Goal: Task Accomplishment & Management: Manage account settings

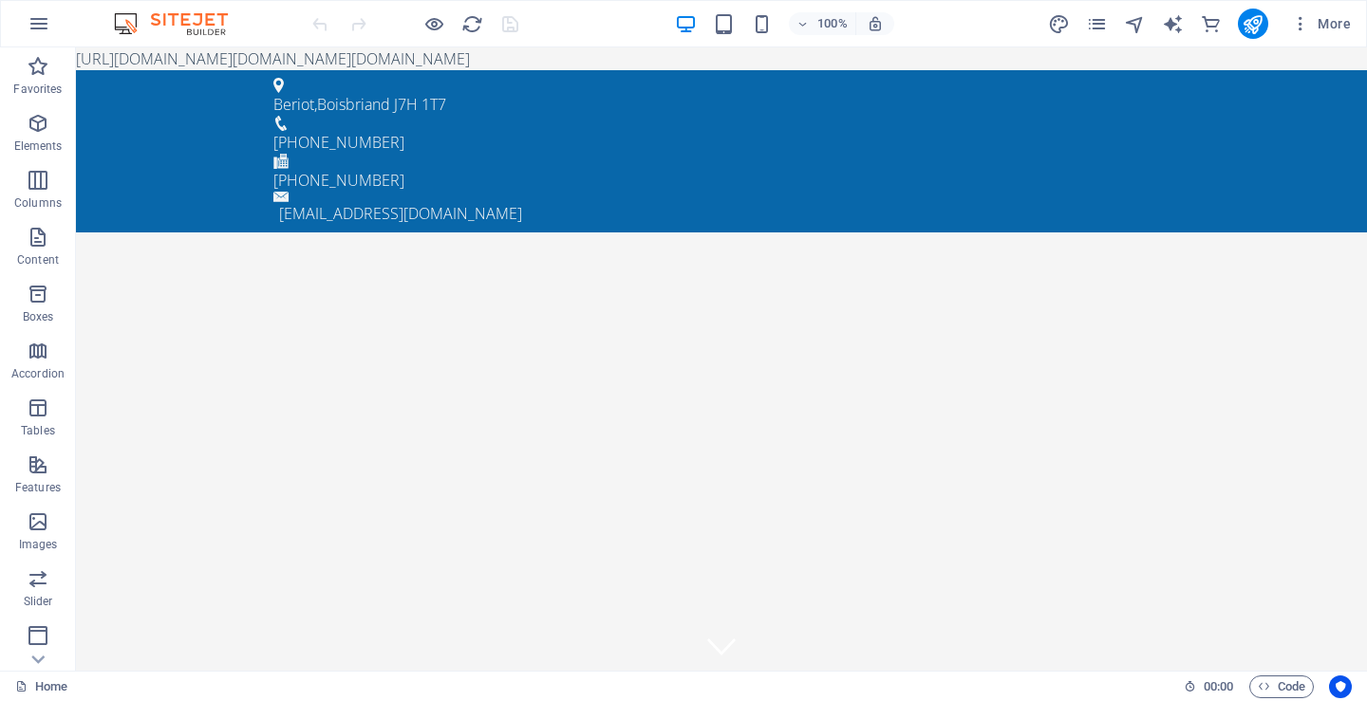
drag, startPoint x: 444, startPoint y: 63, endPoint x: 832, endPoint y: 57, distance: 388.3
drag, startPoint x: 832, startPoint y: 57, endPoint x: 842, endPoint y: 49, distance: 12.2
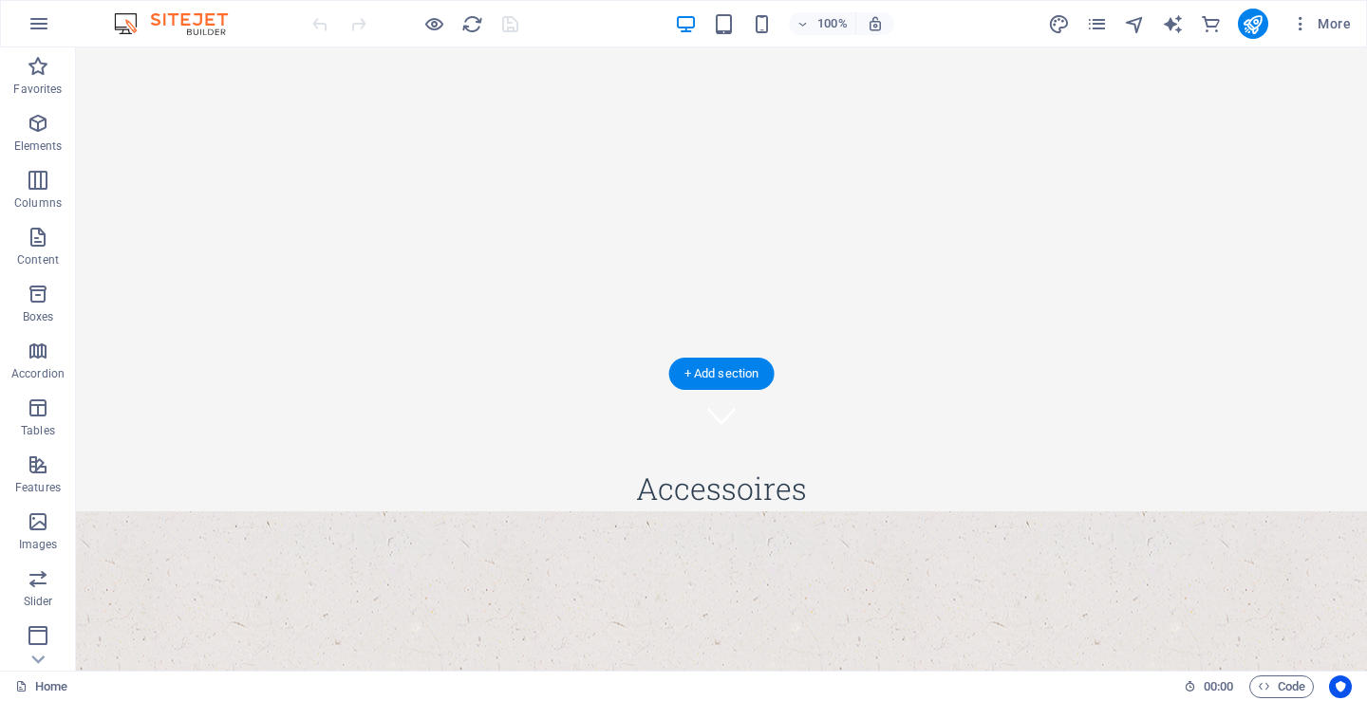
scroll to position [285, 0]
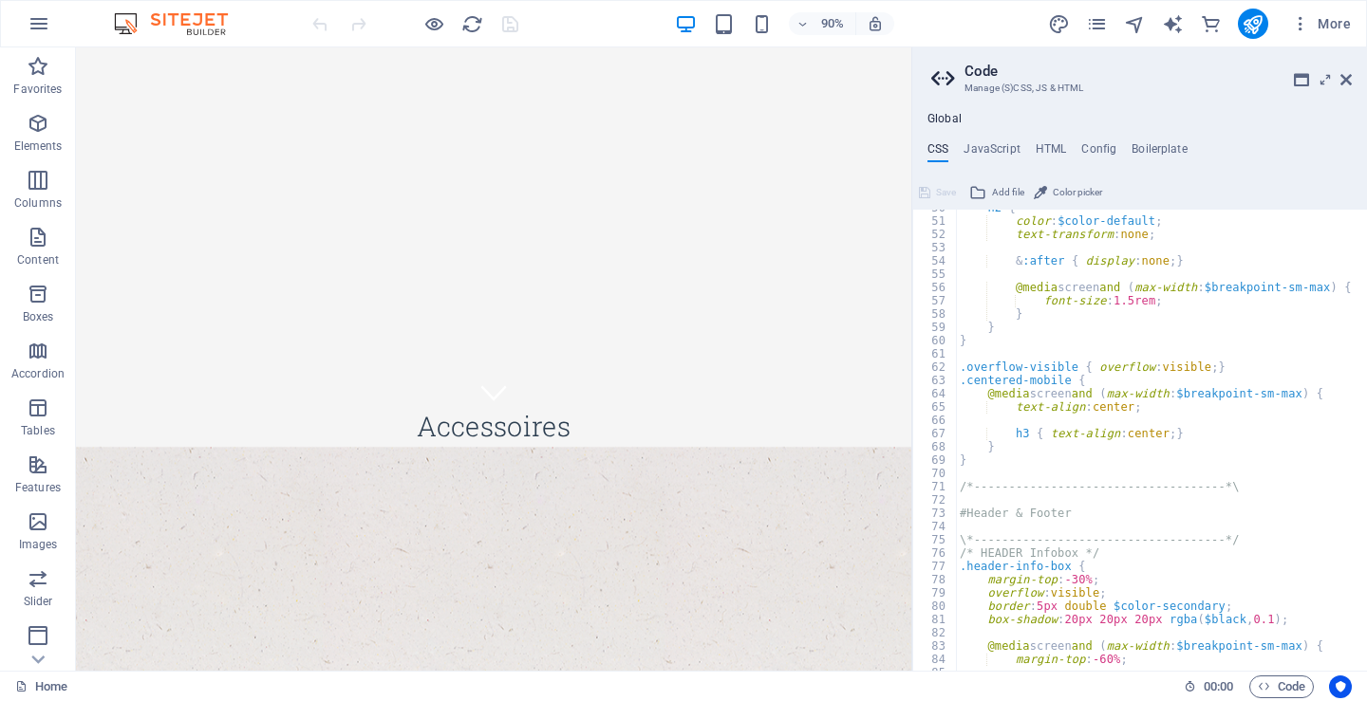
scroll to position [660, 0]
type textarea "/* JS for preset "Menu V2" */"
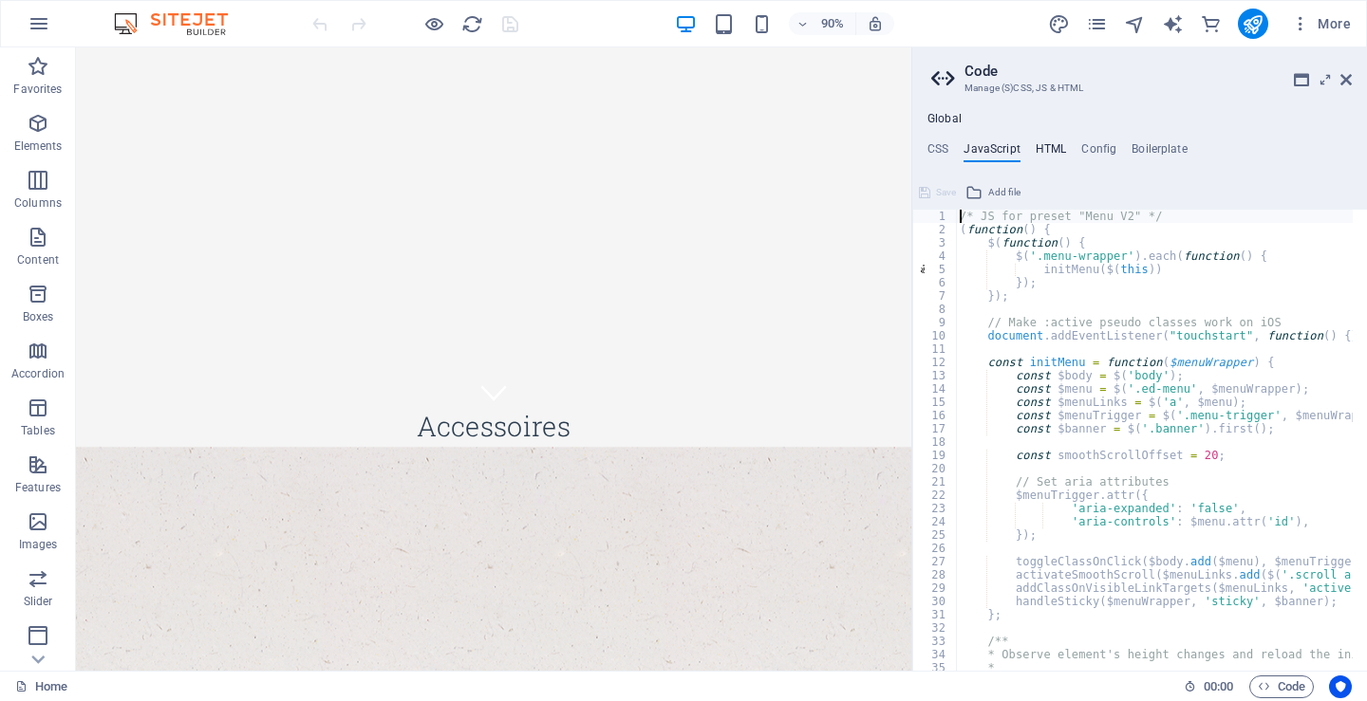
type textarea "https://cdn1.site-media.eu/images/0/18895303/www.flagscollection.com_PagesByIss…"
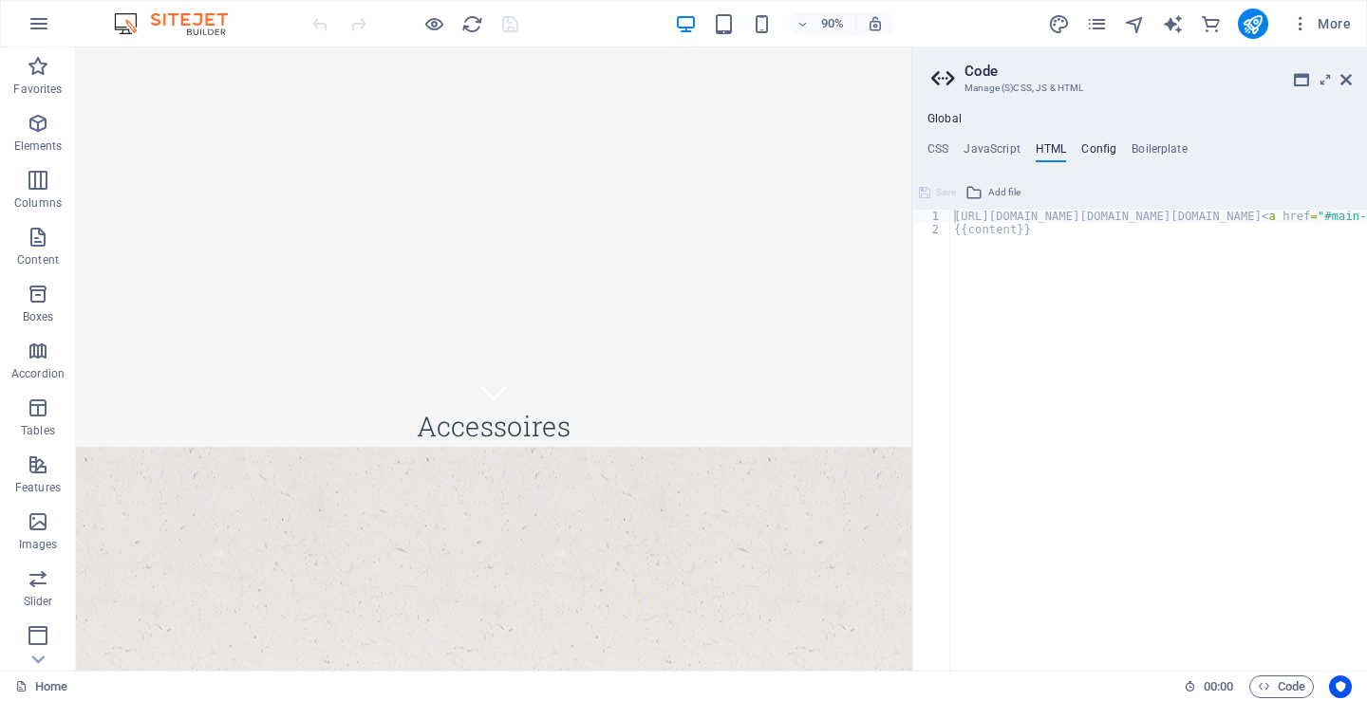
click at [1104, 144] on h4 "Config" at bounding box center [1098, 152] width 35 height 21
type textarea "$color-background: #F5F5F5;"
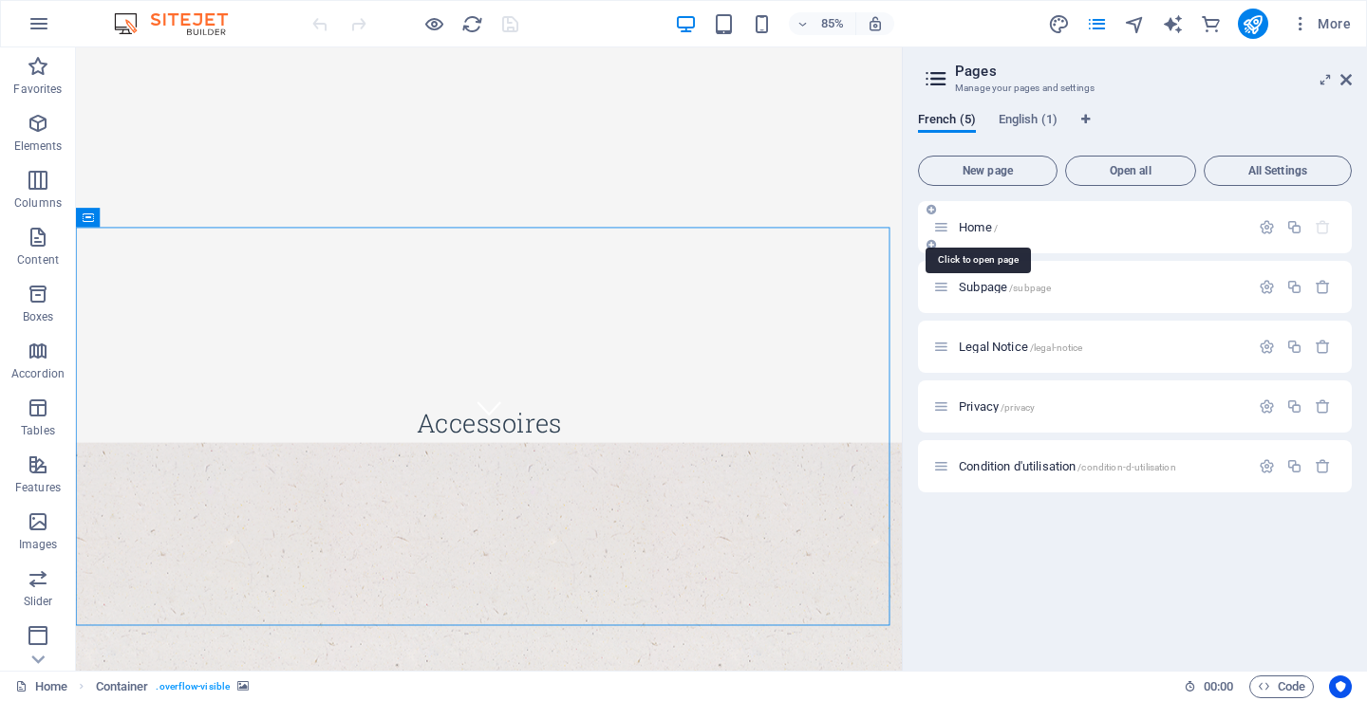
click at [970, 229] on span "Home /" at bounding box center [978, 227] width 39 height 14
click at [968, 228] on span "Home /" at bounding box center [978, 227] width 39 height 14
click at [969, 228] on span "Home /" at bounding box center [978, 227] width 39 height 14
click at [969, 221] on span "Home /" at bounding box center [978, 227] width 39 height 14
click at [970, 221] on span "Home /" at bounding box center [978, 227] width 39 height 14
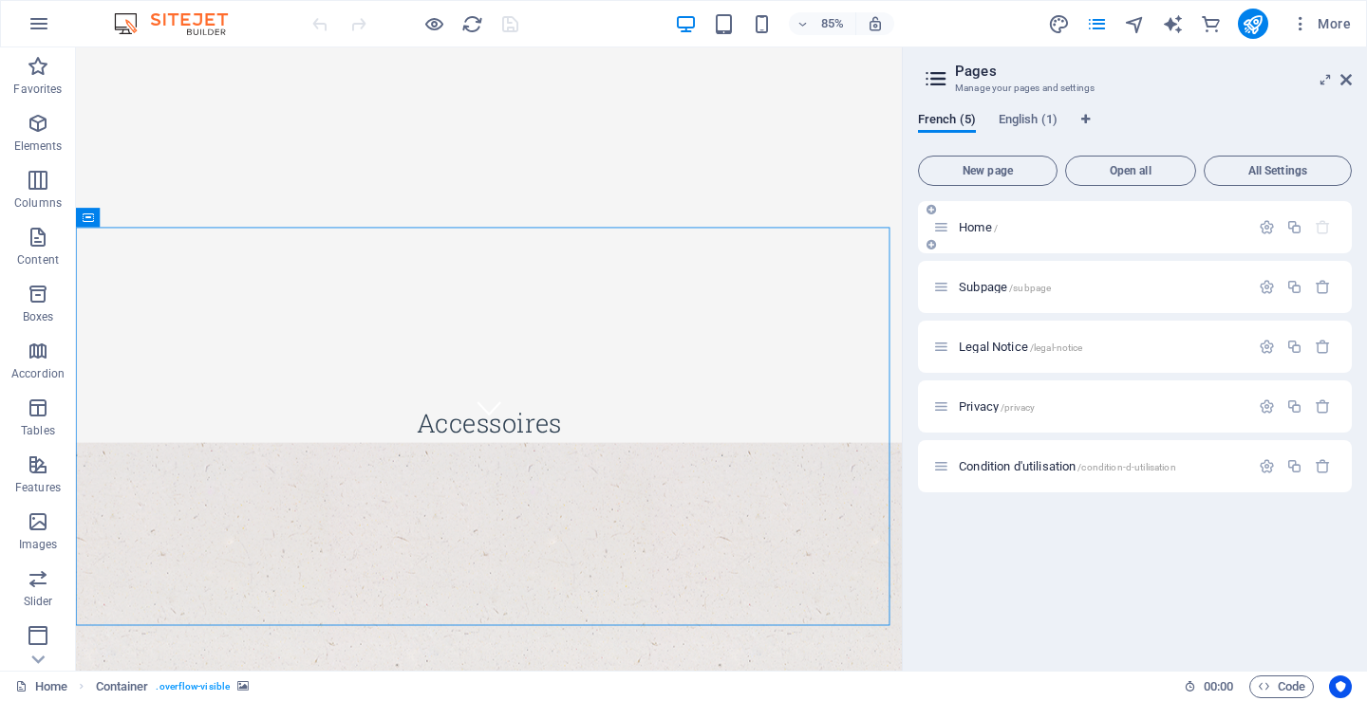
click at [944, 234] on icon at bounding box center [941, 227] width 16 height 16
click at [1264, 224] on icon "button" at bounding box center [1267, 227] width 16 height 16
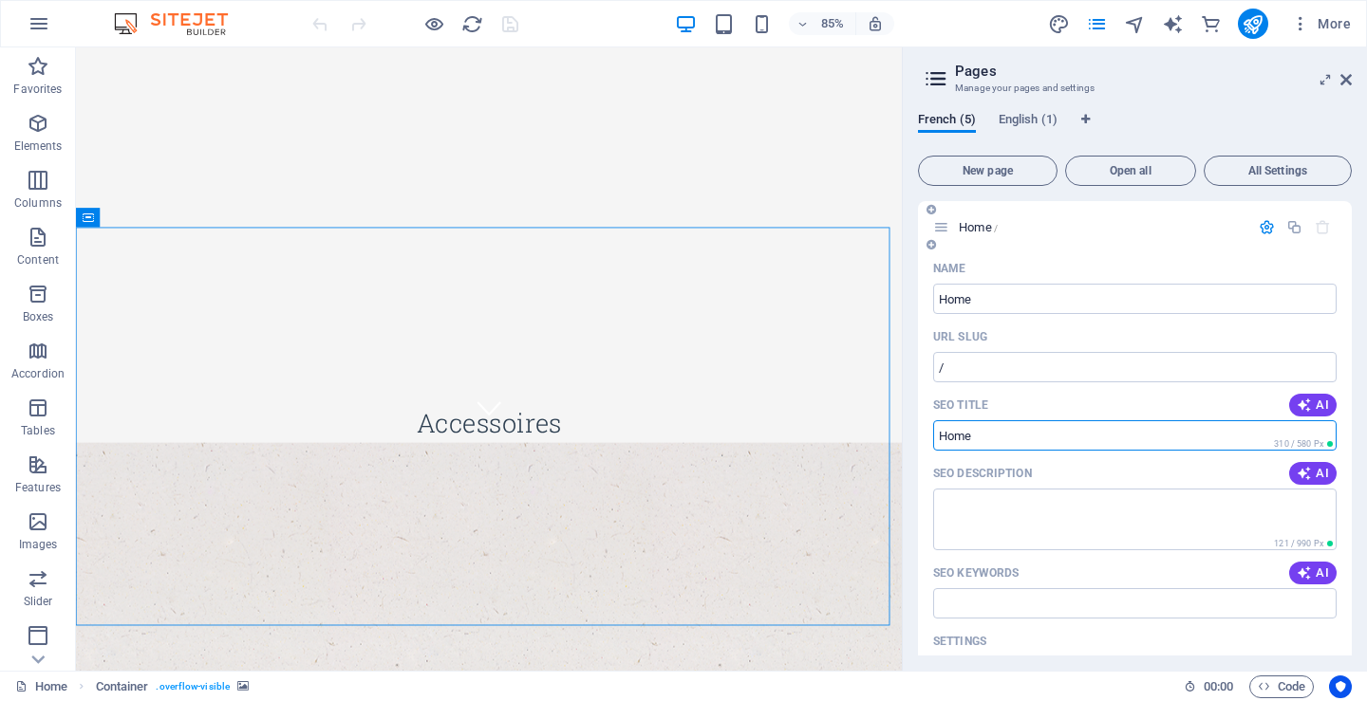
drag, startPoint x: 936, startPoint y: 441, endPoint x: 1012, endPoint y: 448, distance: 76.2
click at [1012, 448] on input "SEO Title" at bounding box center [1134, 436] width 403 height 30
type input "Collecttion Drapeaux du Monde"
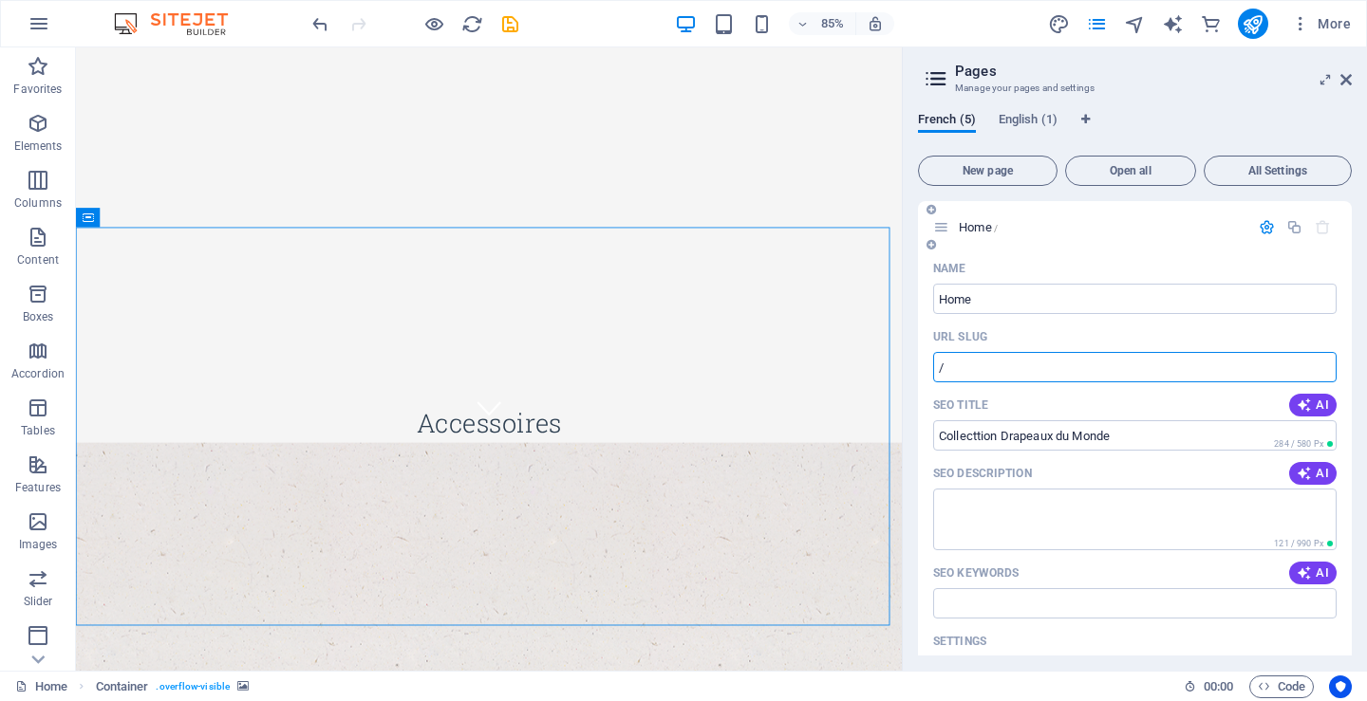
click at [1129, 370] on input "/" at bounding box center [1134, 367] width 403 height 30
click at [1067, 636] on div "Settings" at bounding box center [1134, 641] width 403 height 30
click at [1067, 373] on input "/" at bounding box center [1134, 367] width 403 height 30
type input "/wwwflagscollectioncom"
click at [1325, 400] on button "AI" at bounding box center [1312, 405] width 47 height 23
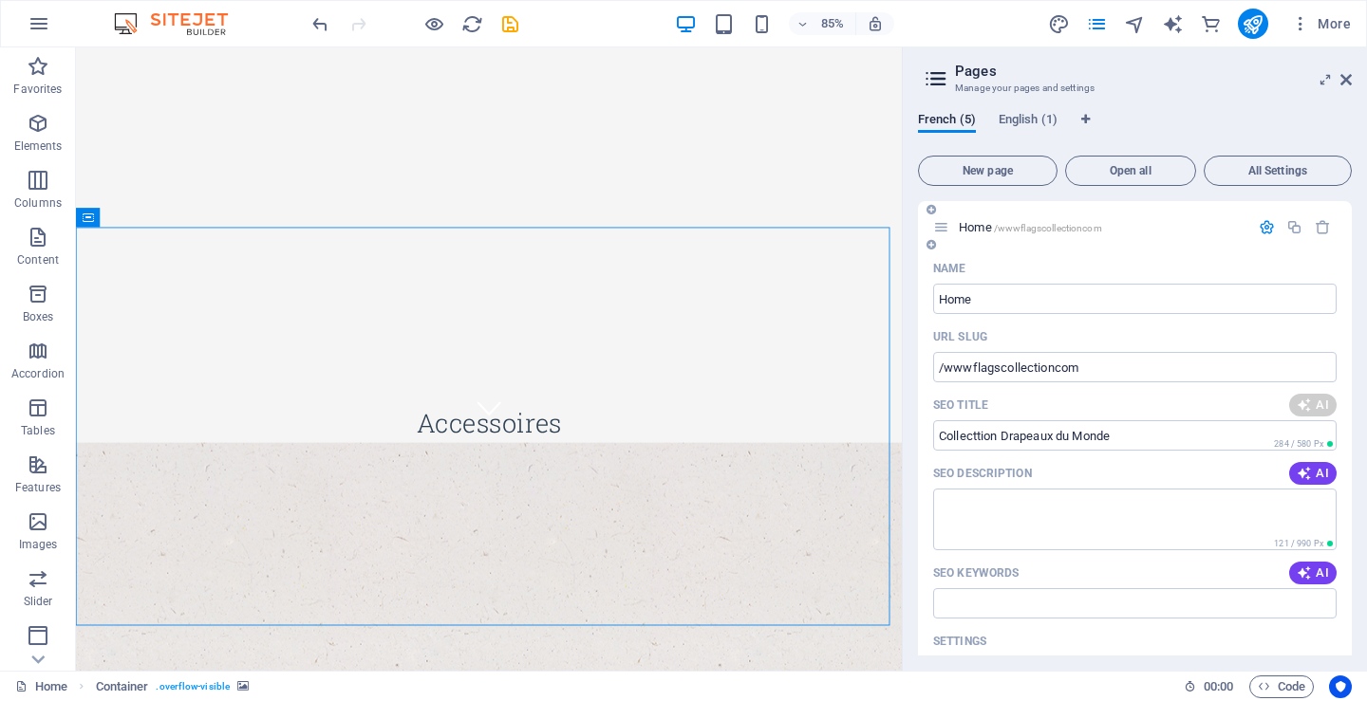
type input "Collection Drapeaux & Accessoires"
click at [1298, 469] on icon "button" at bounding box center [1304, 473] width 15 height 15
type textarea "Découvrez nos drapeaux et accessoires de qualité pour tous vos événements. Pers…"
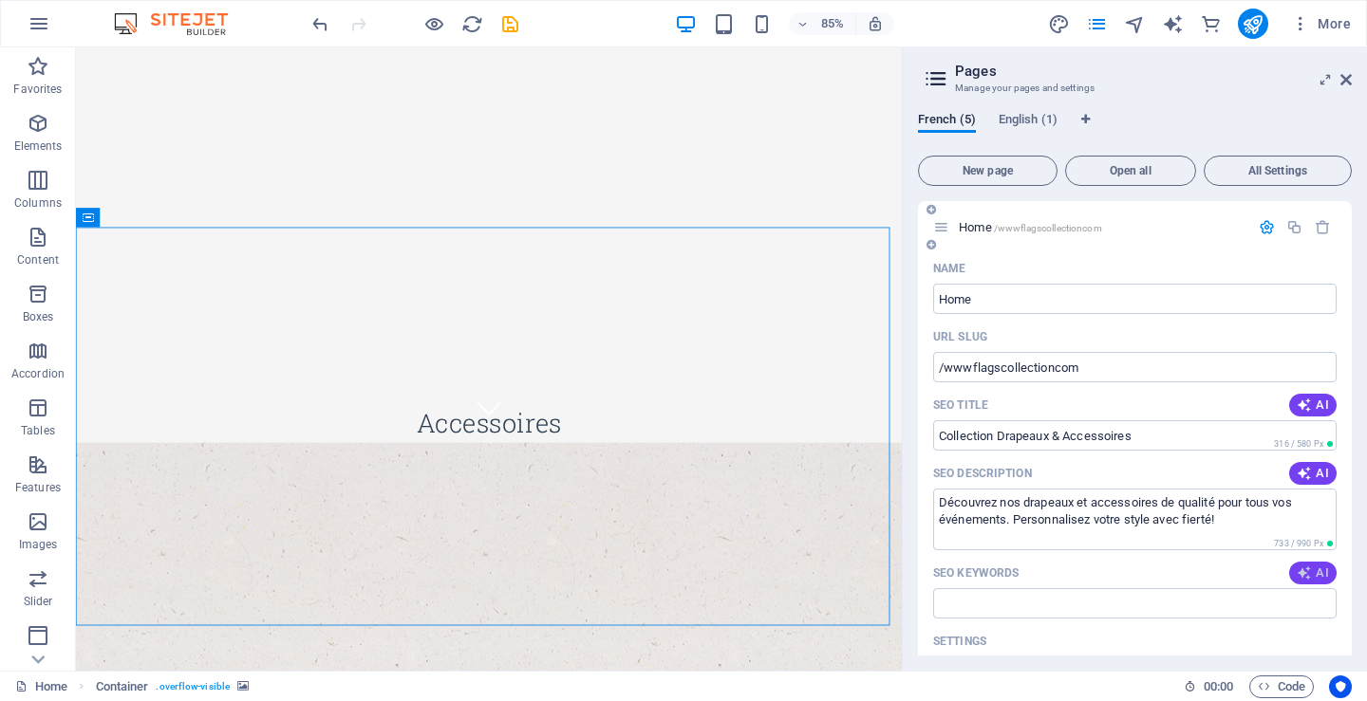
click at [1310, 573] on span "AI" at bounding box center [1313, 573] width 32 height 15
type input "drapeaux, accessoires événementiels, drapeaux personnalisés, qualité supérieure…"
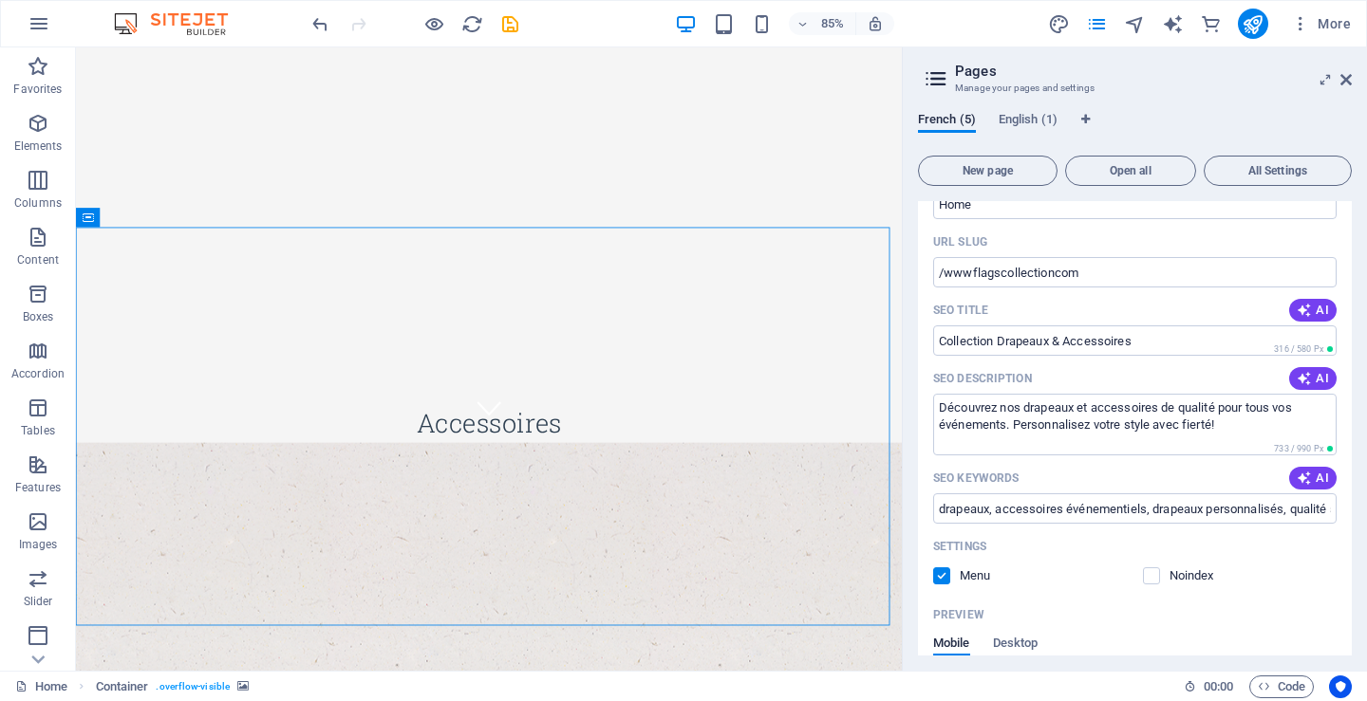
scroll to position [0, 0]
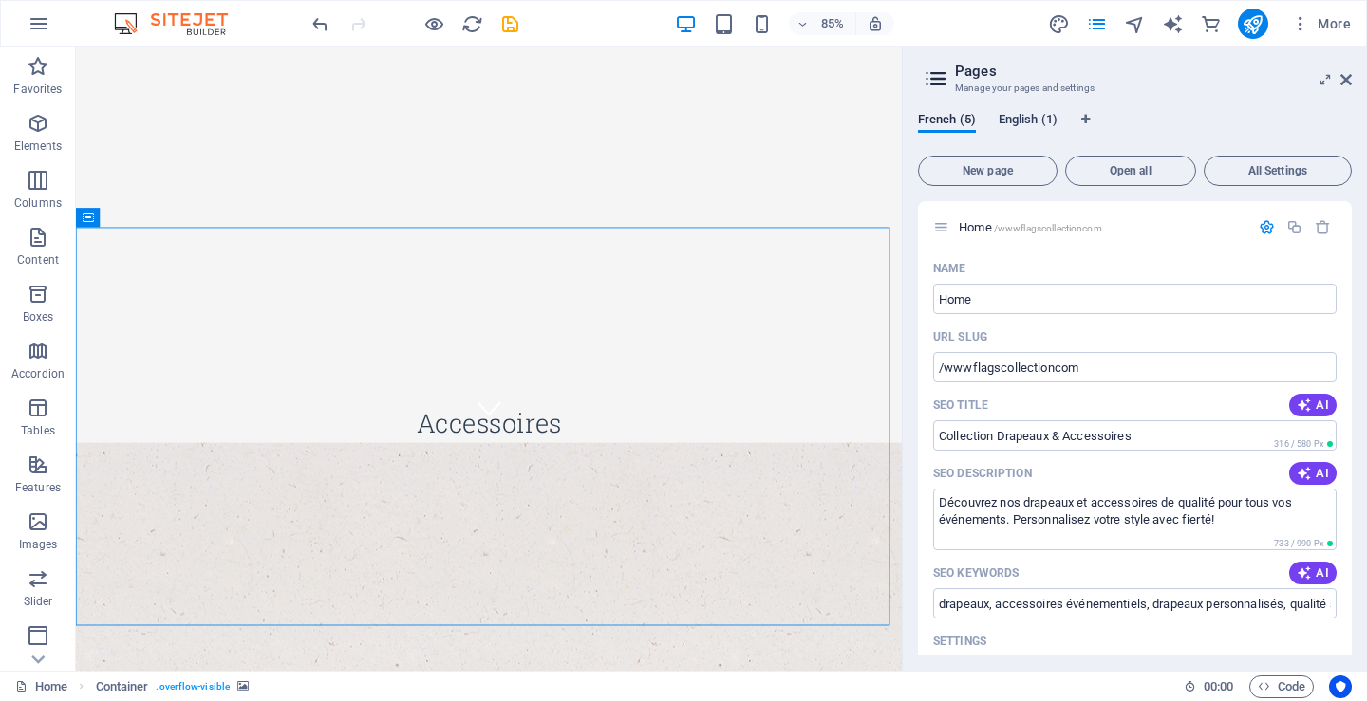
click at [1036, 119] on span "English (1)" at bounding box center [1028, 121] width 59 height 27
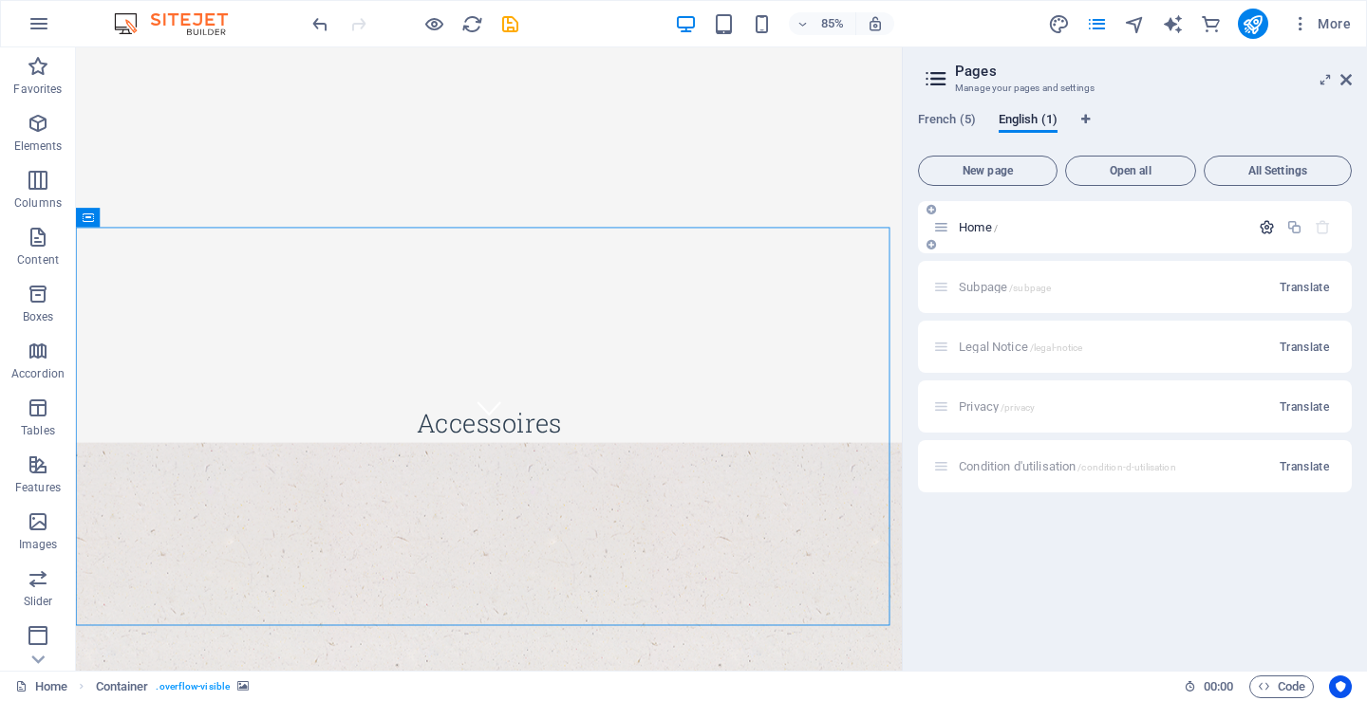
click at [1267, 225] on icon "button" at bounding box center [1267, 227] width 16 height 16
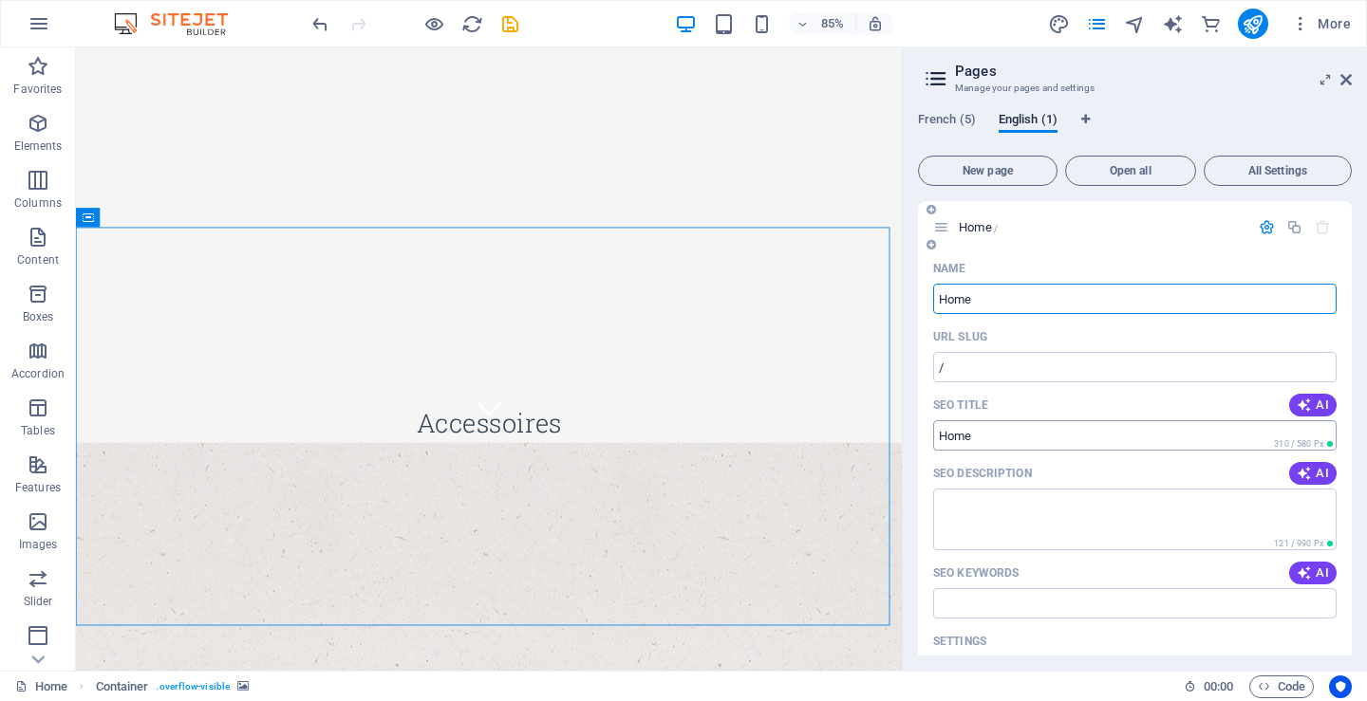
click at [941, 436] on input "SEO Title" at bounding box center [1134, 436] width 403 height 30
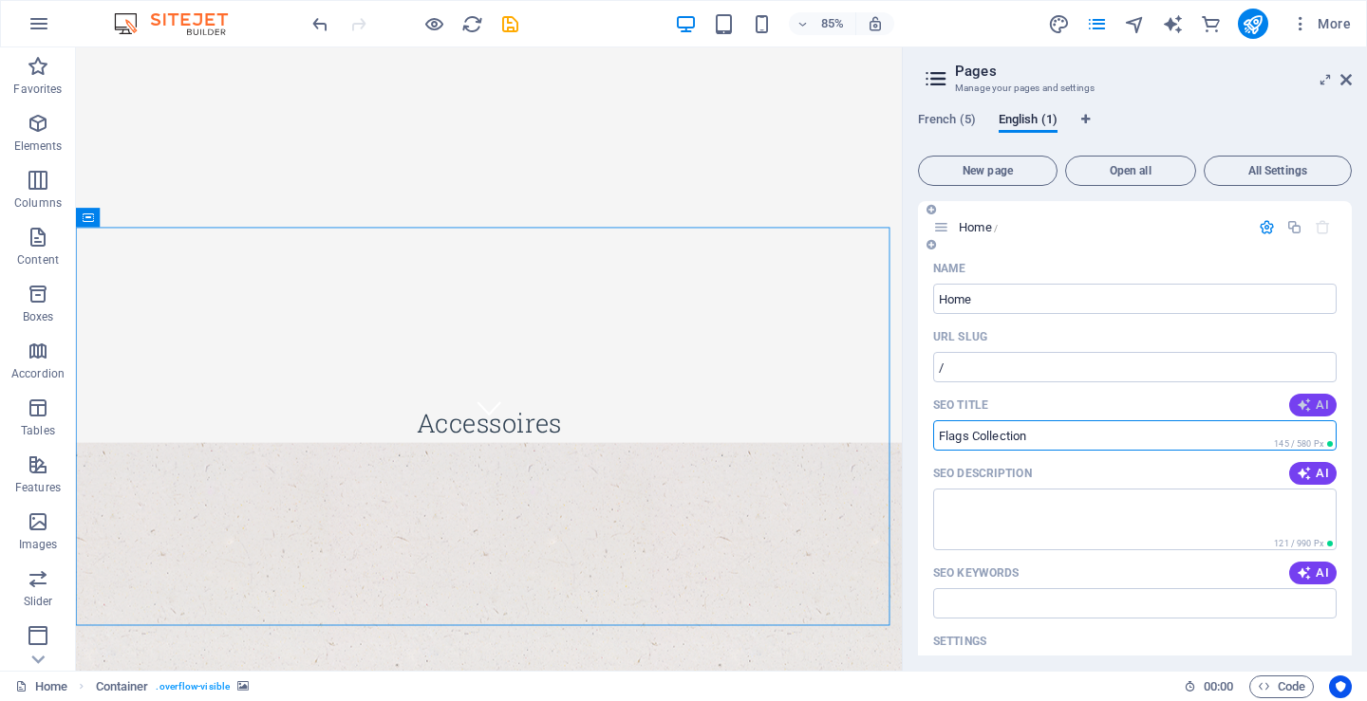
click at [1307, 403] on icon "button" at bounding box center [1304, 405] width 15 height 15
type input "Flags Collection: Quality Flags & More"
click at [981, 375] on input "/" at bounding box center [1134, 367] width 403 height 30
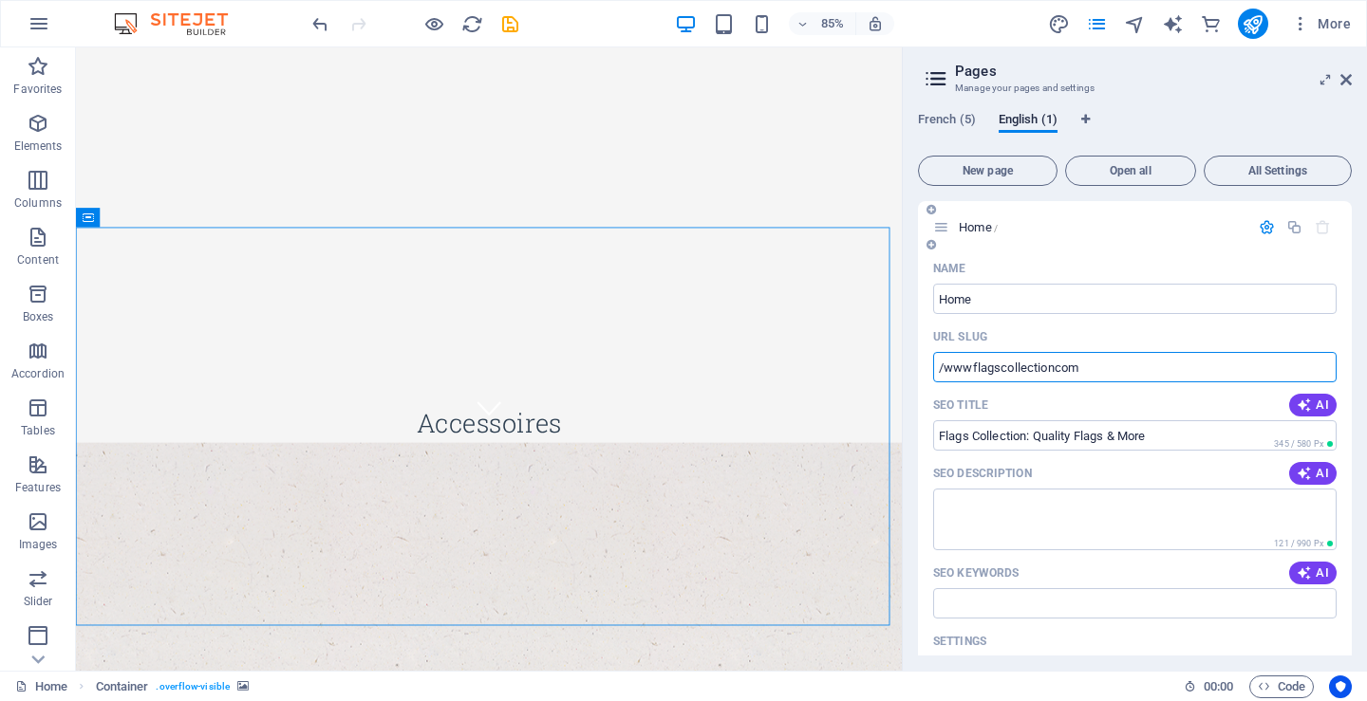
type input "/wwwflagscollectioncom"
click at [1306, 469] on icon "button" at bounding box center [1304, 473] width 15 height 15
type textarea "Discover premium flags and accessories for any occasion at Collection Drapeaux …"
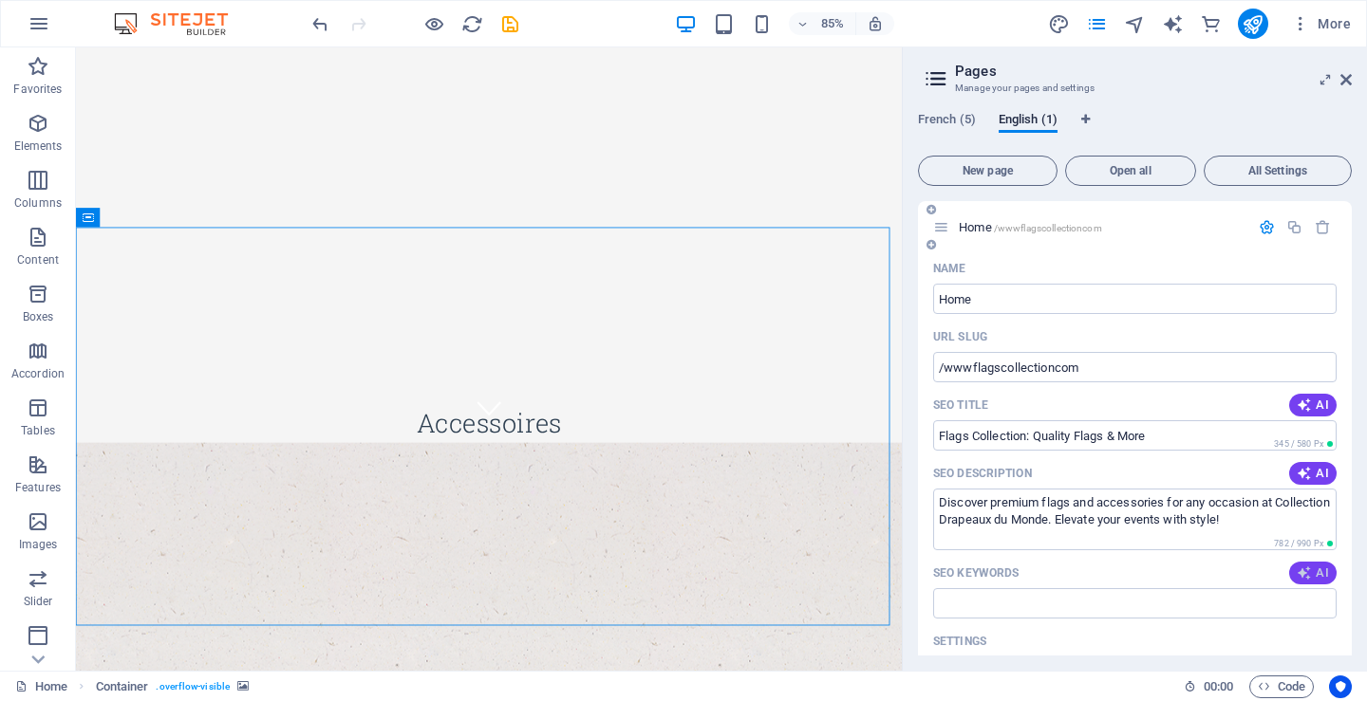
click at [1311, 572] on span "AI" at bounding box center [1313, 573] width 32 height 15
type input "flags, custom flags, flag accessories, event flags, Canada flags, quality flags"
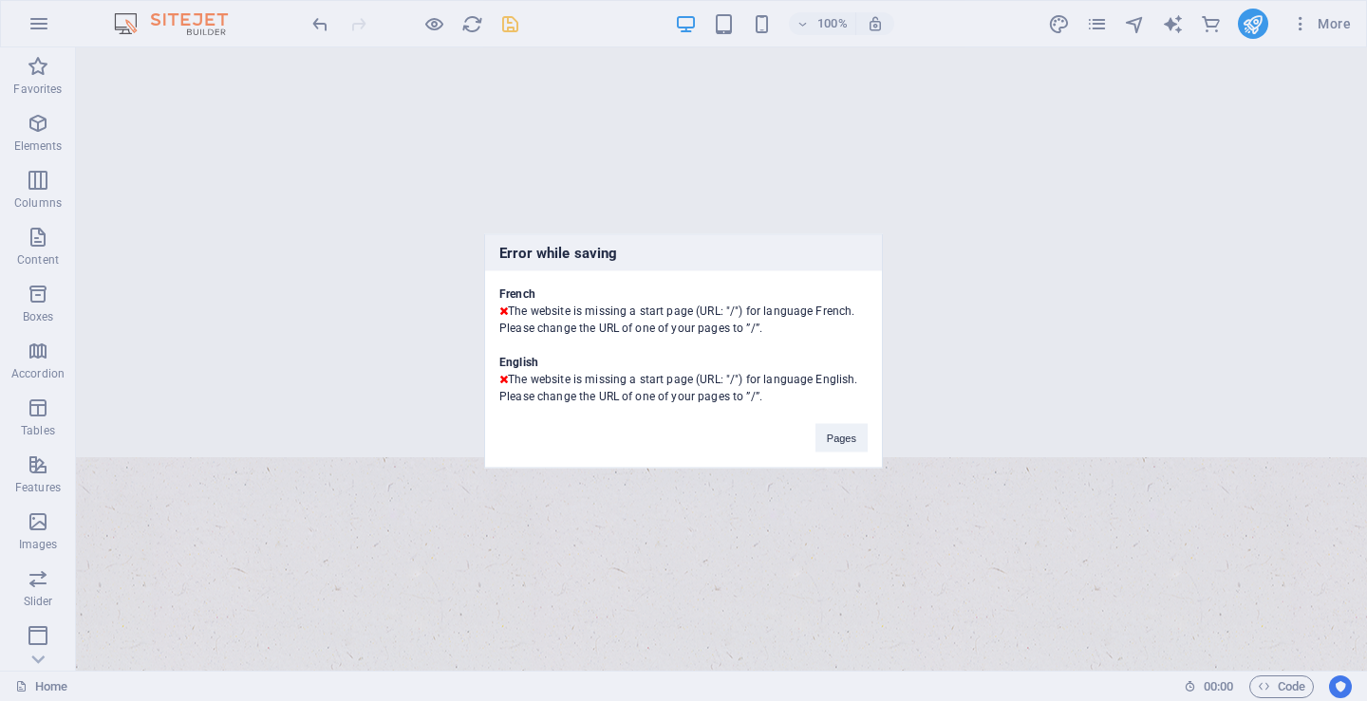
click at [1099, 28] on div "Error while saving French The website is missing a start page (URL: "/") for la…" at bounding box center [683, 350] width 1367 height 701
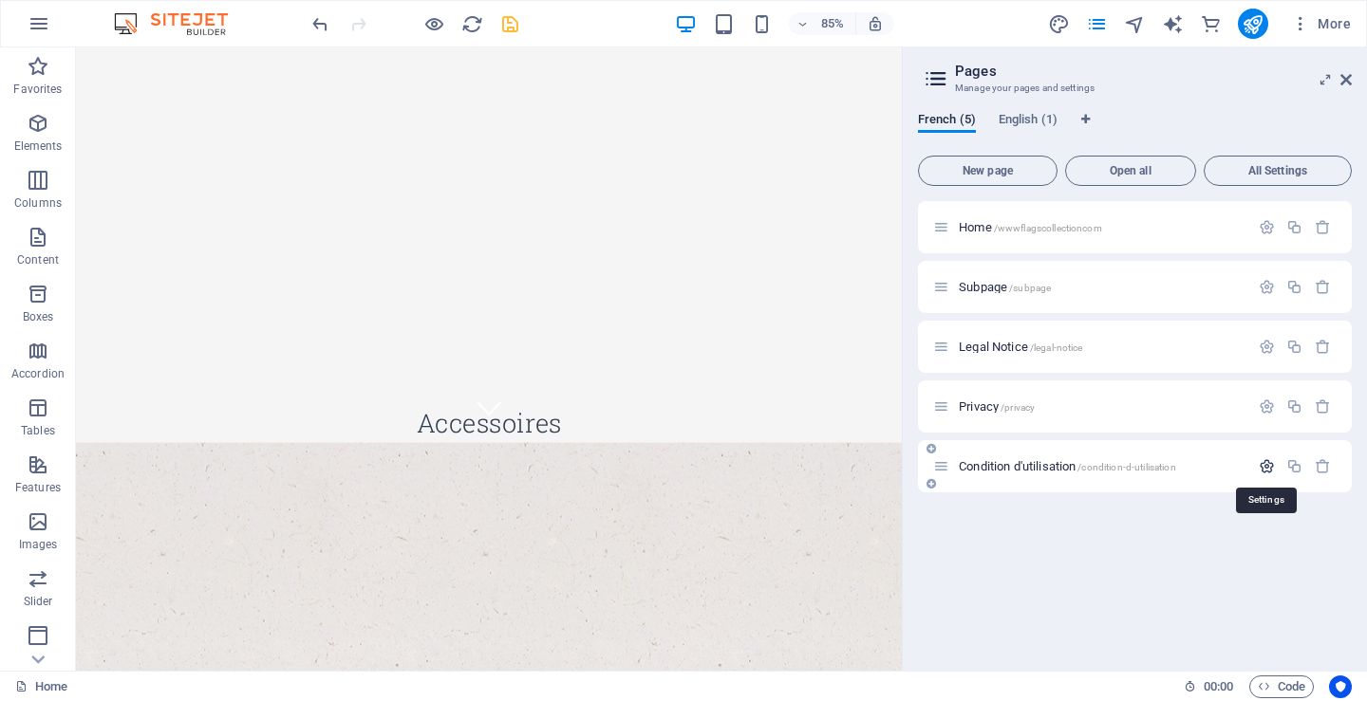
click at [1269, 464] on icon "button" at bounding box center [1267, 466] width 16 height 16
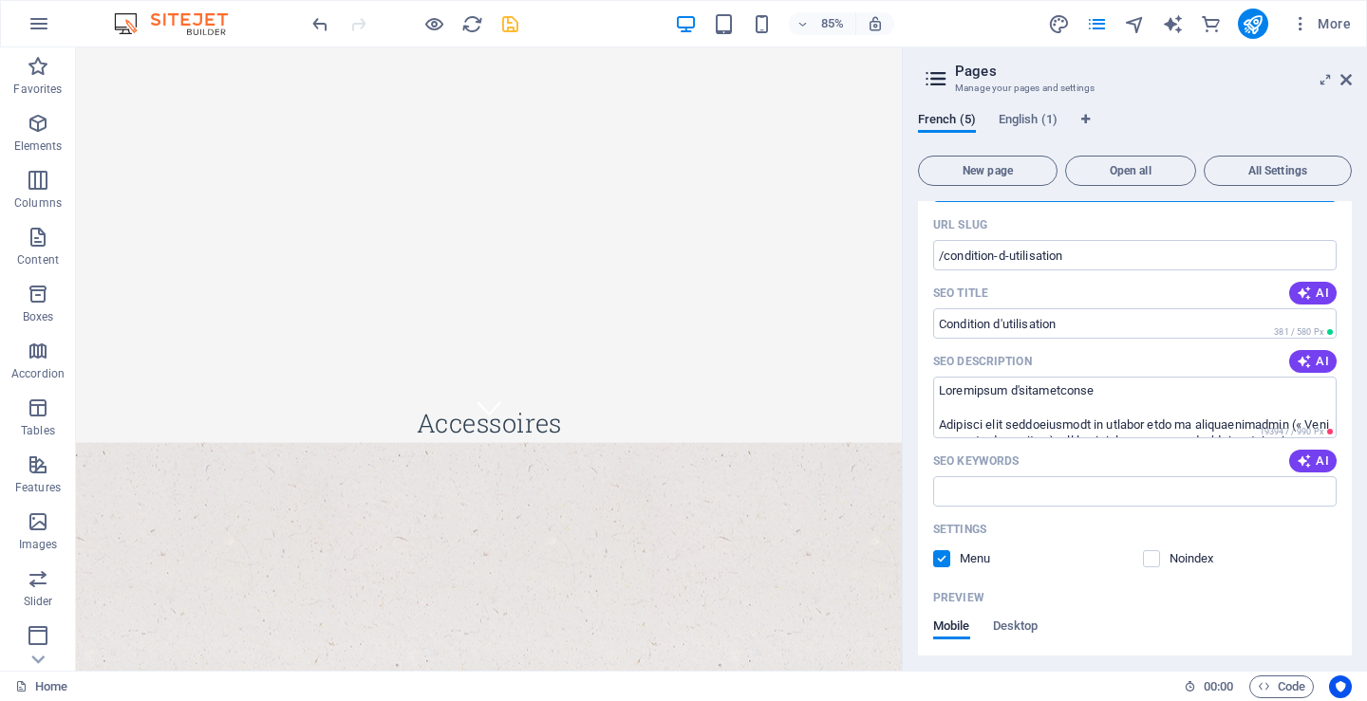
scroll to position [380, 0]
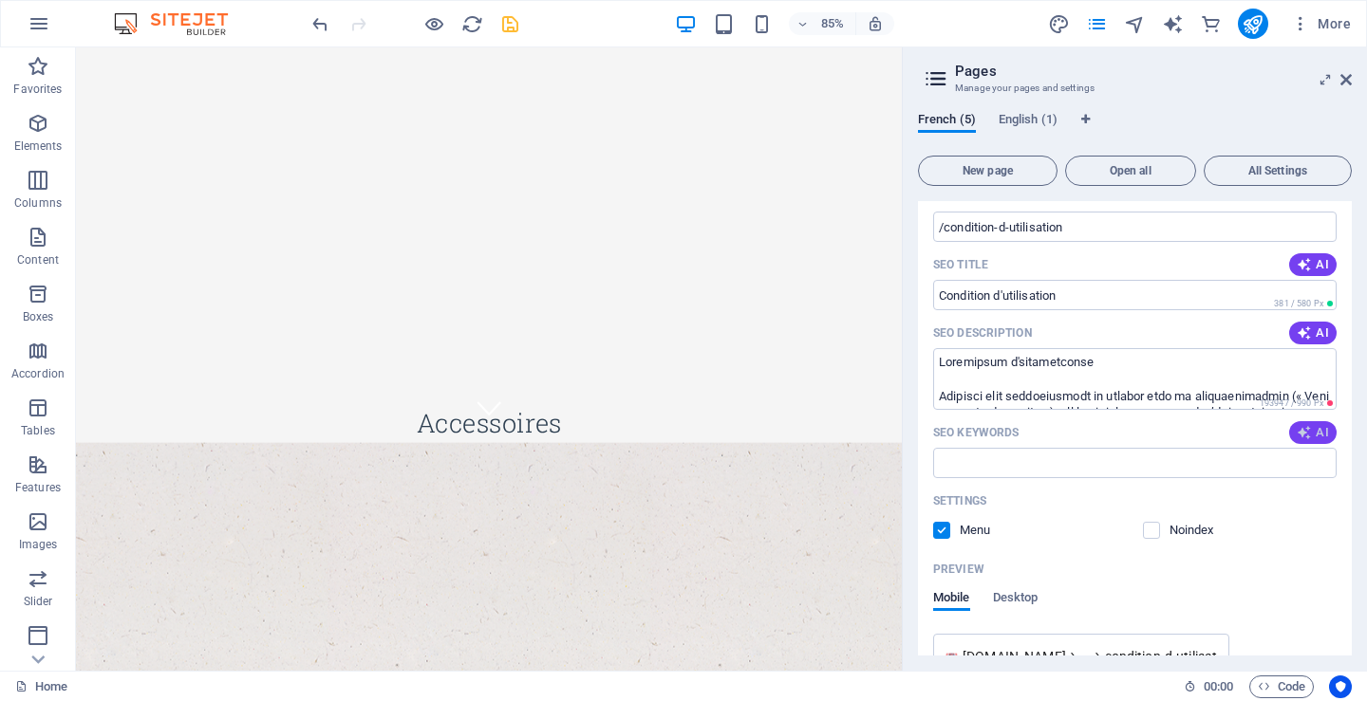
click at [1308, 436] on icon "button" at bounding box center [1304, 432] width 15 height 15
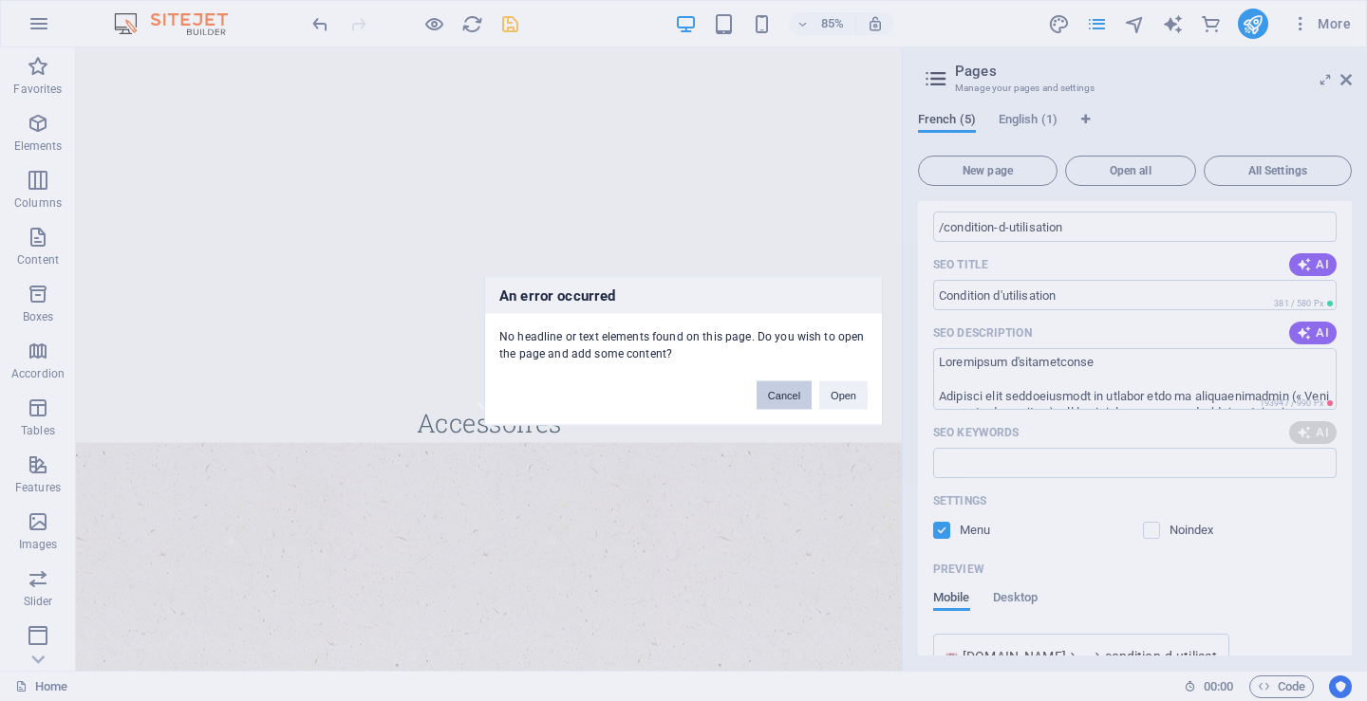
click at [791, 394] on button "Cancel" at bounding box center [784, 395] width 55 height 28
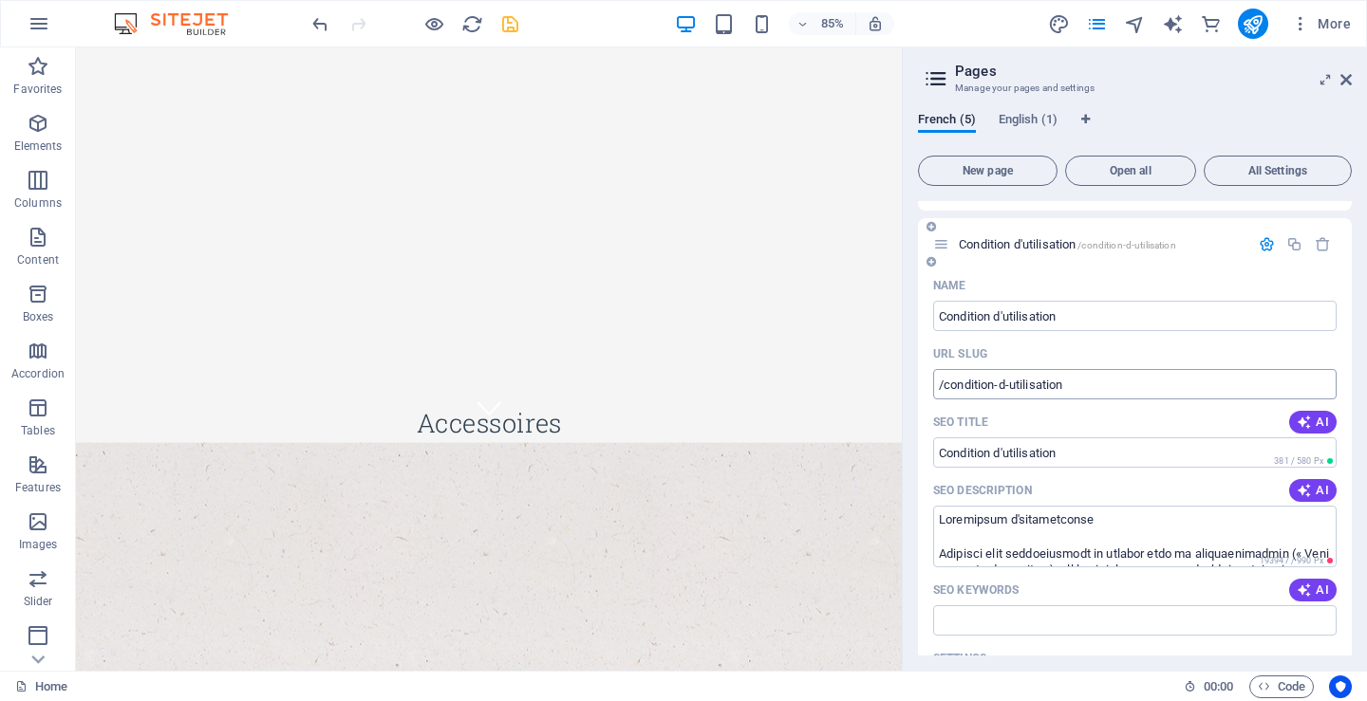
scroll to position [190, 0]
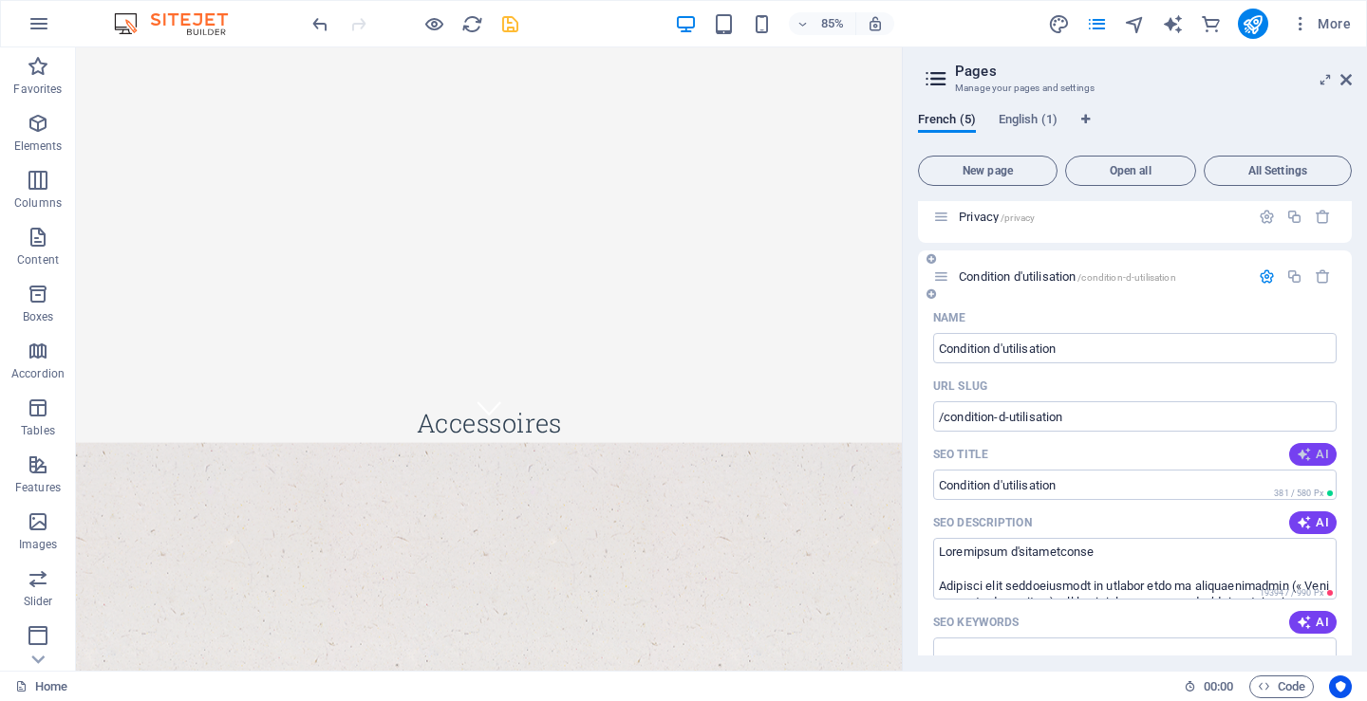
click at [1306, 451] on icon "button" at bounding box center [1304, 454] width 15 height 15
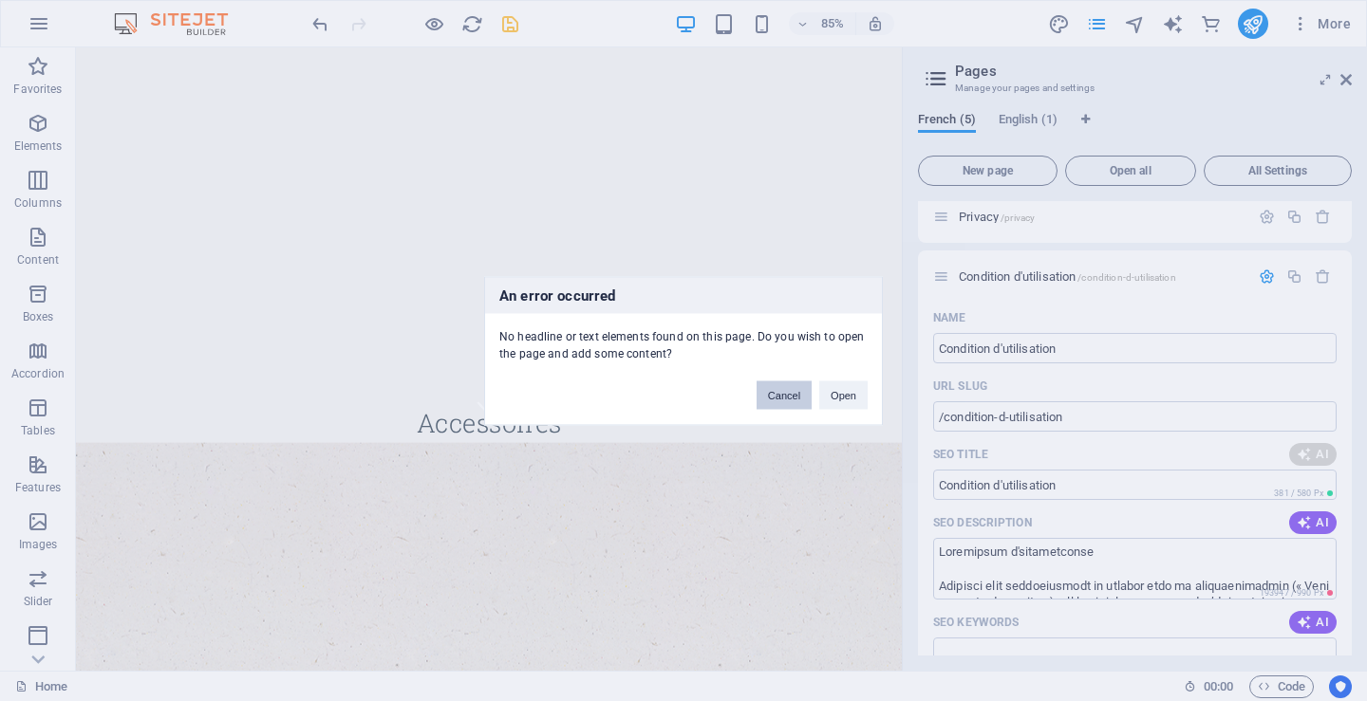
click at [798, 396] on button "Cancel" at bounding box center [784, 395] width 55 height 28
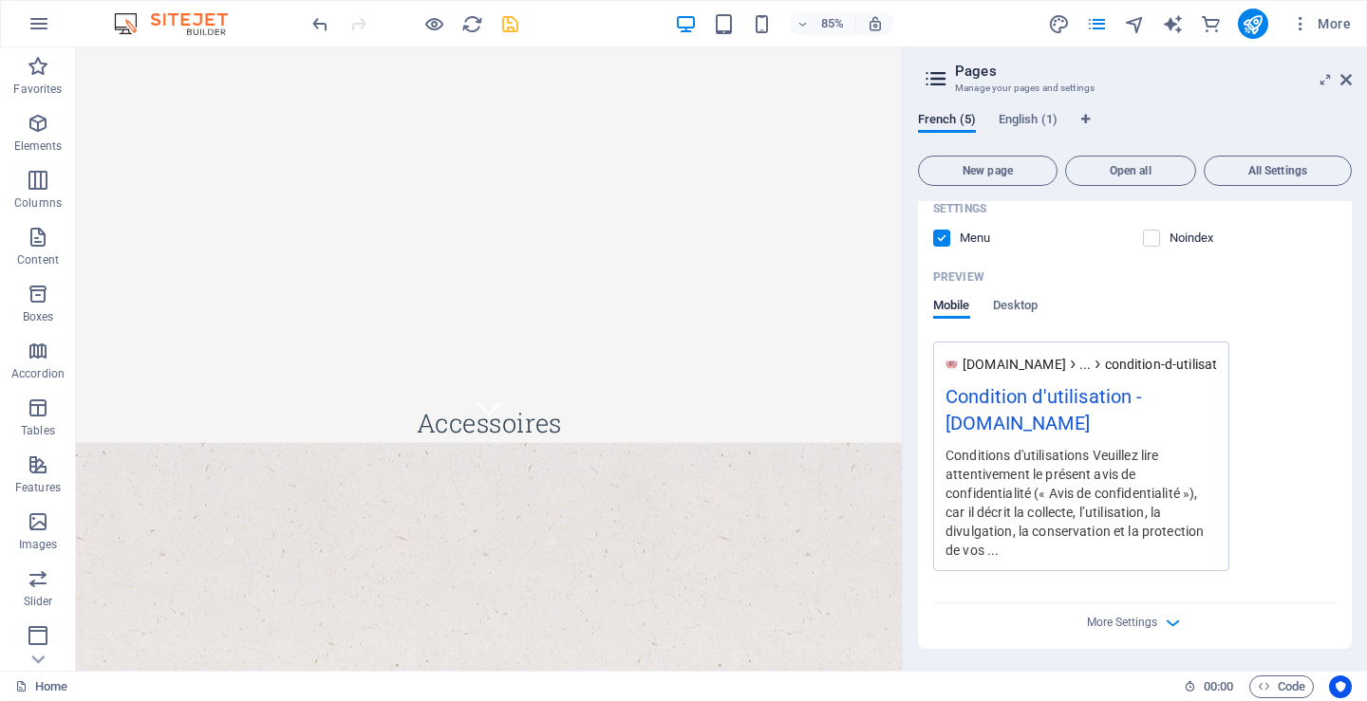
scroll to position [673, 0]
click at [1120, 615] on span "More Settings" at bounding box center [1122, 621] width 70 height 13
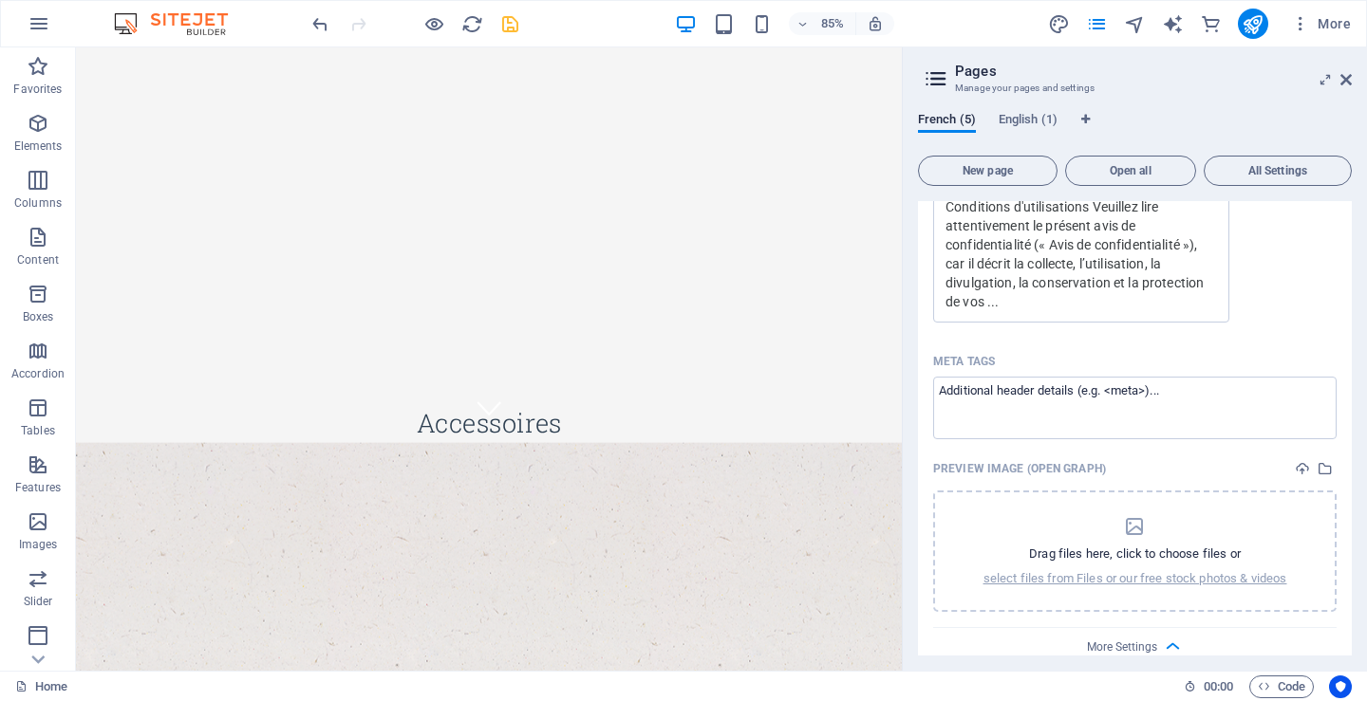
scroll to position [946, 0]
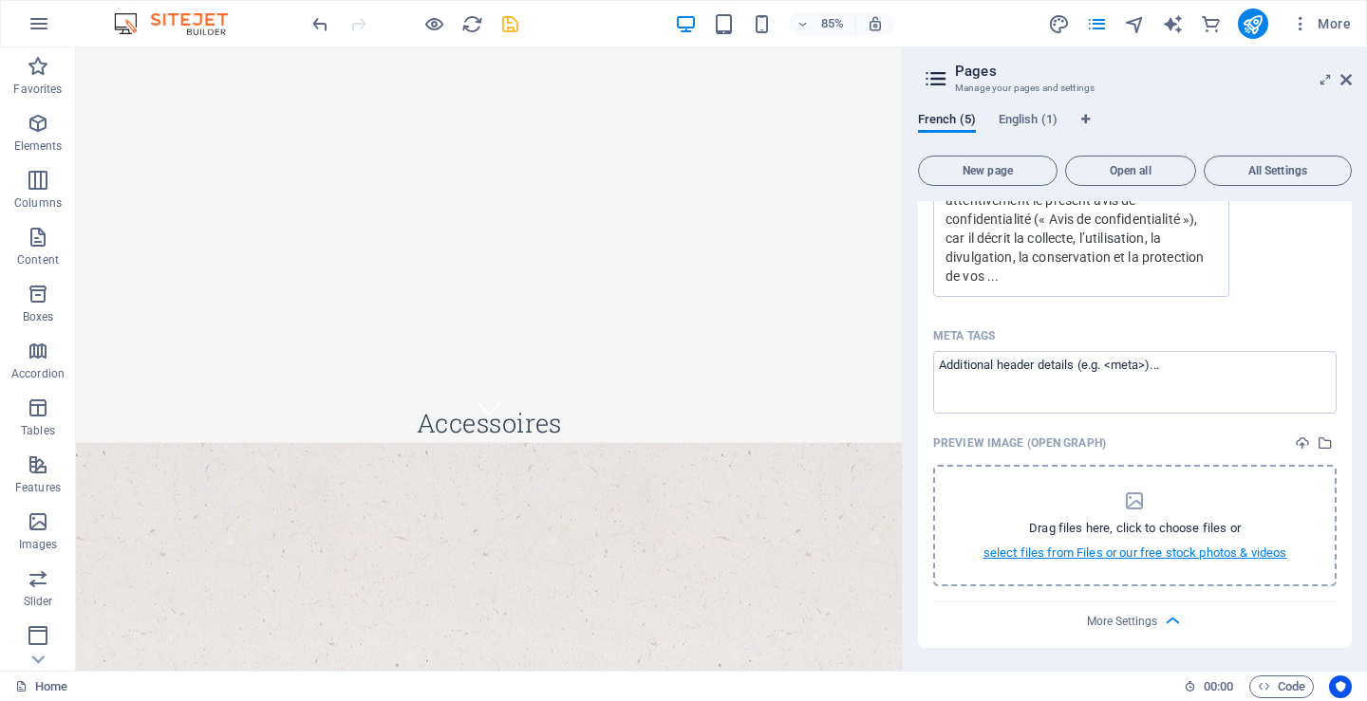
click at [1045, 551] on p "select files from Files or our free stock photos & videos" at bounding box center [1135, 553] width 304 height 17
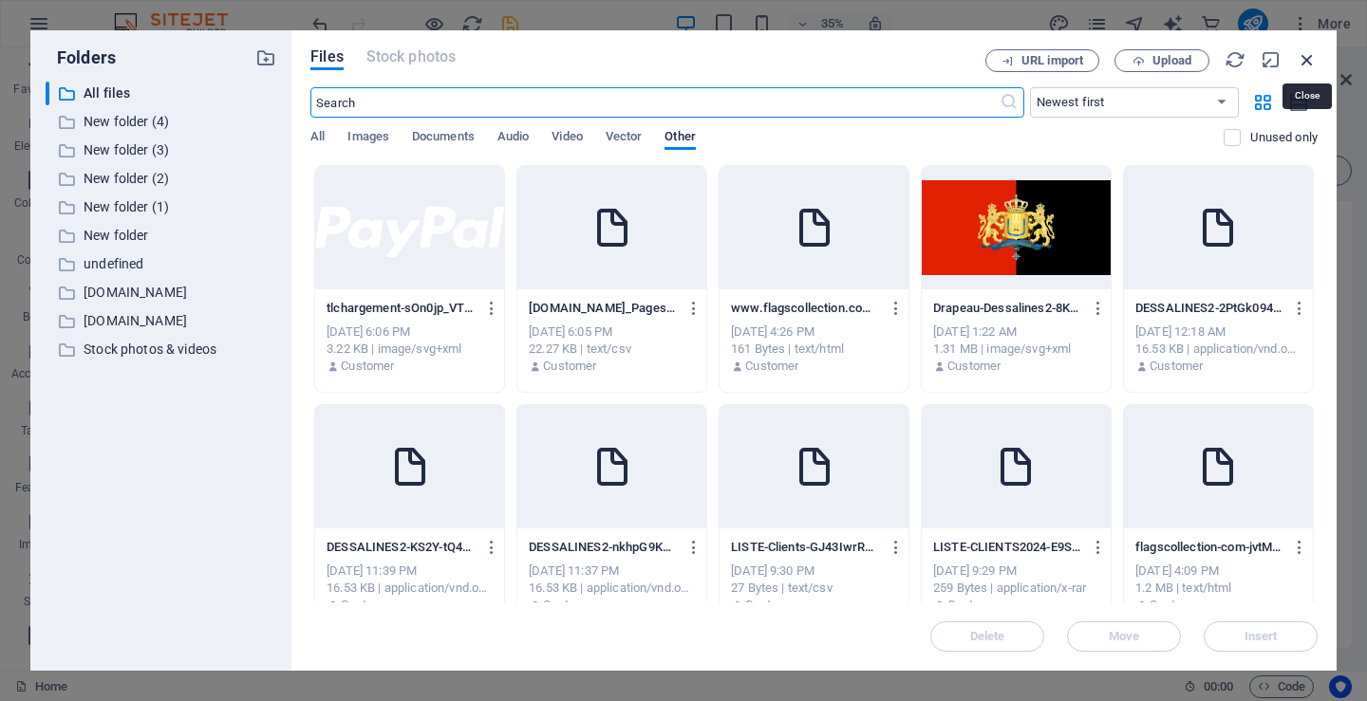
click at [1311, 58] on icon "button" at bounding box center [1307, 59] width 21 height 21
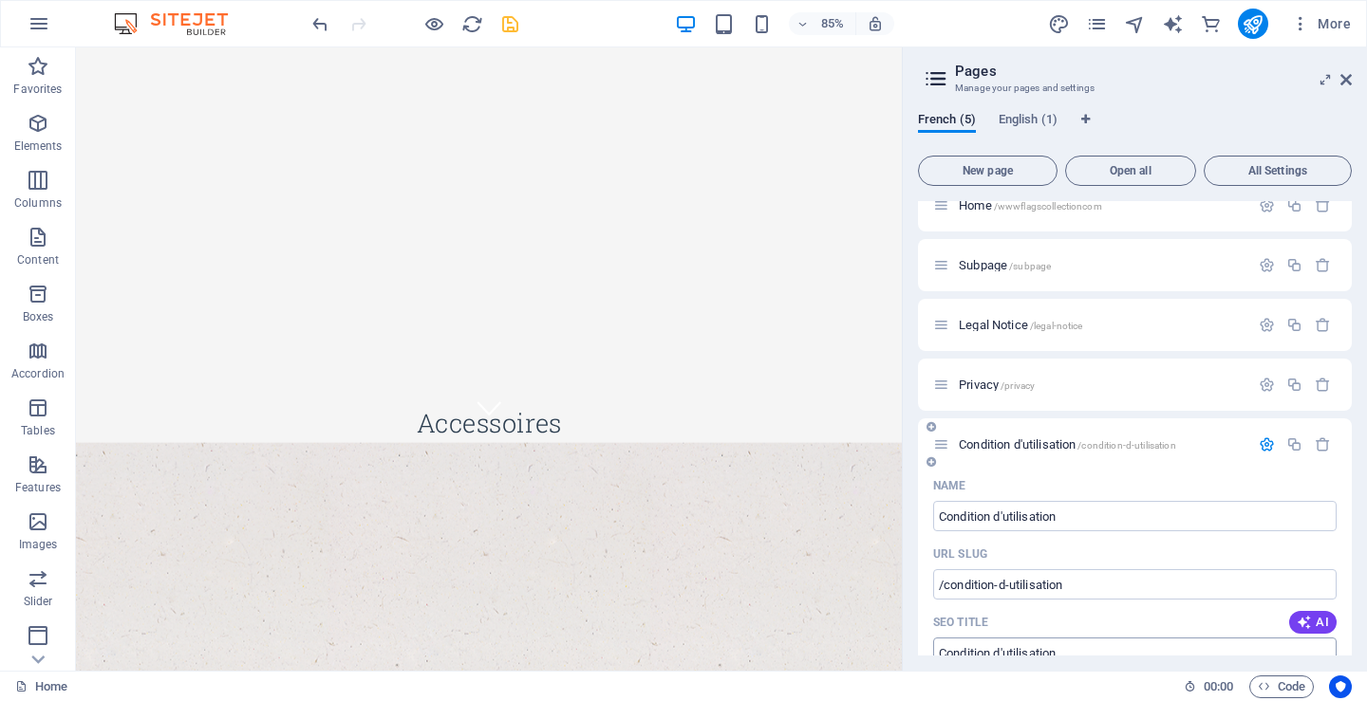
scroll to position [0, 0]
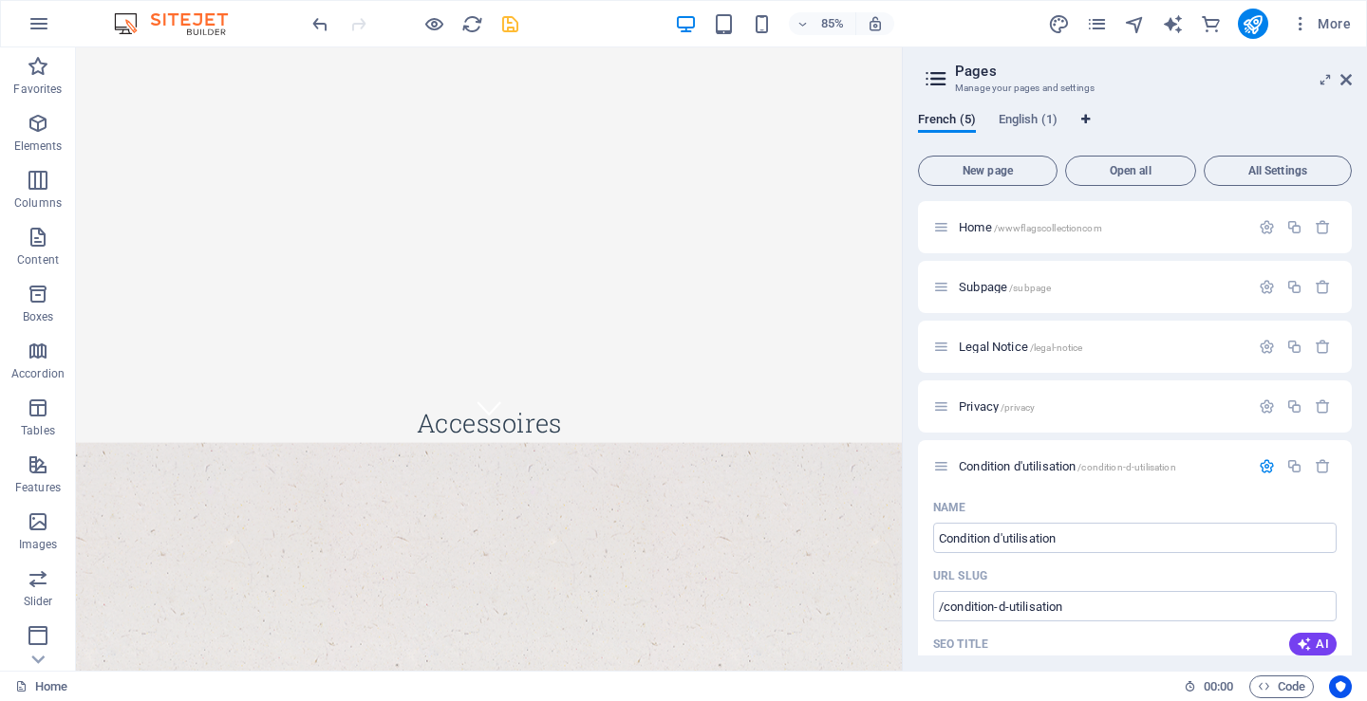
click at [1087, 117] on icon "Language Tabs" at bounding box center [1085, 119] width 9 height 11
select select "49"
select select "41"
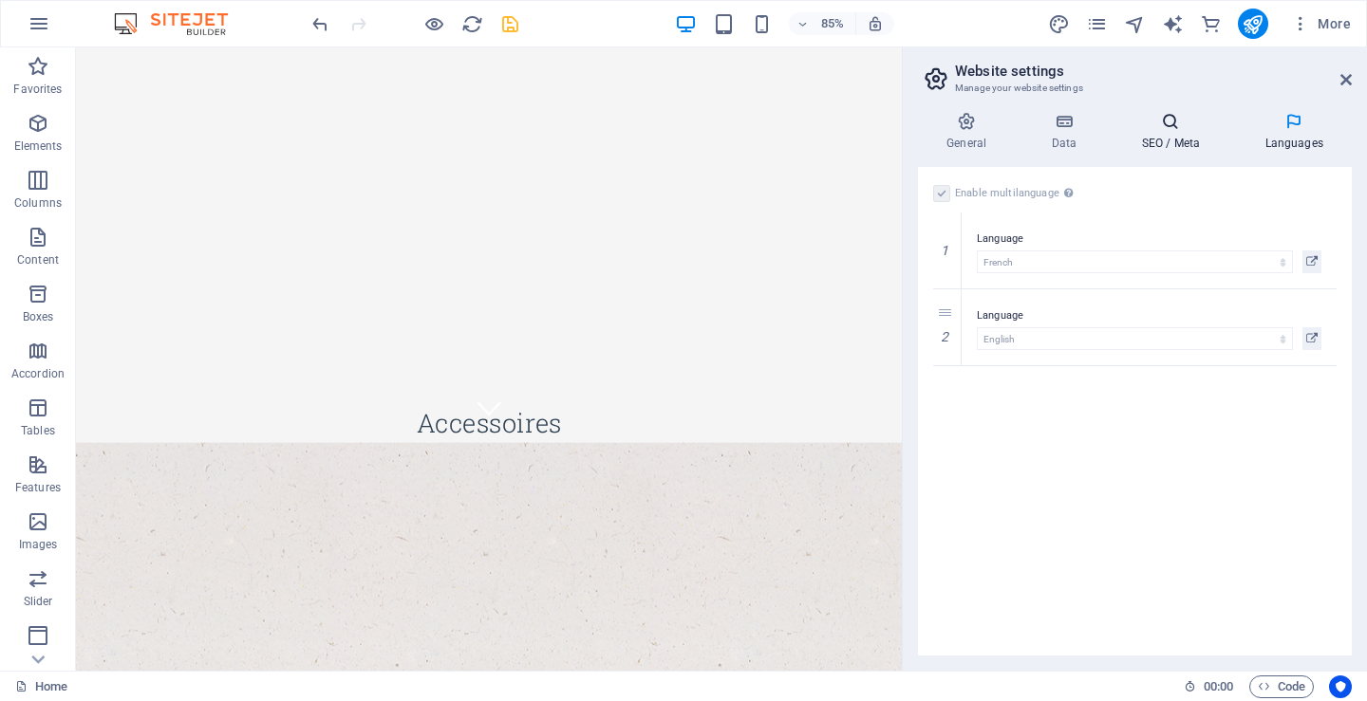
click at [1174, 141] on h4 "SEO / Meta" at bounding box center [1173, 132] width 123 height 40
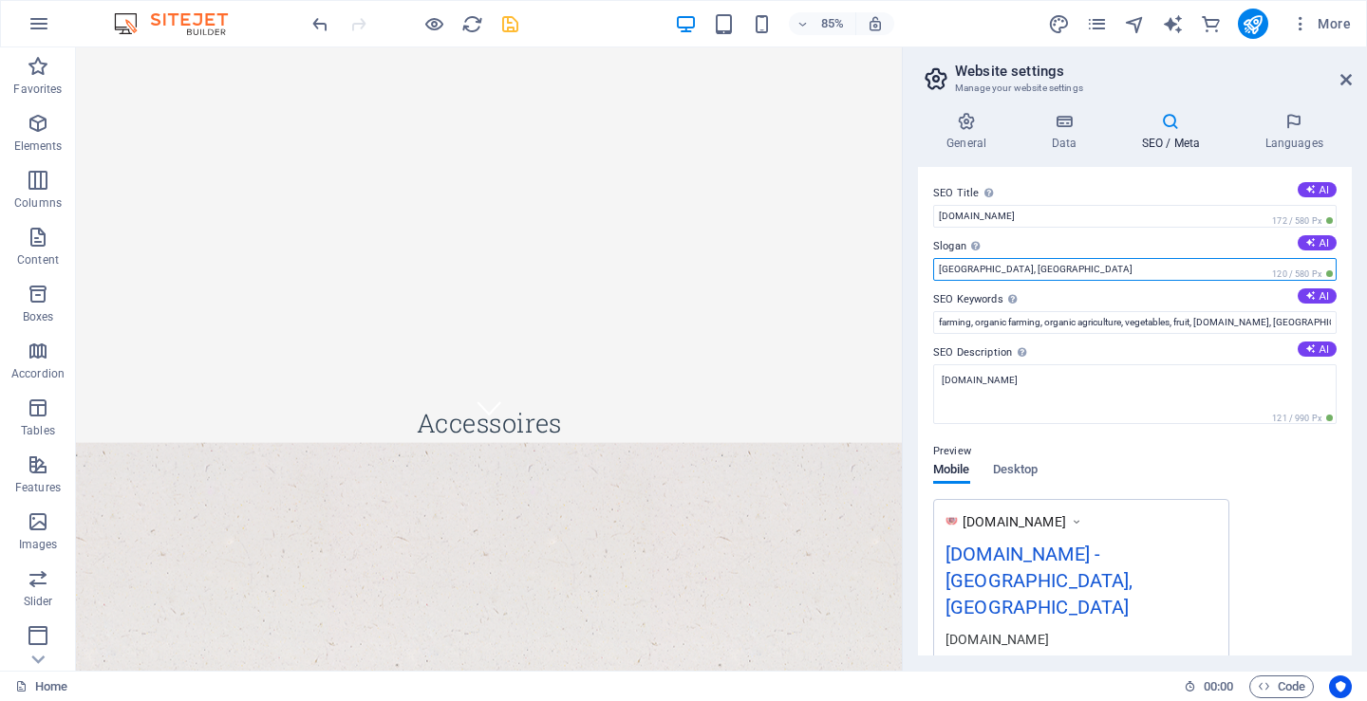
click at [934, 270] on input "Newbury, MA" at bounding box center [1134, 269] width 403 height 23
type input "Quebec, CA"
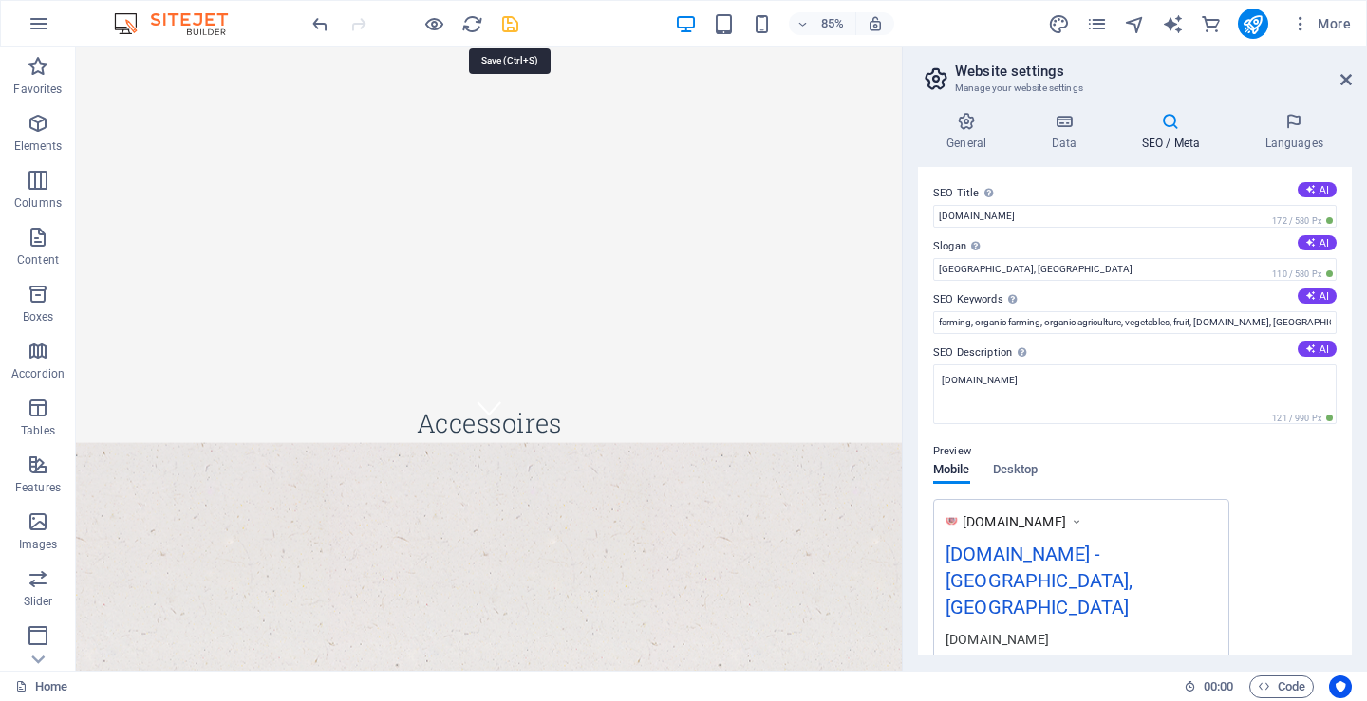
click at [511, 28] on icon "save" at bounding box center [510, 24] width 22 height 22
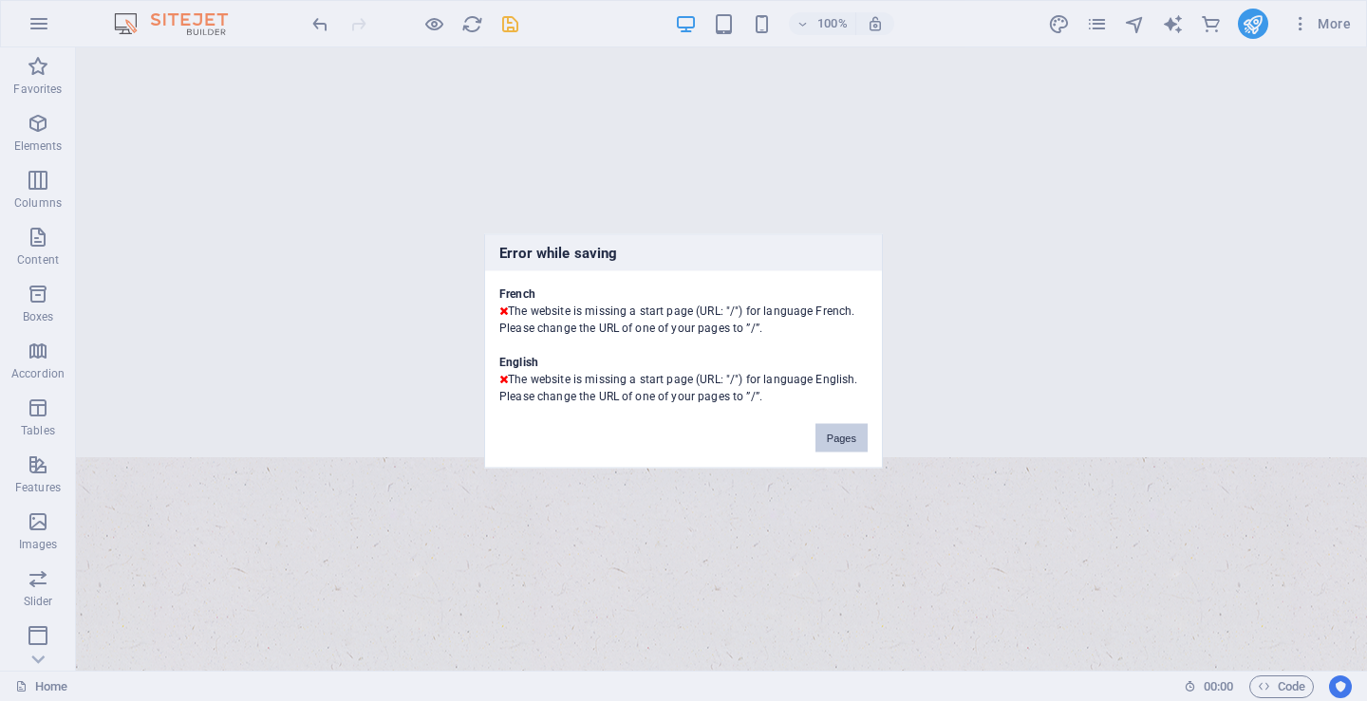
click at [843, 438] on button "Pages" at bounding box center [841, 437] width 52 height 28
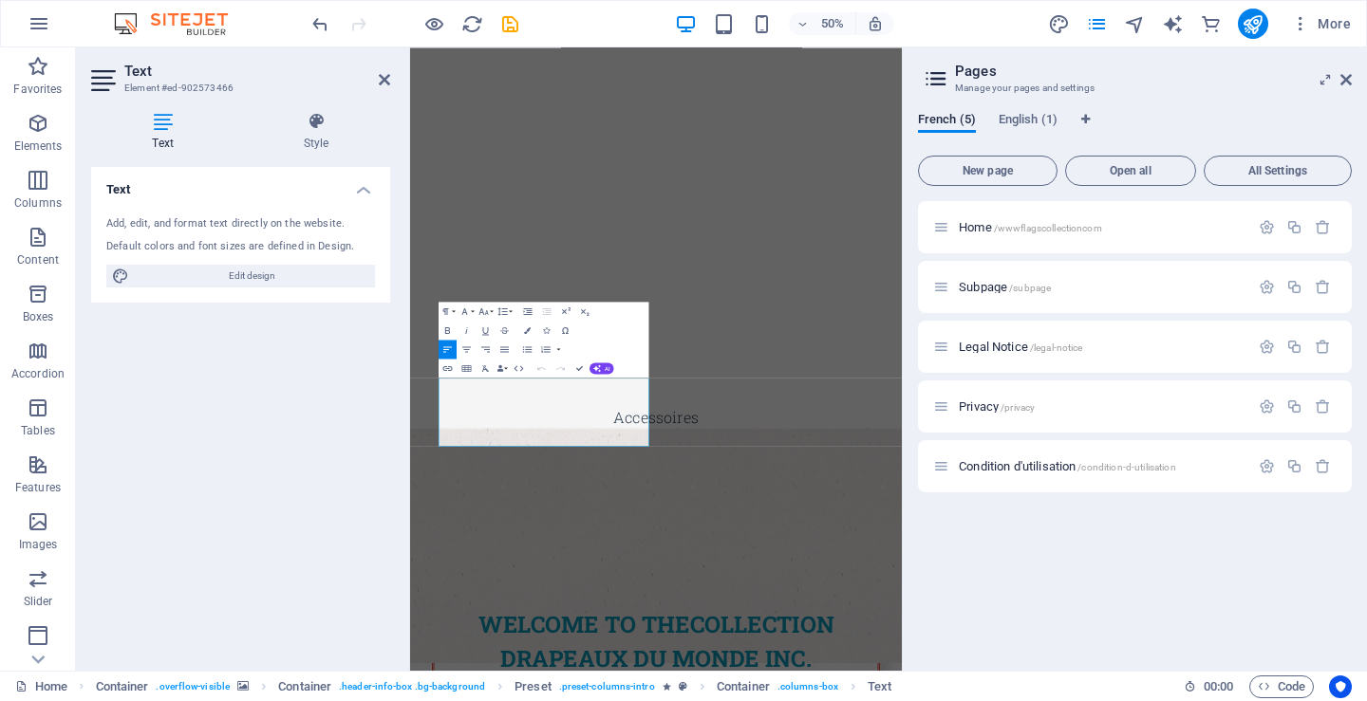
scroll to position [190, 0]
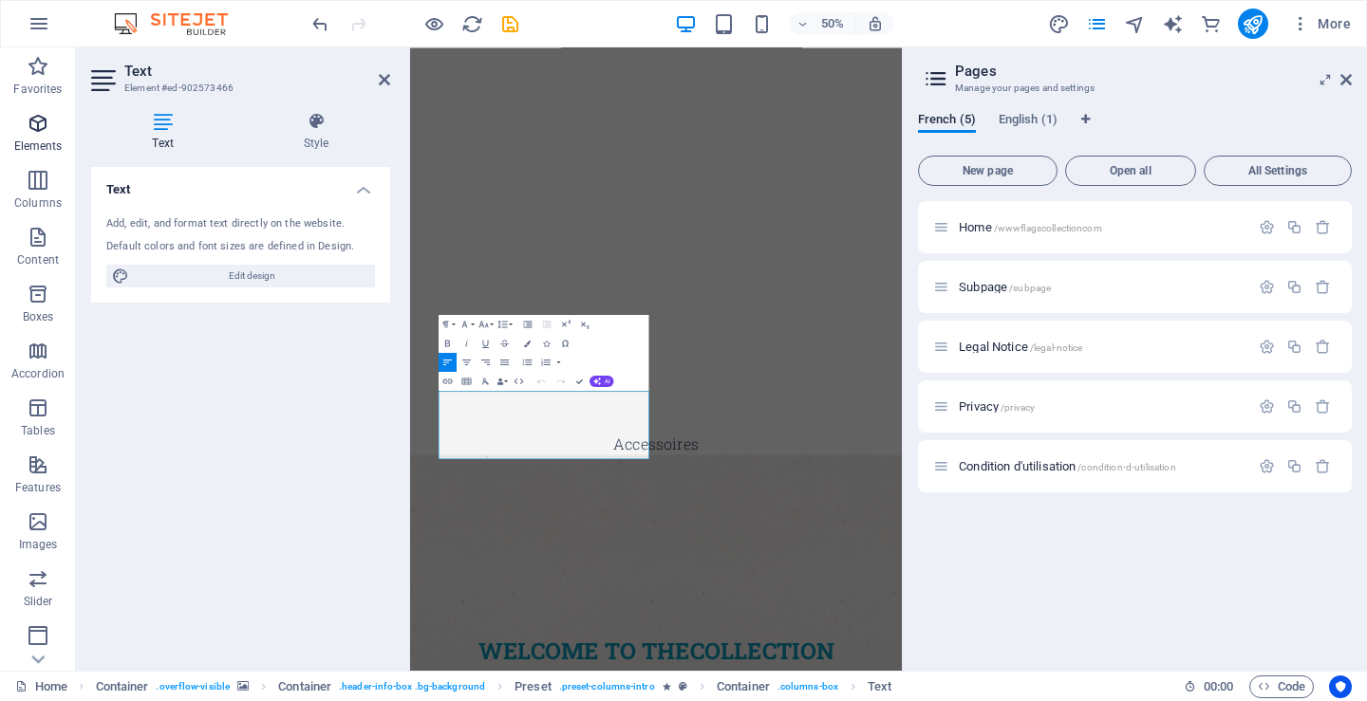
click at [41, 151] on p "Elements" at bounding box center [38, 146] width 48 height 15
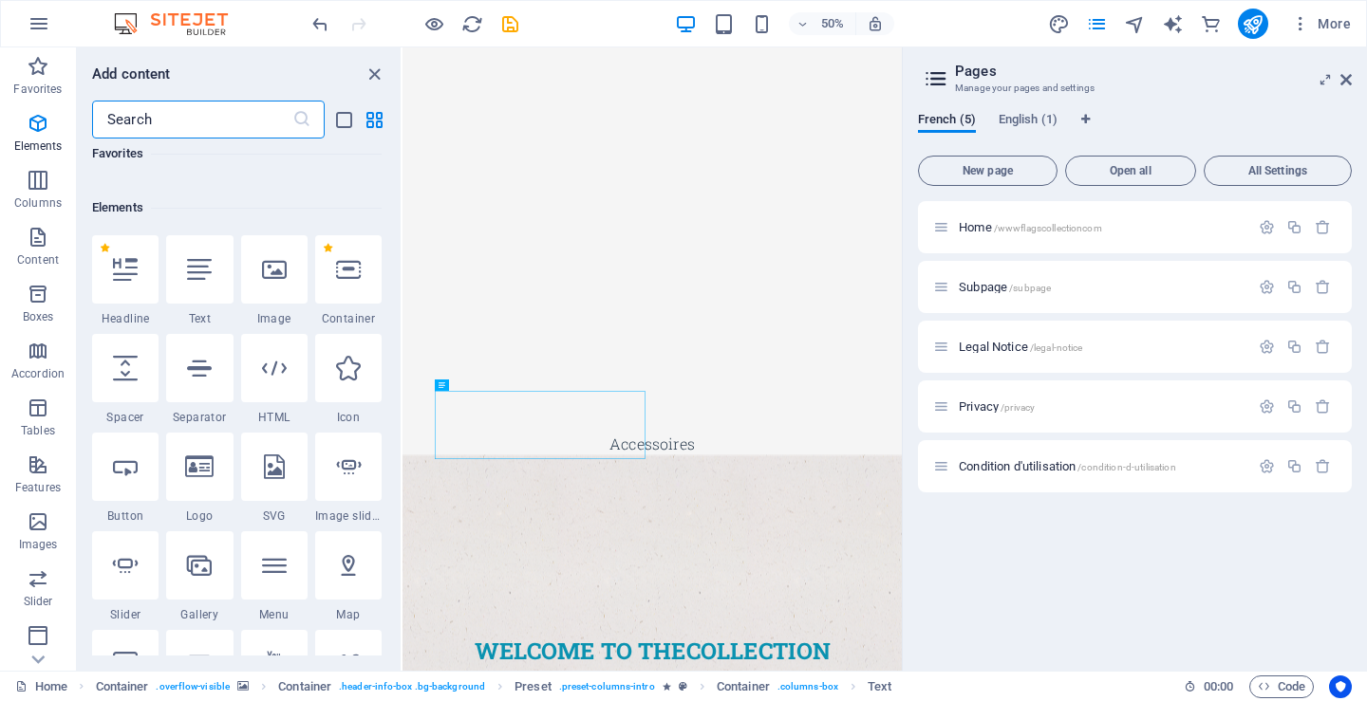
scroll to position [202, 0]
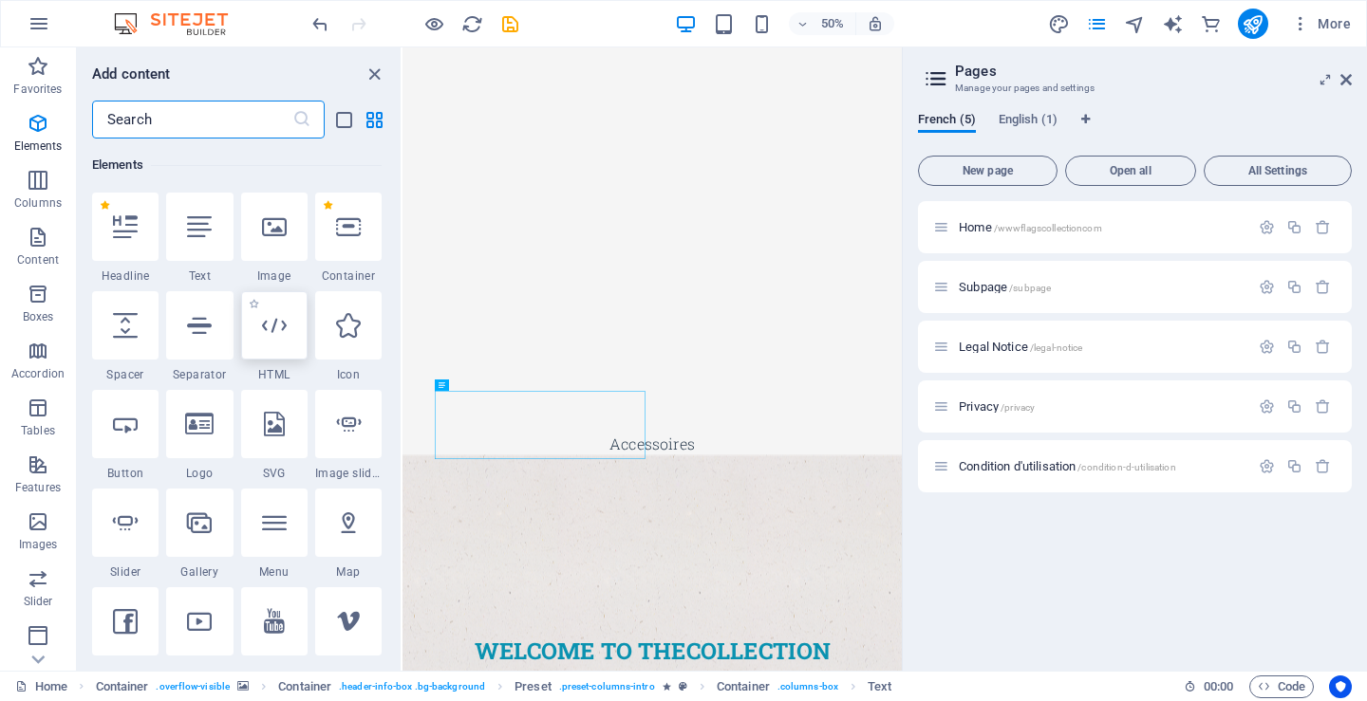
click at [275, 335] on icon at bounding box center [274, 325] width 25 height 25
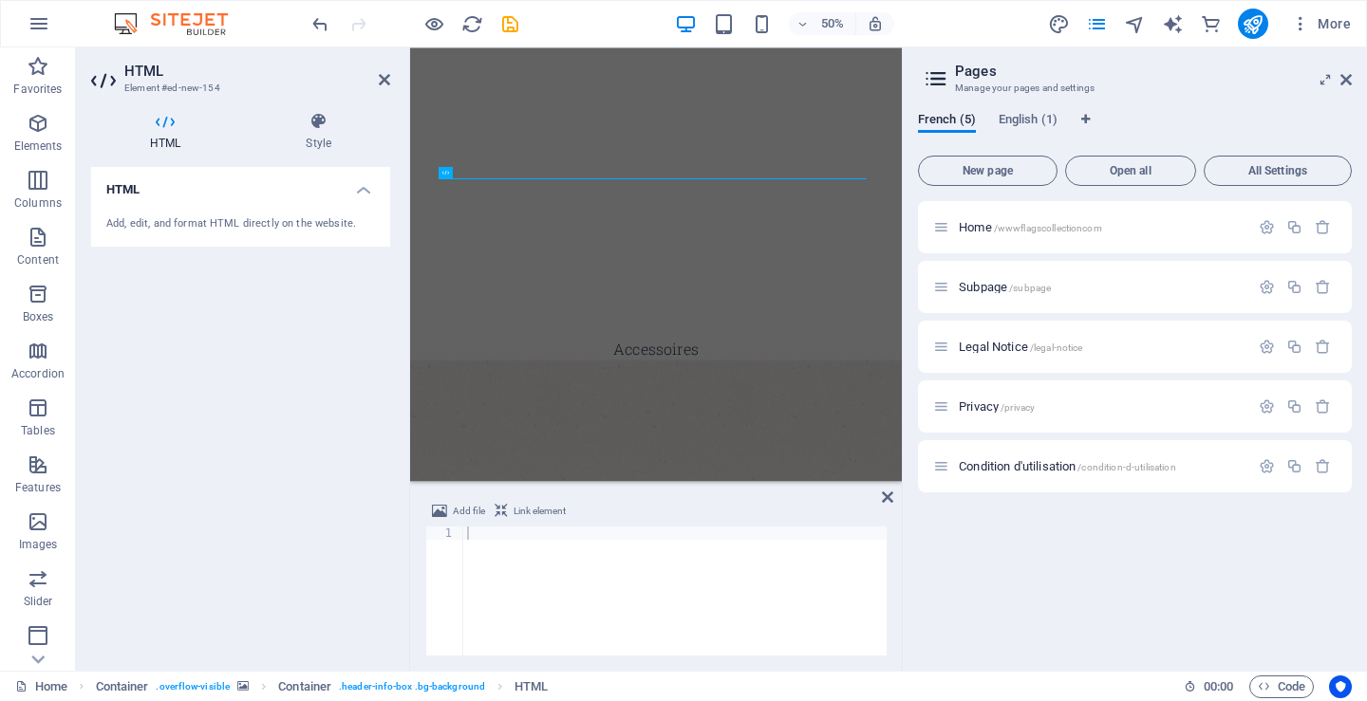
click at [544, 509] on span "Link element" at bounding box center [540, 511] width 52 height 23
click at [163, 139] on h4 "HTML" at bounding box center [169, 132] width 156 height 40
click at [320, 136] on h4 "Style" at bounding box center [318, 132] width 143 height 40
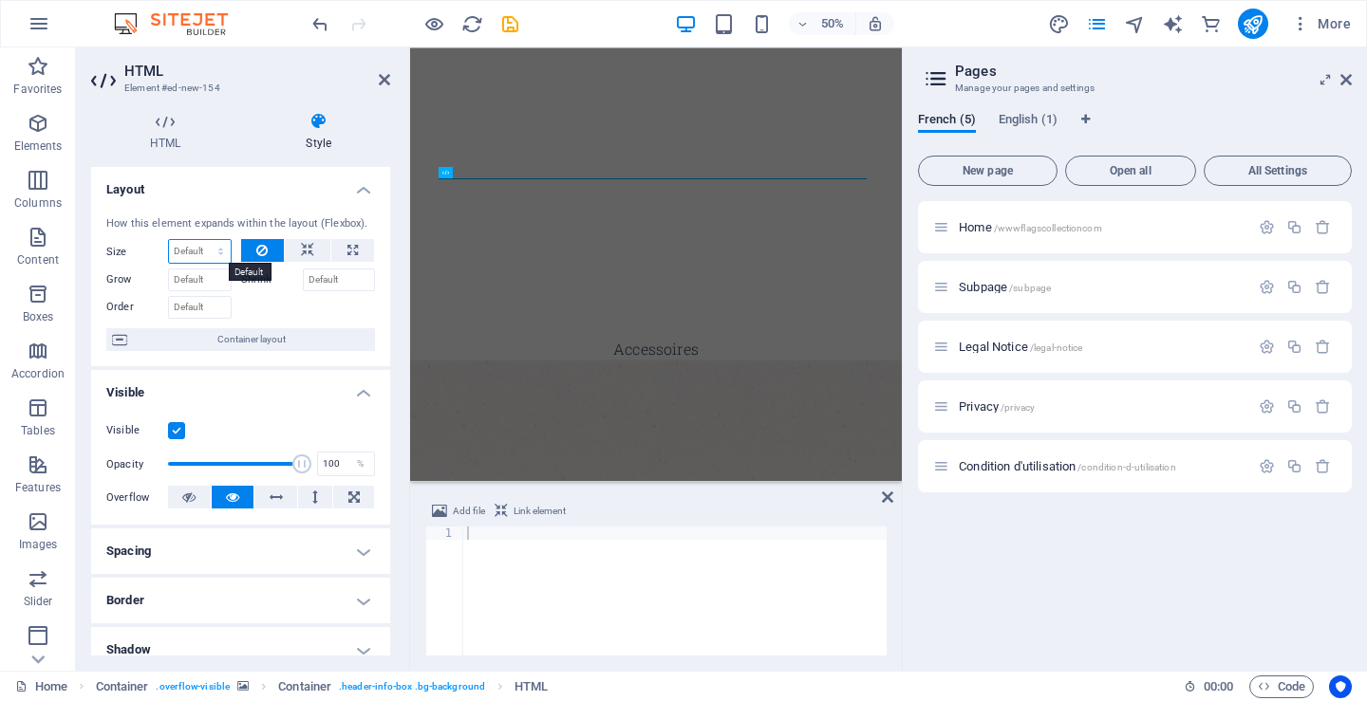
click at [202, 250] on select "Default auto px % 1/1 1/2 1/3 1/4 1/5 1/6 1/7 1/8 1/9 1/10" at bounding box center [200, 251] width 62 height 23
click at [169, 240] on select "Default auto px % 1/1 1/2 1/3 1/4 1/5 1/6 1/7 1/8 1/9 1/10" at bounding box center [200, 251] width 62 height 23
select select "DISABLED_OPTION_VALUE"
click at [301, 246] on icon at bounding box center [307, 250] width 13 height 23
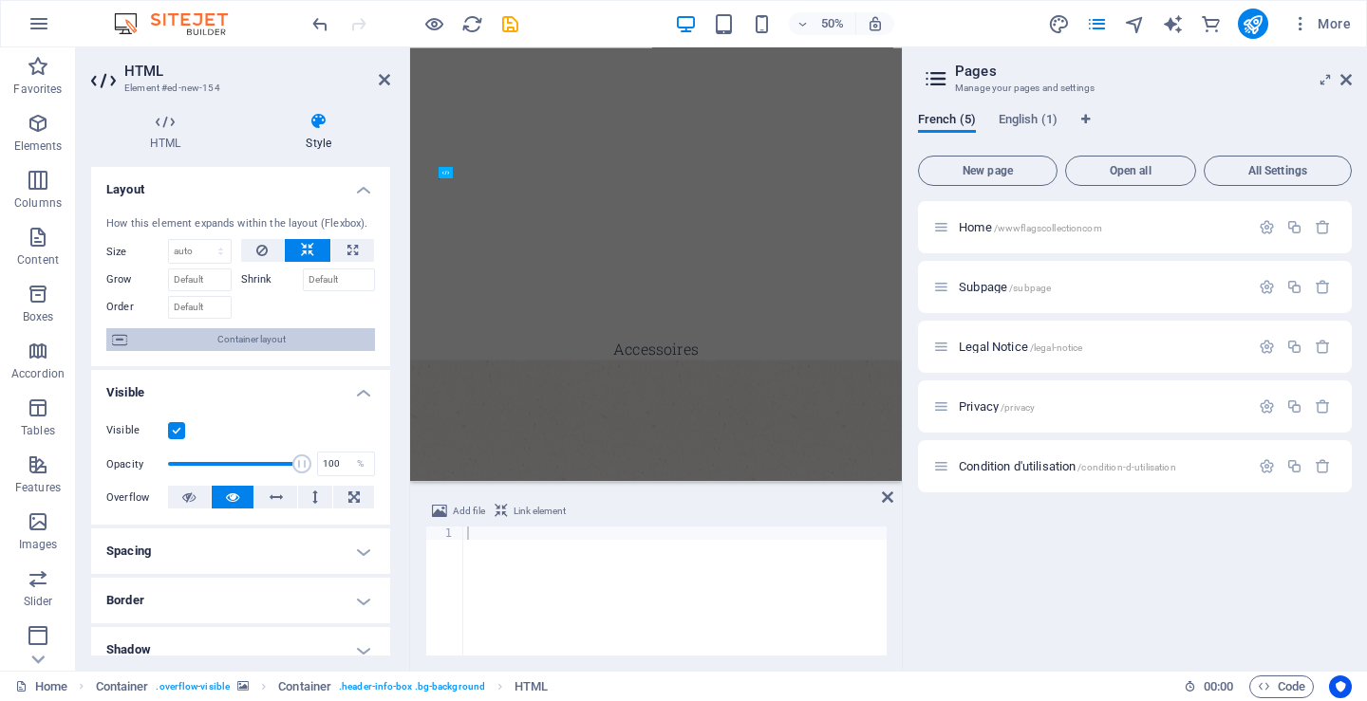
click at [243, 339] on span "Container layout" at bounding box center [251, 339] width 236 height 23
click at [243, 339] on div "HTML Element #ed-new-154 HTML Style HTML Add, edit, and format HTML directly on…" at bounding box center [489, 359] width 826 height 624
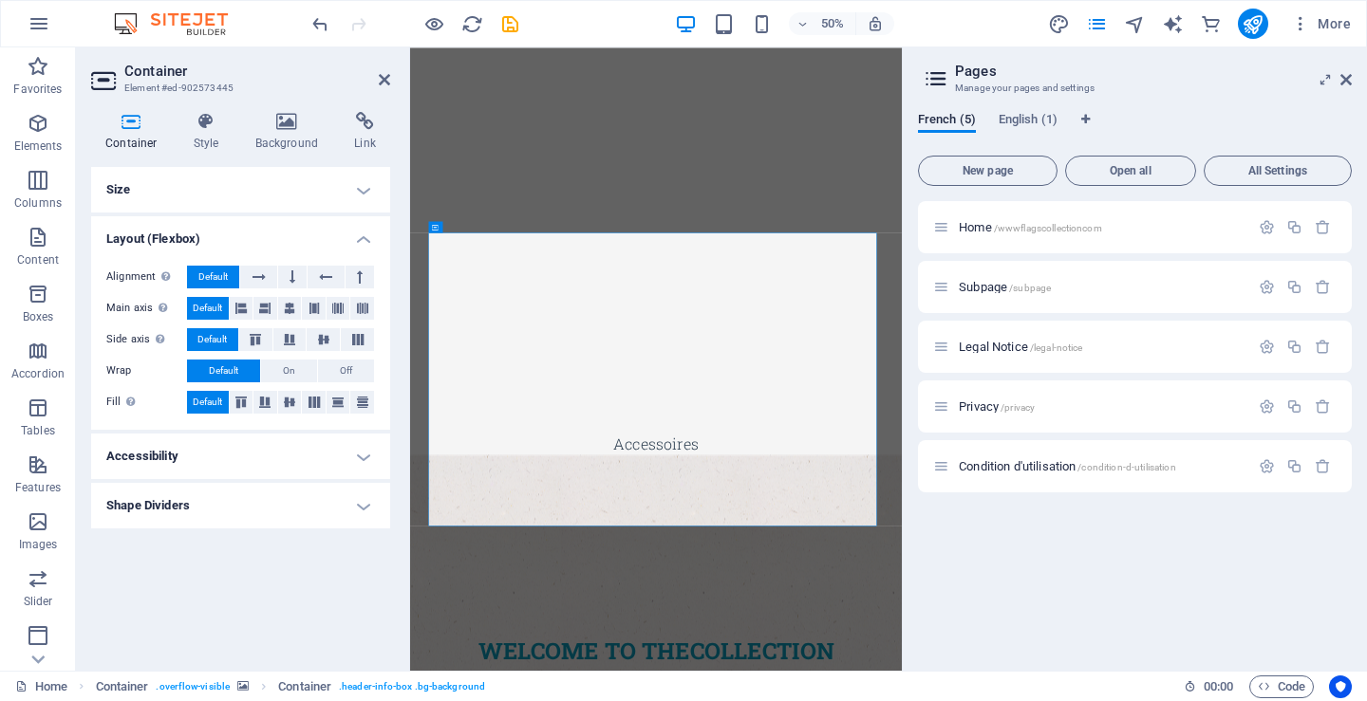
click at [148, 450] on h4 "Accessibility" at bounding box center [240, 457] width 299 height 46
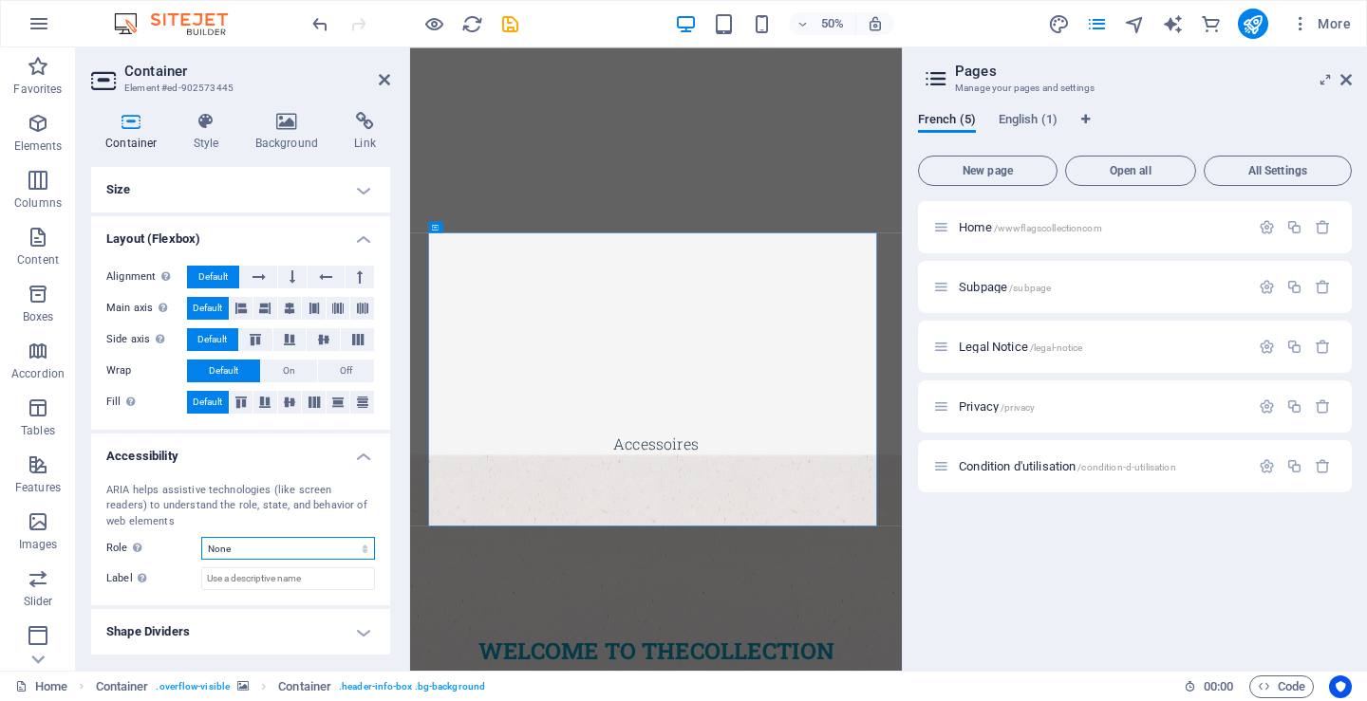
click at [362, 552] on select "None Alert Article Banner Comment Complementary Dialog Footer Header Marquee Pr…" at bounding box center [288, 548] width 174 height 23
drag, startPoint x: 201, startPoint y: 585, endPoint x: 178, endPoint y: 585, distance: 23.7
click at [193, 585] on div "Label Use the ARIA label to provide a clear and descriptive name for elements t…" at bounding box center [240, 579] width 269 height 23
type input "450433-8129"
click at [257, 648] on h4 "Shape Dividers" at bounding box center [240, 632] width 299 height 46
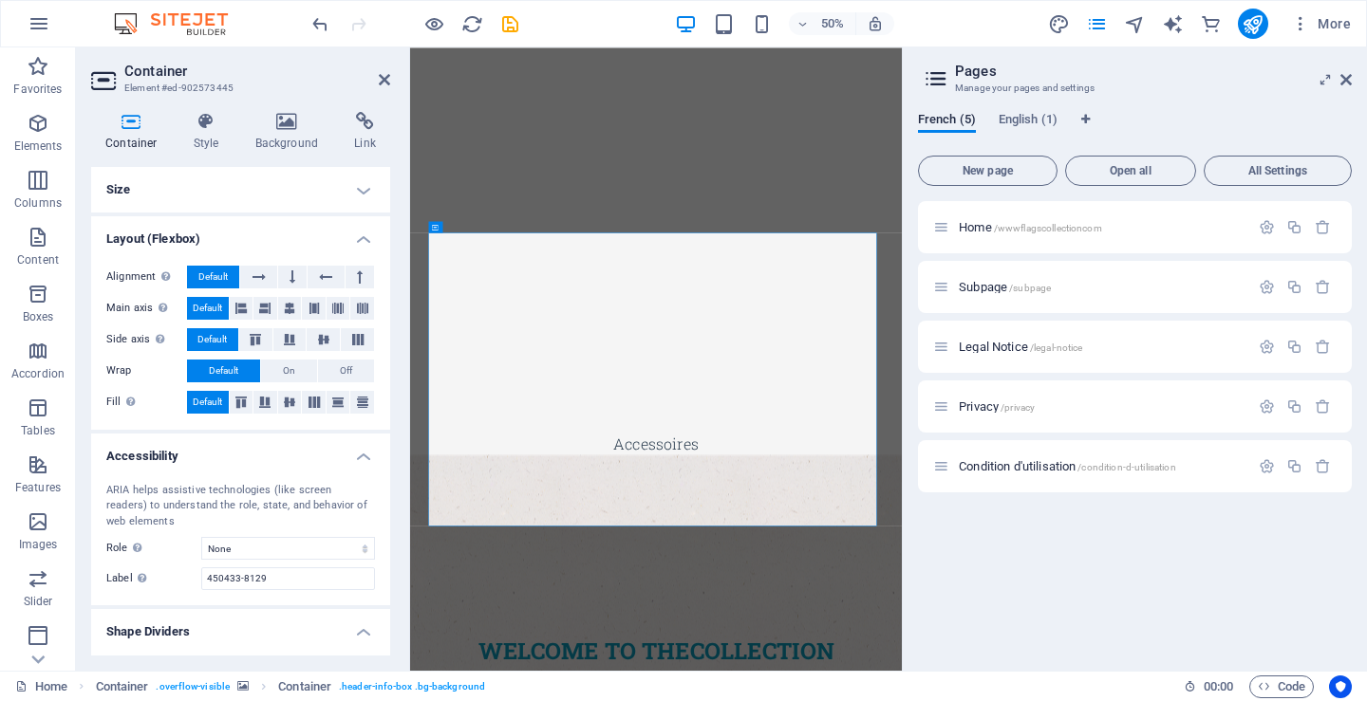
scroll to position [41, 0]
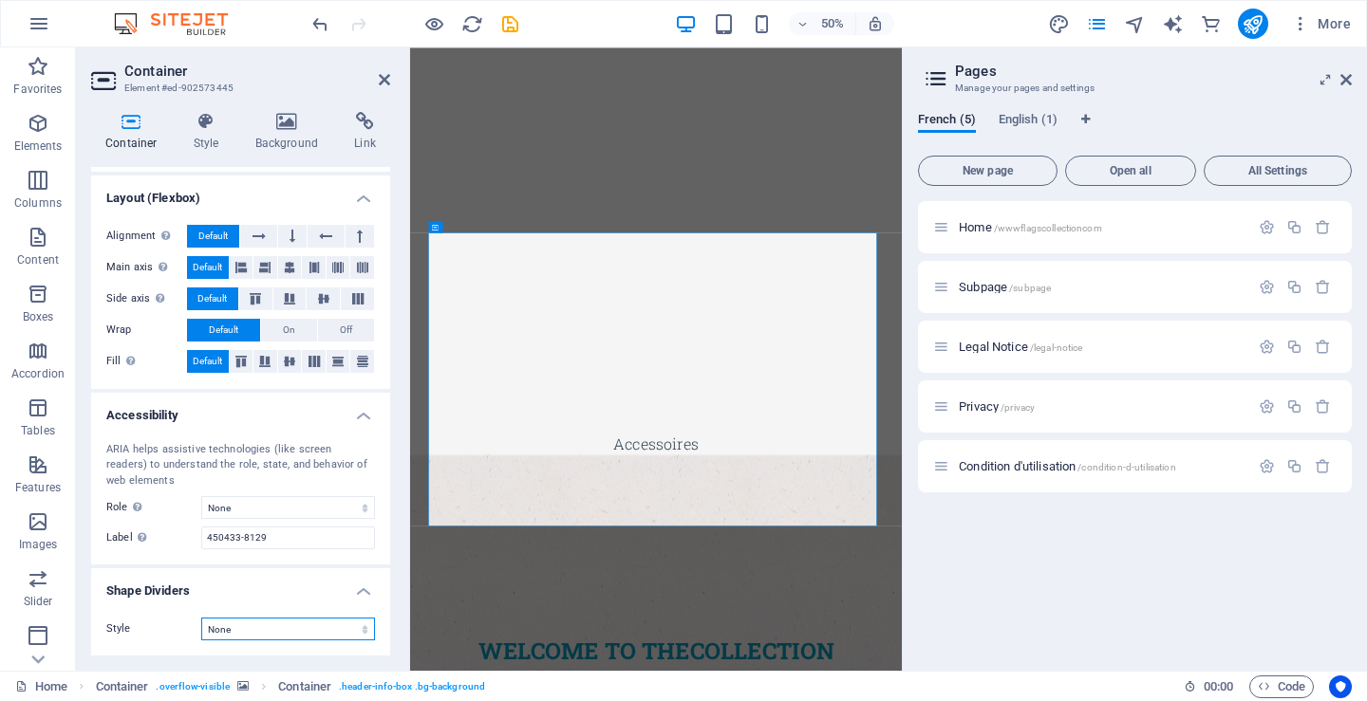
click at [281, 633] on select "None Triangle Square Diagonal Polygon 1 Polygon 2 Zigzag Multiple Zigzags Waves…" at bounding box center [288, 629] width 174 height 23
click at [85, 629] on div "Container Style Background Link Size Height Default px rem % vh vw Min. height …" at bounding box center [240, 384] width 329 height 574
click at [137, 617] on div "Style None Triangle Square Diagonal Polygon 1 Polygon 2 Zigzag Multiple Zigzags…" at bounding box center [240, 629] width 299 height 53
click at [372, 139] on h4 "Link" at bounding box center [365, 132] width 50 height 40
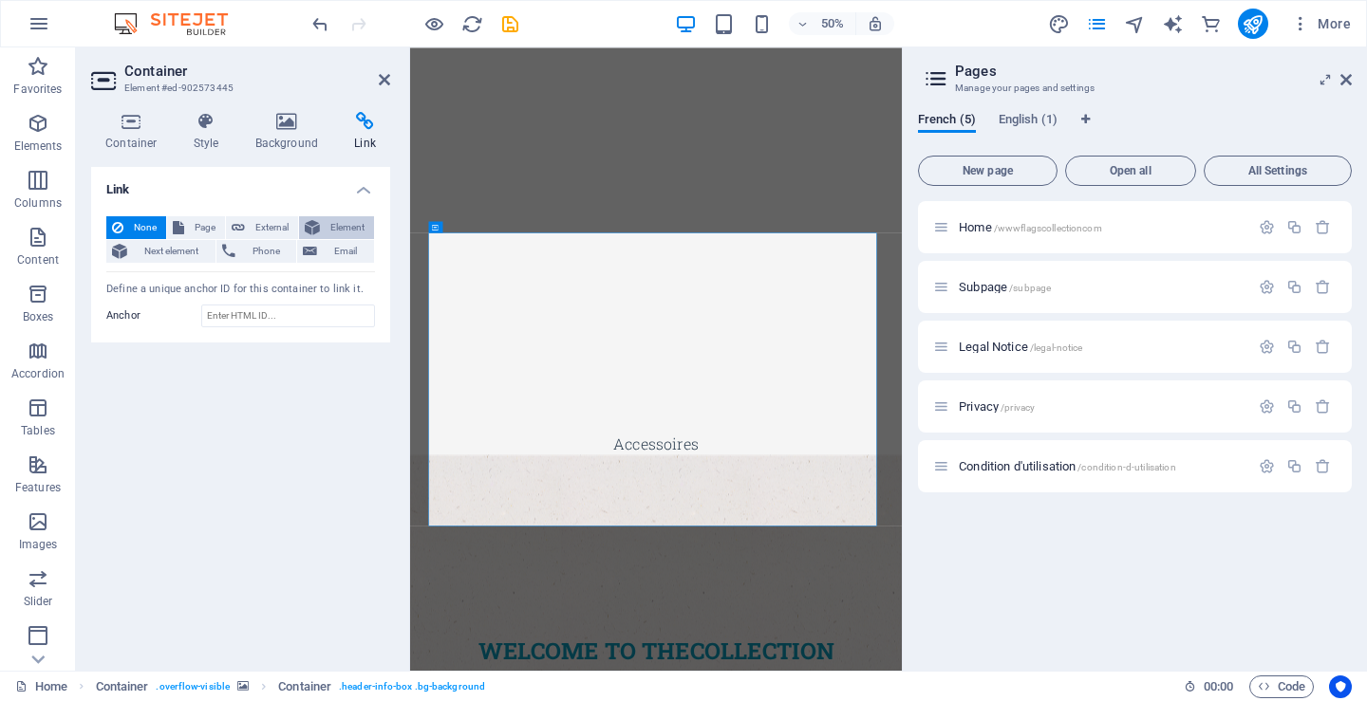
click at [341, 224] on span "Element" at bounding box center [347, 227] width 43 height 23
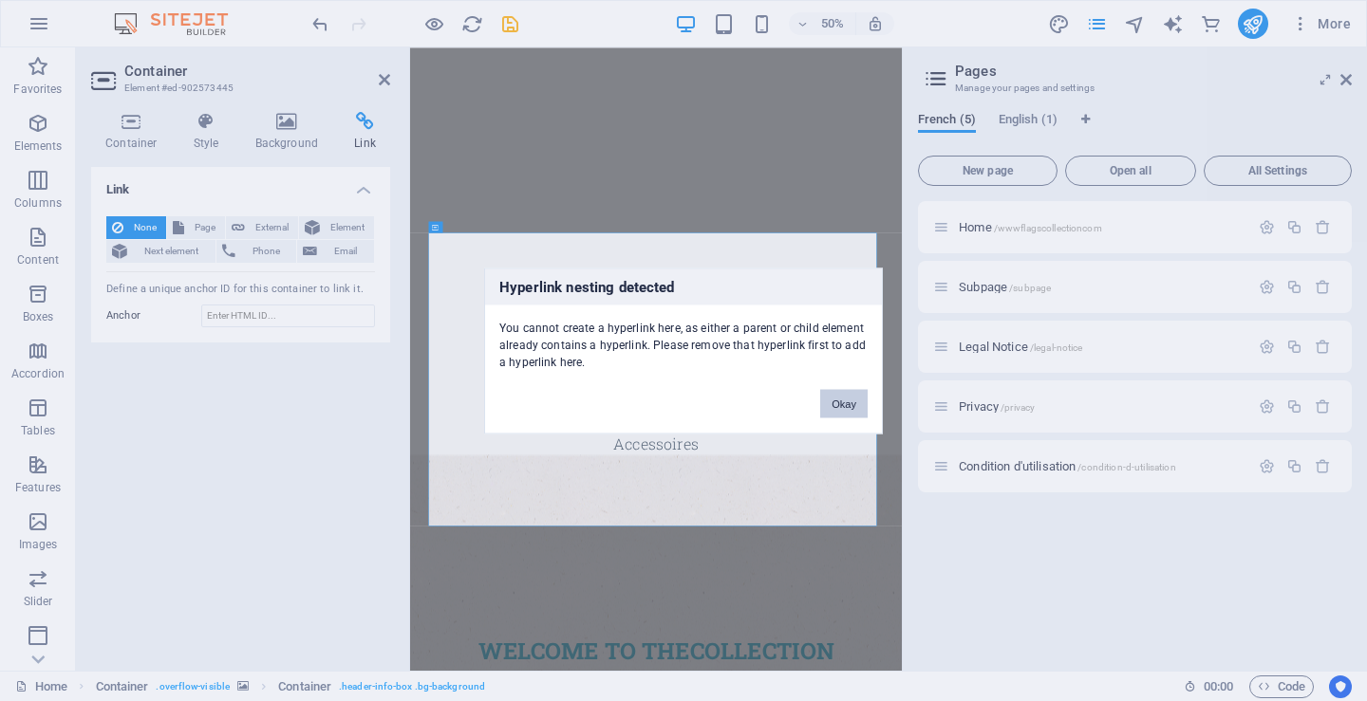
click at [851, 400] on button "Okay" at bounding box center [843, 403] width 47 height 28
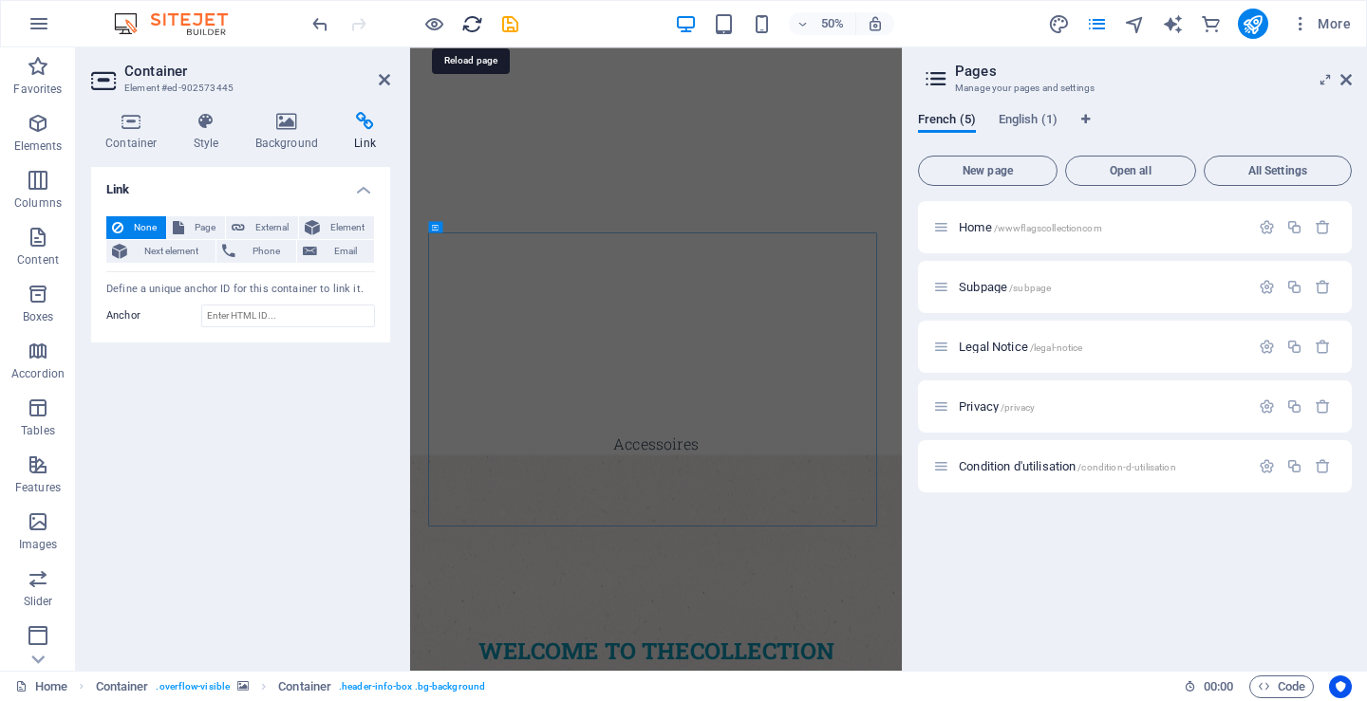
drag, startPoint x: 475, startPoint y: 26, endPoint x: 790, endPoint y: 35, distance: 315.3
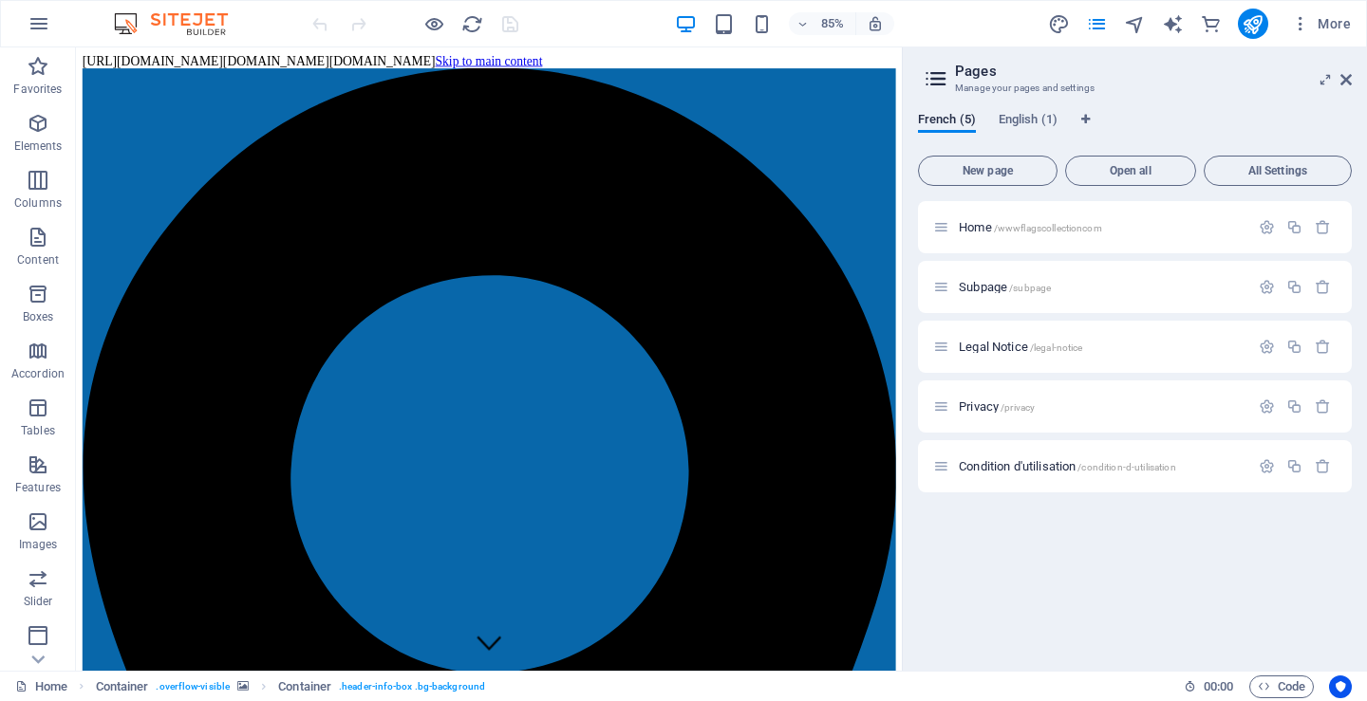
scroll to position [0, 0]
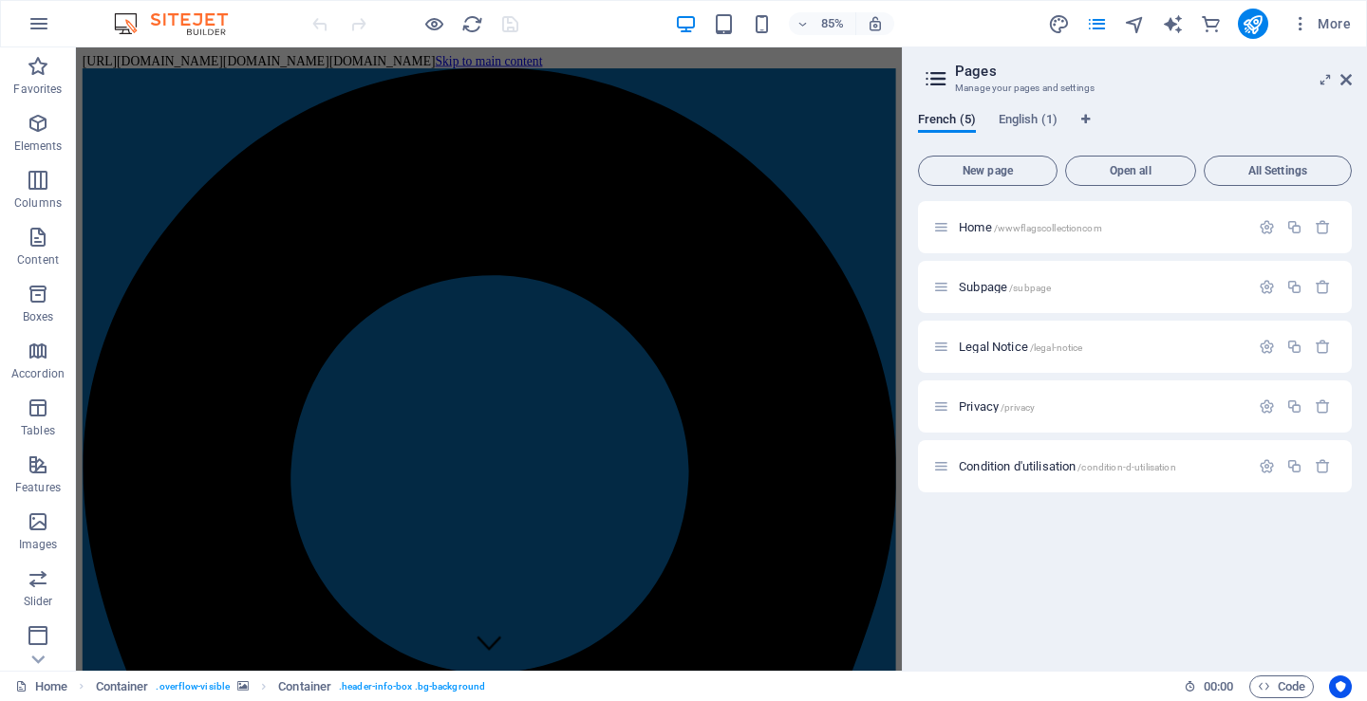
drag, startPoint x: 561, startPoint y: 13, endPoint x: 1227, endPoint y: 60, distance: 668.0
click at [1227, 60] on header "Pages Manage your pages and settings" at bounding box center [1137, 71] width 430 height 49
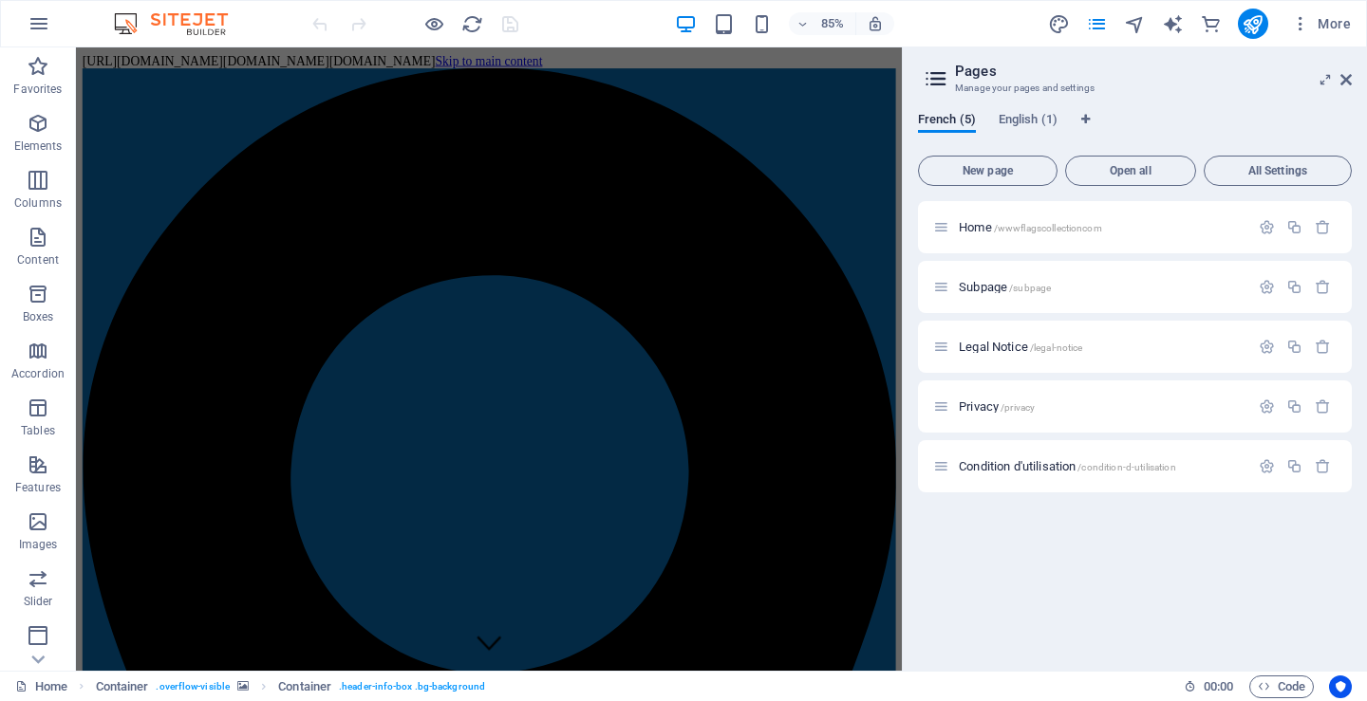
click at [1267, 288] on icon "button" at bounding box center [1267, 287] width 16 height 16
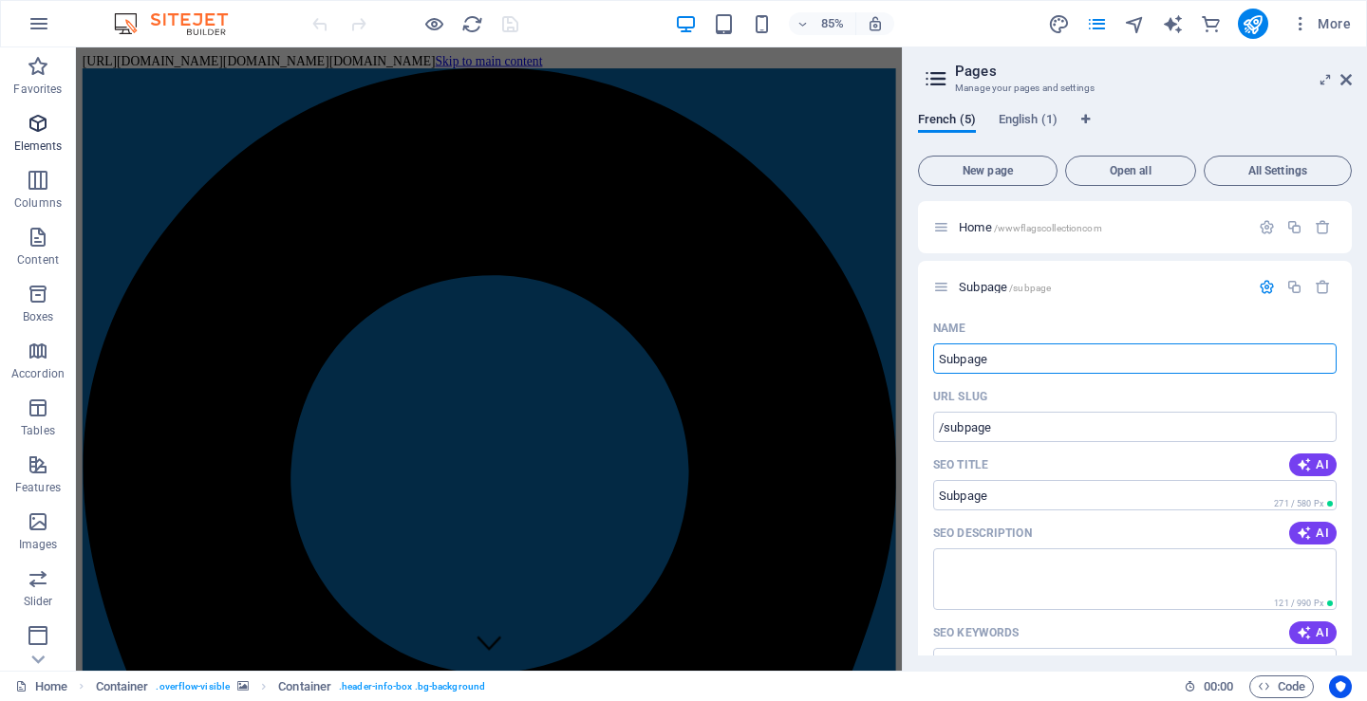
click at [32, 140] on p "Elements" at bounding box center [38, 146] width 48 height 15
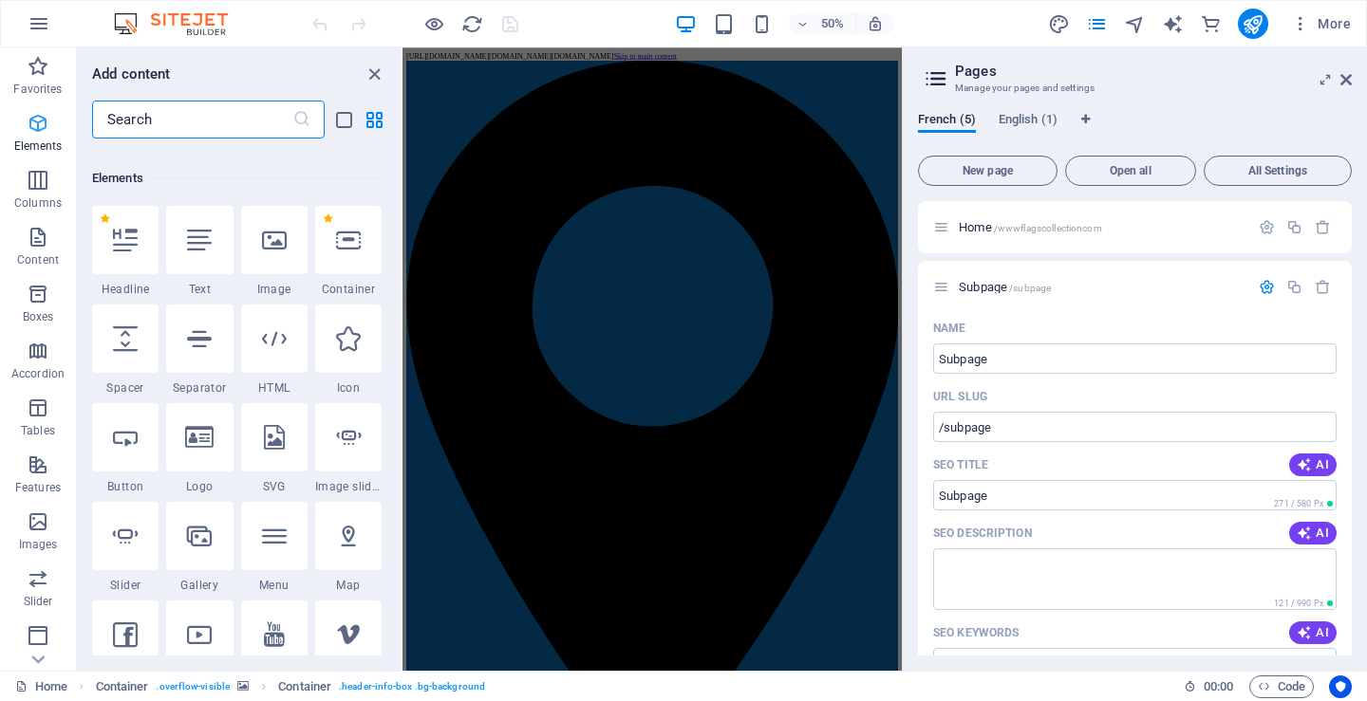
scroll to position [202, 0]
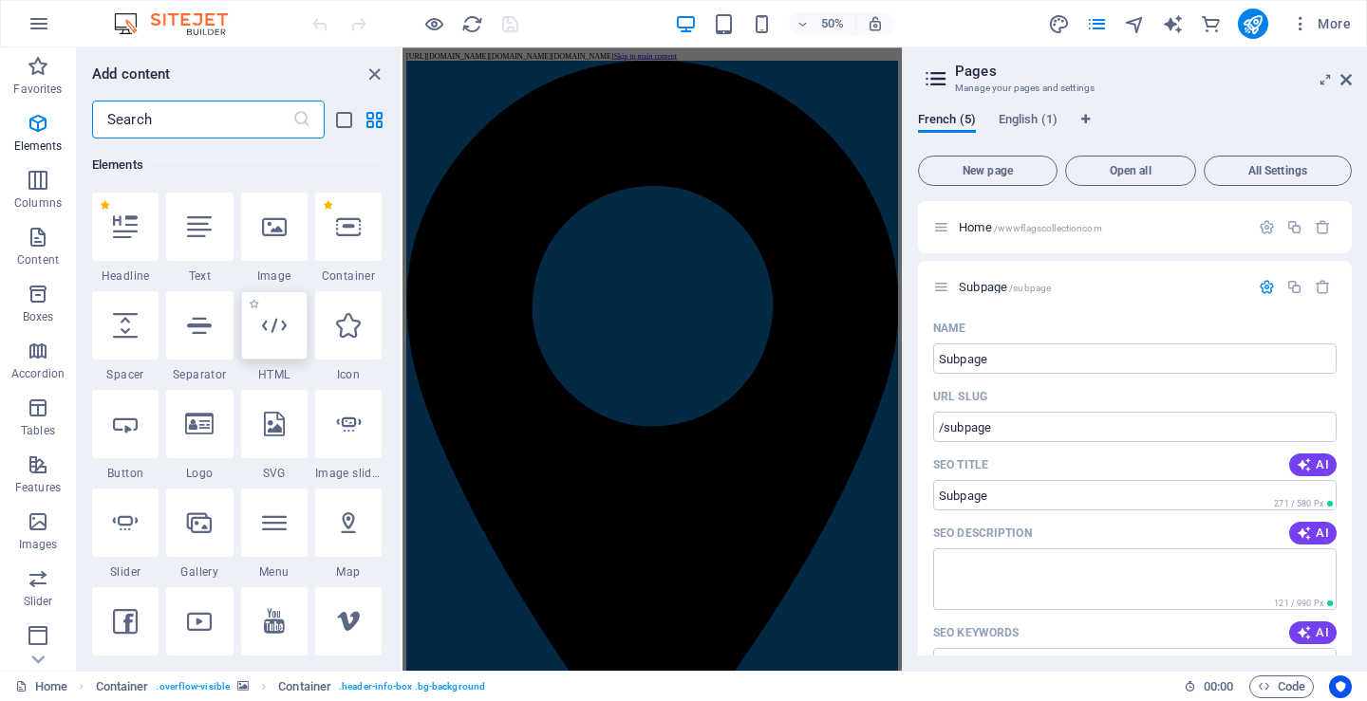
click at [277, 327] on icon at bounding box center [274, 325] width 25 height 25
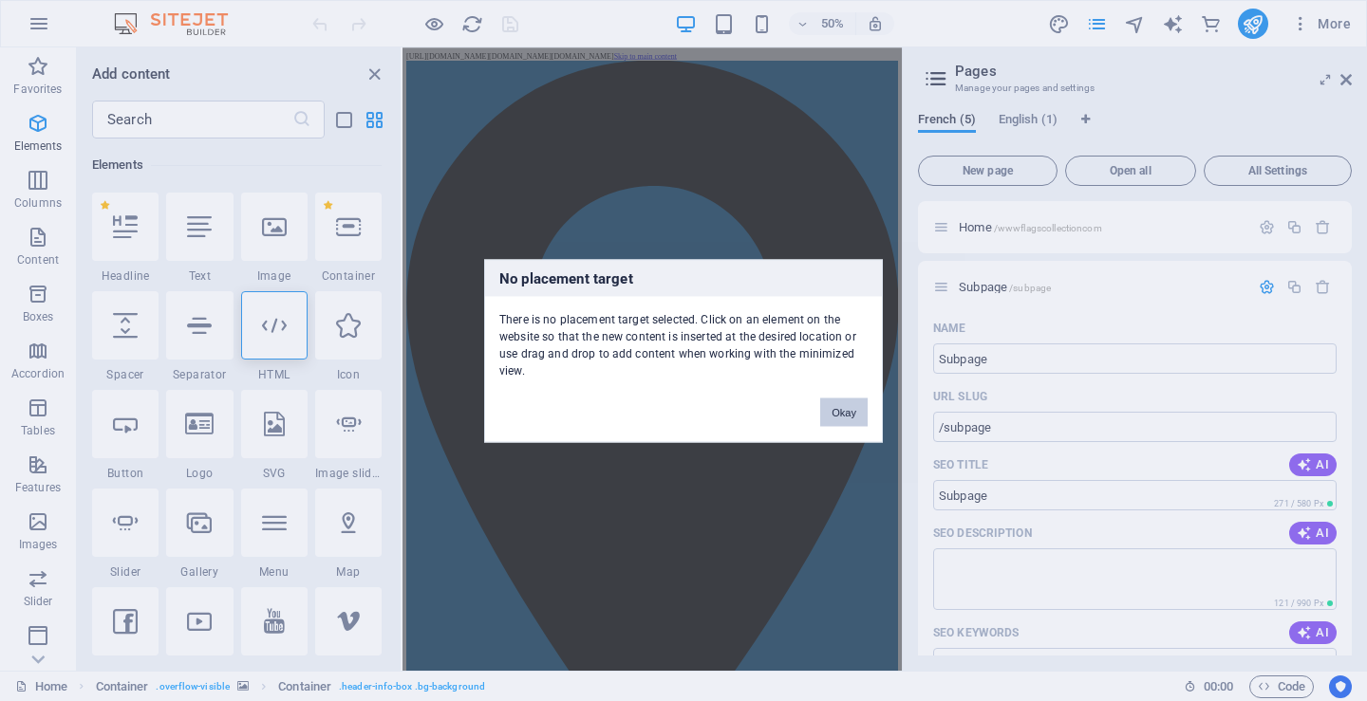
click at [847, 406] on button "Okay" at bounding box center [843, 412] width 47 height 28
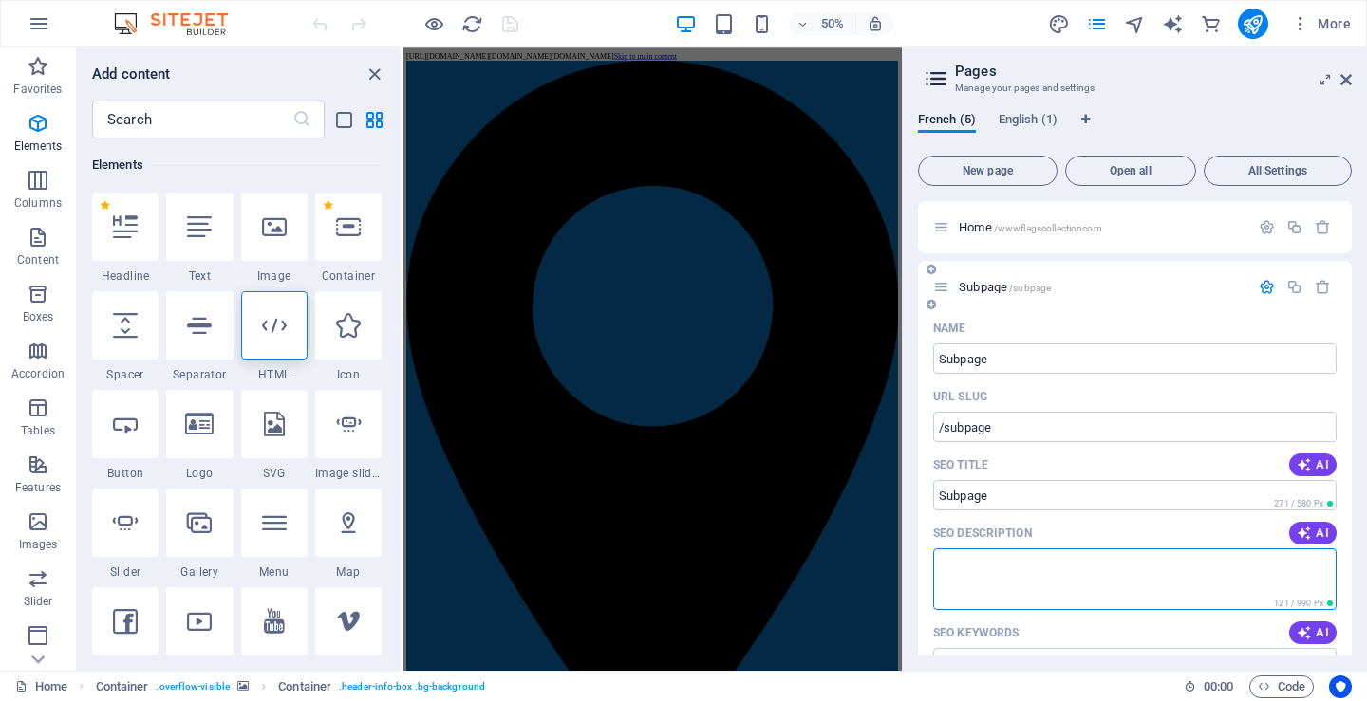
click at [941, 564] on textarea "SEO Description" at bounding box center [1134, 580] width 403 height 62
click at [266, 336] on icon at bounding box center [274, 325] width 25 height 25
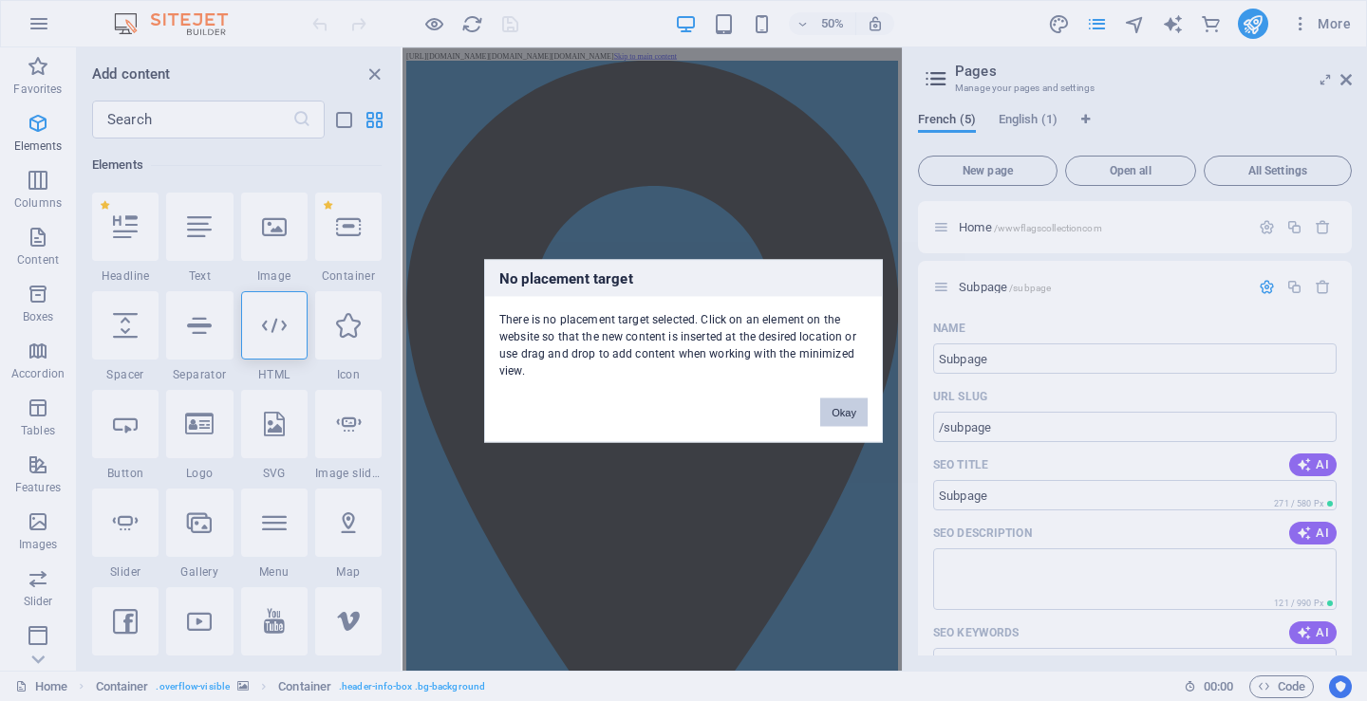
click at [839, 406] on button "Okay" at bounding box center [843, 412] width 47 height 28
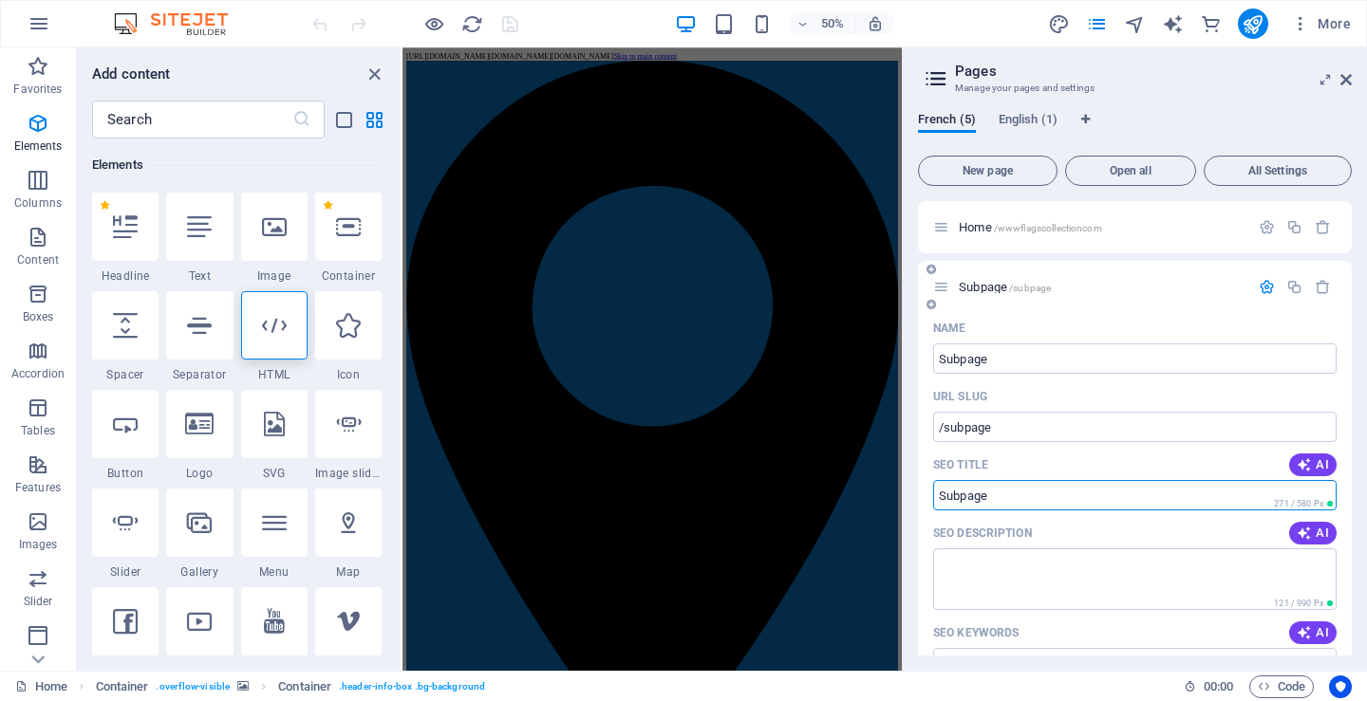
drag, startPoint x: 935, startPoint y: 498, endPoint x: 985, endPoint y: 498, distance: 50.3
click at [985, 498] on input "Subpage" at bounding box center [1134, 495] width 403 height 30
click at [267, 342] on div at bounding box center [274, 325] width 66 height 68
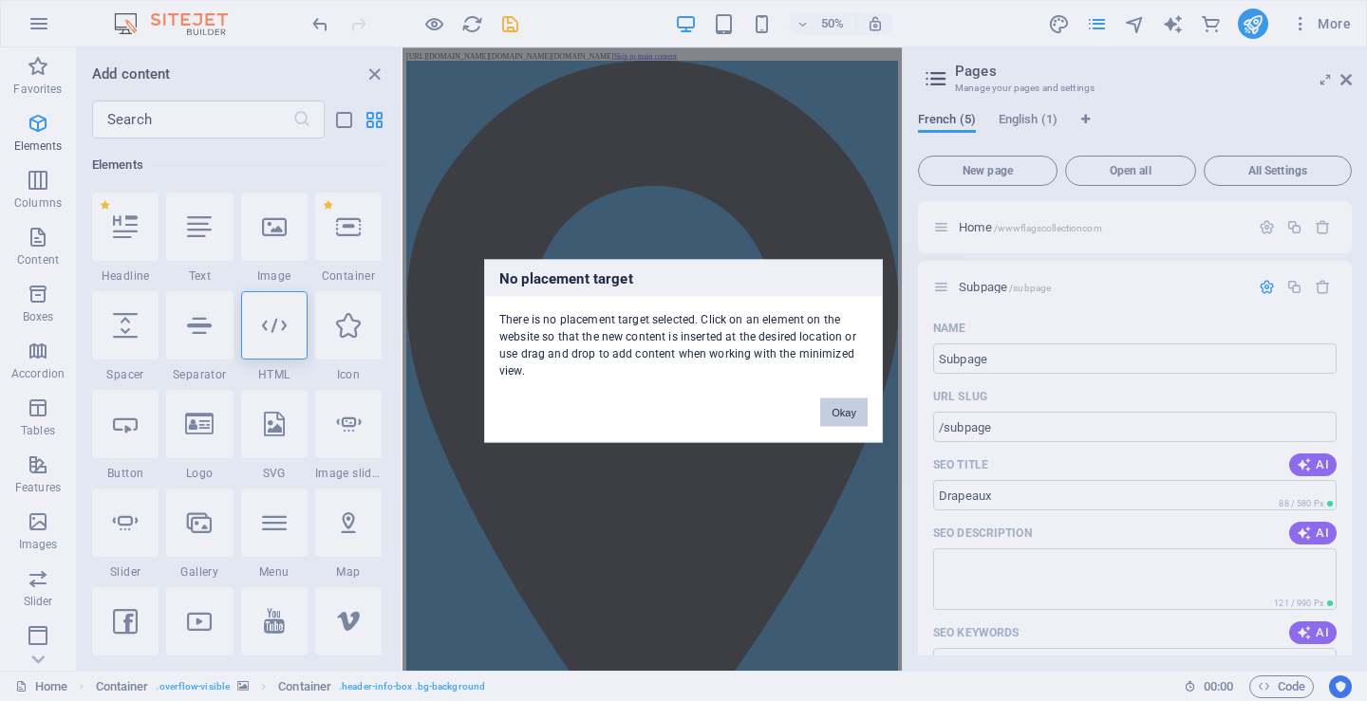
drag, startPoint x: 846, startPoint y: 411, endPoint x: 877, endPoint y: 729, distance: 319.5
click at [846, 411] on button "Okay" at bounding box center [843, 412] width 47 height 28
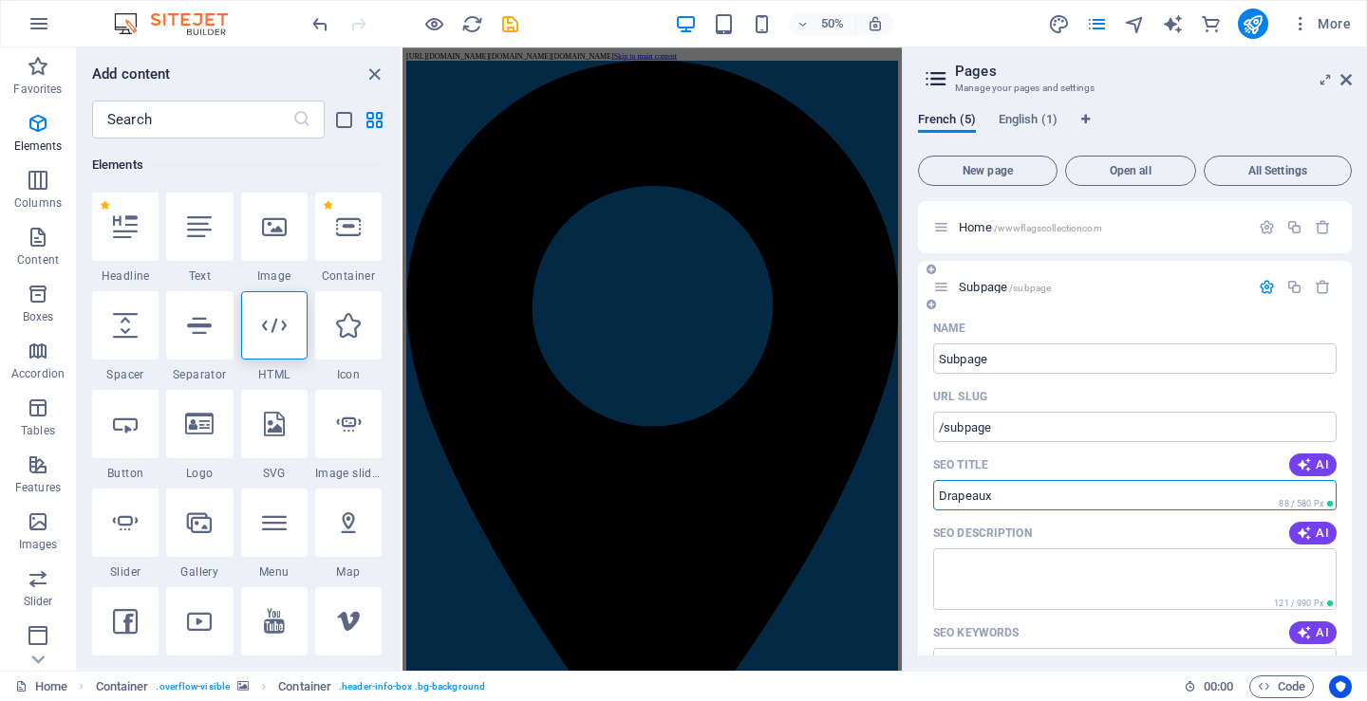
click at [1002, 497] on input "Drapeaux" at bounding box center [1134, 495] width 403 height 30
click at [280, 332] on icon at bounding box center [274, 325] width 25 height 25
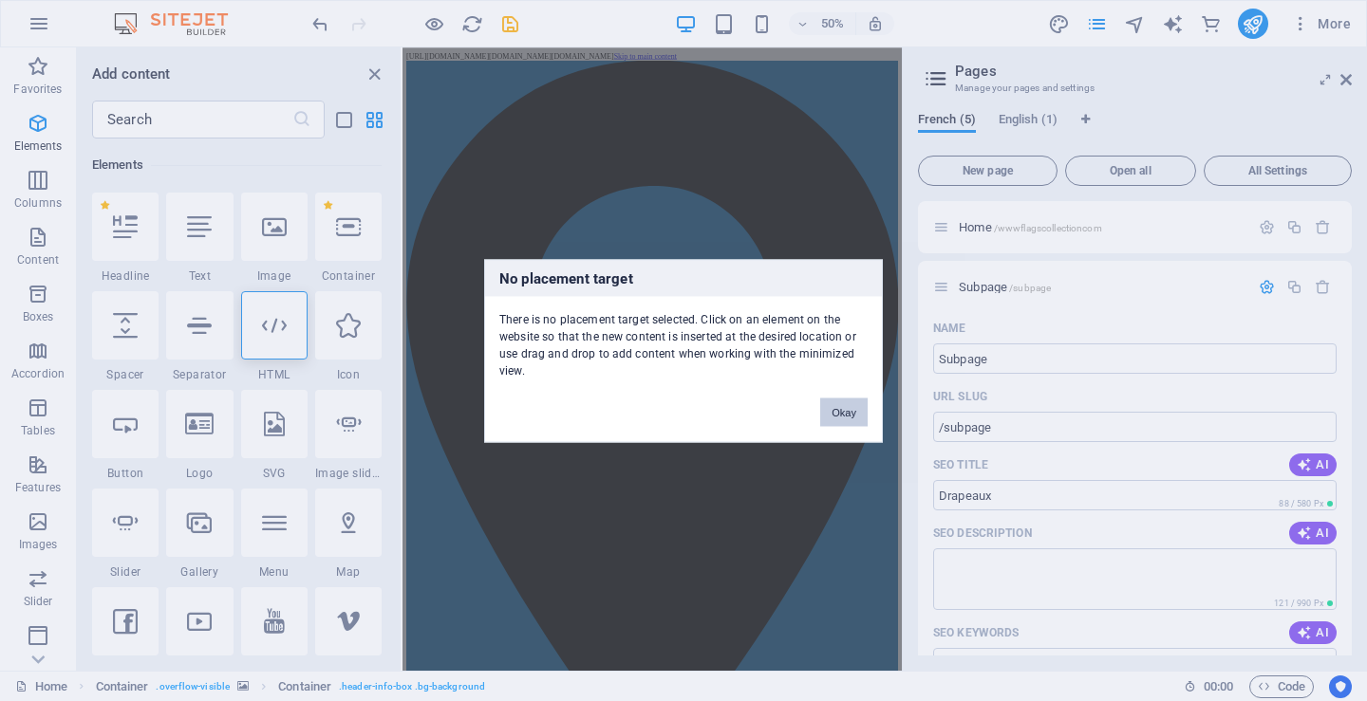
drag, startPoint x: 847, startPoint y: 408, endPoint x: 888, endPoint y: 718, distance: 312.2
click at [847, 408] on button "Okay" at bounding box center [843, 412] width 47 height 28
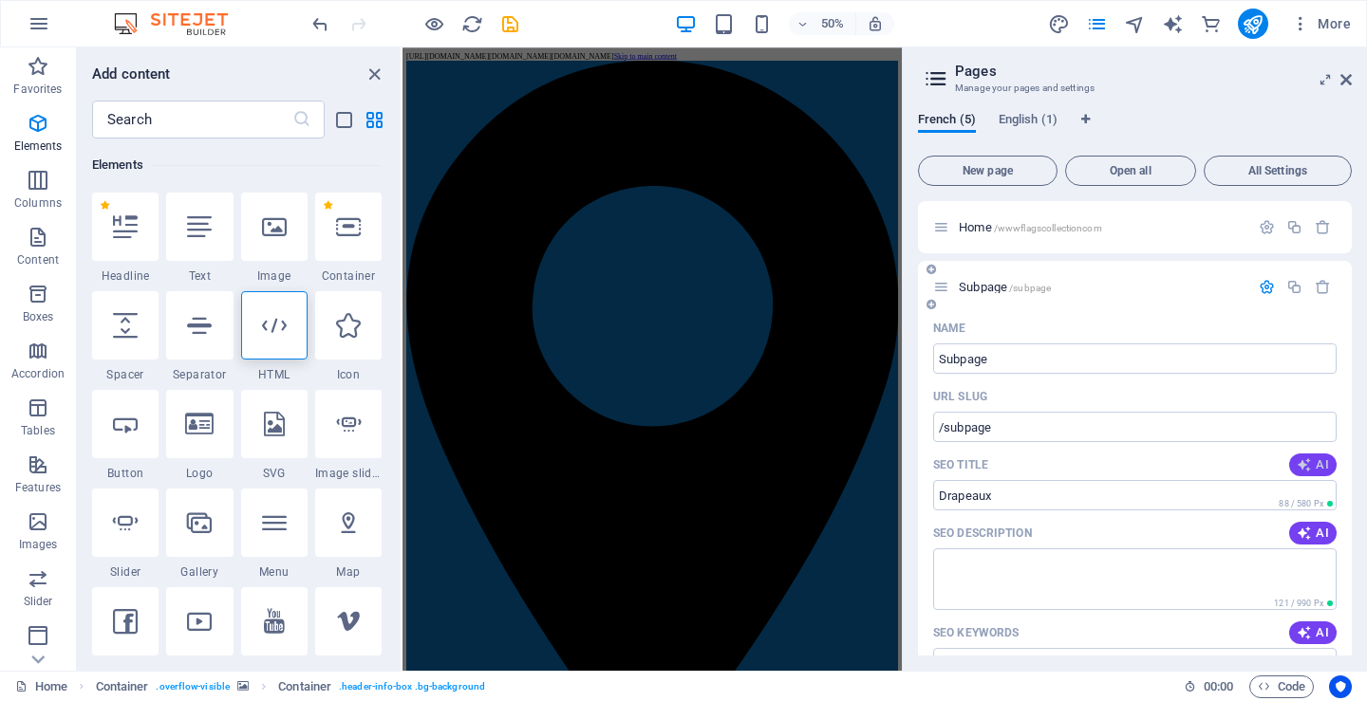
click at [1317, 462] on span "AI" at bounding box center [1313, 465] width 32 height 15
type input "Beriot - Collection de Drapeaux"
click at [1310, 533] on span "AI" at bounding box center [1313, 533] width 32 height 15
type textarea "Découvrez notre collection de drapeaux du monde à Boisbriand. Contactez-nous au…"
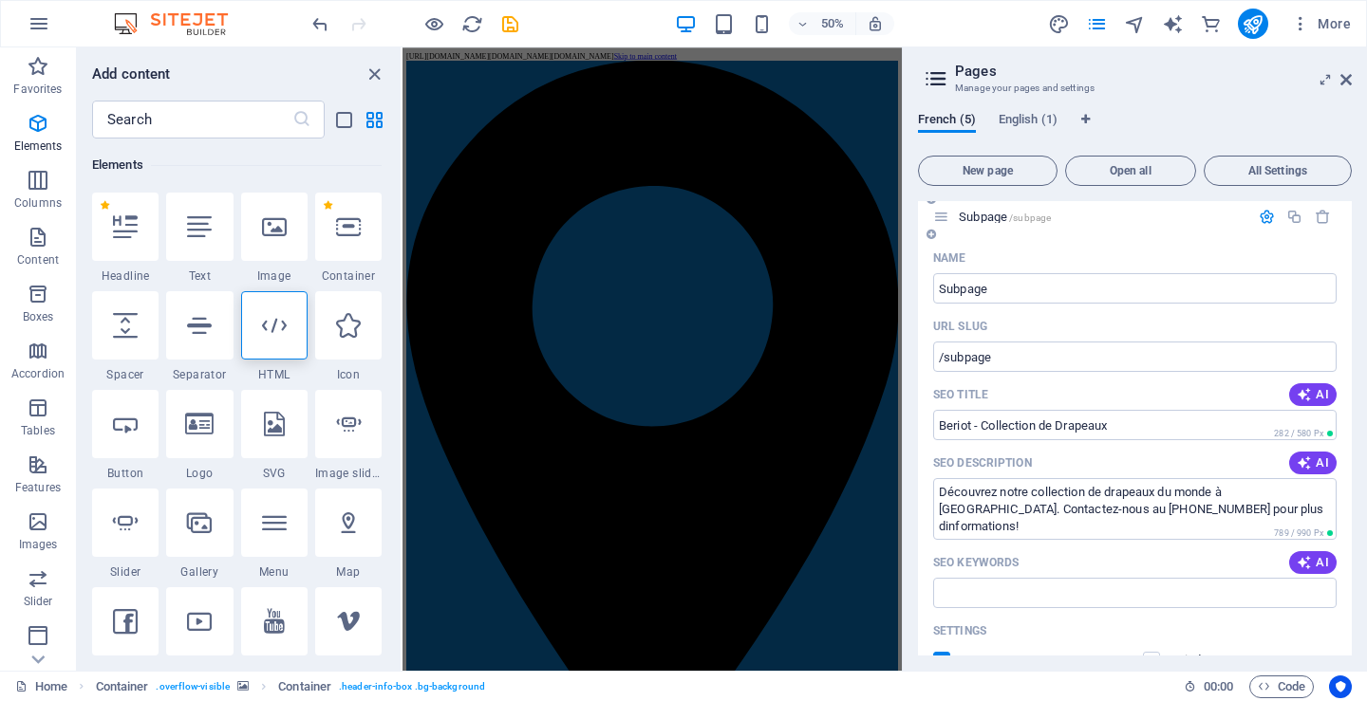
scroll to position [285, 0]
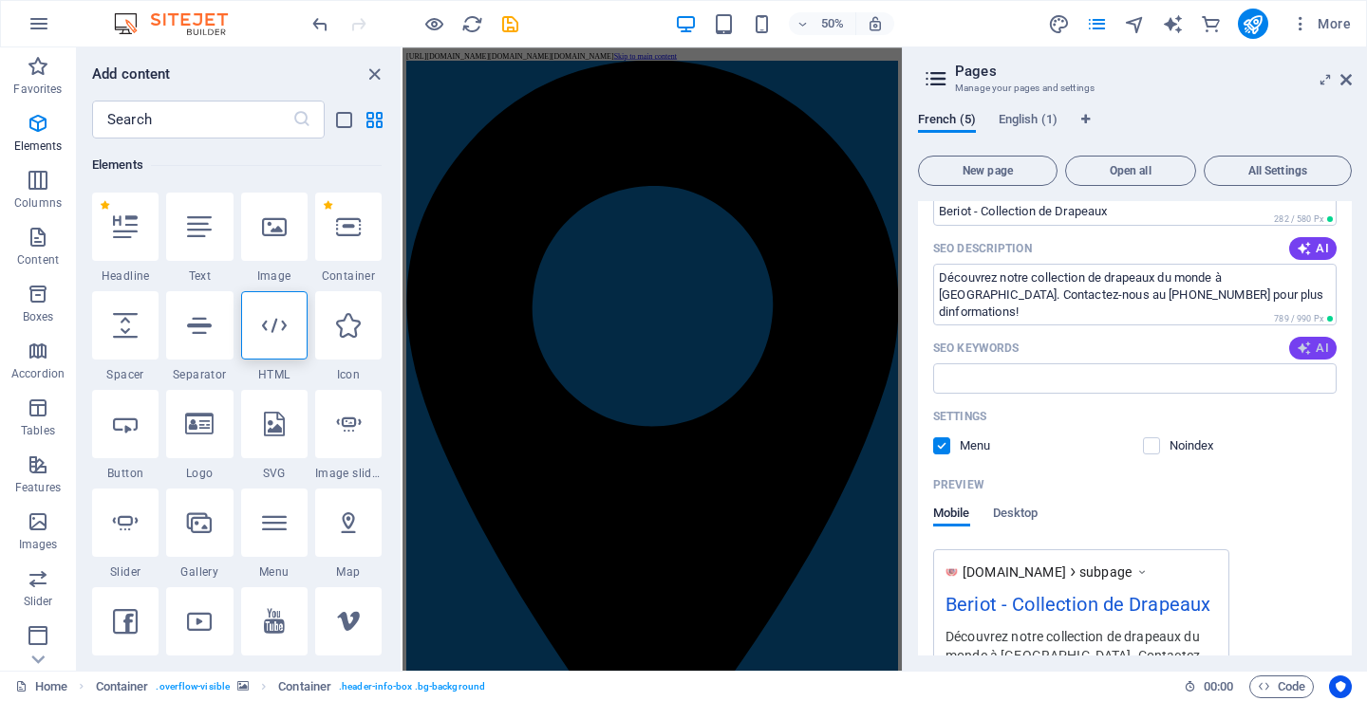
click at [1315, 349] on span "AI" at bounding box center [1313, 348] width 32 height 15
type input "Beriot, Boisbriand, collection de drapeaux, drapeaux du monde, contact, service…"
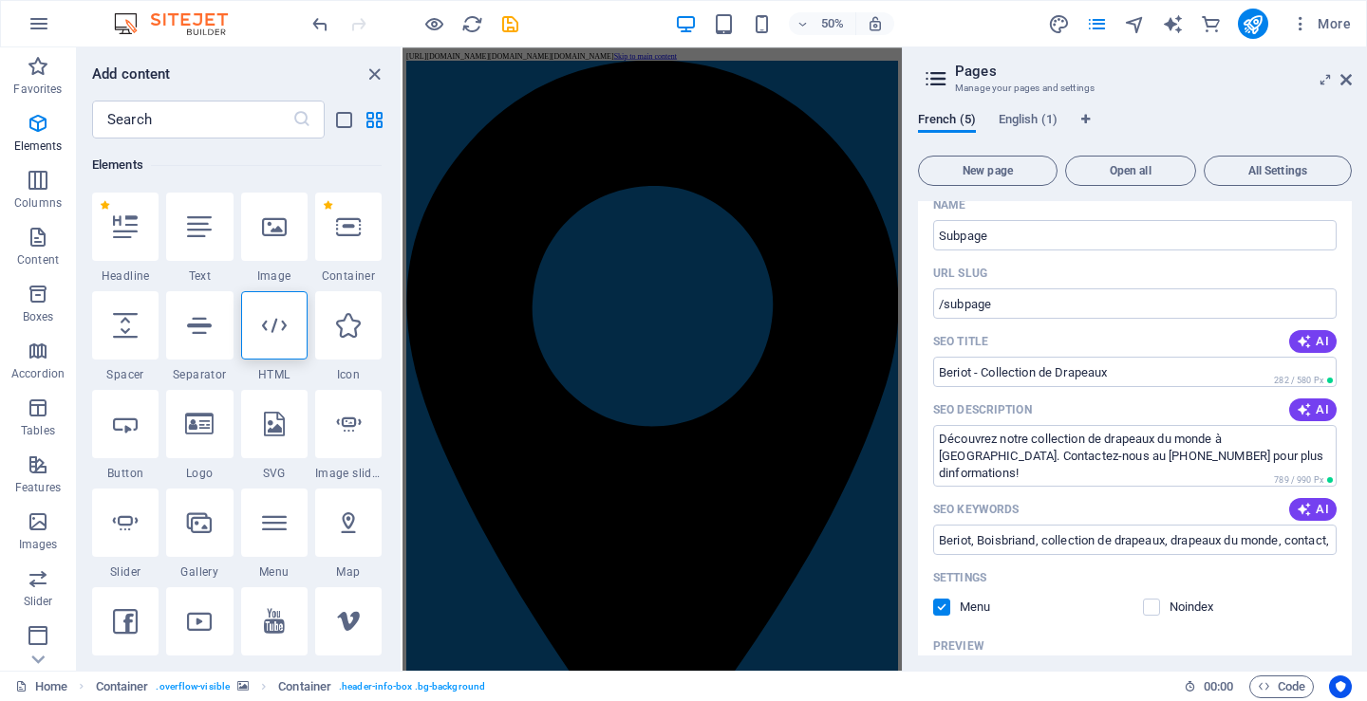
scroll to position [0, 0]
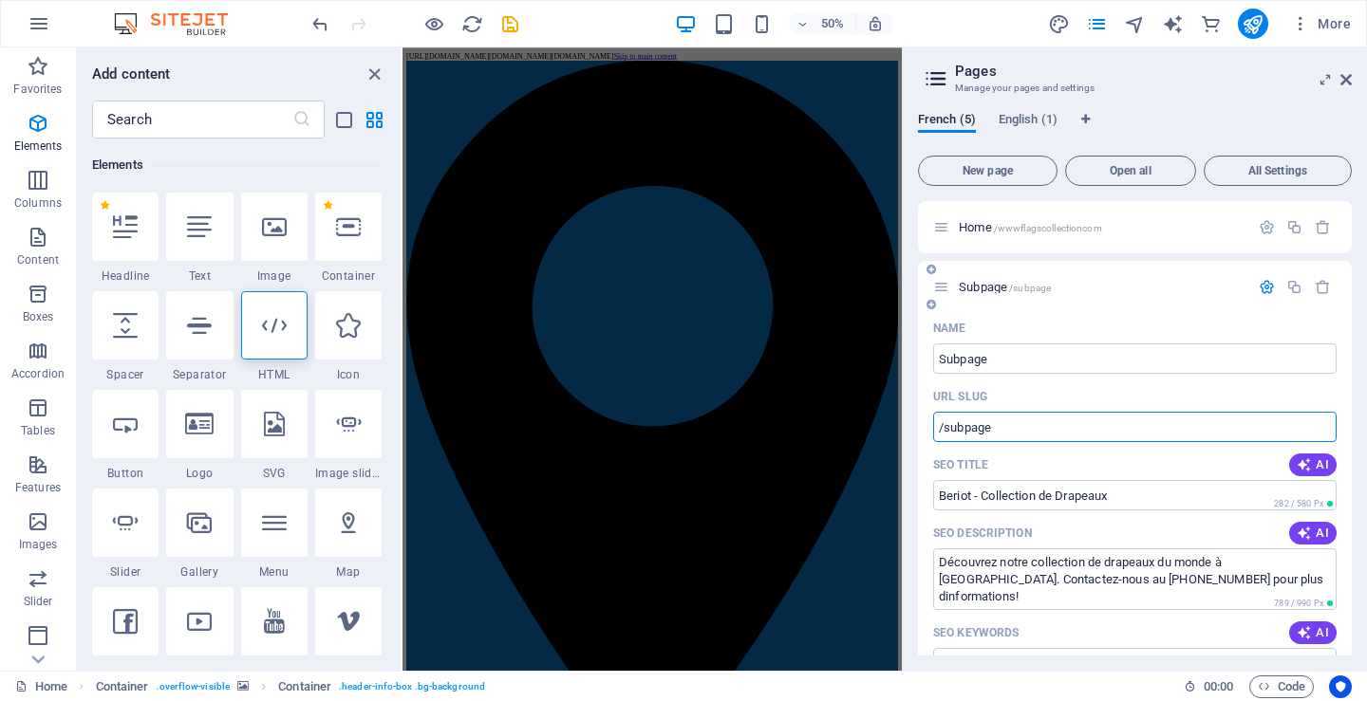
click at [1066, 425] on input "/subpage" at bounding box center [1134, 427] width 403 height 30
drag, startPoint x: 941, startPoint y: 359, endPoint x: 1051, endPoint y: 364, distance: 110.2
click at [1051, 364] on input "Subpage" at bounding box center [1134, 359] width 403 height 30
type input "Dr"
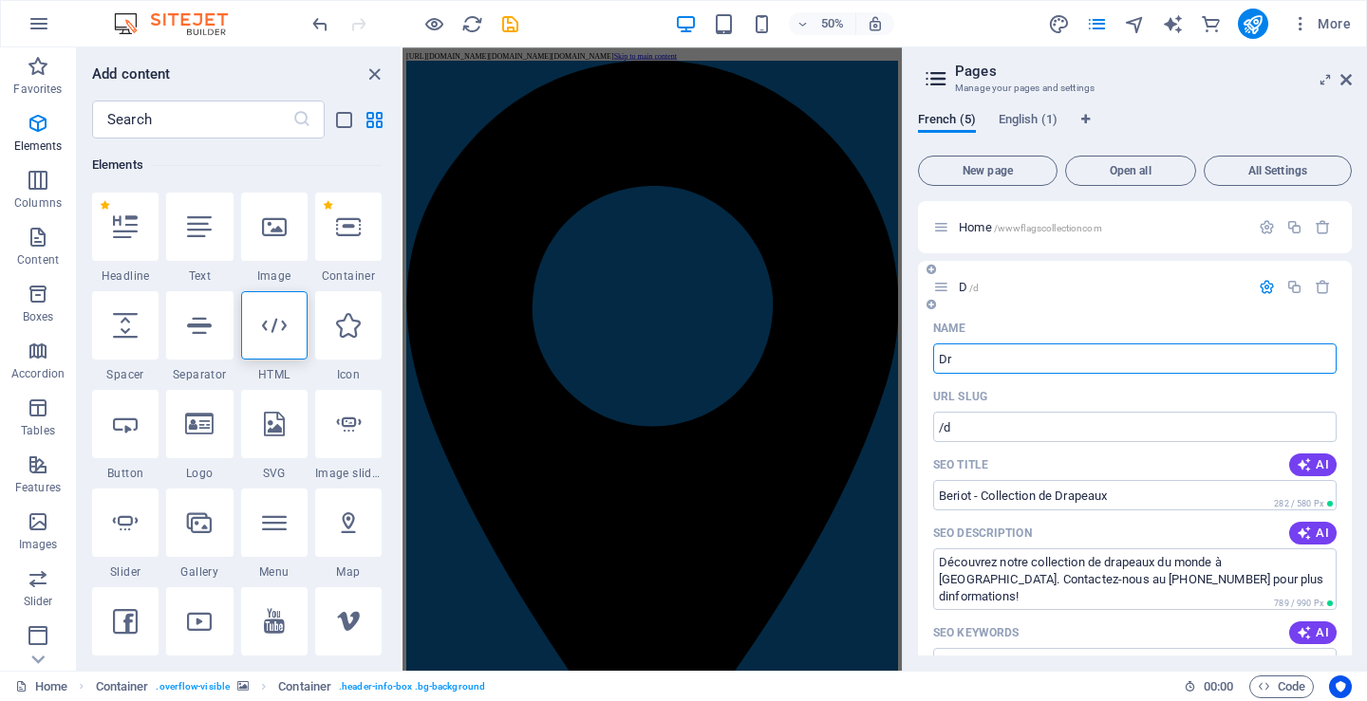
type input "/d"
type input "Drap"
type input "/dra"
type input "Drapeau"
type input "/drapea"
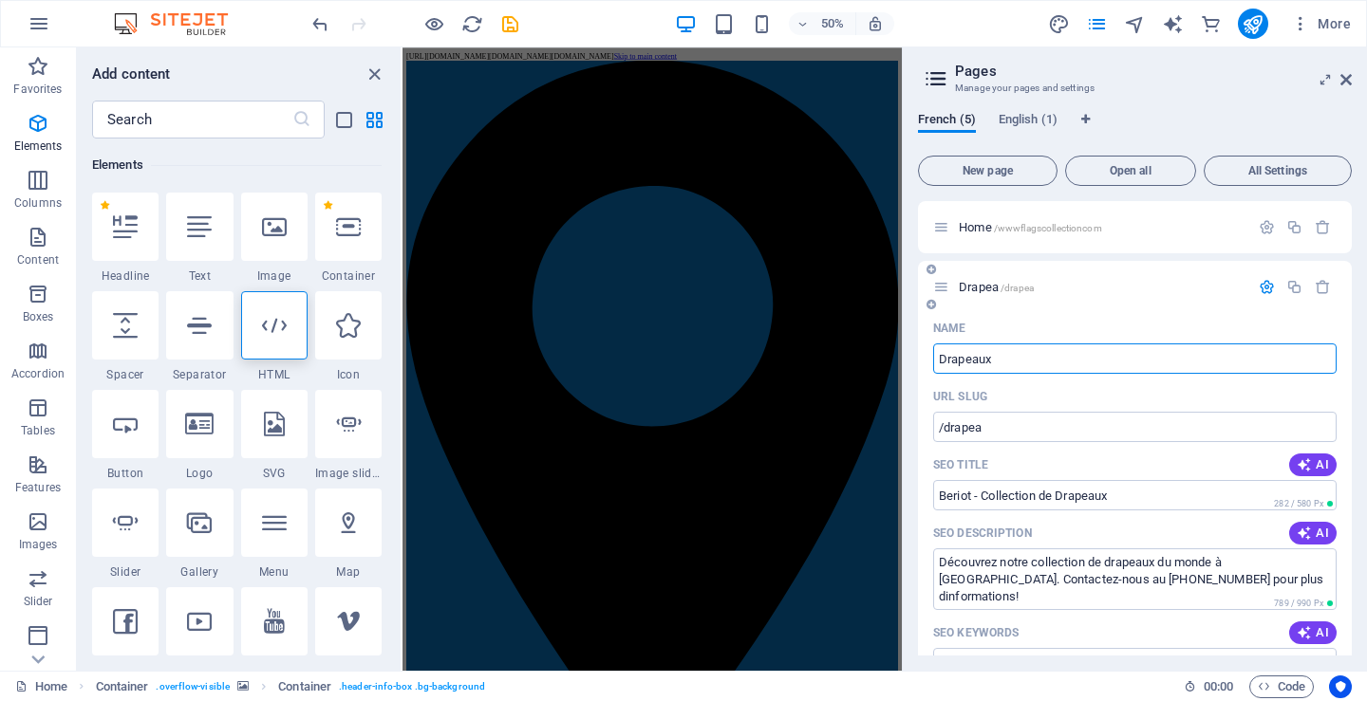
type input "Drapeaux"
type input "/drapeaux"
type input "Drapeaux"
click at [1304, 458] on icon "button" at bounding box center [1304, 465] width 20 height 20
type input "Flags Collection à Boisbriand"
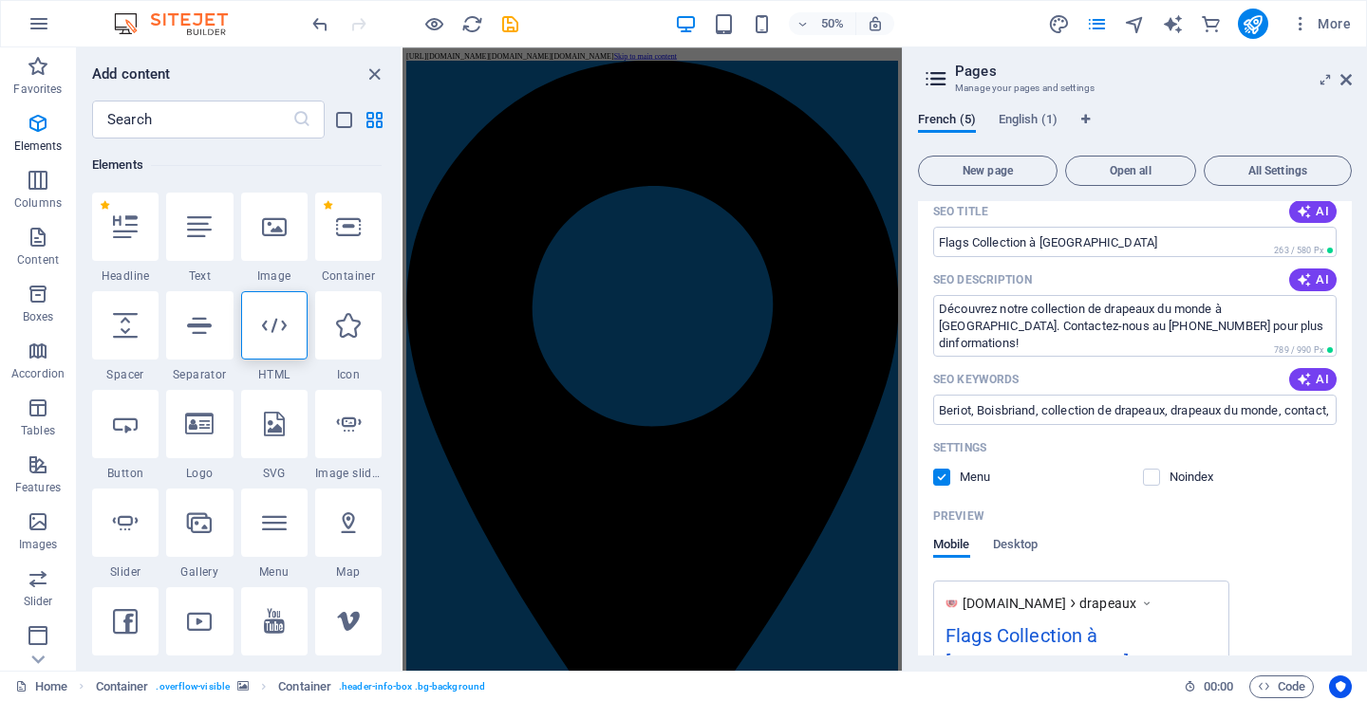
scroll to position [380, 0]
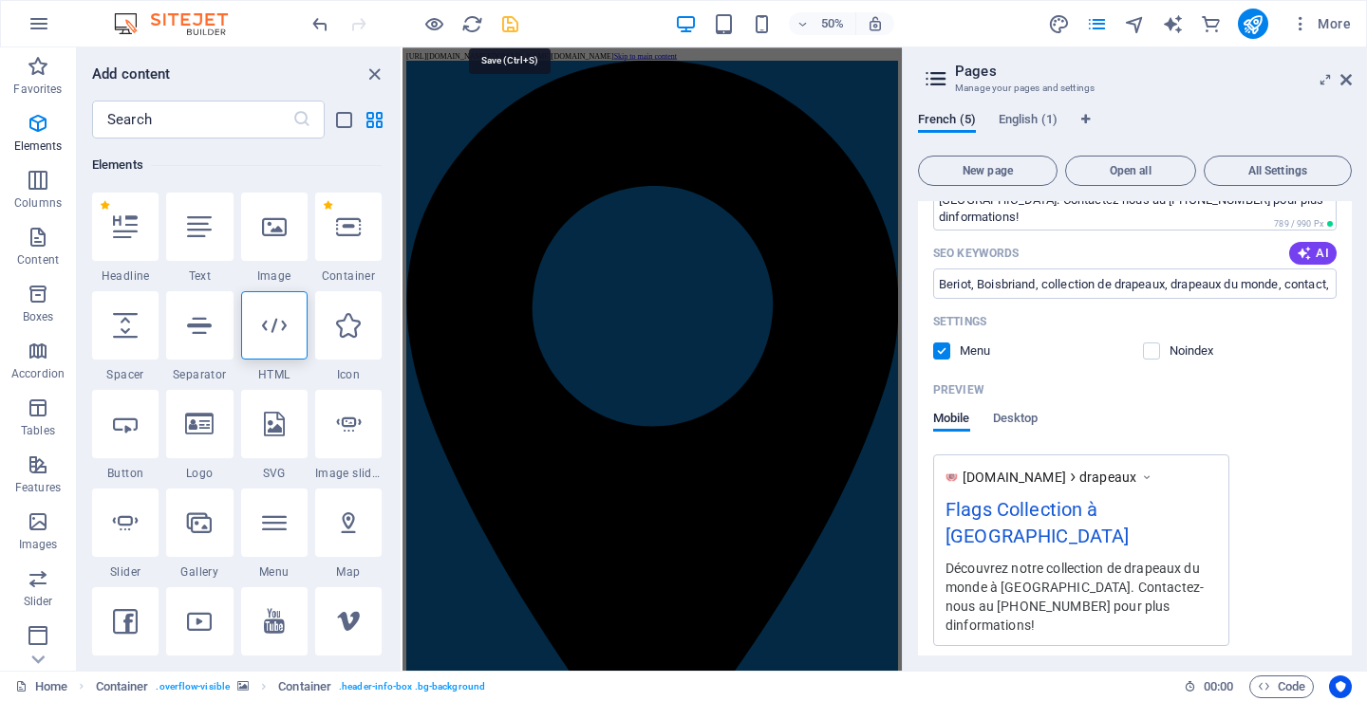
click at [506, 23] on icon "save" at bounding box center [510, 24] width 22 height 22
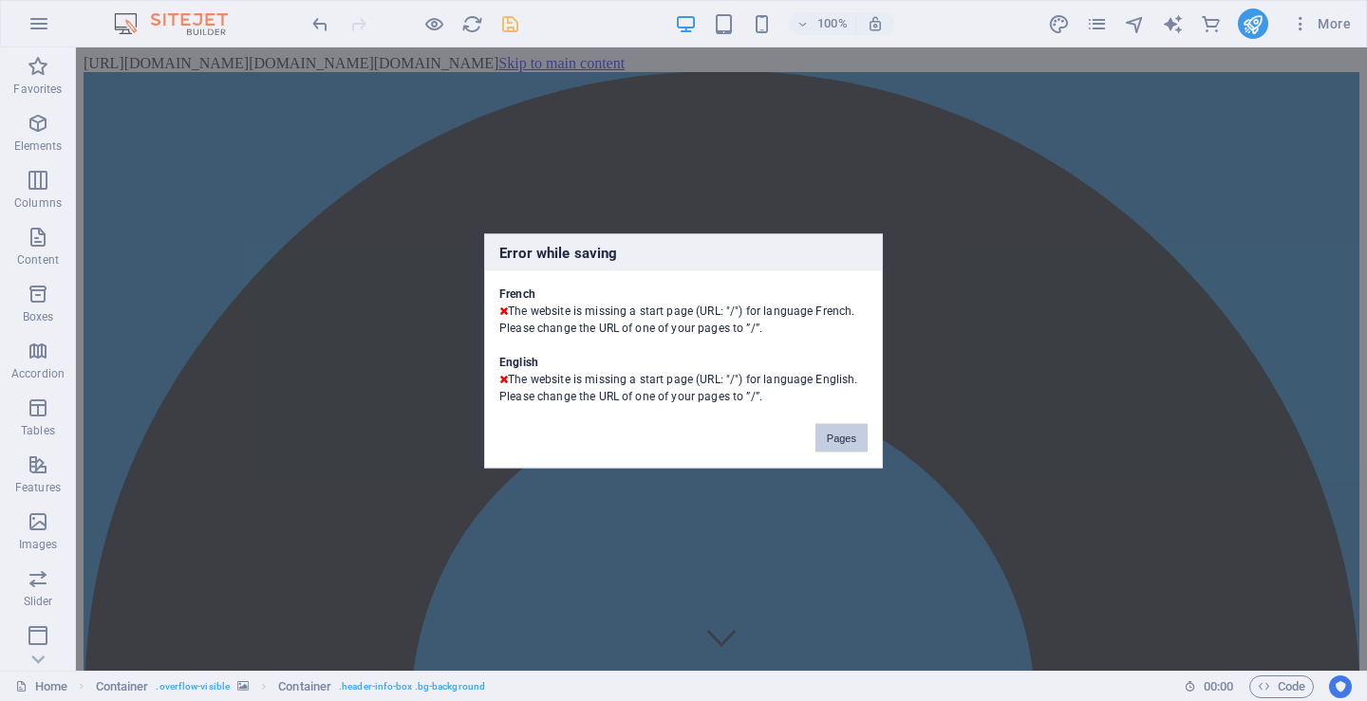
click at [830, 433] on button "Pages" at bounding box center [841, 437] width 52 height 28
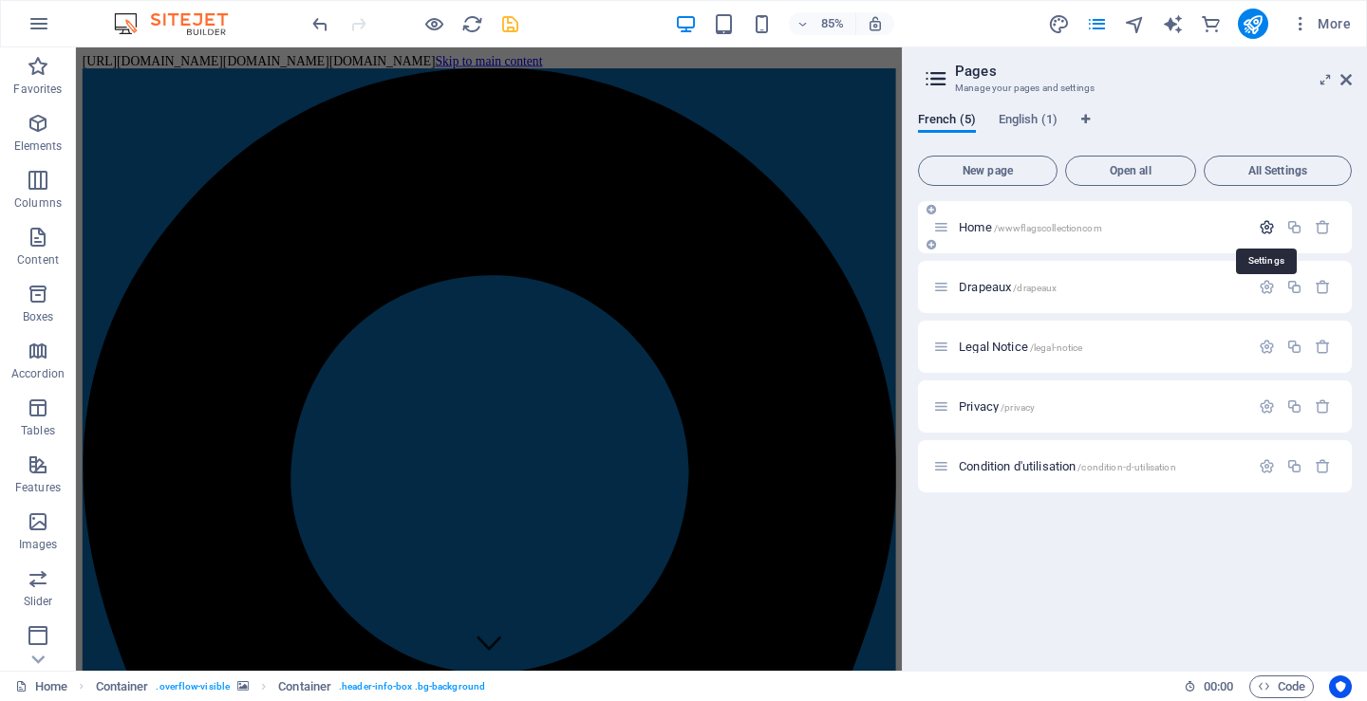
click at [1267, 224] on icon "button" at bounding box center [1267, 227] width 16 height 16
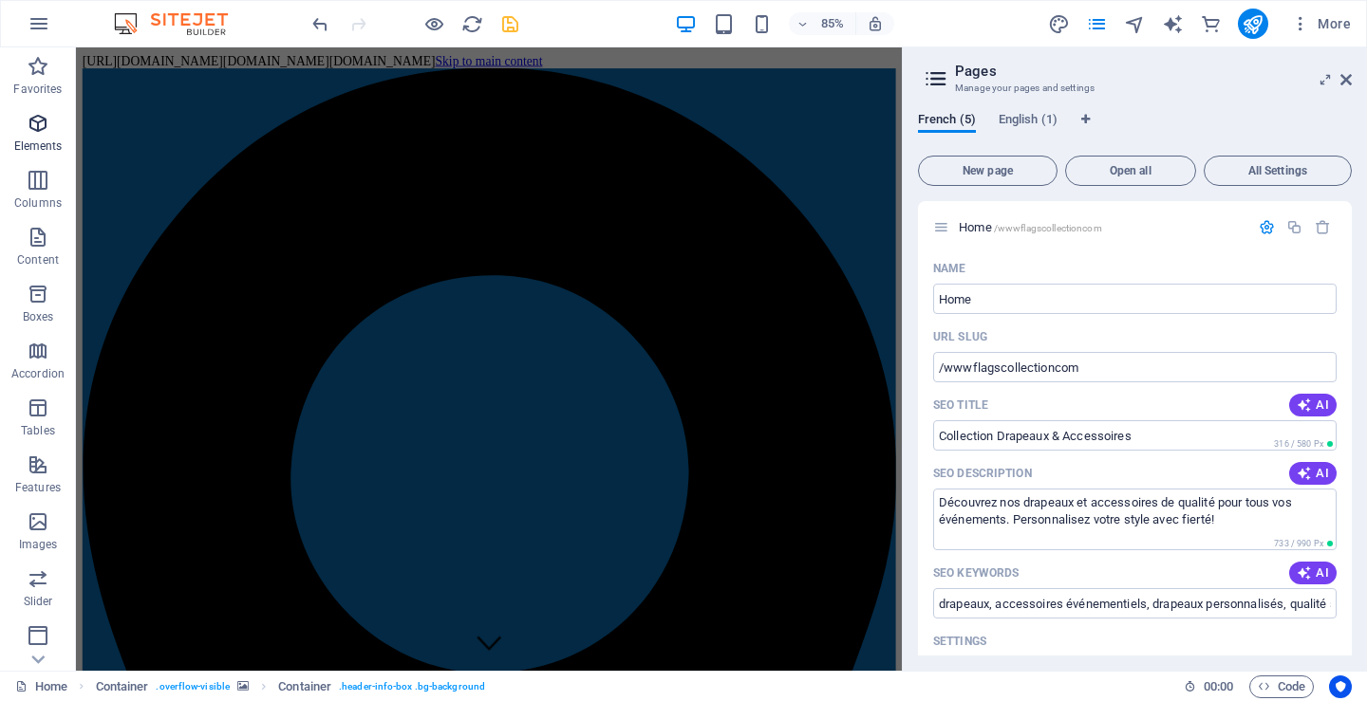
click at [29, 144] on p "Elements" at bounding box center [38, 146] width 48 height 15
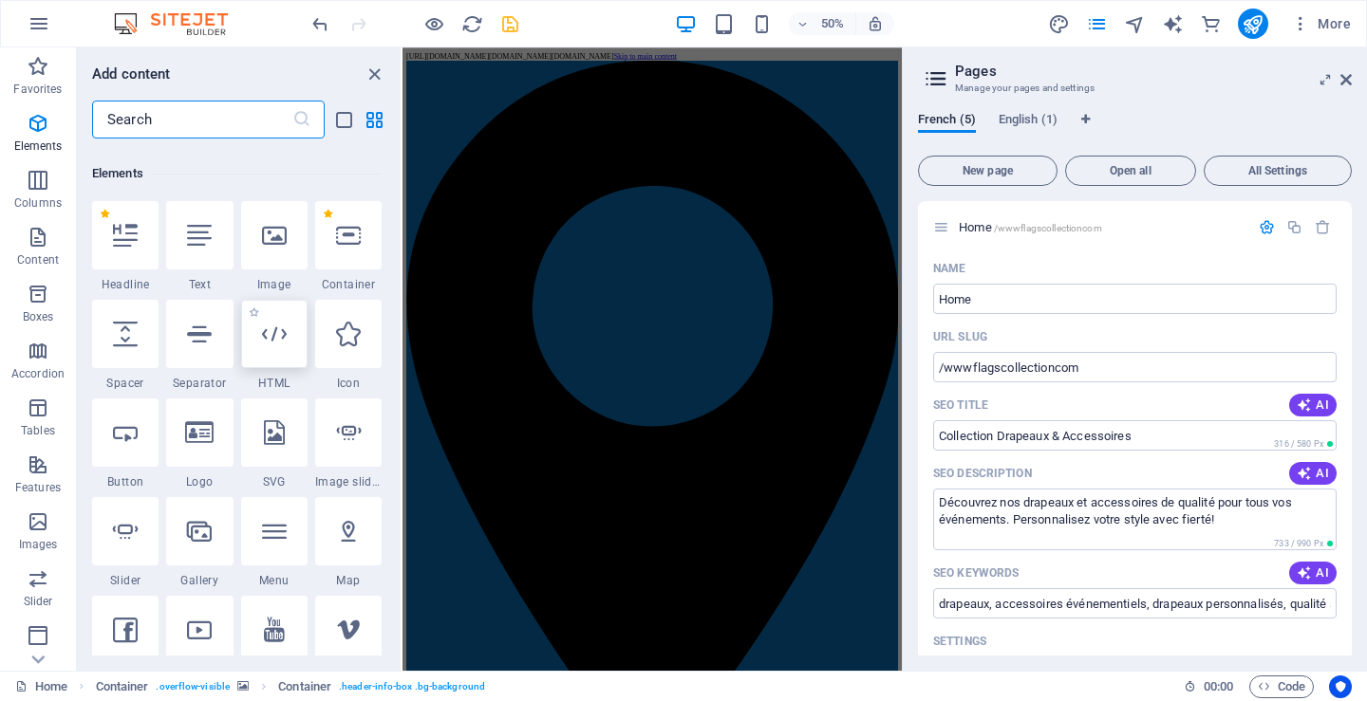
scroll to position [202, 0]
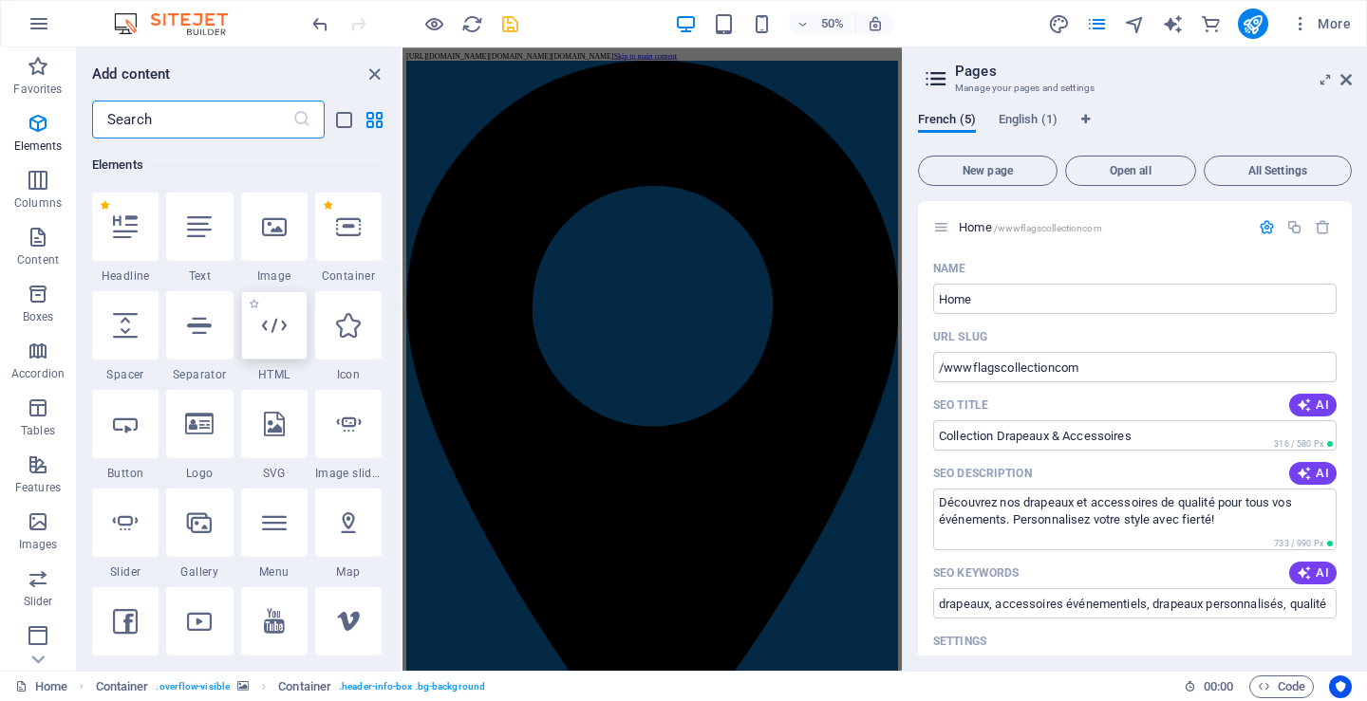
click at [277, 328] on icon at bounding box center [274, 325] width 25 height 25
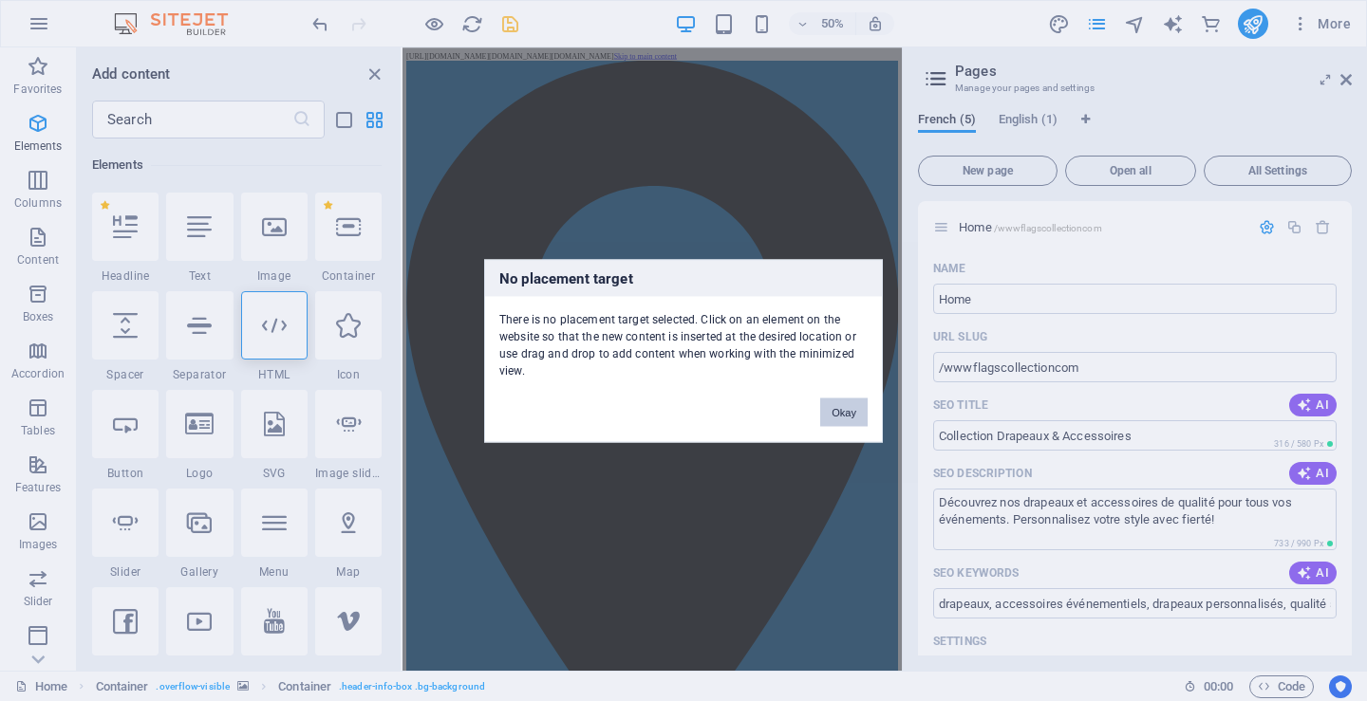
click at [849, 406] on button "Okay" at bounding box center [843, 412] width 47 height 28
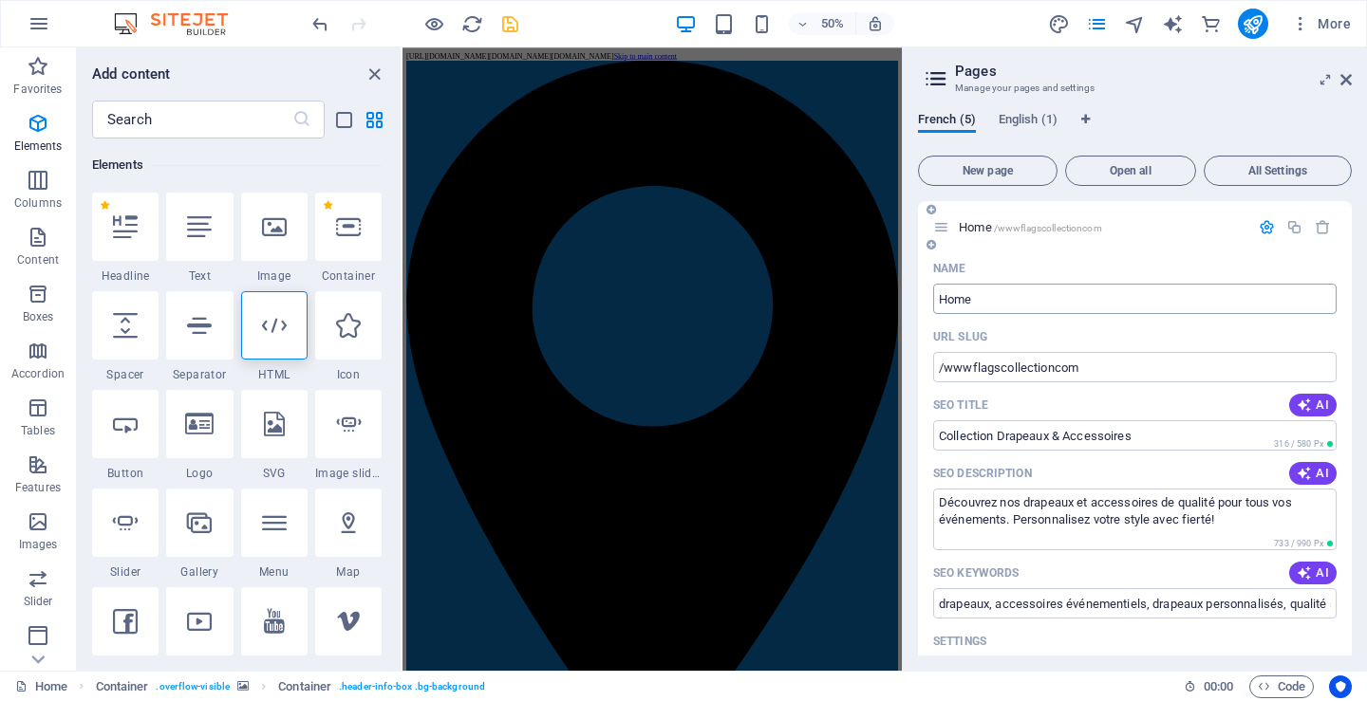
click at [1003, 299] on input "Home" at bounding box center [1134, 299] width 403 height 30
click at [280, 335] on icon at bounding box center [274, 325] width 25 height 25
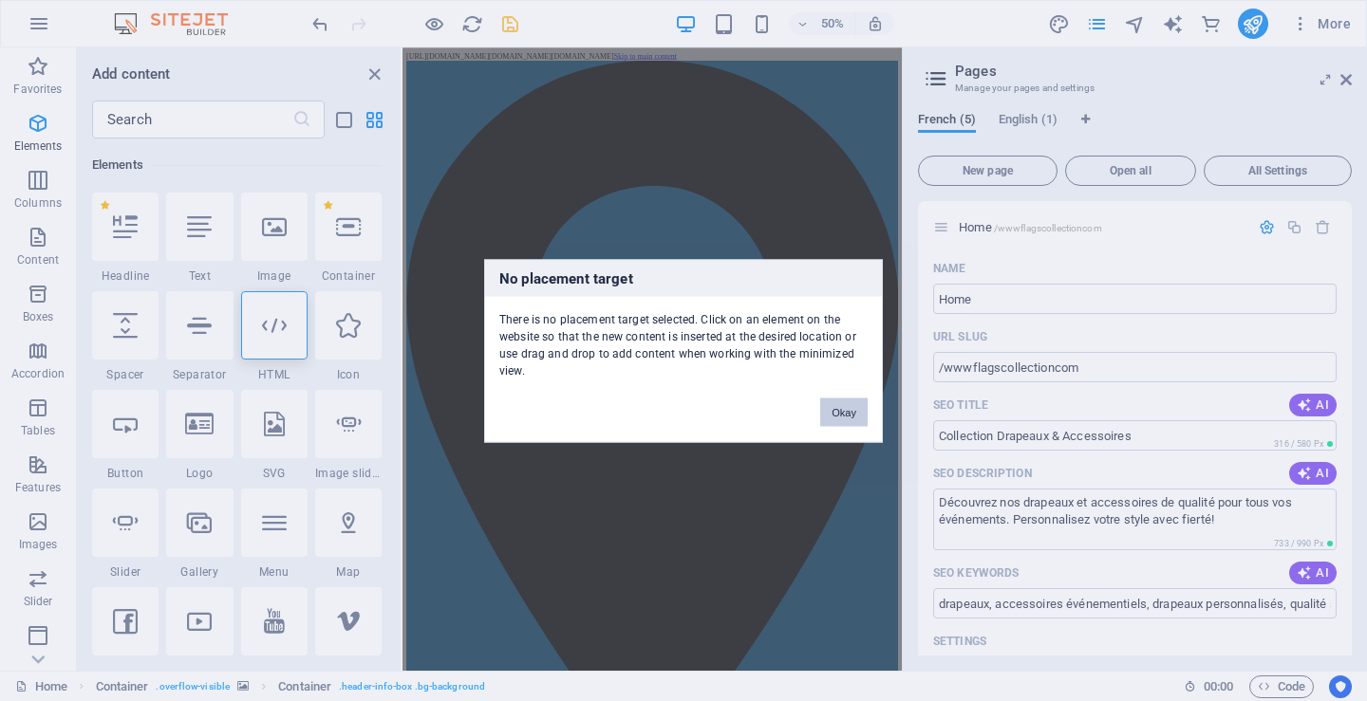
click at [828, 408] on button "Okay" at bounding box center [843, 412] width 47 height 28
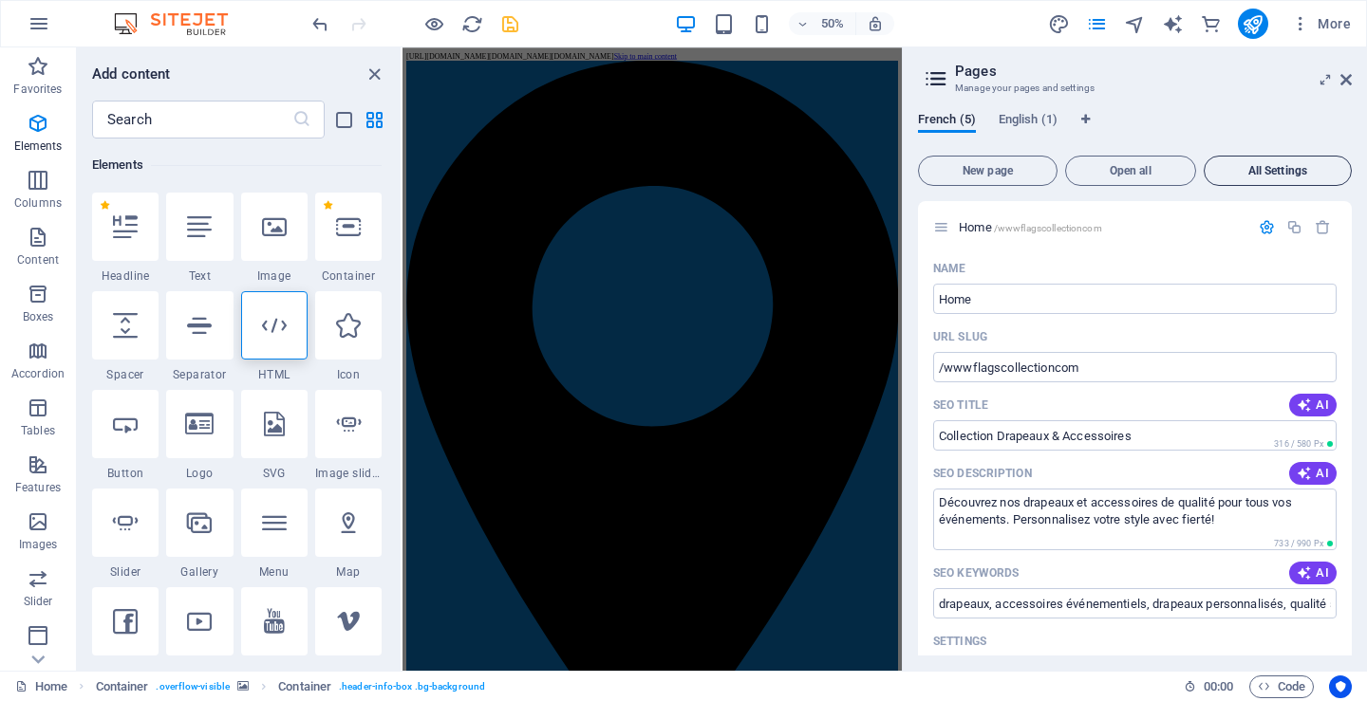
click at [1277, 166] on span "All Settings" at bounding box center [1277, 170] width 131 height 11
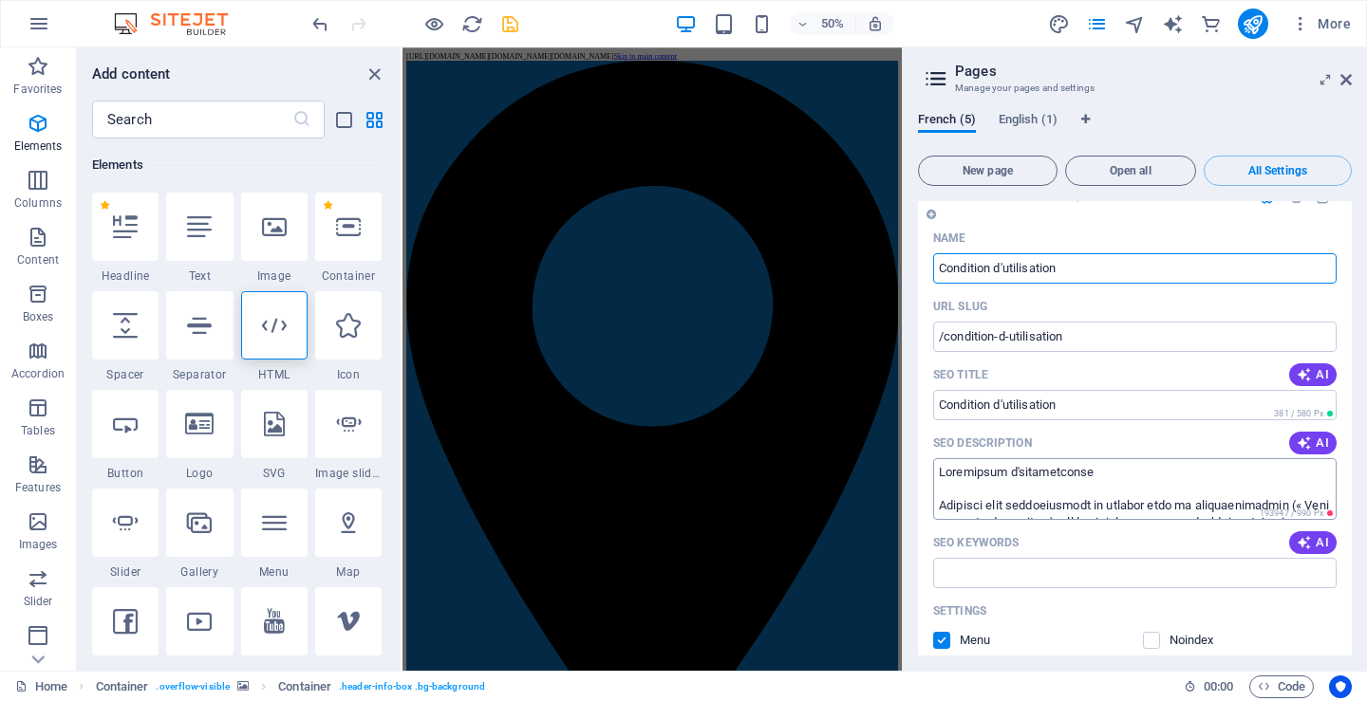
scroll to position [3259, 0]
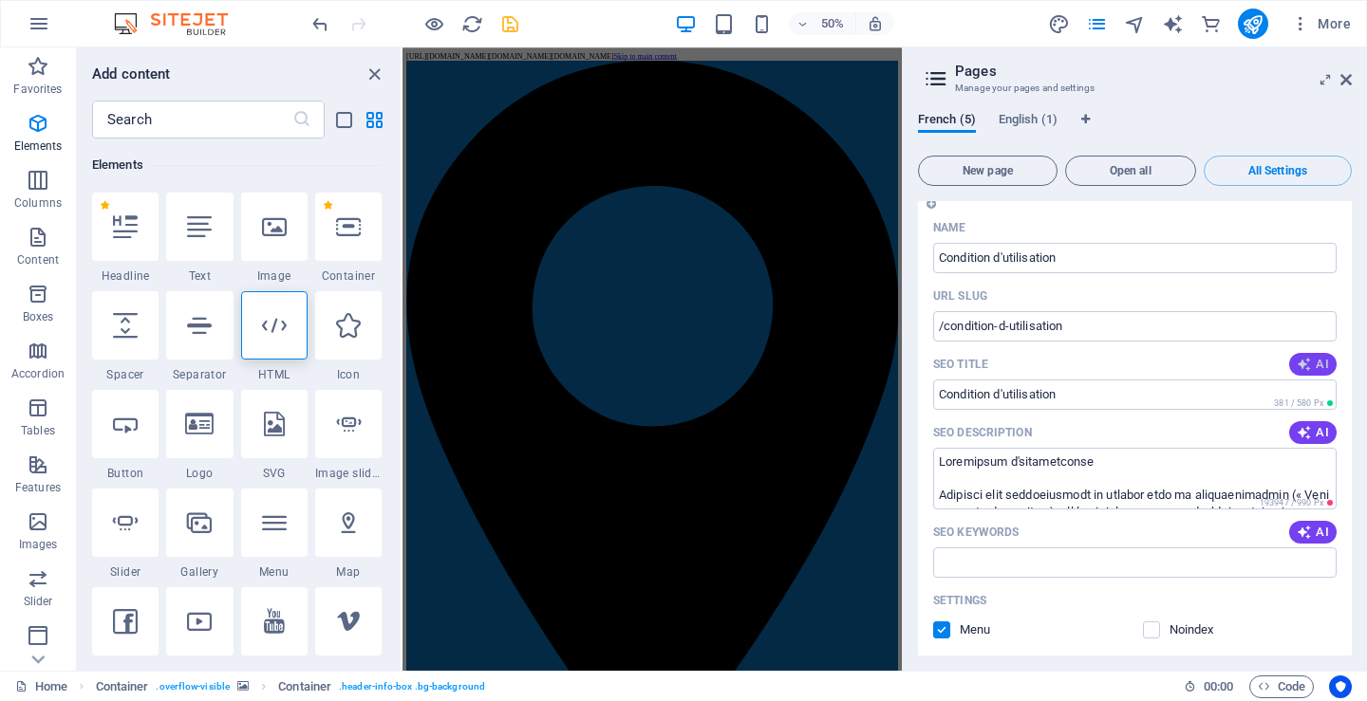
click at [1313, 353] on button "AI" at bounding box center [1312, 364] width 47 height 23
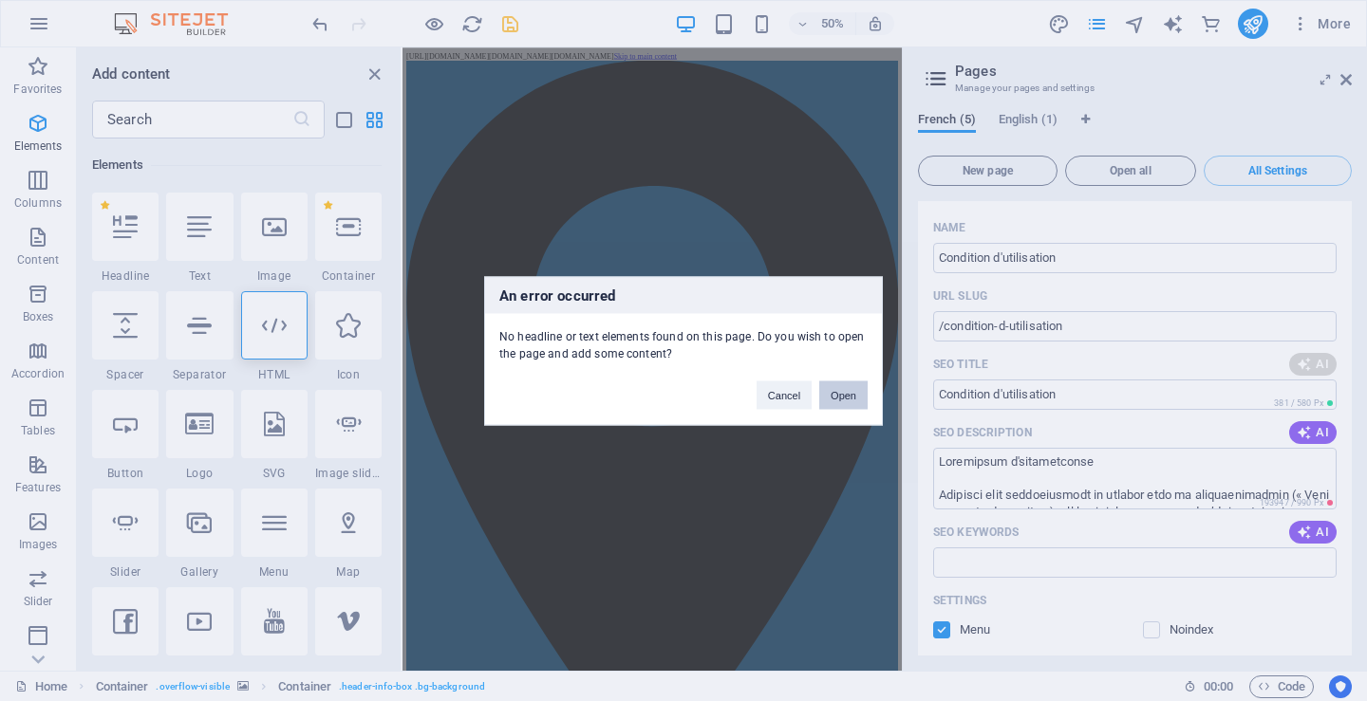
click at [836, 392] on button "Open" at bounding box center [843, 395] width 48 height 28
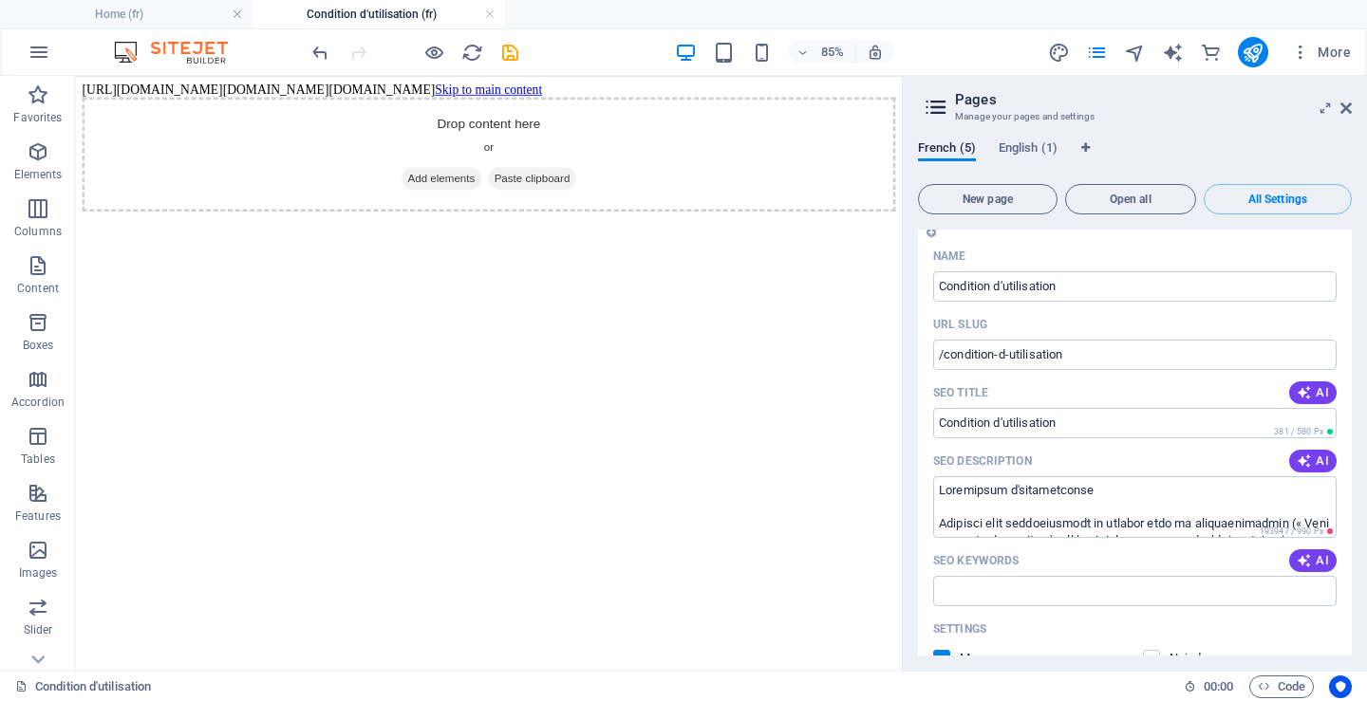
scroll to position [0, 0]
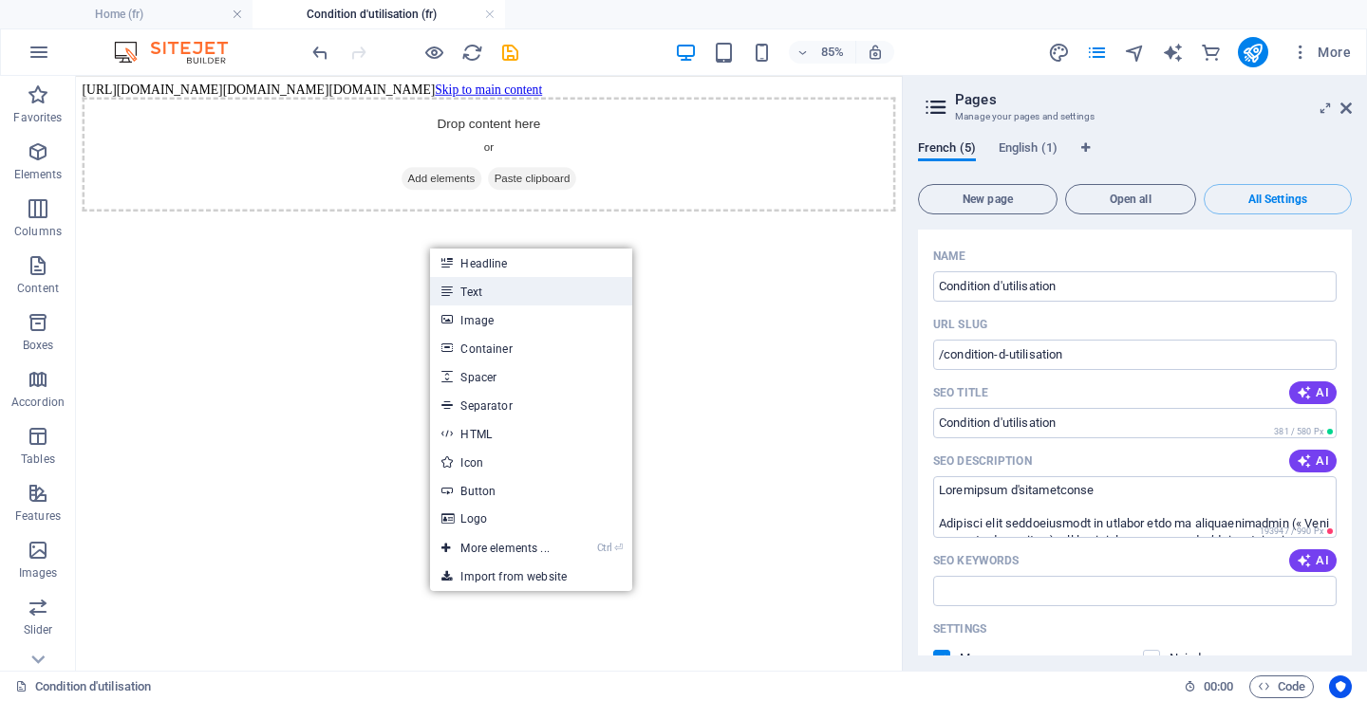
drag, startPoint x: 483, startPoint y: 294, endPoint x: 148, endPoint y: 435, distance: 363.3
click at [483, 294] on link "Text" at bounding box center [530, 291] width 201 height 28
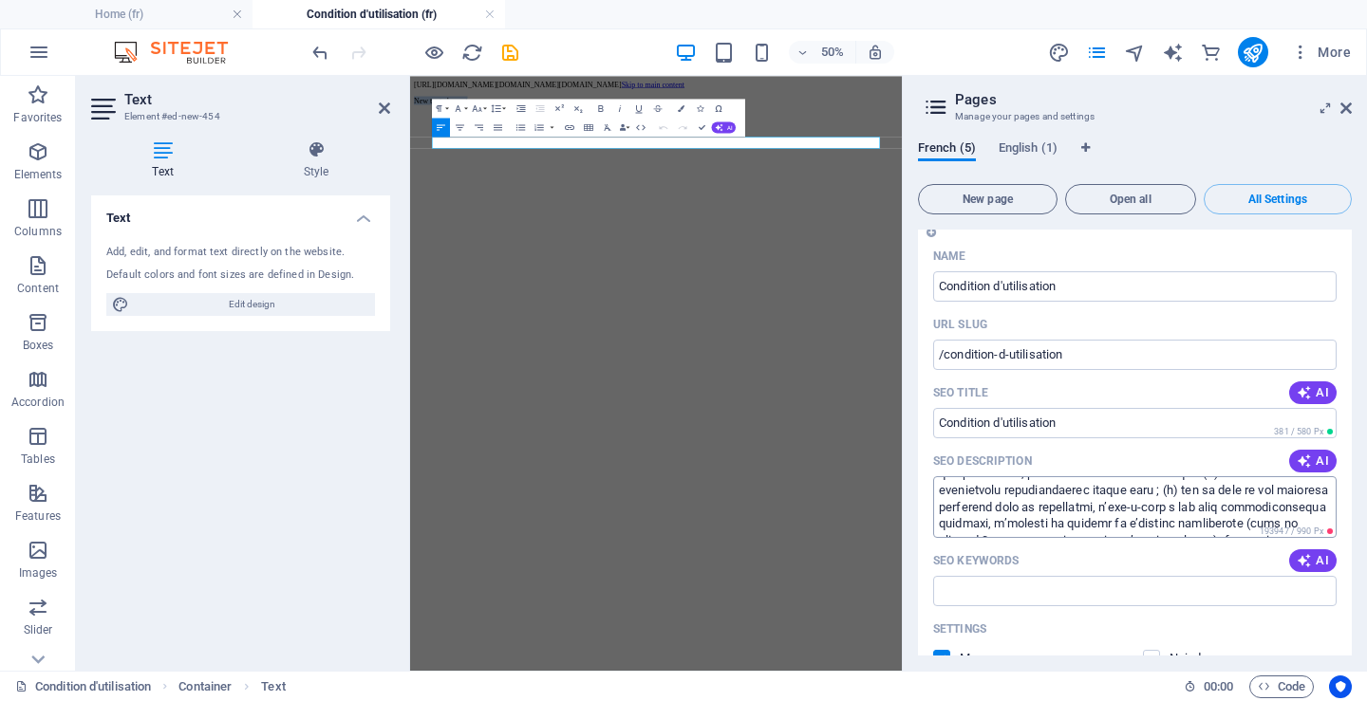
scroll to position [190, 0]
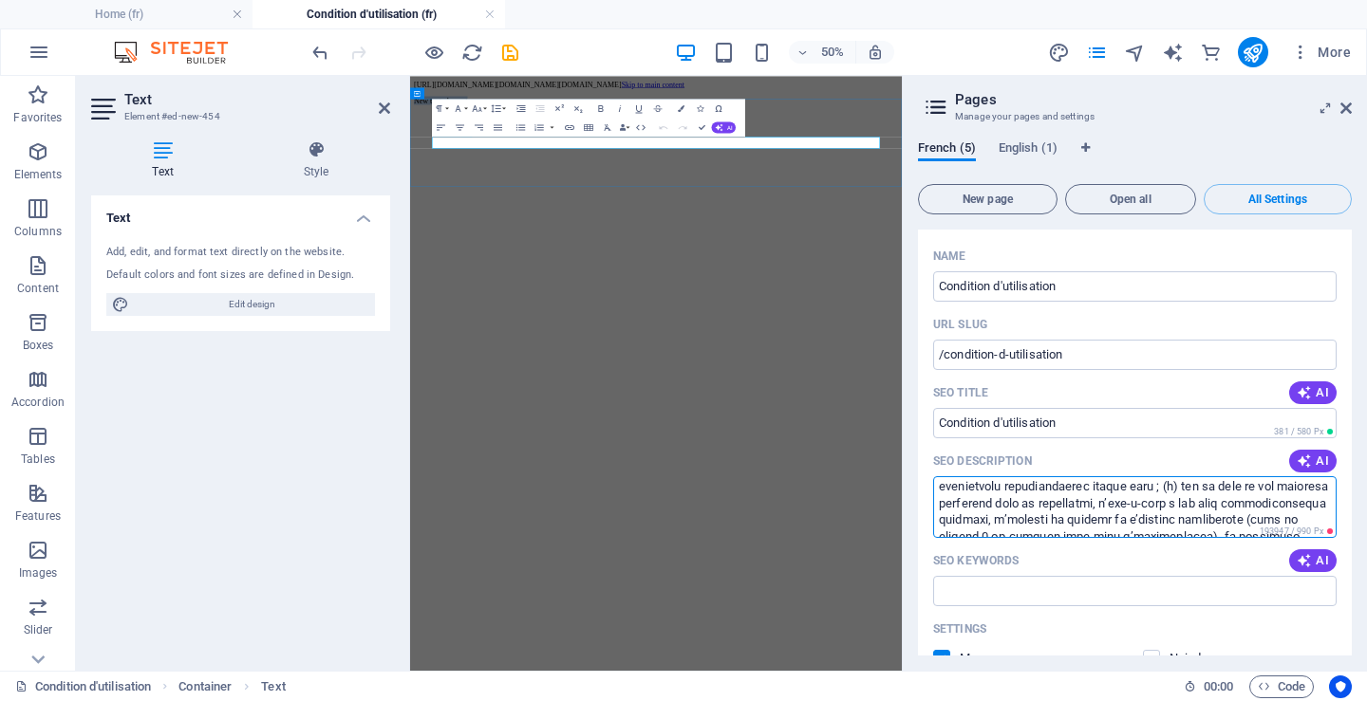
click at [617, 133] on p "New text element" at bounding box center [902, 124] width 968 height 17
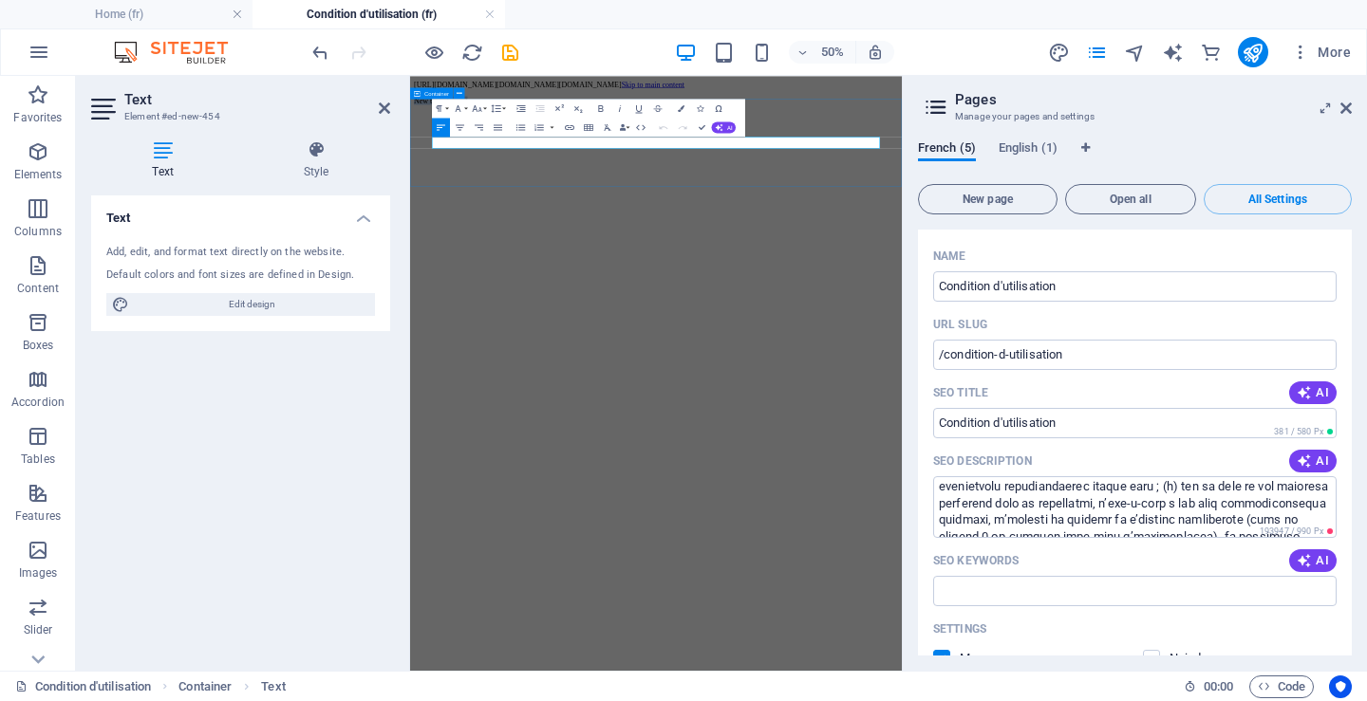
drag, startPoint x: 583, startPoint y: 211, endPoint x: 433, endPoint y: 209, distance: 150.0
click at [433, 133] on div "New text element" at bounding box center [902, 124] width 968 height 17
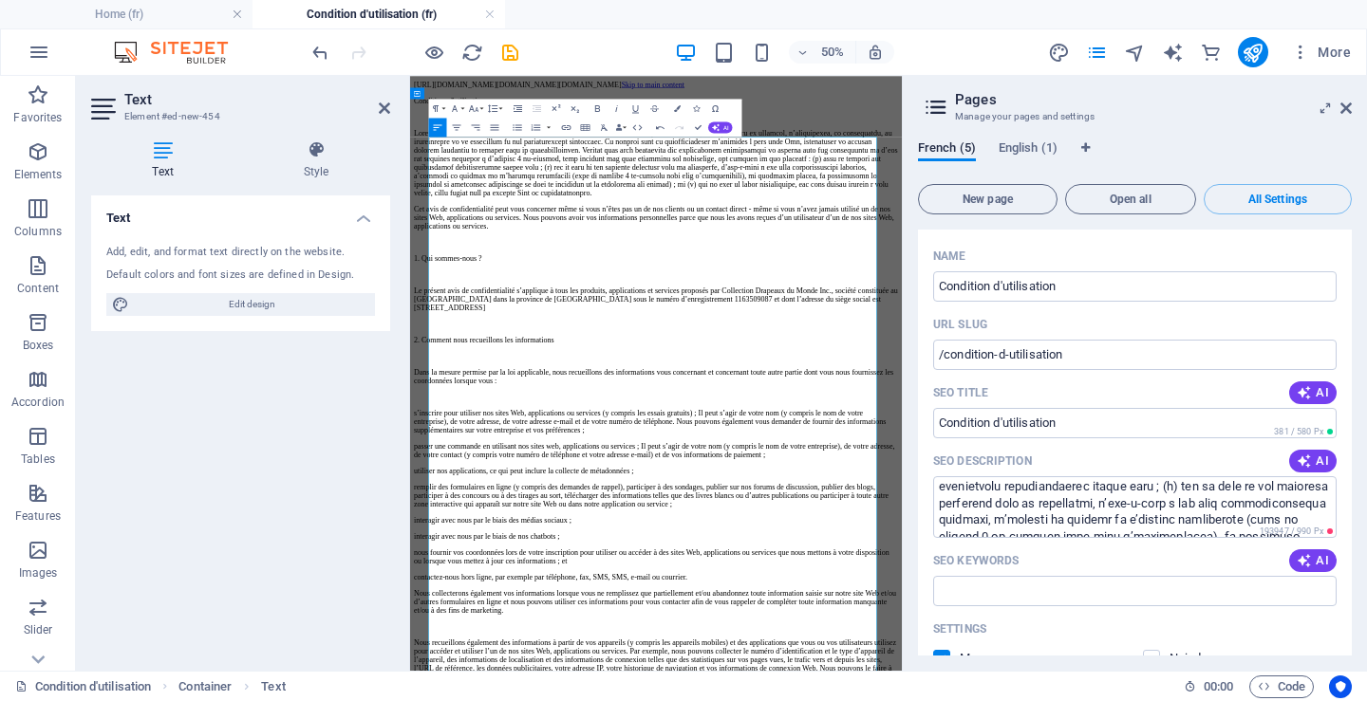
scroll to position [554339, 12]
click at [446, 133] on p "Conditions d'utilisations" at bounding box center [902, 124] width 968 height 17
click at [50, 173] on p "Elements" at bounding box center [38, 174] width 48 height 15
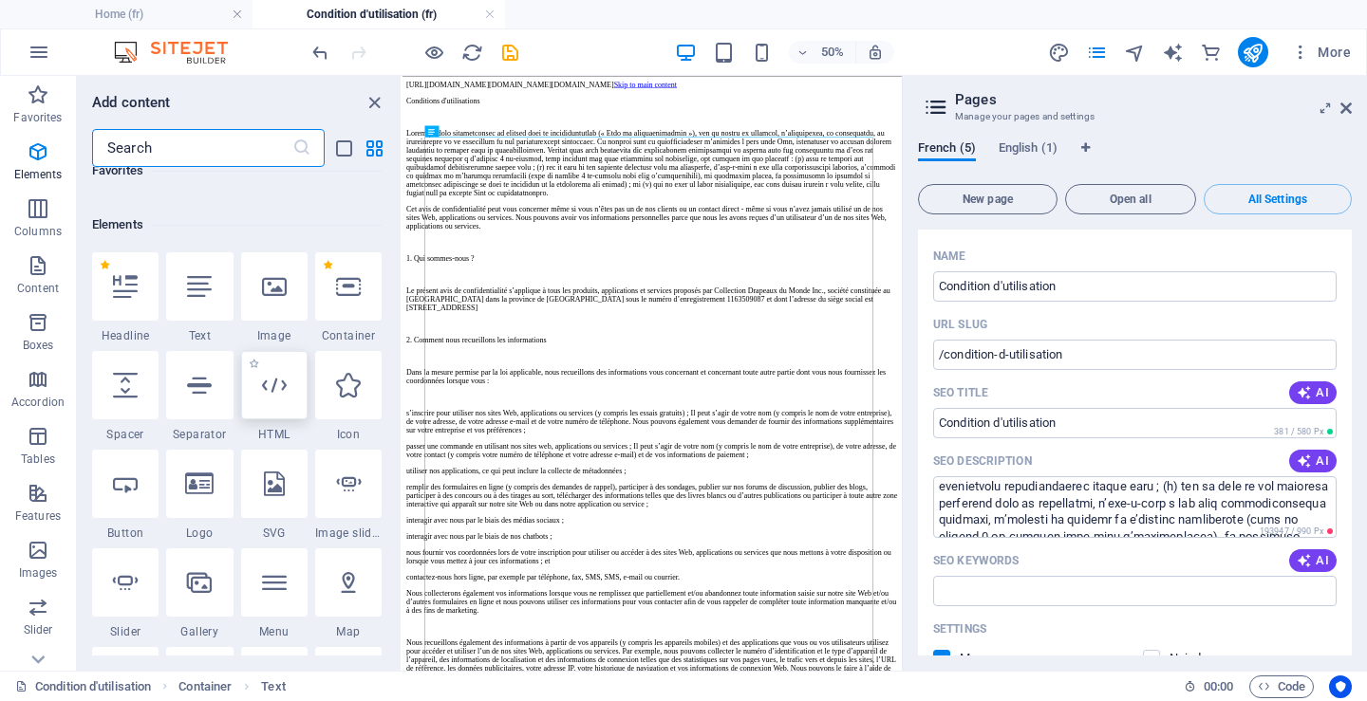
scroll to position [202, 0]
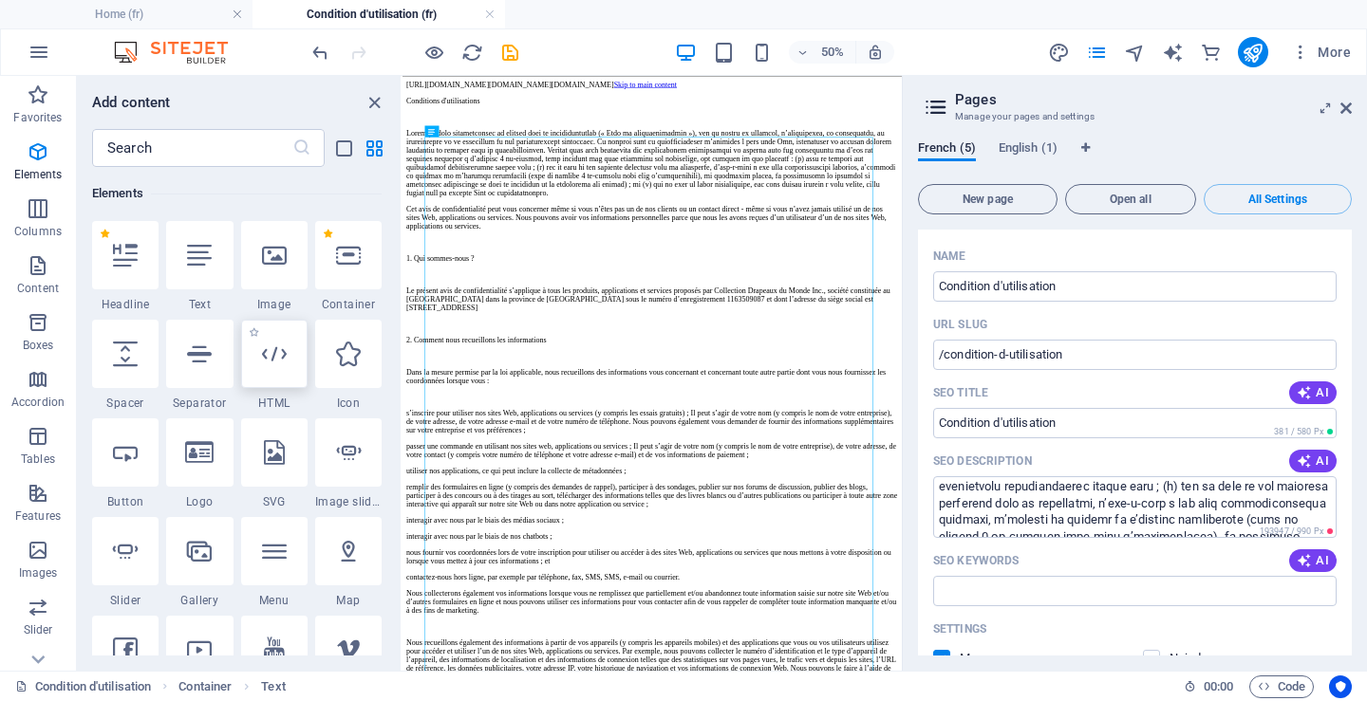
click at [278, 358] on icon at bounding box center [274, 354] width 25 height 25
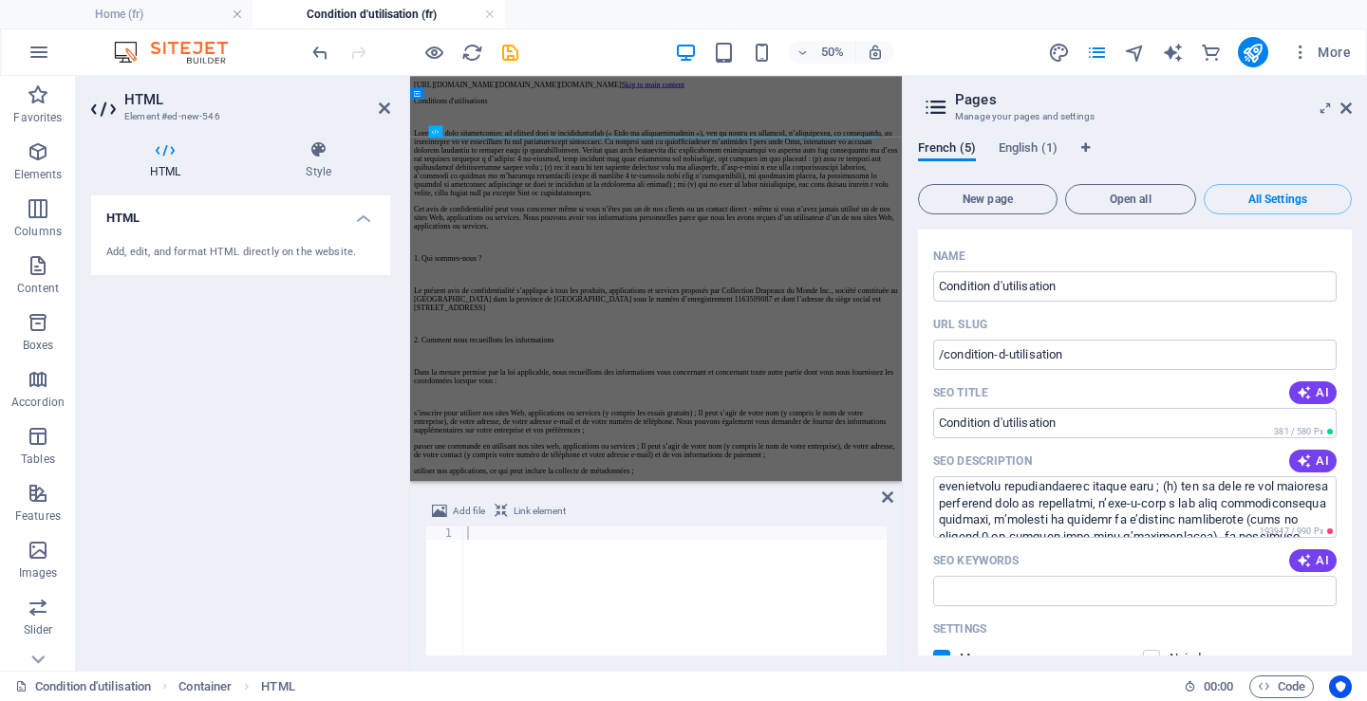
click at [529, 510] on span "Link element" at bounding box center [540, 511] width 52 height 23
click at [512, 53] on icon "save" at bounding box center [510, 53] width 22 height 22
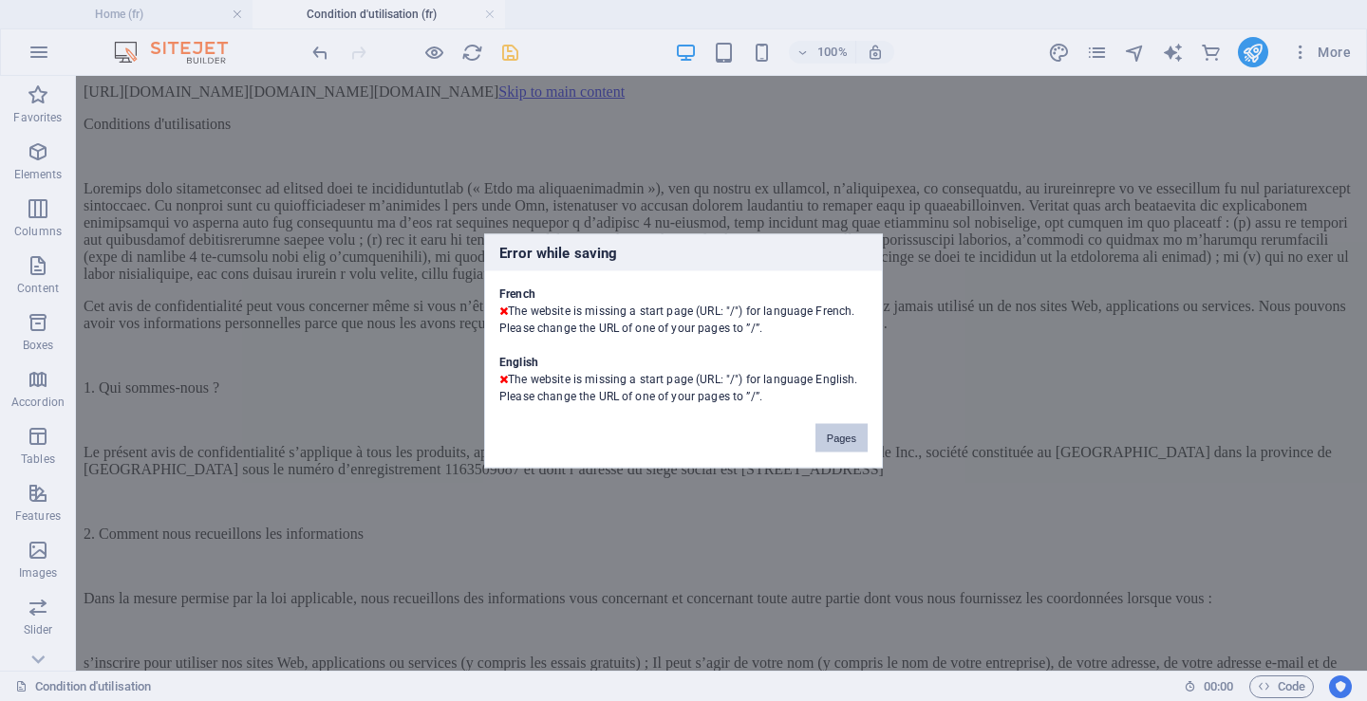
click at [839, 439] on button "Pages" at bounding box center [841, 437] width 52 height 28
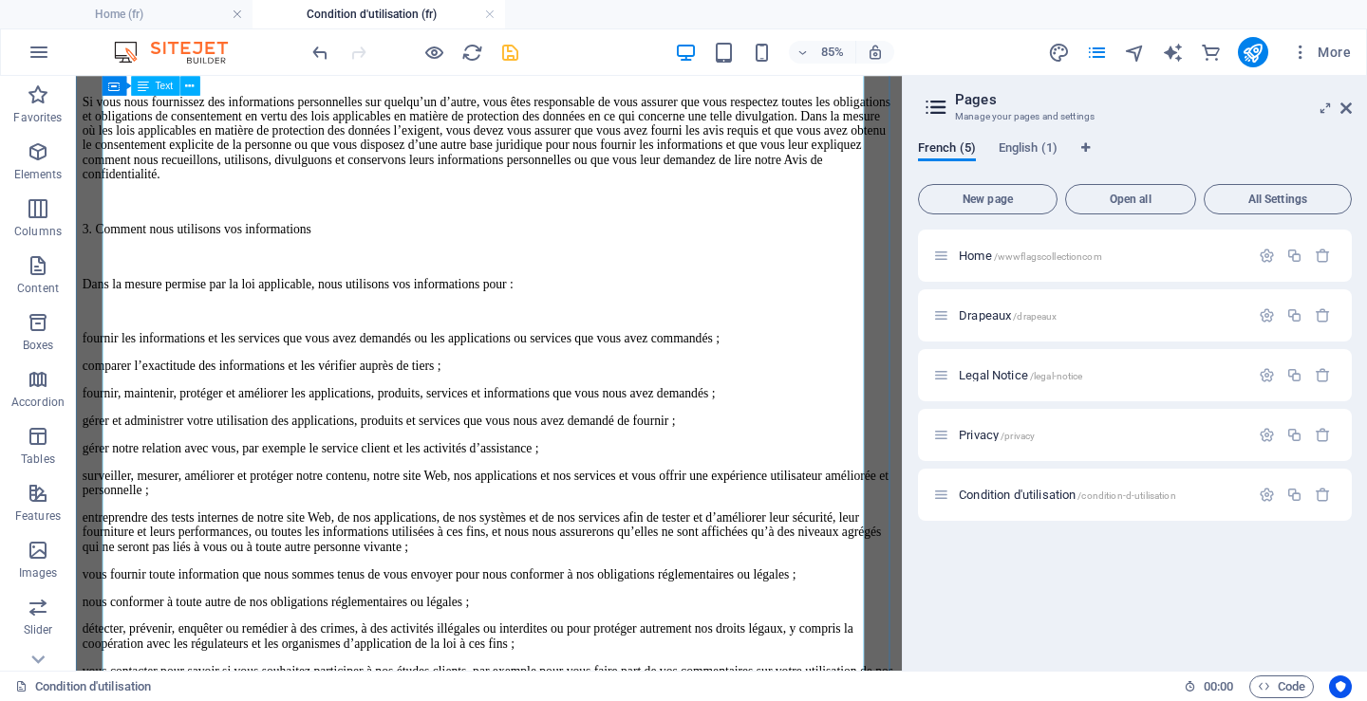
scroll to position [1424, 0]
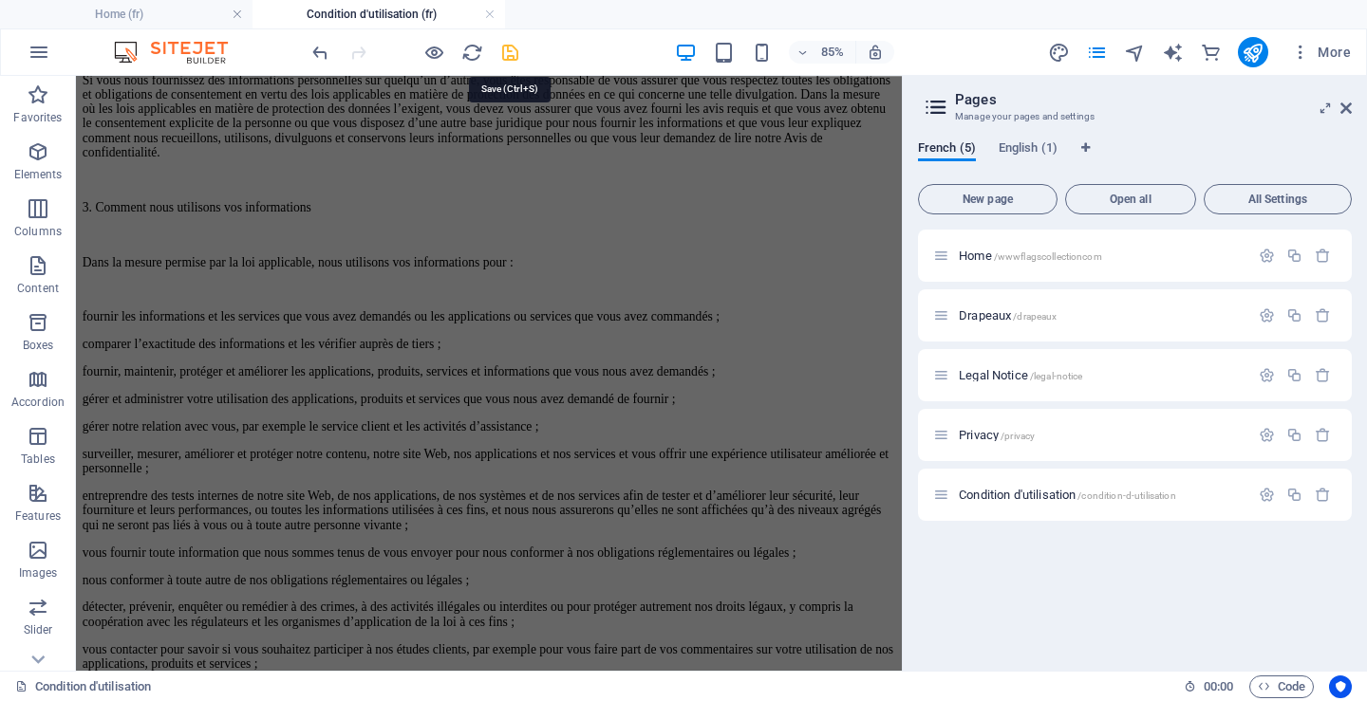
click at [510, 53] on icon "save" at bounding box center [510, 53] width 22 height 22
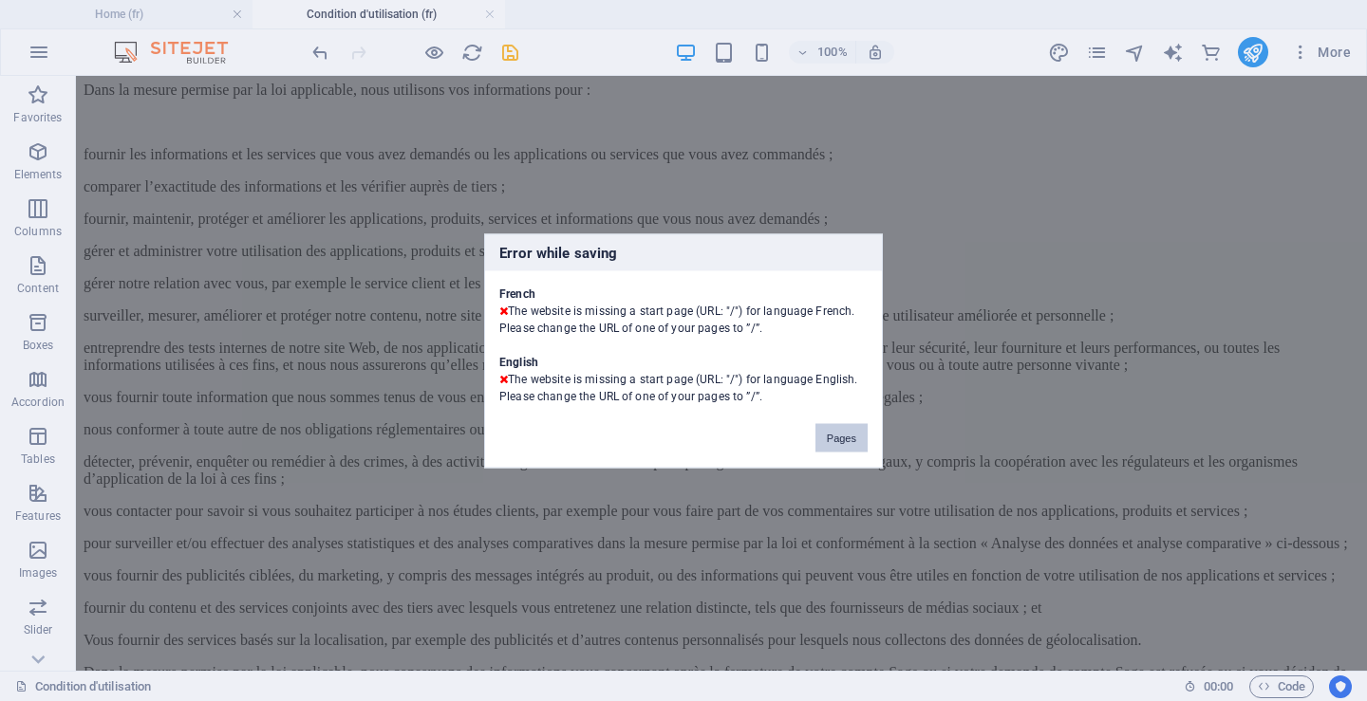
click at [845, 435] on button "Pages" at bounding box center [841, 437] width 52 height 28
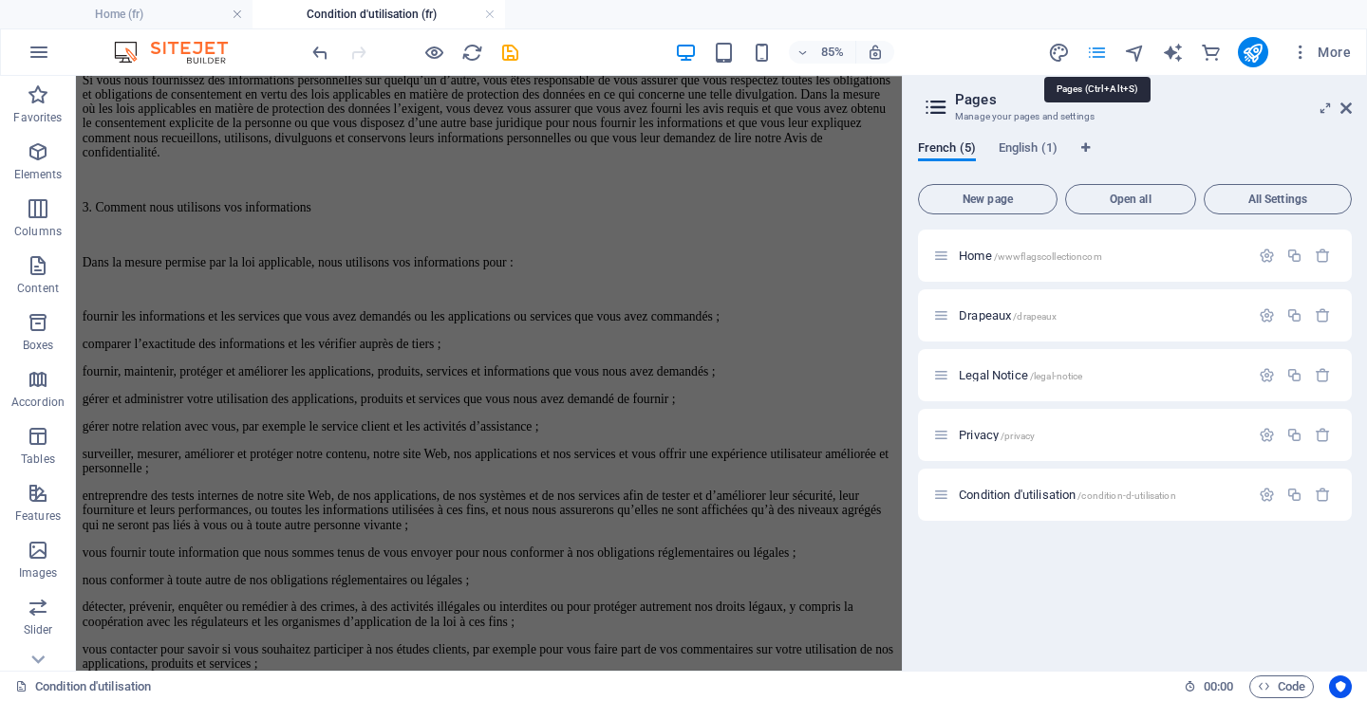
click at [1104, 49] on icon "pages" at bounding box center [1097, 53] width 22 height 22
click at [1268, 312] on icon "button" at bounding box center [1267, 316] width 16 height 16
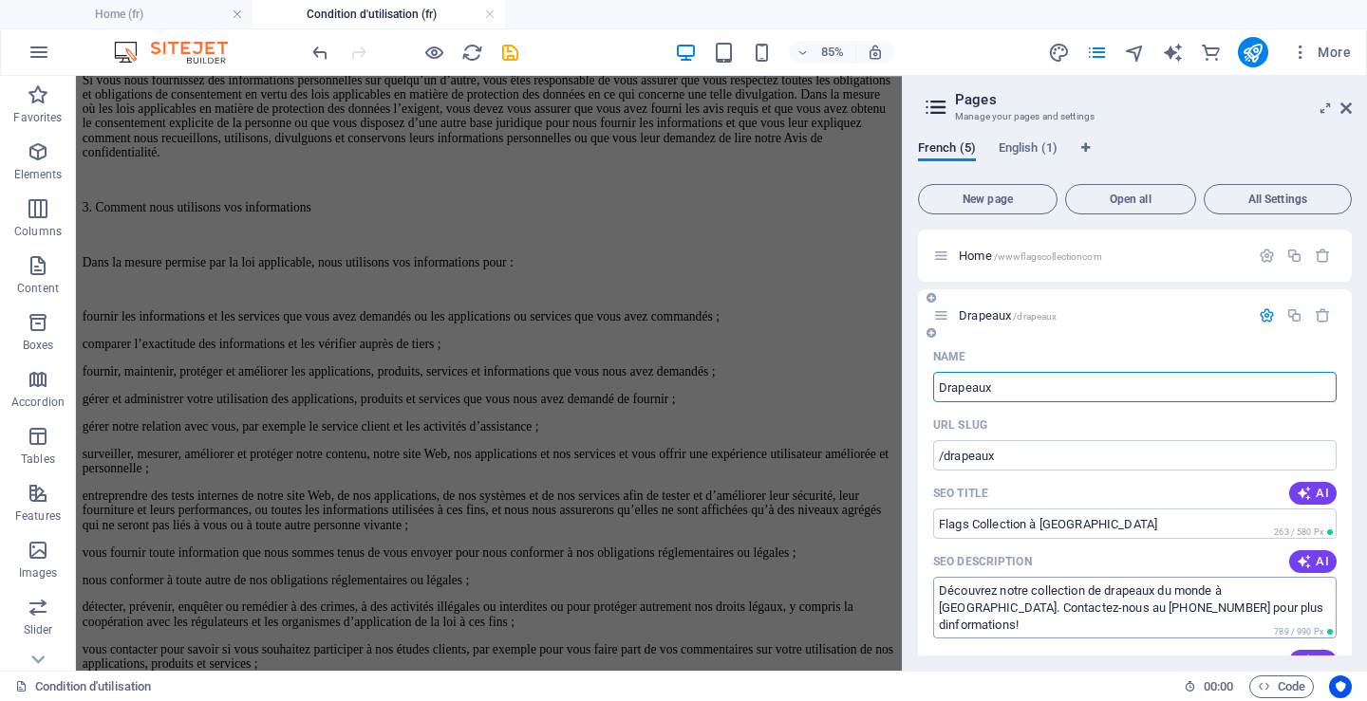
click at [938, 595] on textarea "Découvrez notre collection de drapeaux du monde à Boisbriand. Contactez-nous au…" at bounding box center [1134, 608] width 403 height 62
click at [36, 174] on p "Elements" at bounding box center [38, 174] width 48 height 15
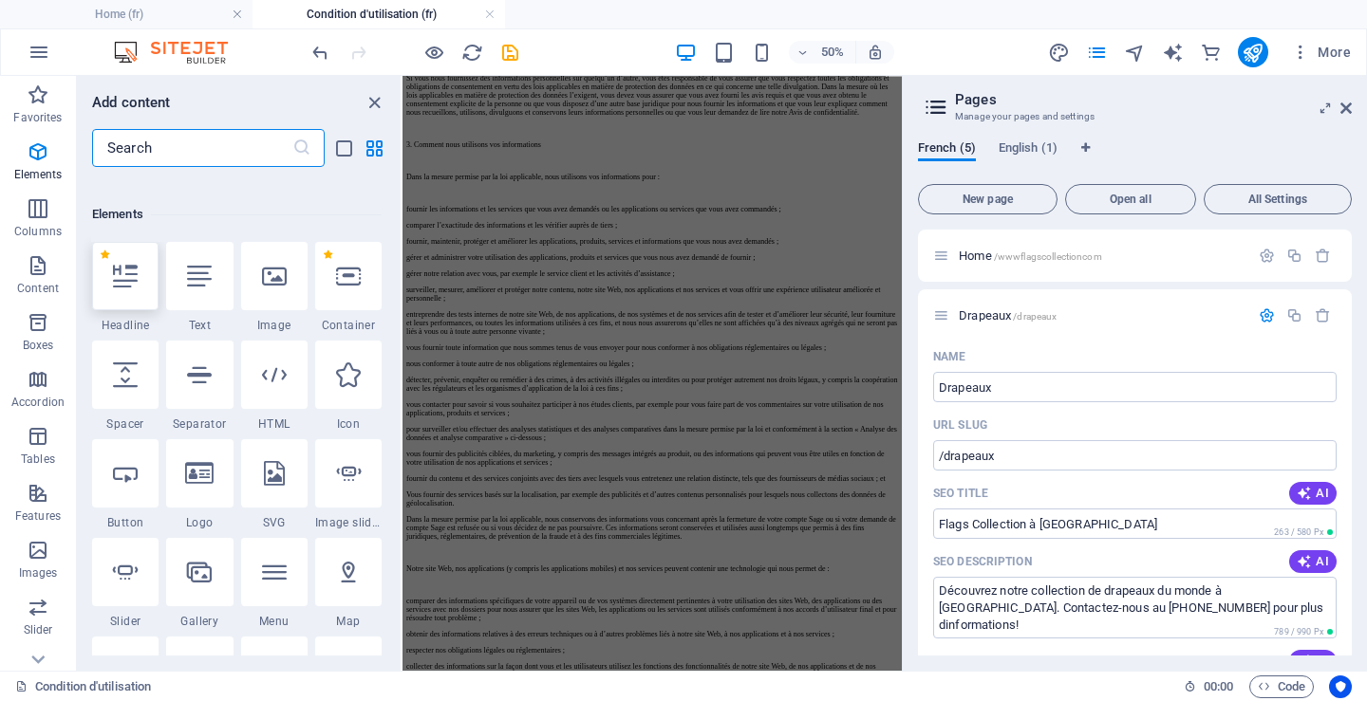
scroll to position [202, 0]
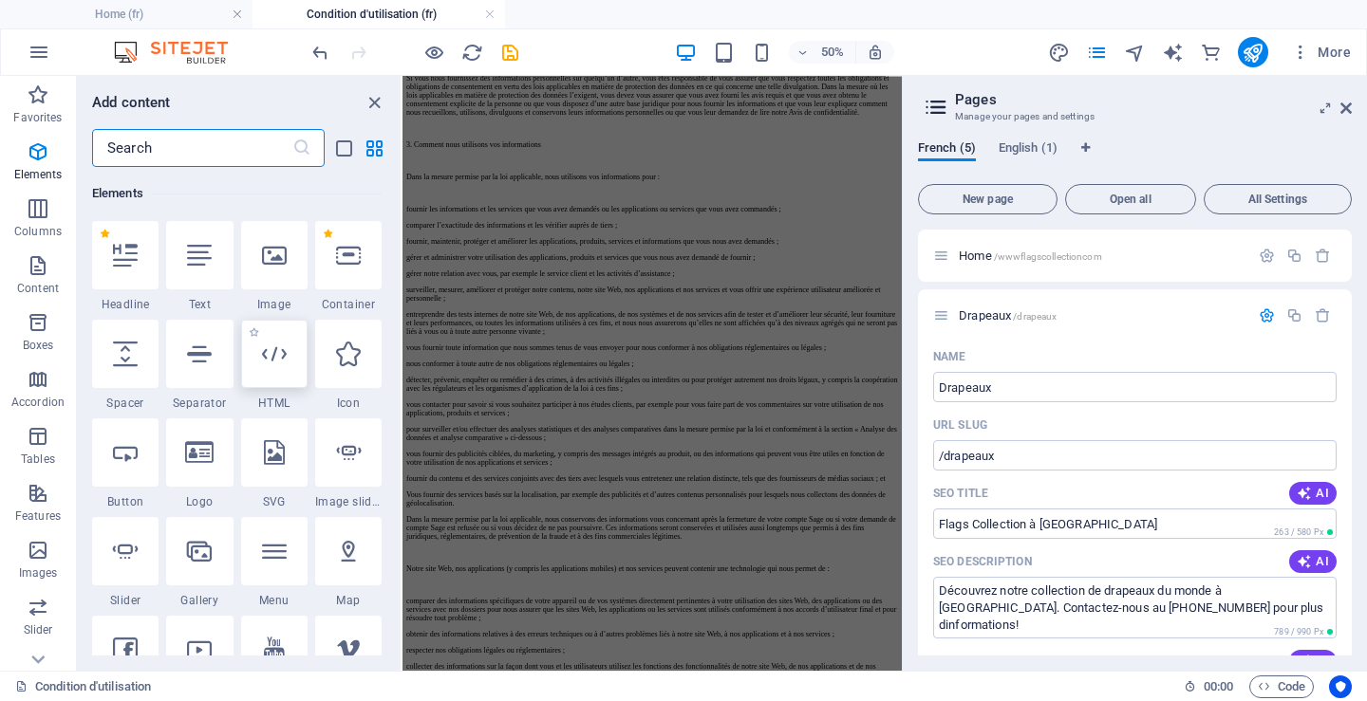
click at [266, 365] on icon at bounding box center [274, 354] width 25 height 25
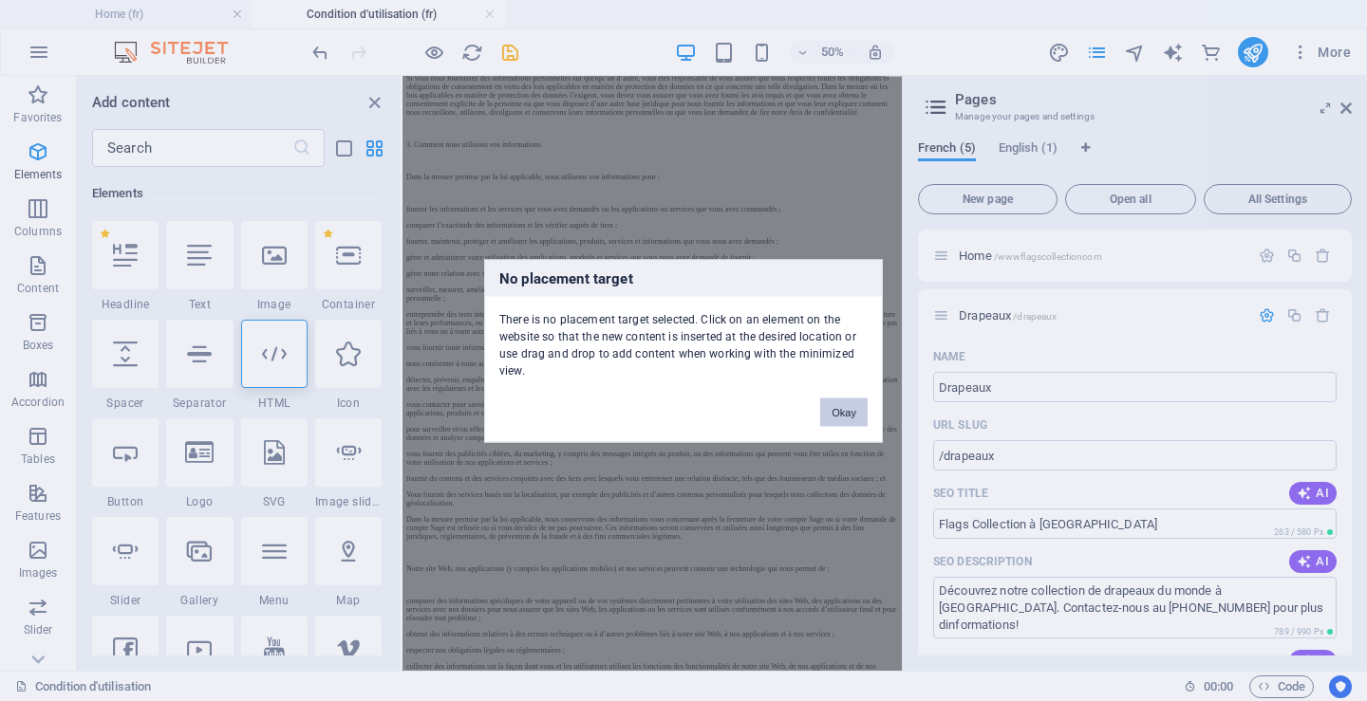
click at [858, 422] on button "Okay" at bounding box center [843, 412] width 47 height 28
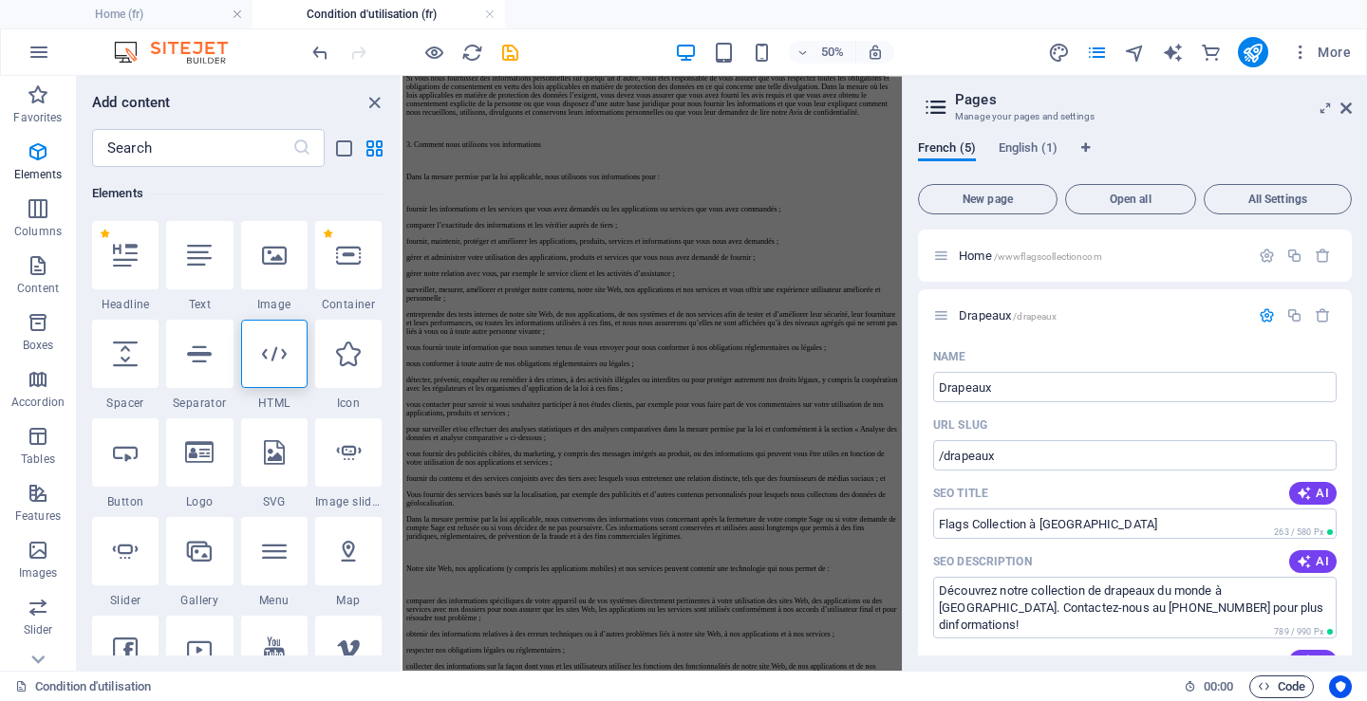
click at [1275, 687] on span "Code" at bounding box center [1281, 687] width 47 height 23
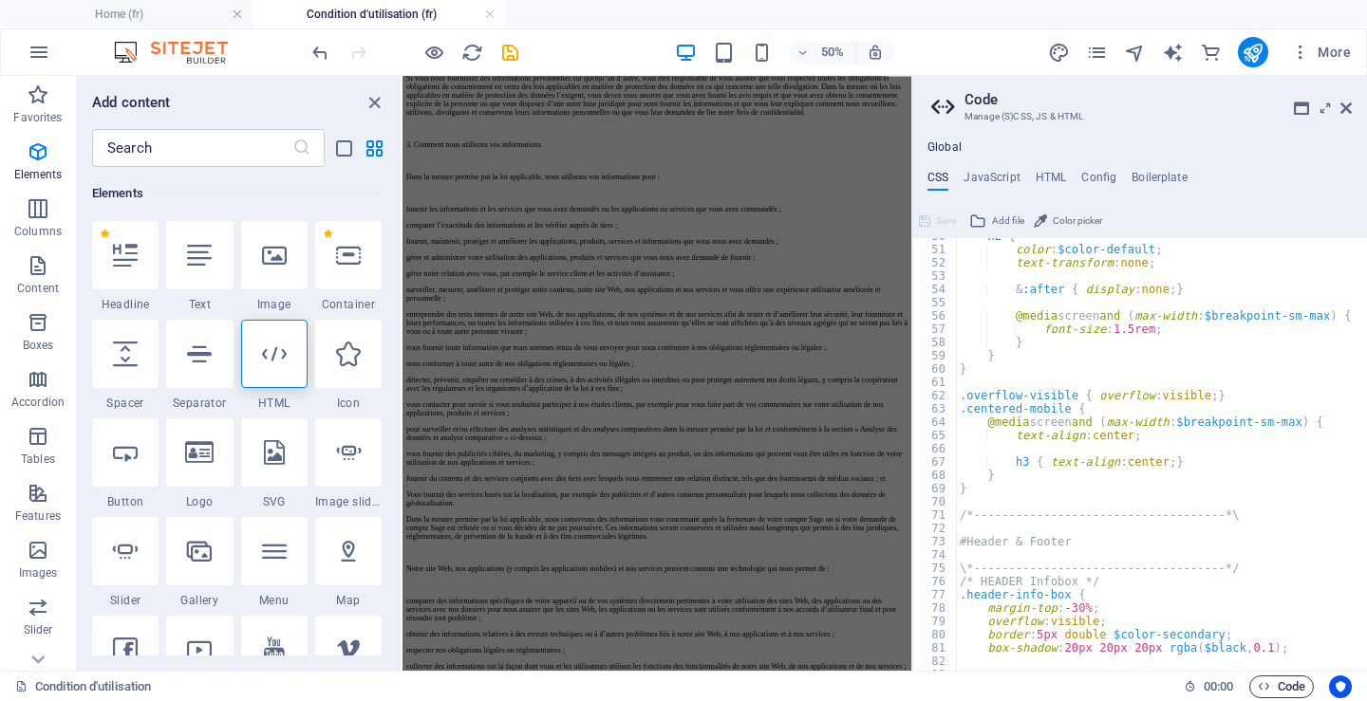
scroll to position [660, 0]
click at [1051, 178] on h4 "HTML" at bounding box center [1051, 181] width 31 height 21
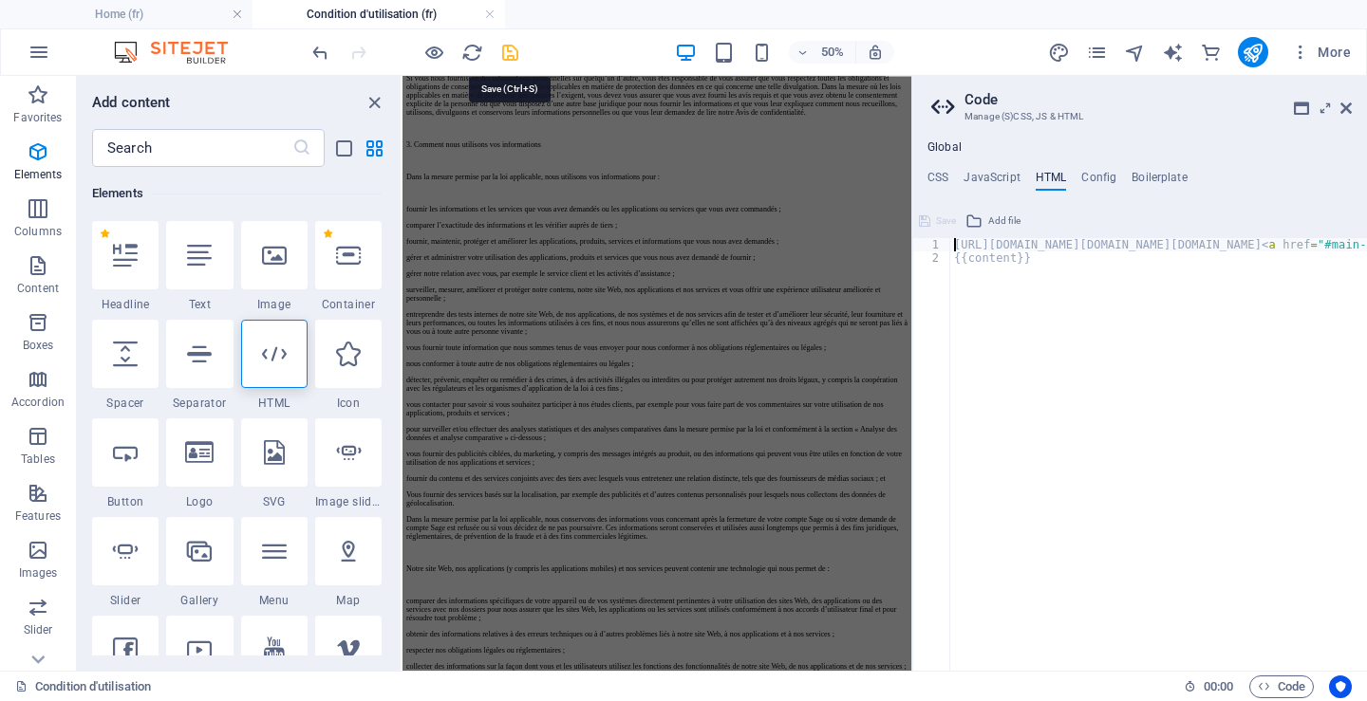
click at [519, 50] on icon "save" at bounding box center [510, 53] width 22 height 22
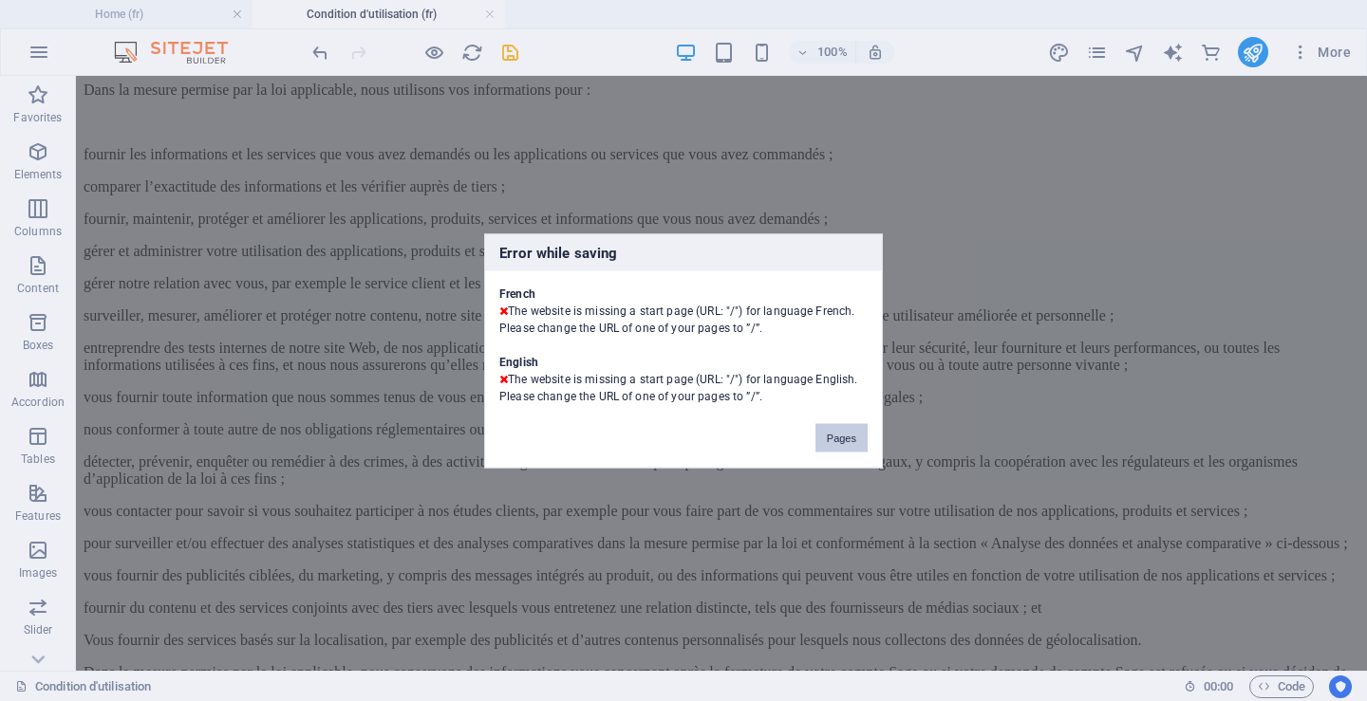
click at [838, 438] on button "Pages" at bounding box center [841, 437] width 52 height 28
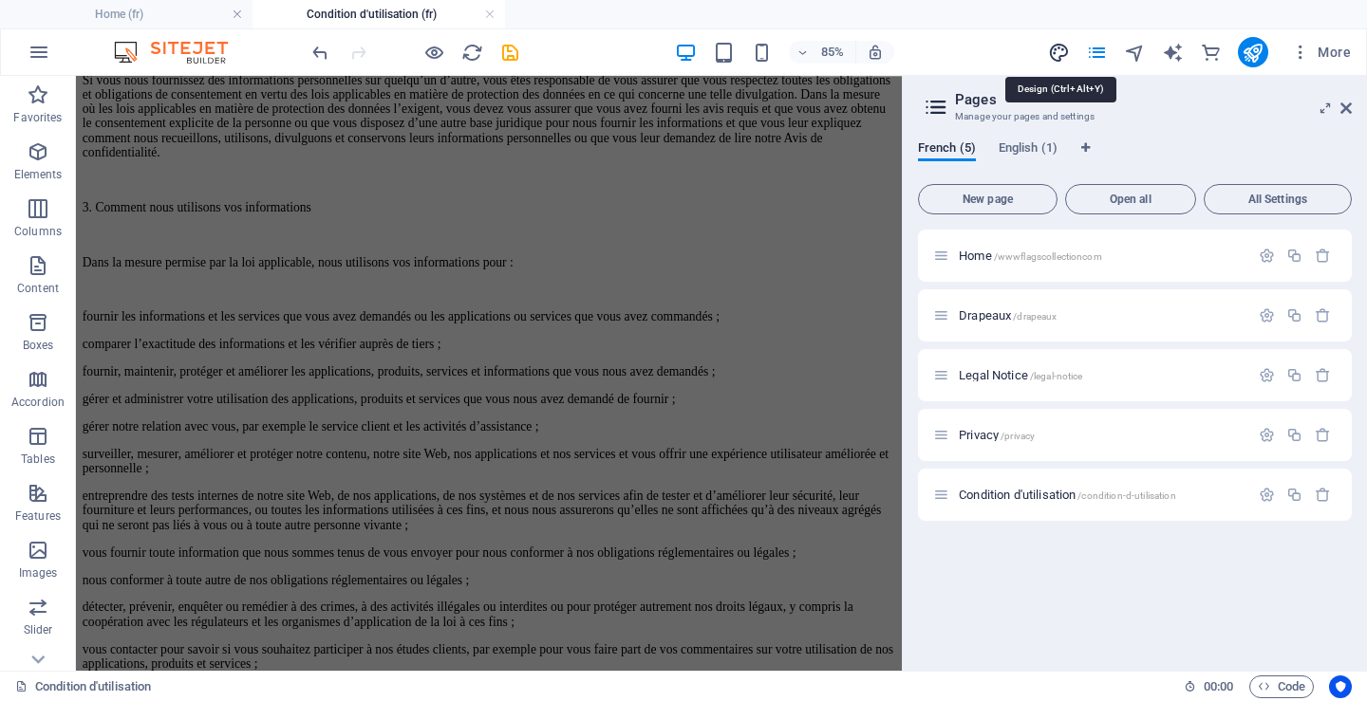
click at [1060, 53] on icon "design" at bounding box center [1059, 53] width 22 height 22
select select "px"
select select "300"
select select "px"
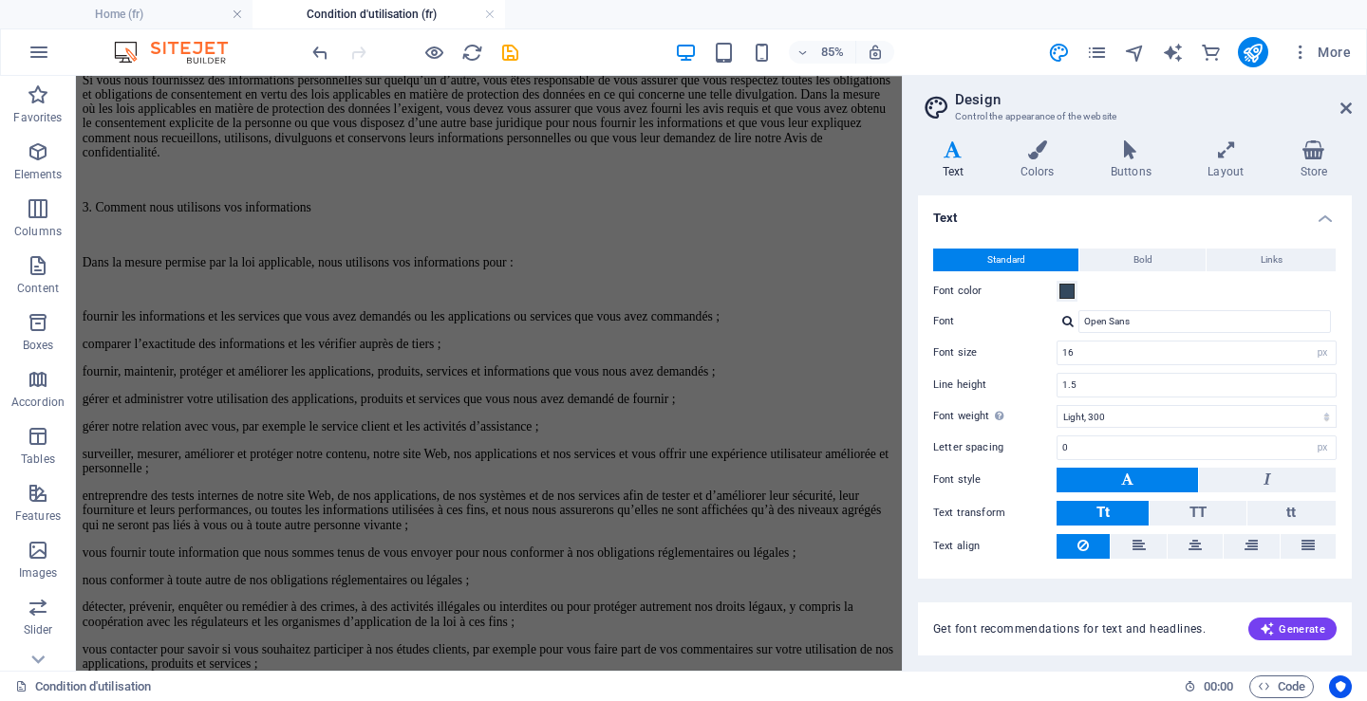
click at [955, 169] on h4 "Text" at bounding box center [957, 160] width 78 height 40
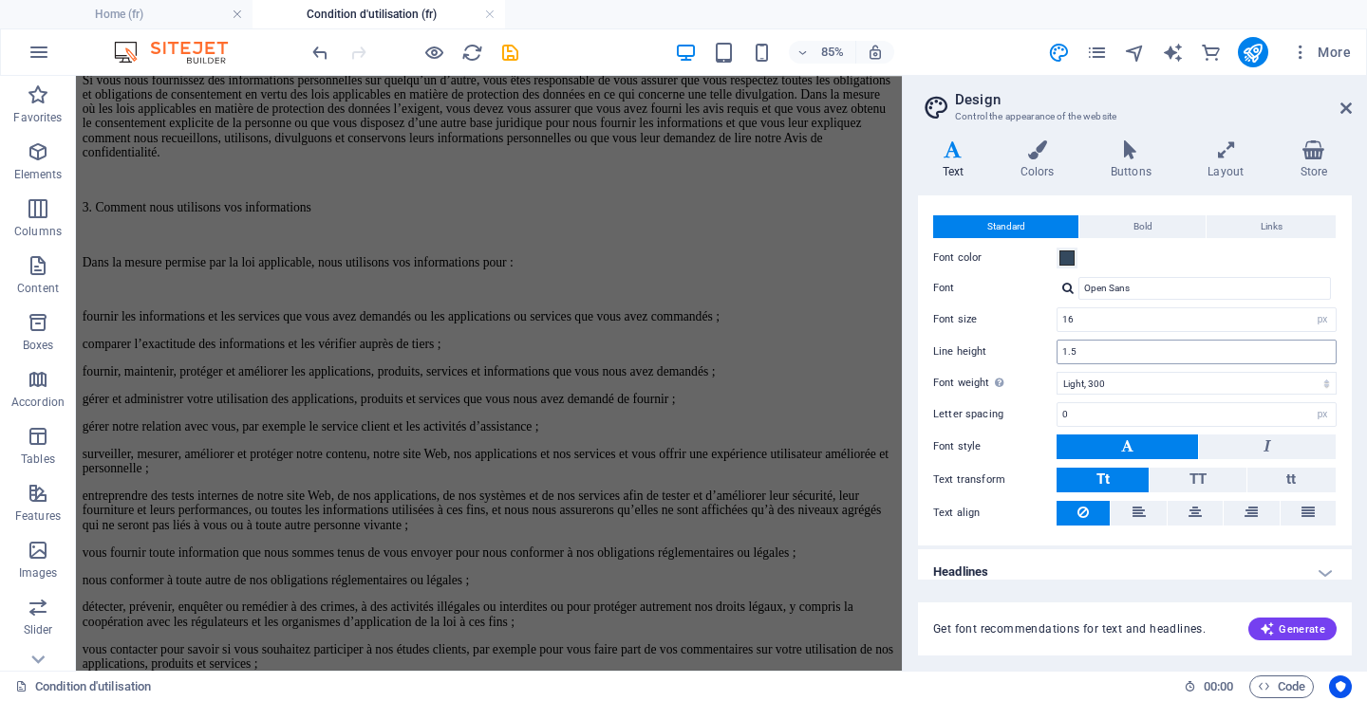
scroll to position [48, 0]
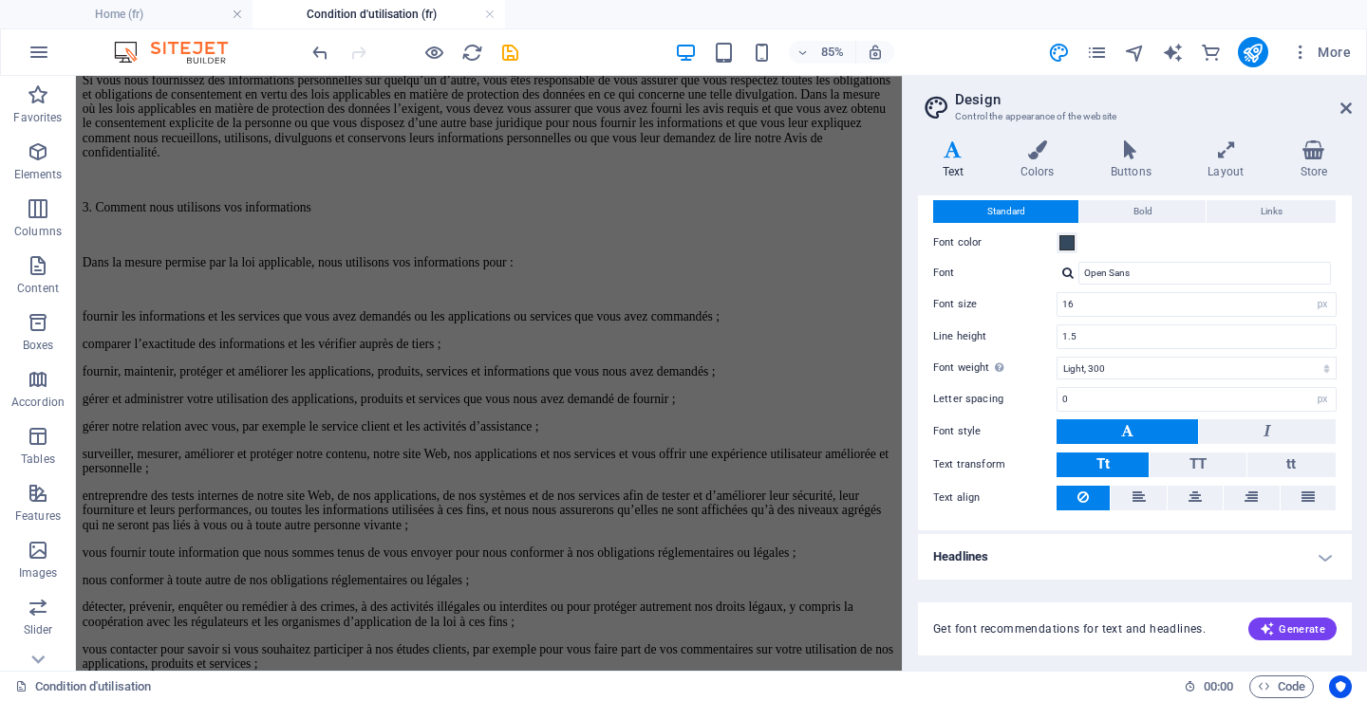
click at [1017, 556] on h4 "Headlines" at bounding box center [1135, 557] width 434 height 46
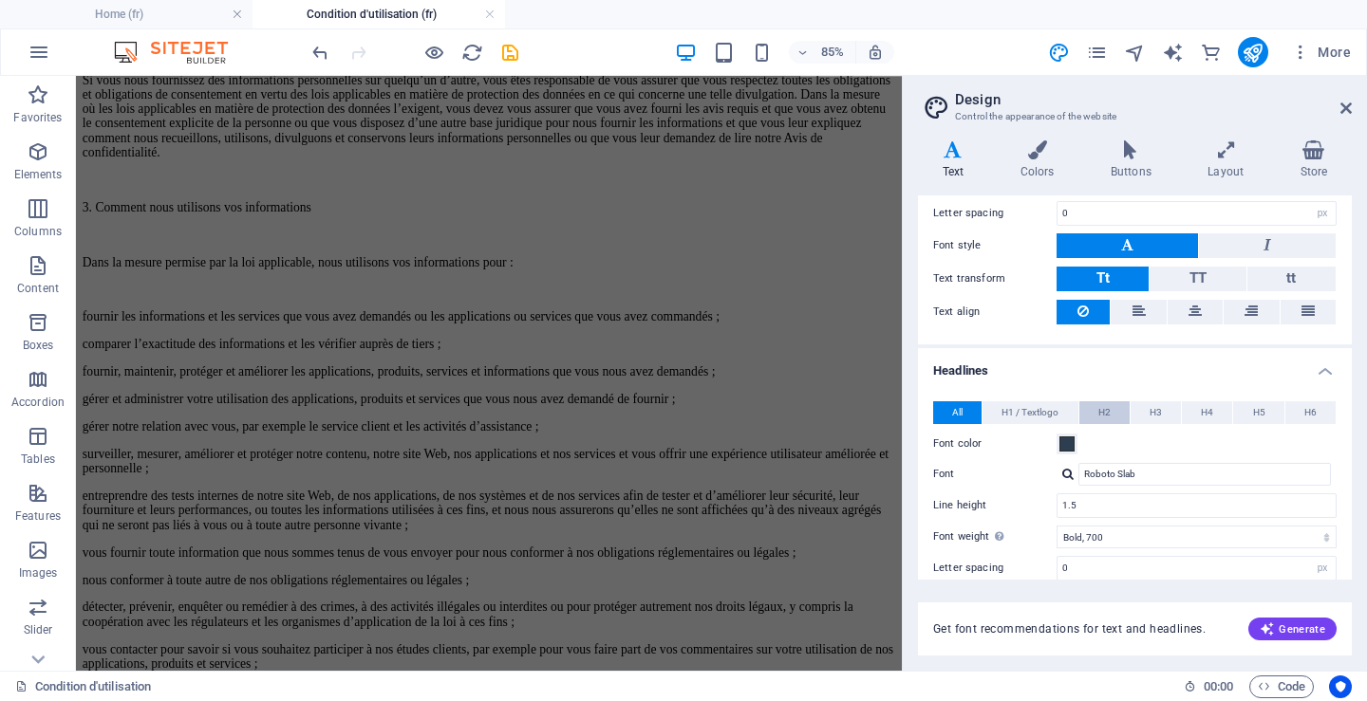
scroll to position [238, 0]
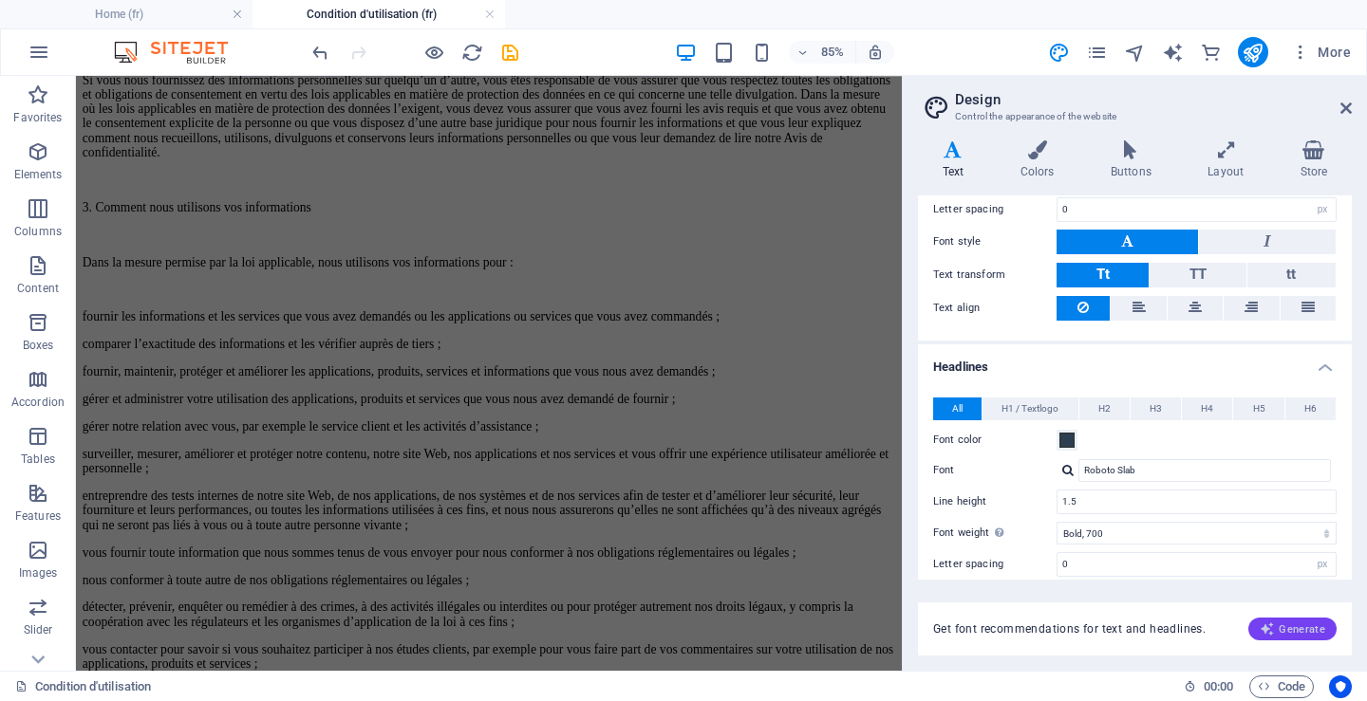
click at [1302, 626] on span "Generate" at bounding box center [1292, 629] width 65 height 15
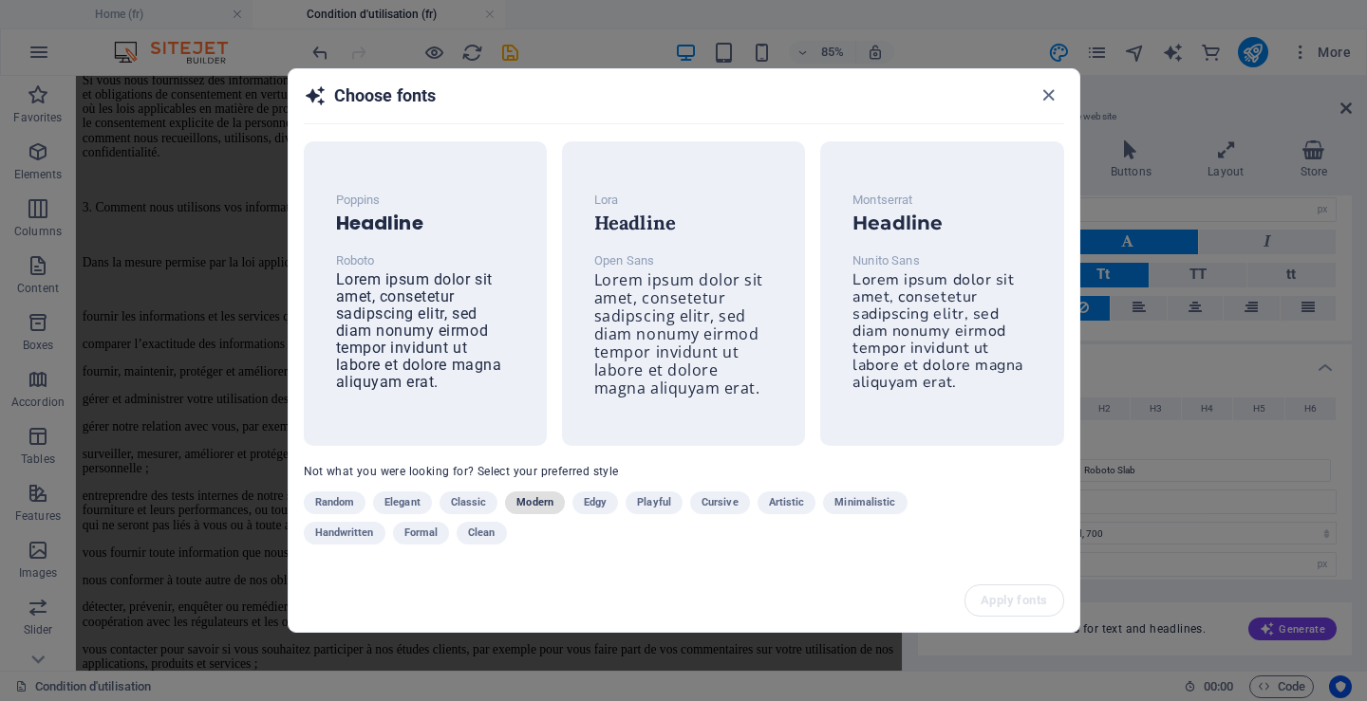
click at [536, 500] on span "Modern" at bounding box center [534, 503] width 37 height 23
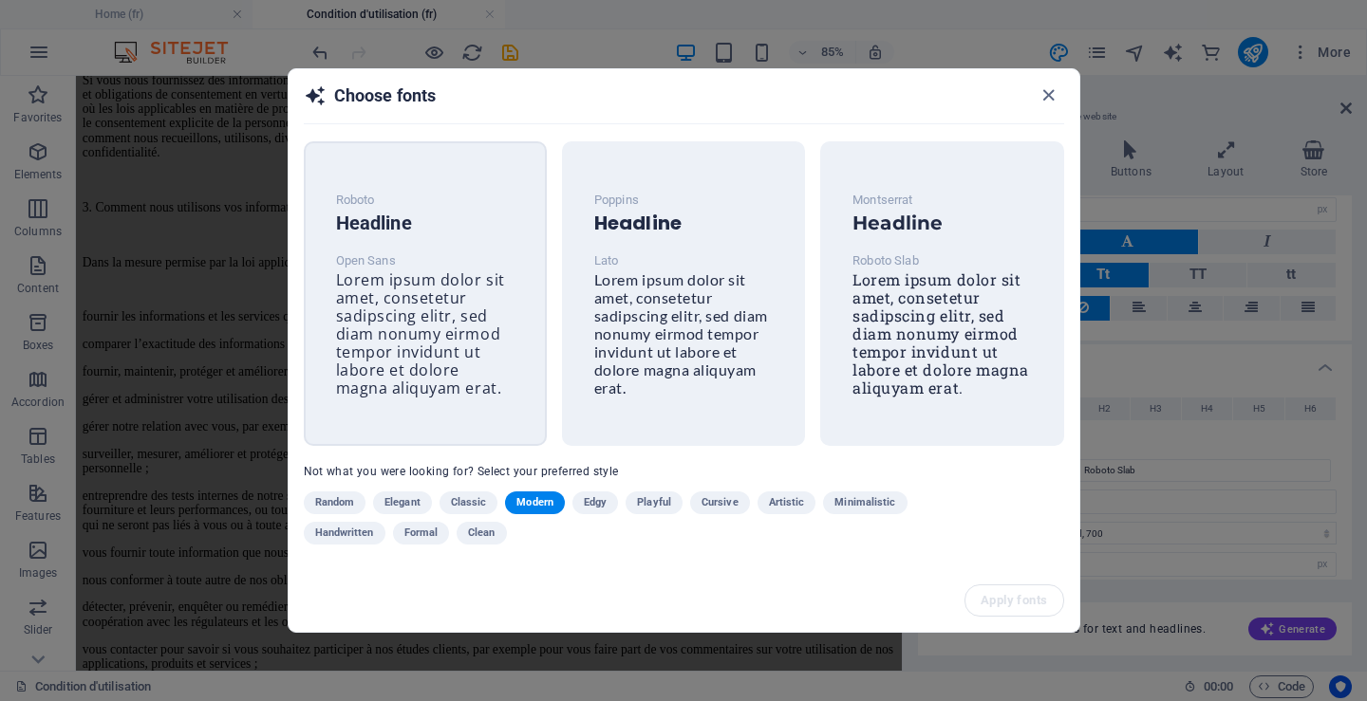
click at [402, 286] on span "Lorem ipsum dolor sit amet, consetetur sadipscing elitr, sed diam nonumy eirmod…" at bounding box center [420, 334] width 169 height 129
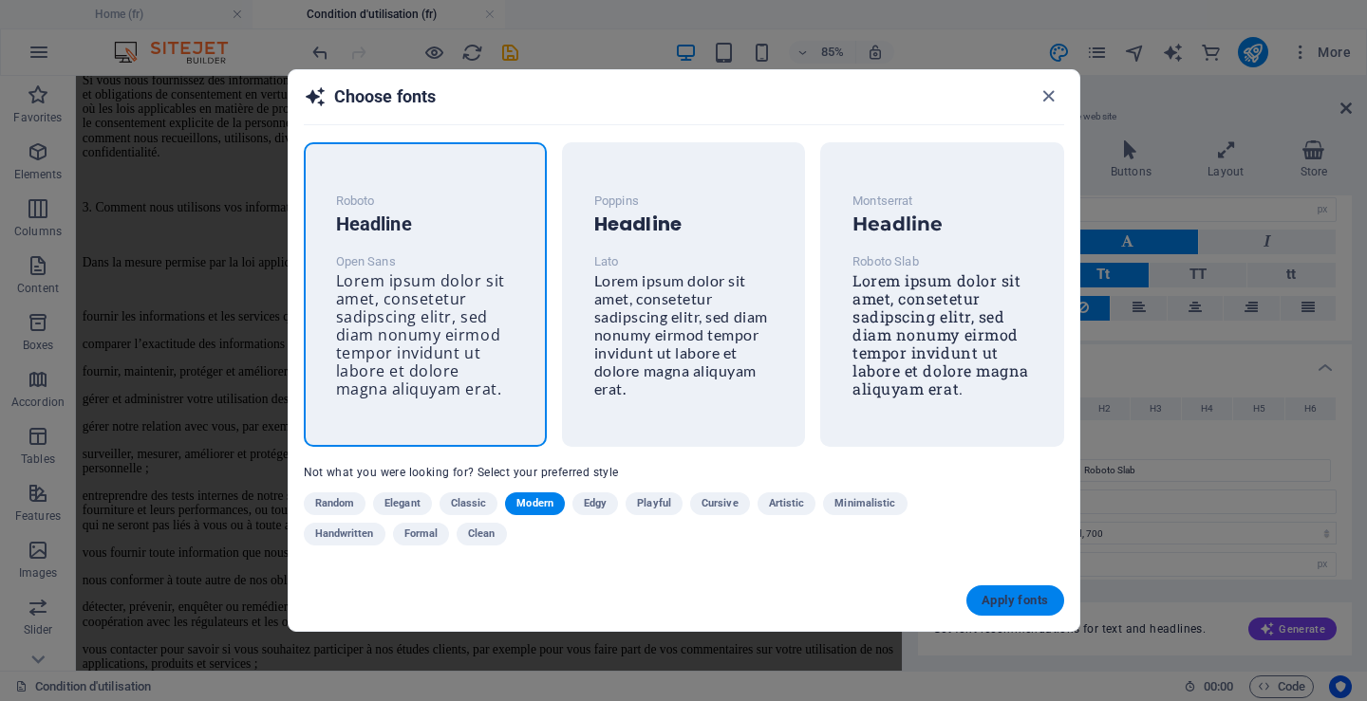
click at [1008, 600] on span "Apply fonts" at bounding box center [1014, 600] width 66 height 15
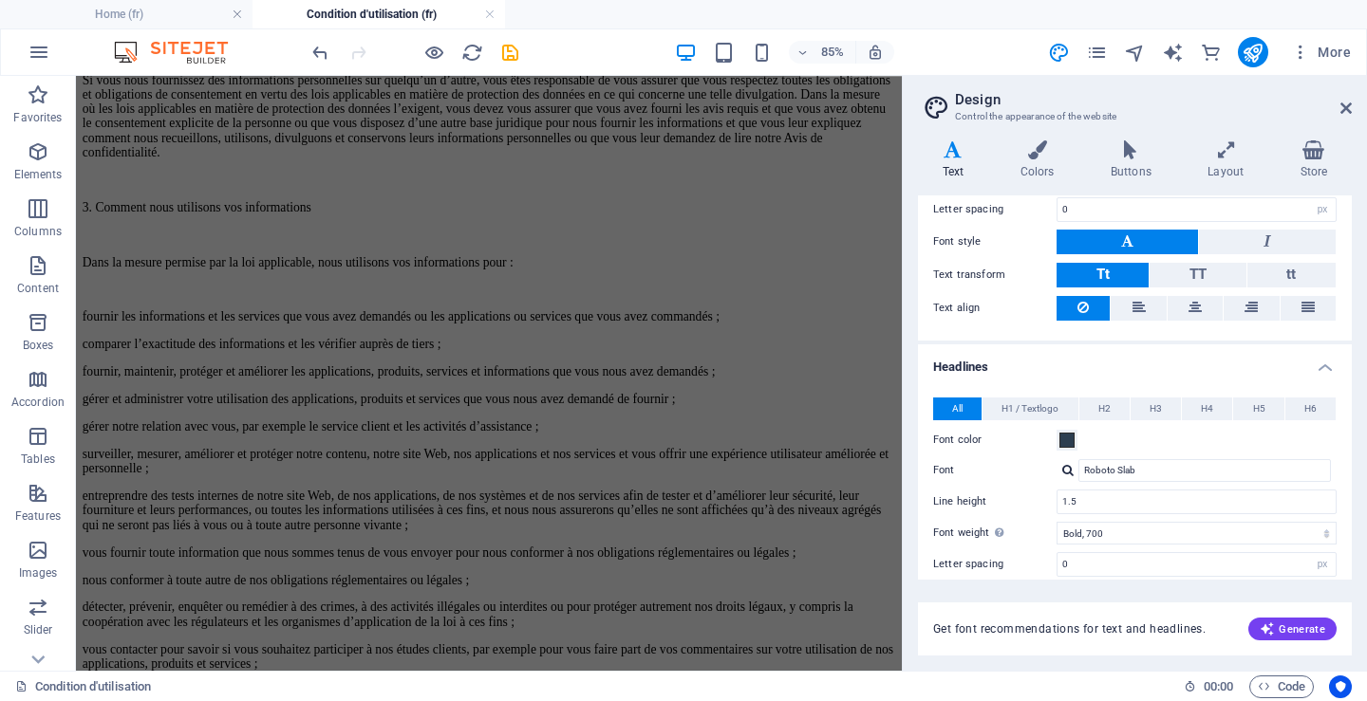
select select "400"
type input "Roboto"
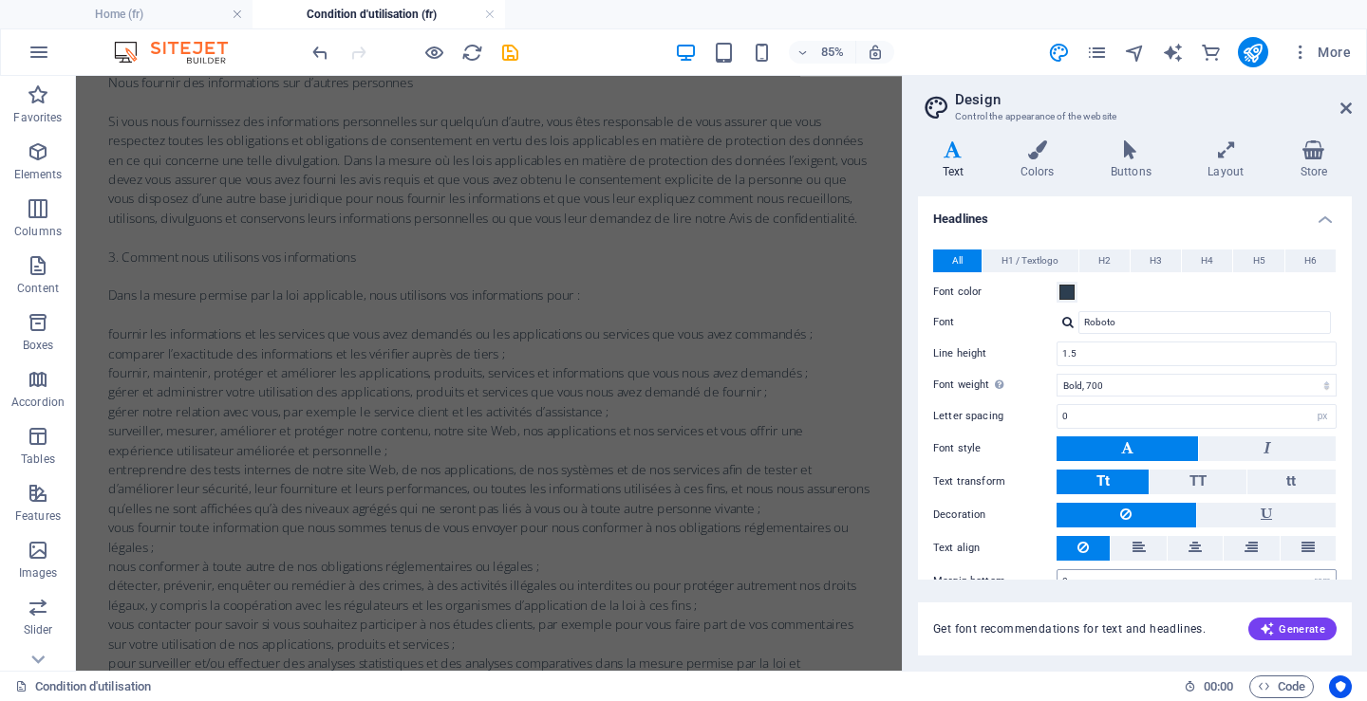
scroll to position [420, 0]
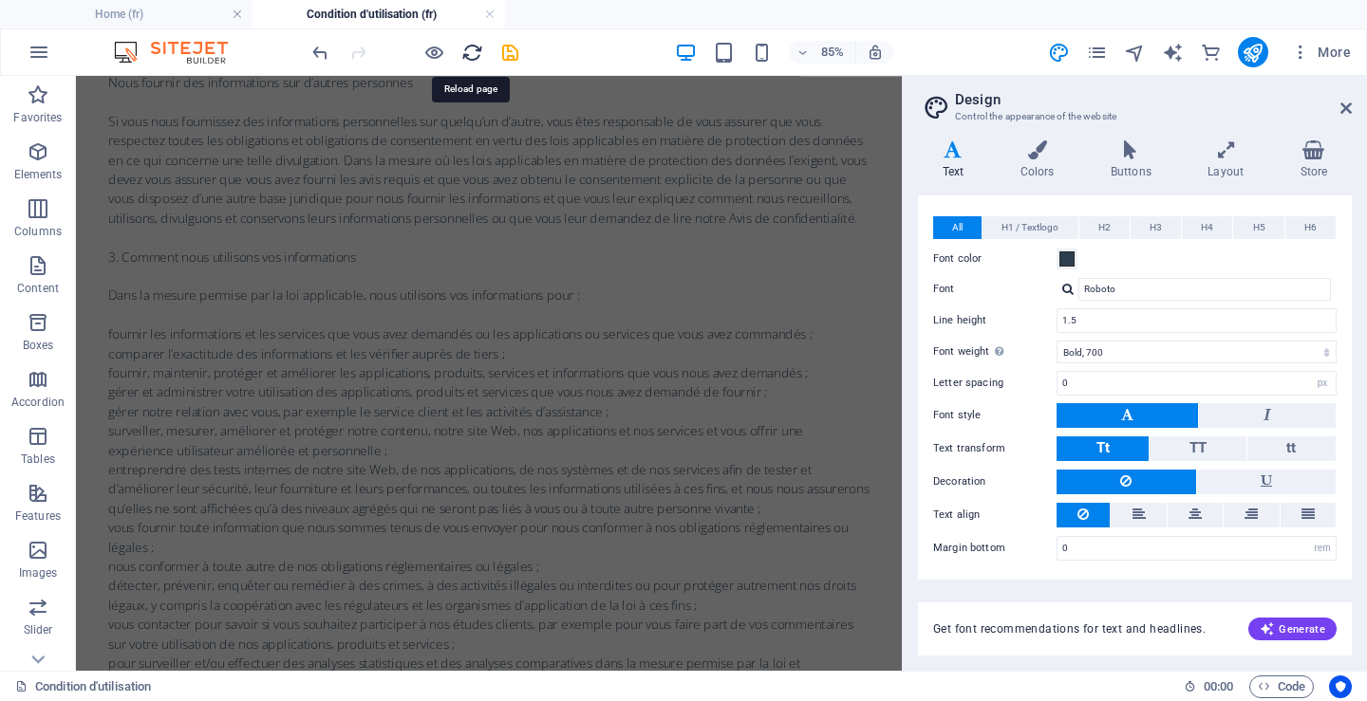
click at [471, 49] on icon "reload" at bounding box center [472, 53] width 22 height 22
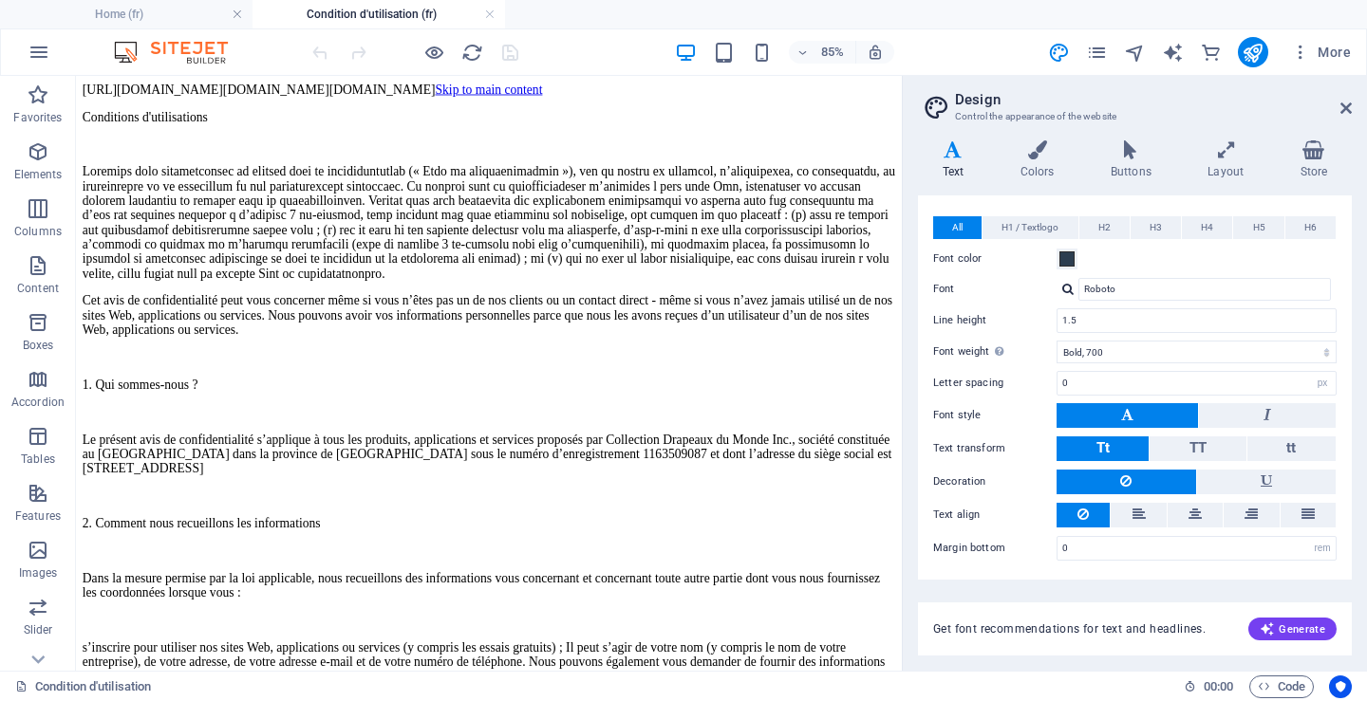
scroll to position [0, 0]
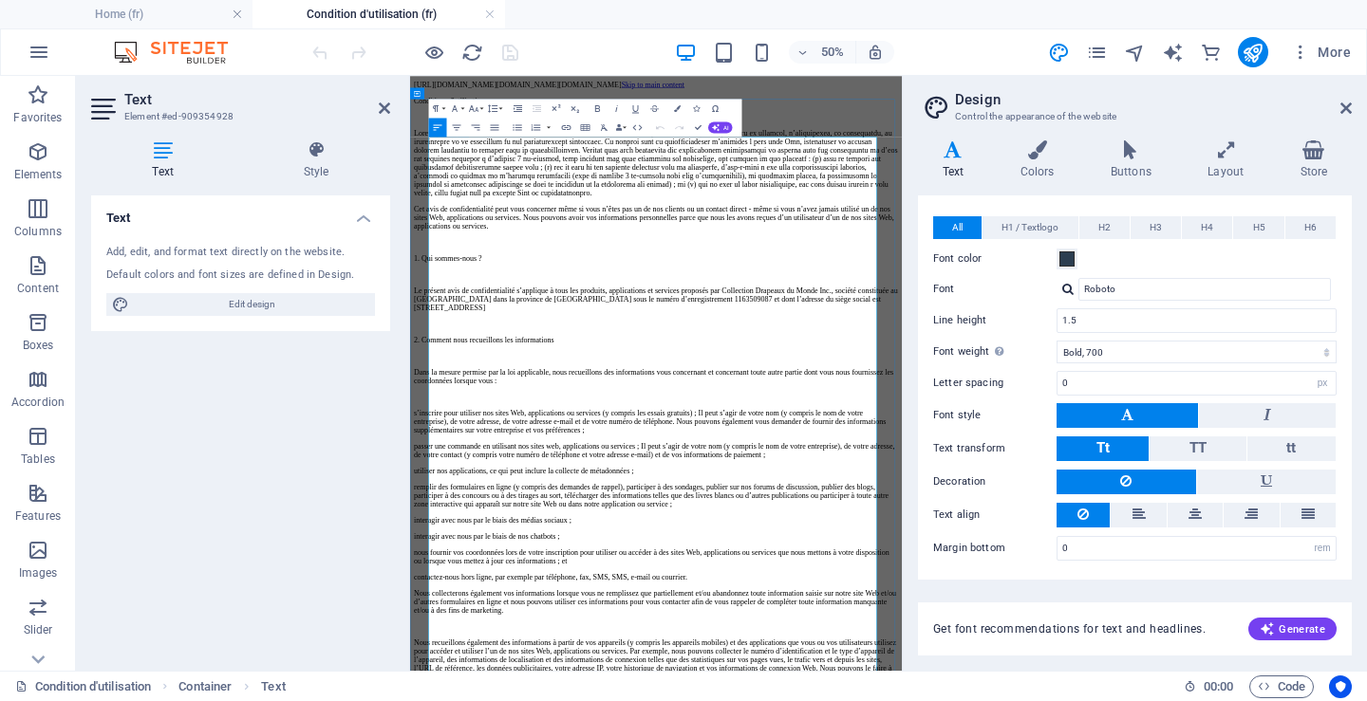
click at [450, 249] on p at bounding box center [902, 248] width 968 height 137
click at [637, 128] on icon "button" at bounding box center [636, 126] width 11 height 11
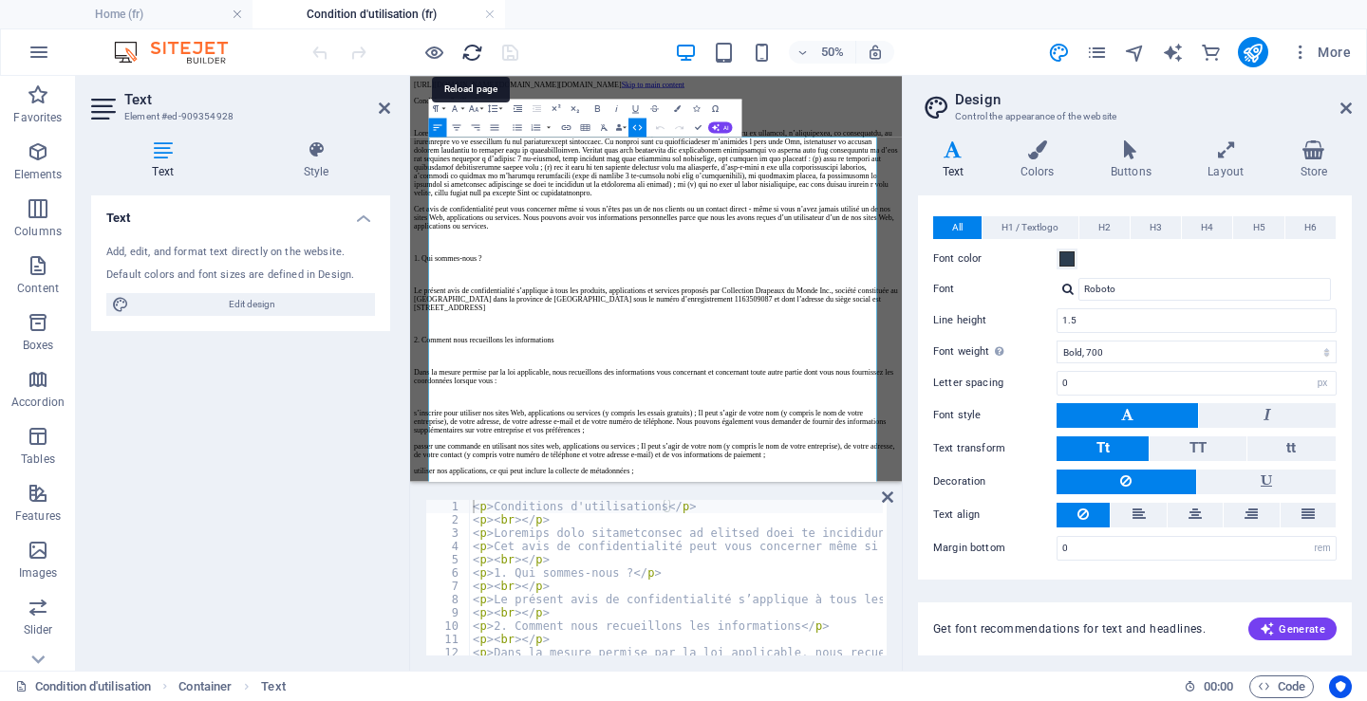
click at [474, 50] on icon "reload" at bounding box center [472, 53] width 22 height 22
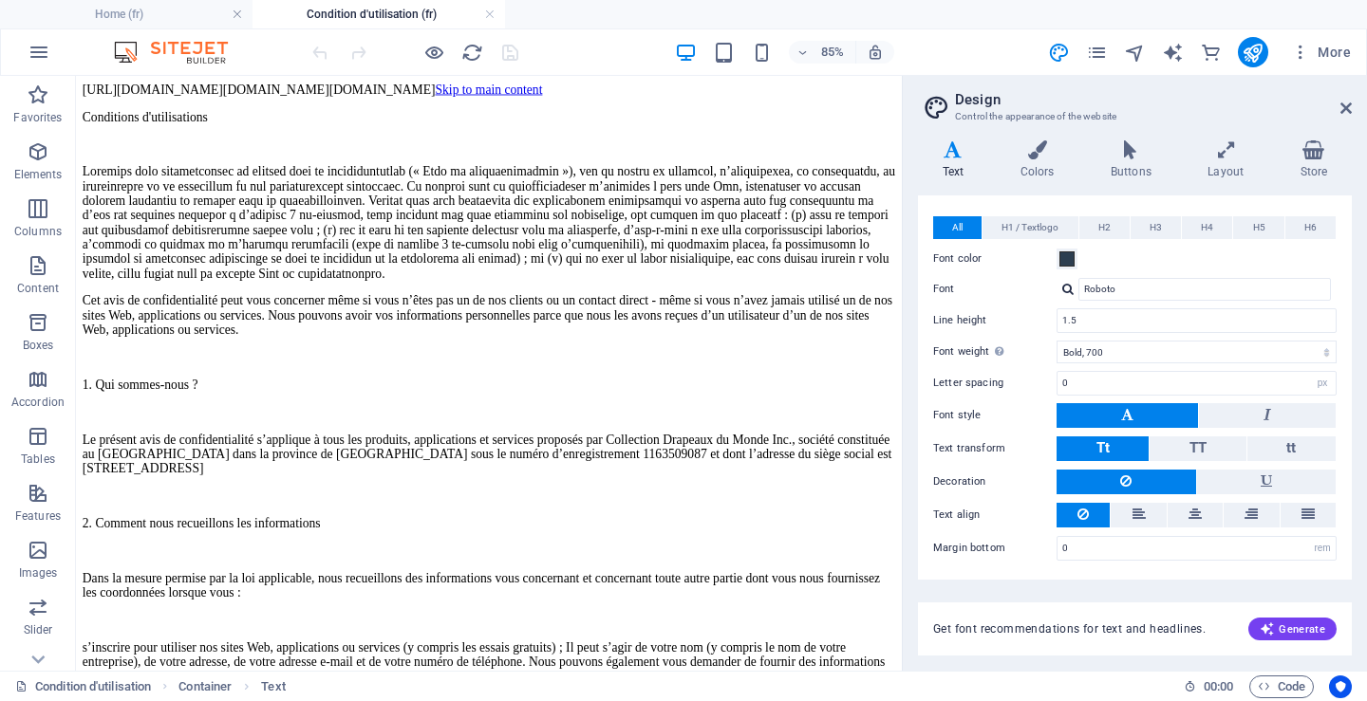
drag, startPoint x: 412, startPoint y: 96, endPoint x: 933, endPoint y: 93, distance: 521.1
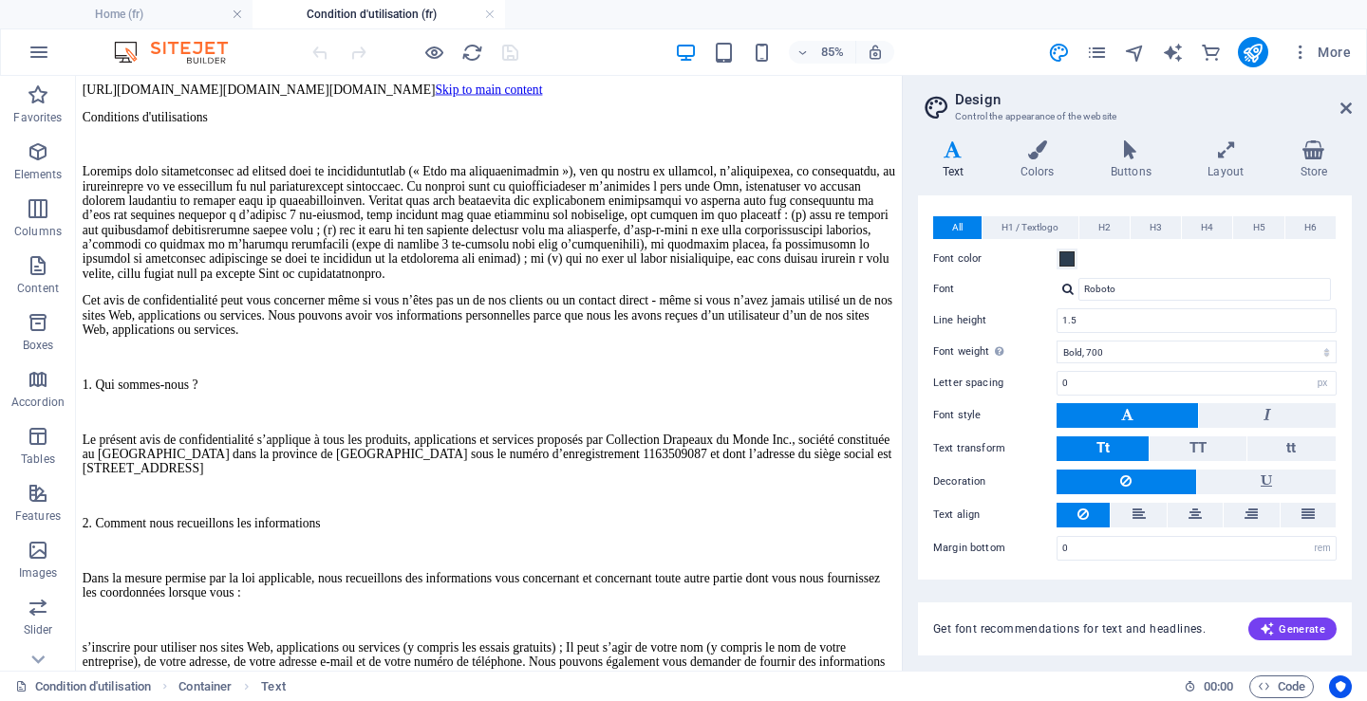
click at [162, 104] on icon at bounding box center [159, 105] width 9 height 17
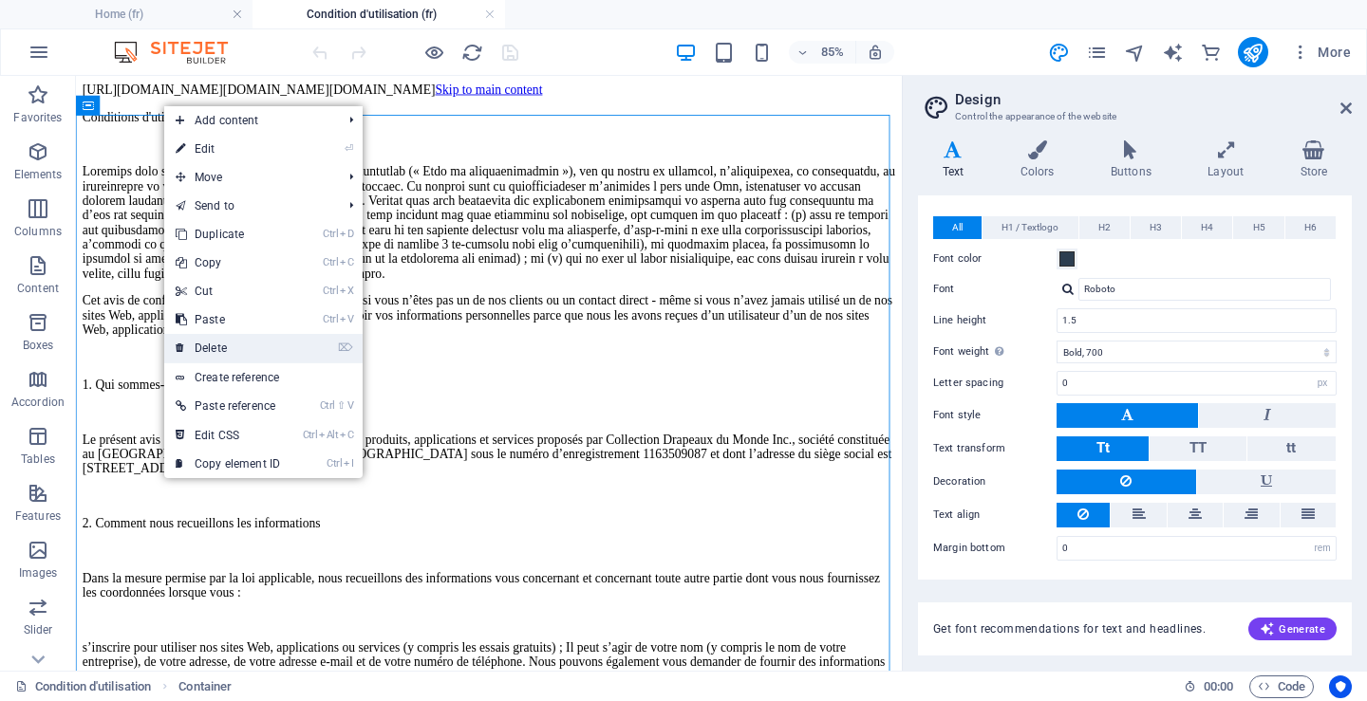
click at [234, 342] on link "⌦ Delete" at bounding box center [227, 348] width 127 height 28
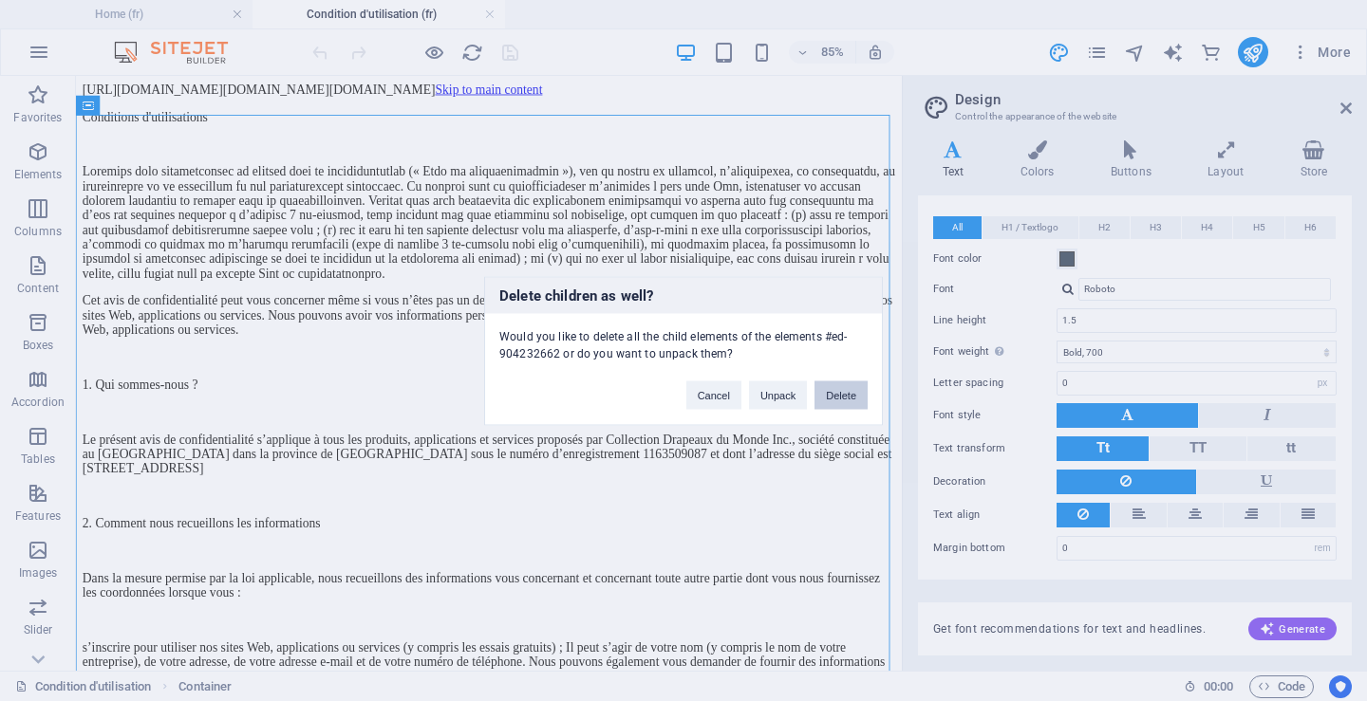
click at [839, 394] on button "Delete" at bounding box center [840, 395] width 53 height 28
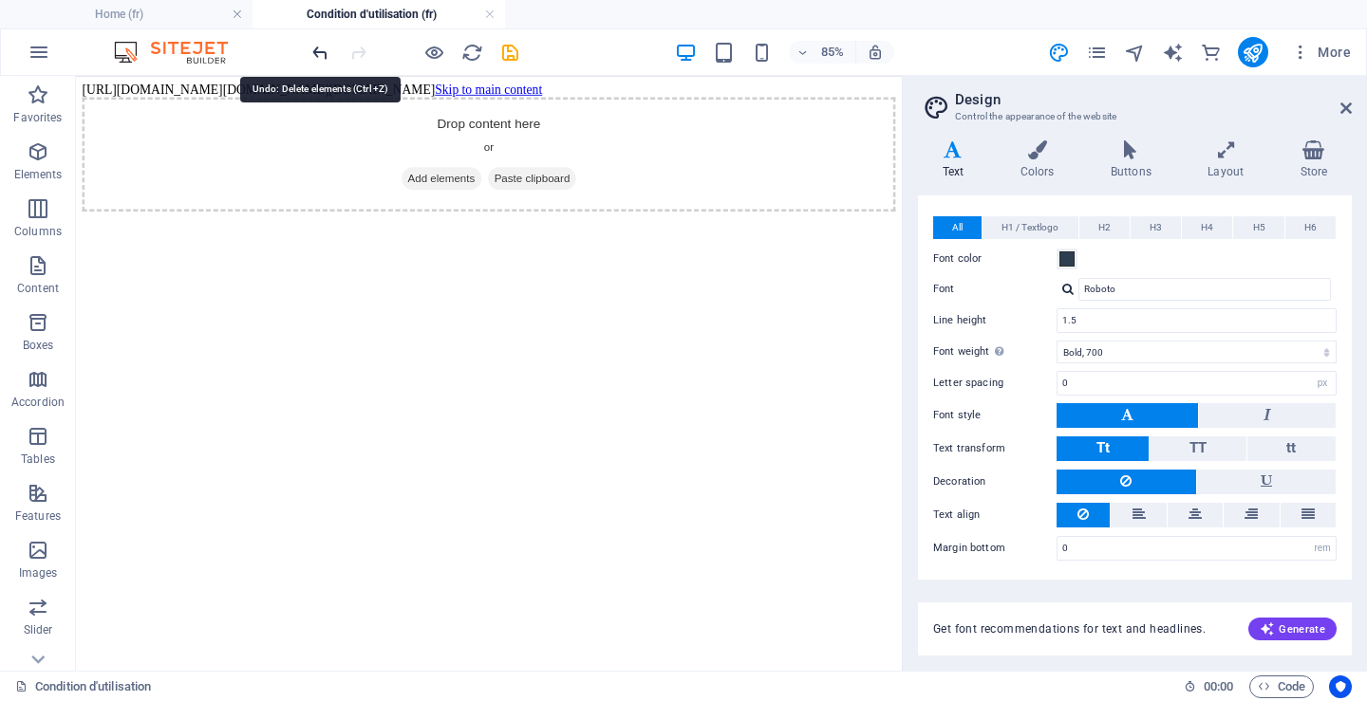
click at [320, 49] on icon "undo" at bounding box center [320, 53] width 22 height 22
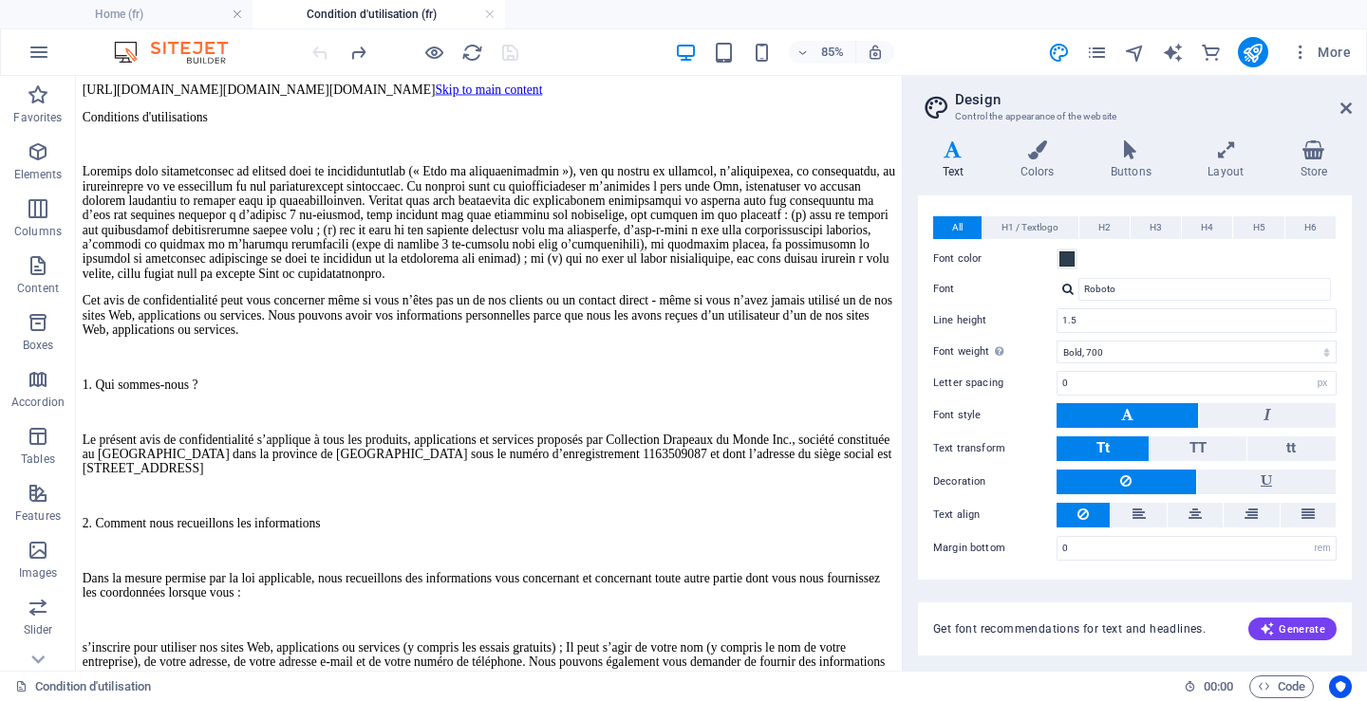
drag, startPoint x: 121, startPoint y: 85, endPoint x: 815, endPoint y: 84, distance: 694.8
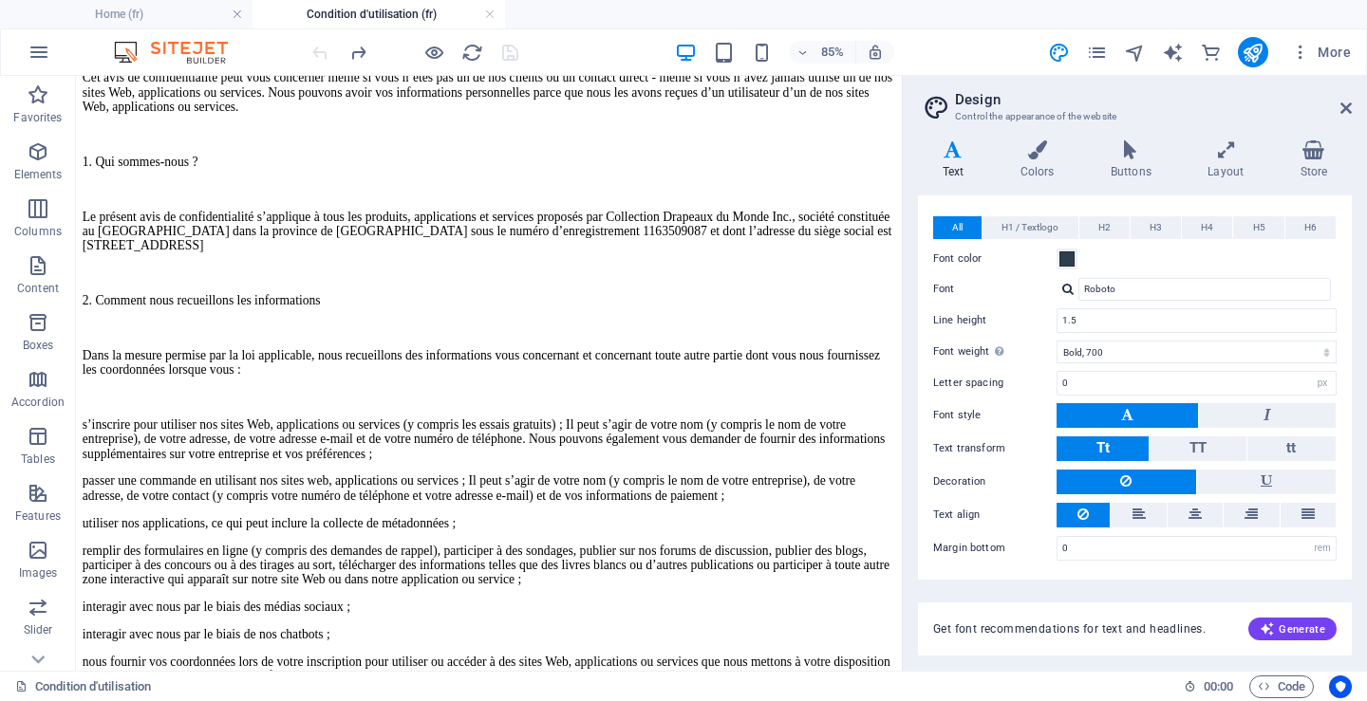
scroll to position [285, 0]
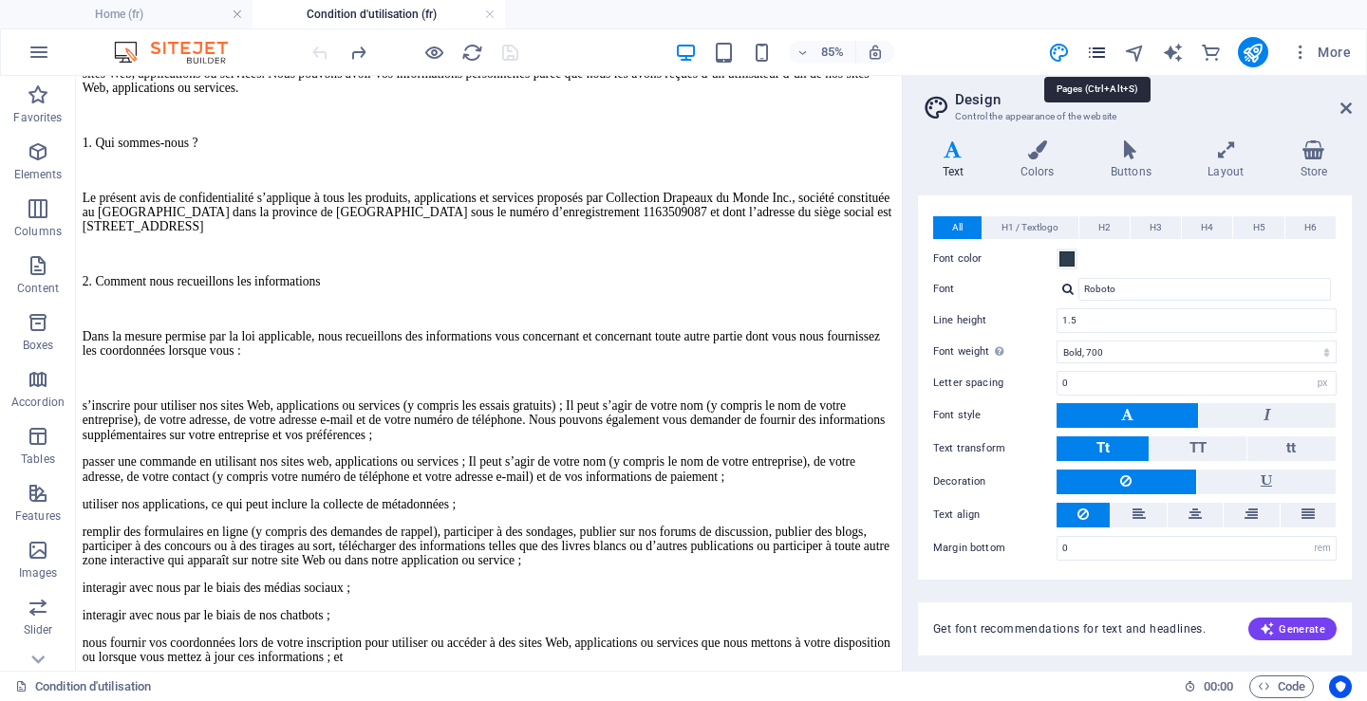
click at [1103, 49] on icon "pages" at bounding box center [1097, 53] width 22 height 22
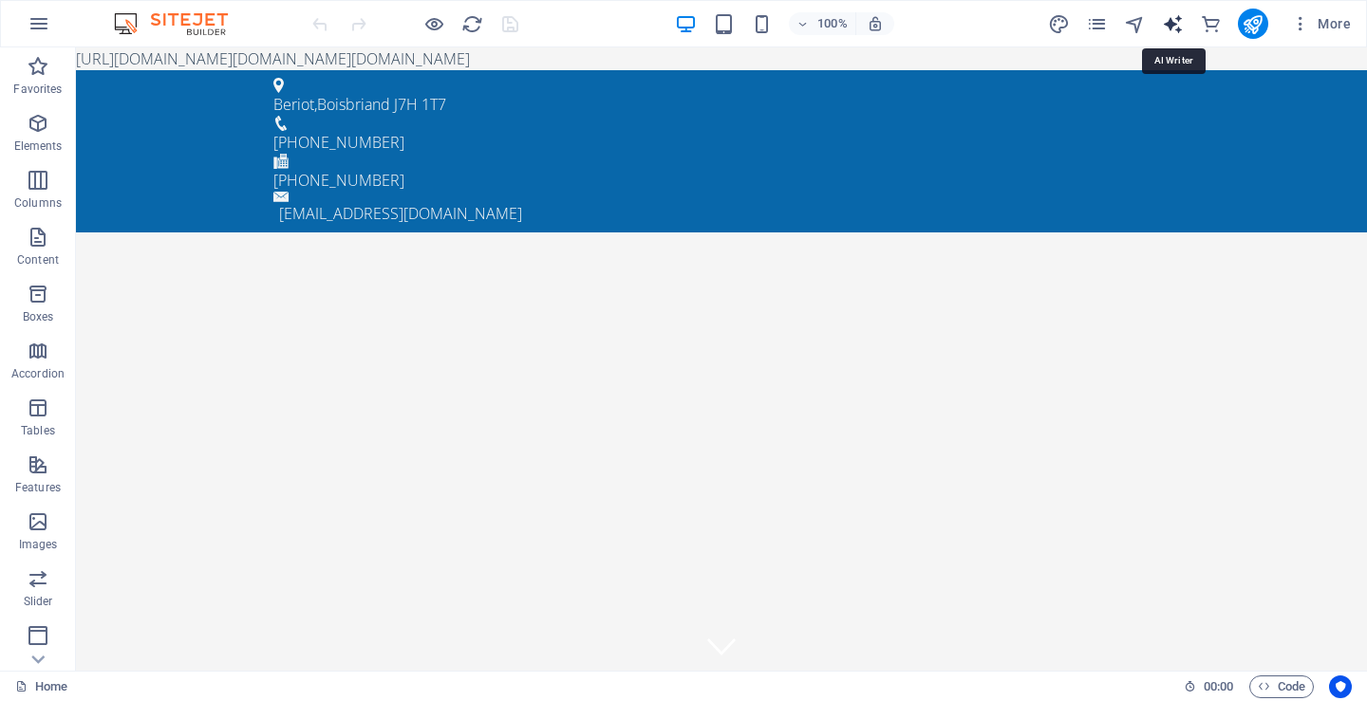
select select "English"
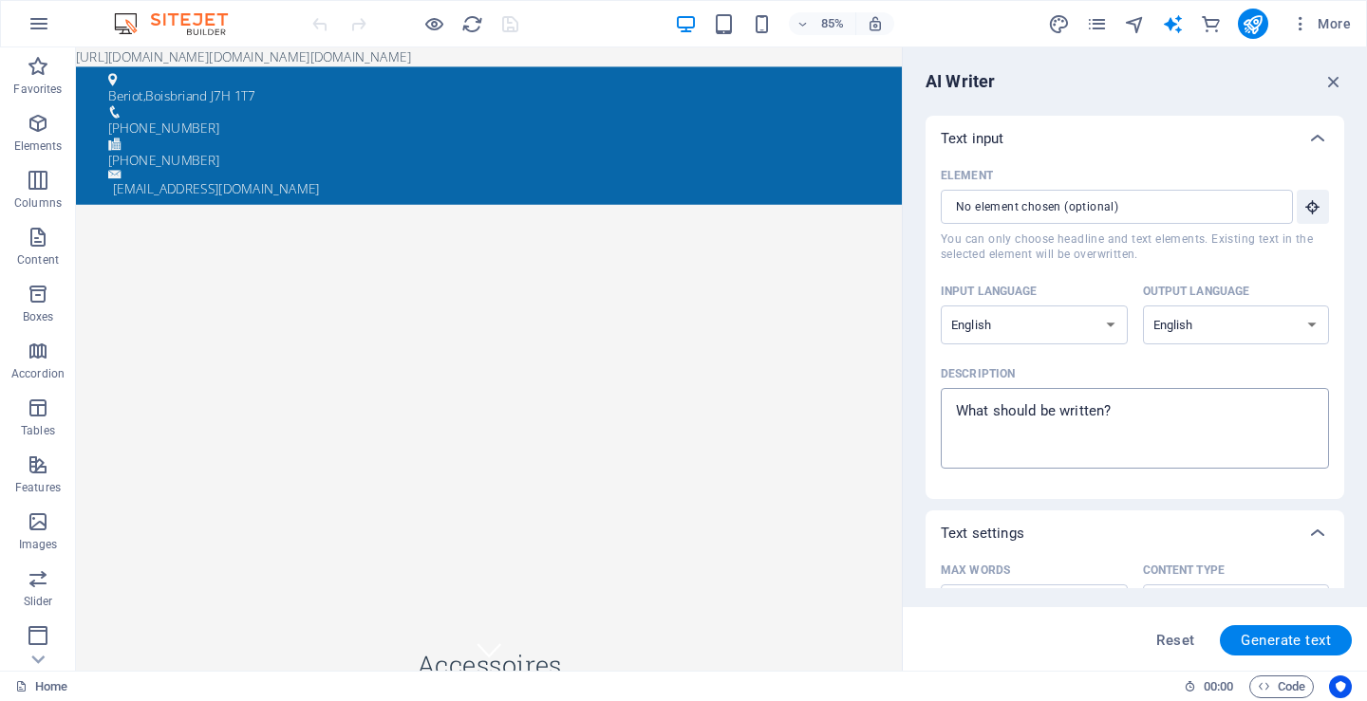
type textarea "x"
click at [956, 408] on textarea "Description x ​" at bounding box center [1134, 429] width 369 height 62
type textarea "I"
type textarea "x"
type textarea "In"
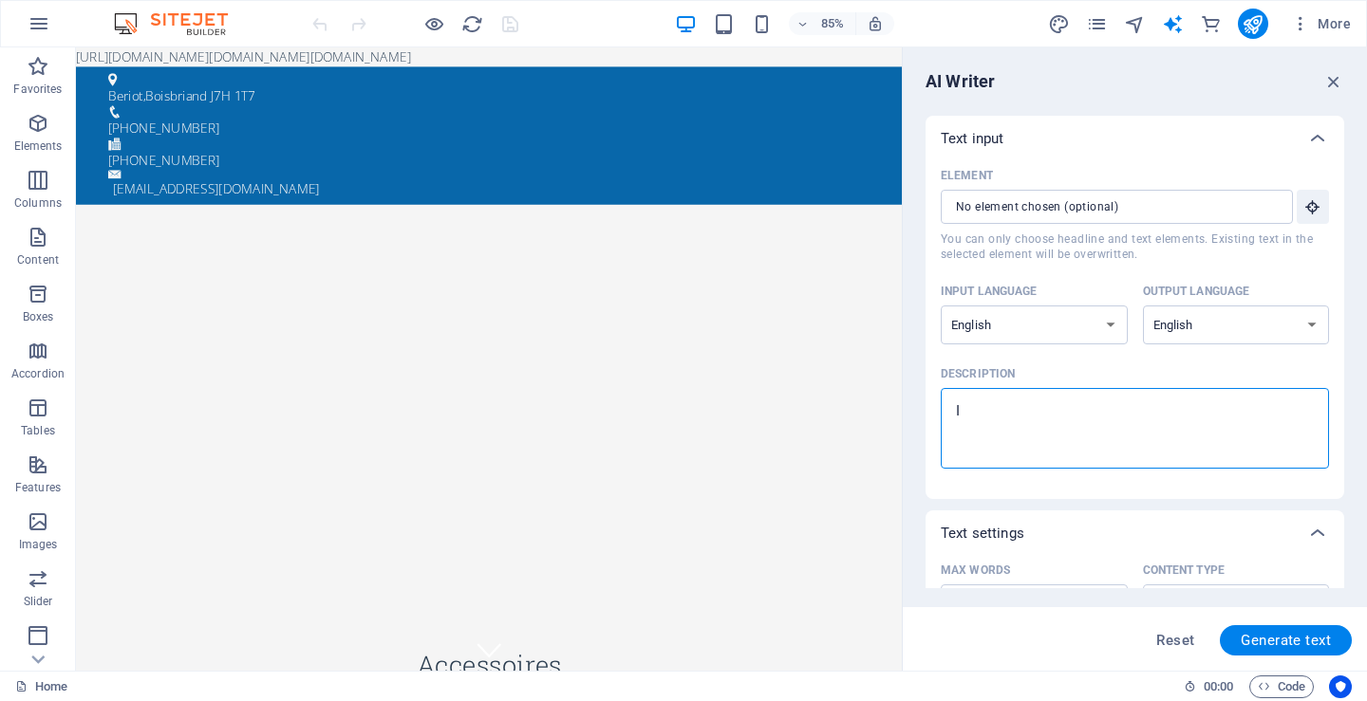
type textarea "x"
type textarea "Ins"
type textarea "x"
type textarea "Inst"
type textarea "x"
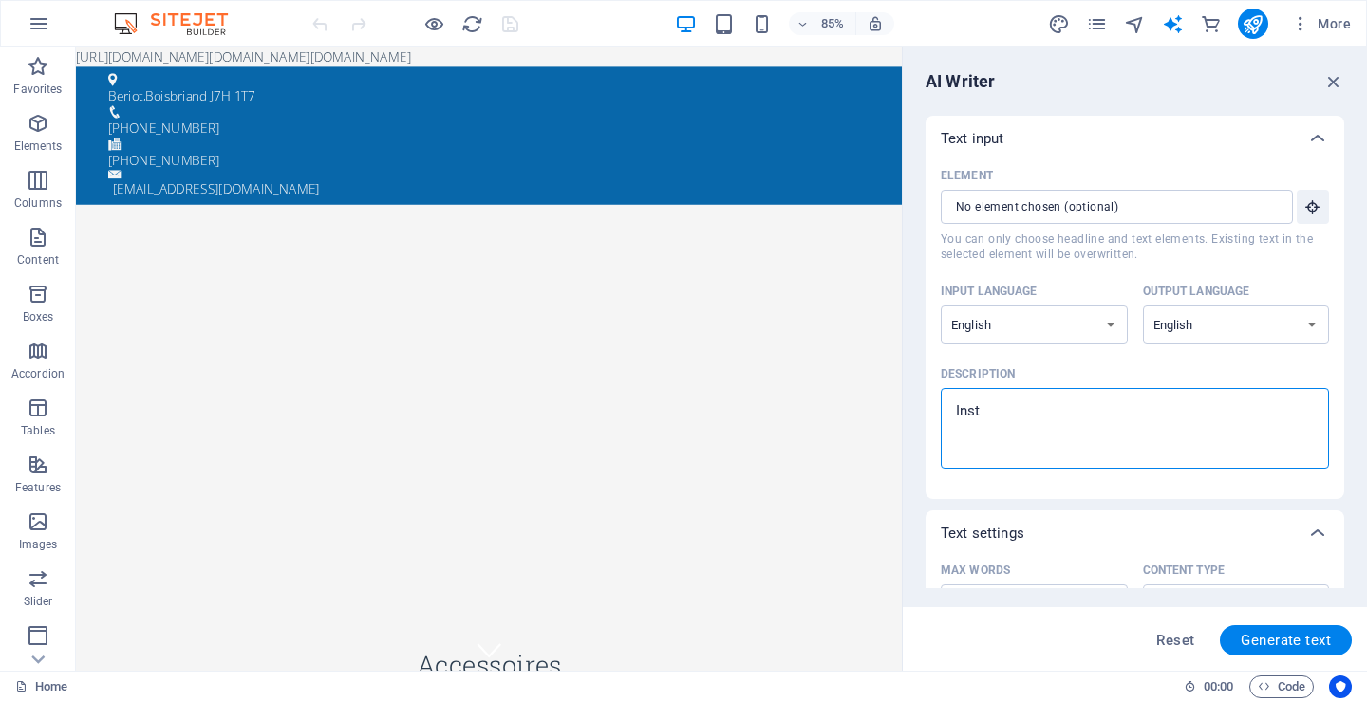
type textarea "Insta"
type textarea "x"
type textarea "Instal"
type textarea "x"
type textarea "Install"
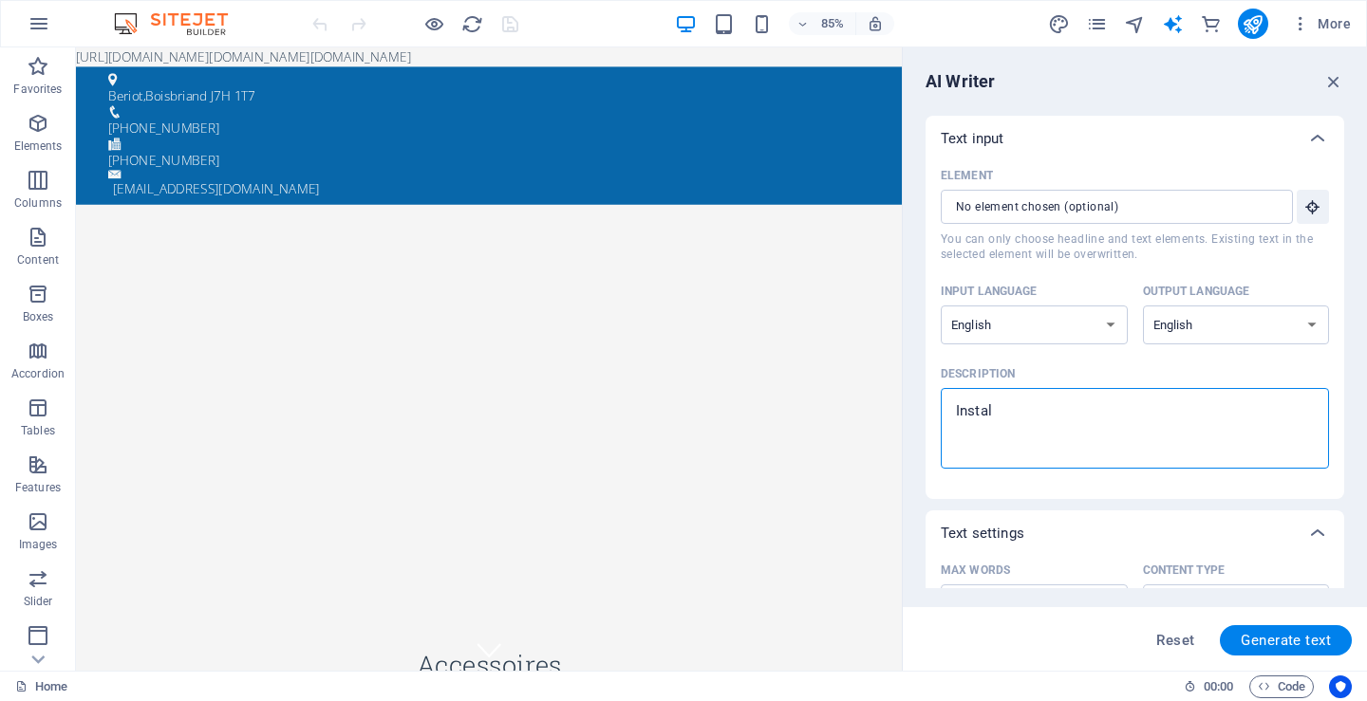
type textarea "x"
type textarea "Install"
type textarea "x"
type textarea "Install h"
type textarea "x"
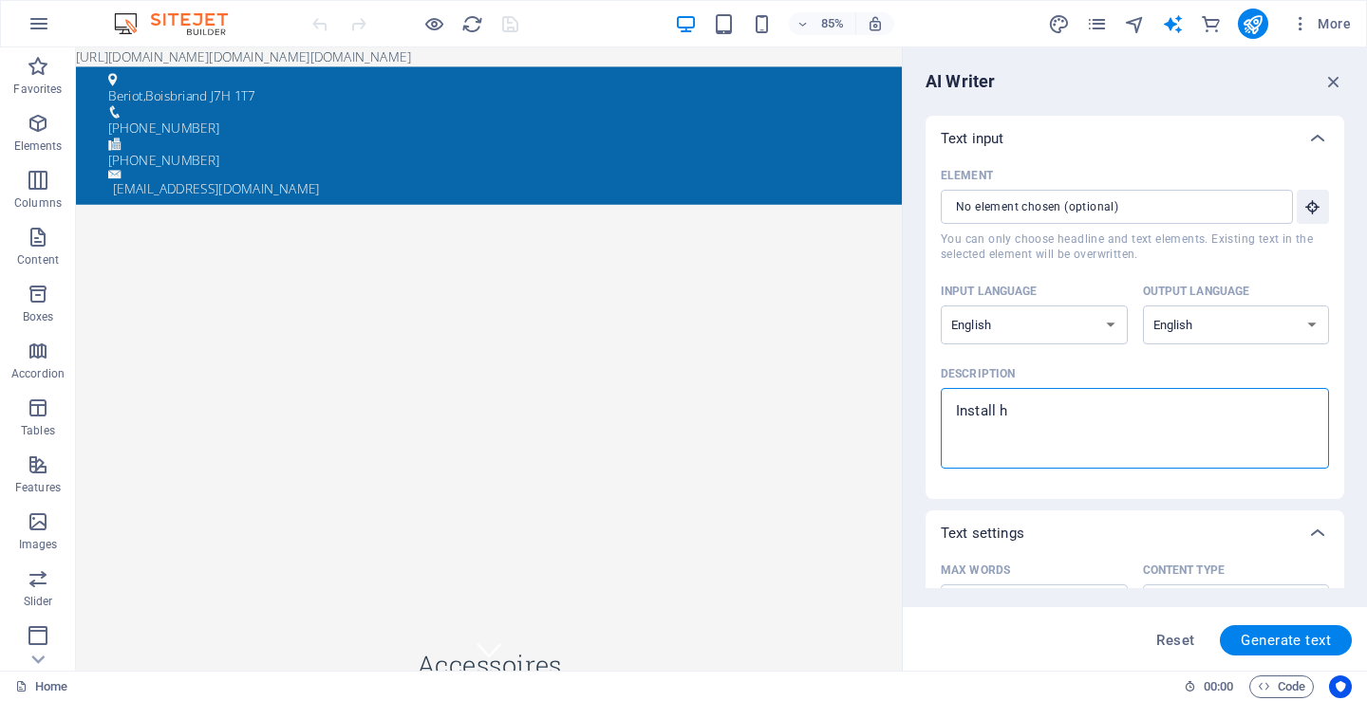
type textarea "Install ht"
type textarea "x"
type textarea "Install htm"
type textarea "x"
type textarea "Install html"
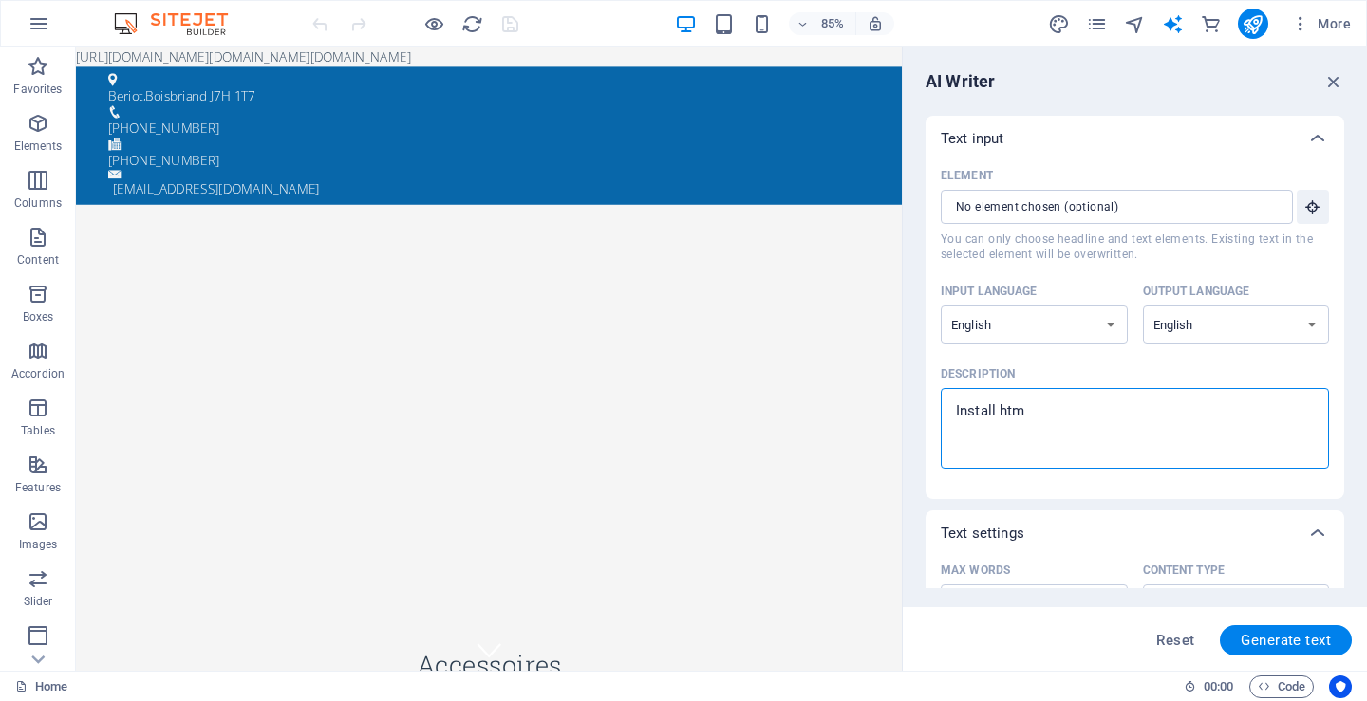
type textarea "x"
type textarea "Install html"
type textarea "x"
type textarea "Install html c"
type textarea "x"
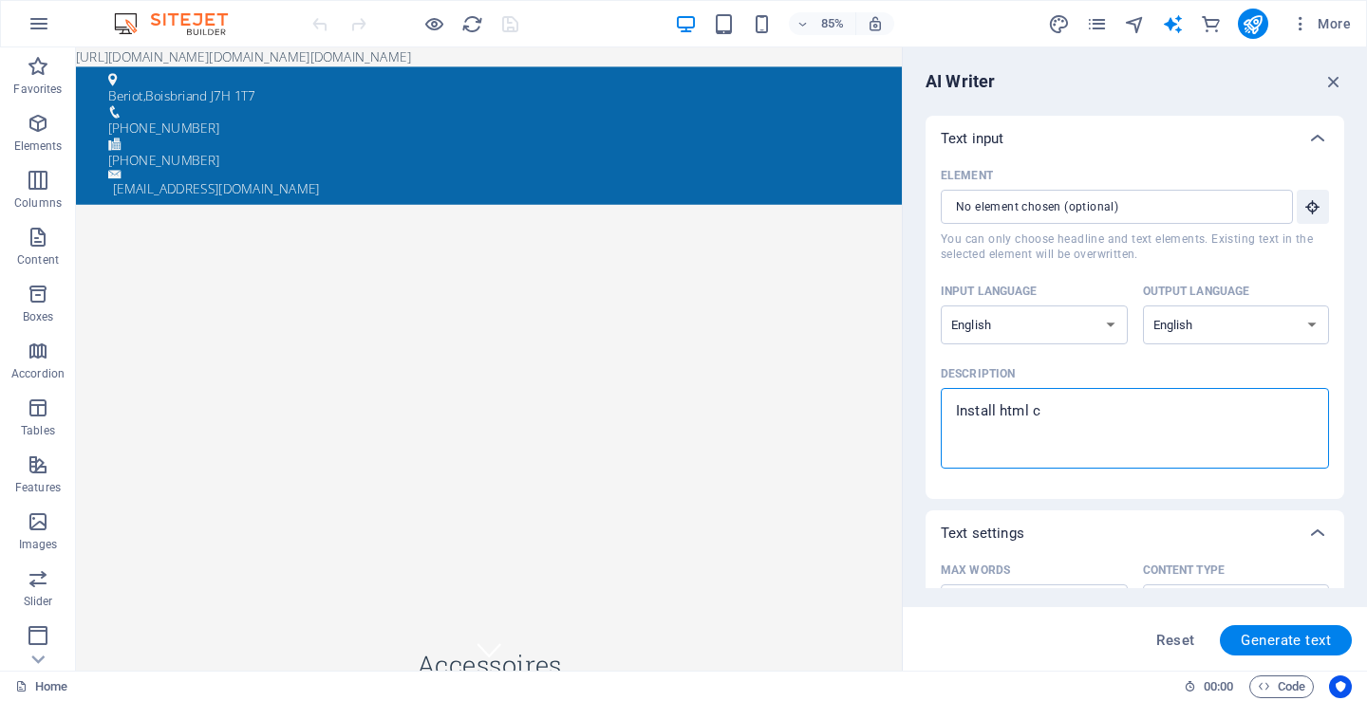
type textarea "Install html co"
type textarea "x"
type textarea "Install html cod"
type textarea "x"
type textarea "Install html code"
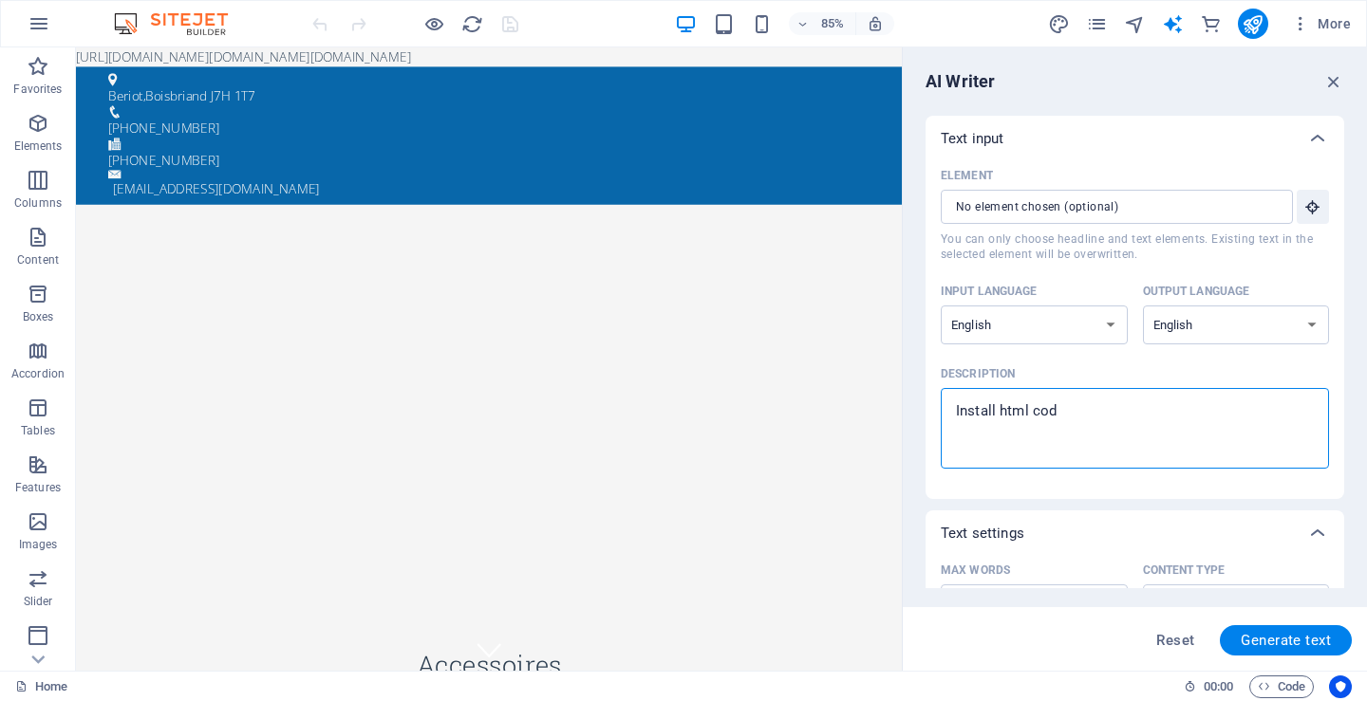
type textarea "x"
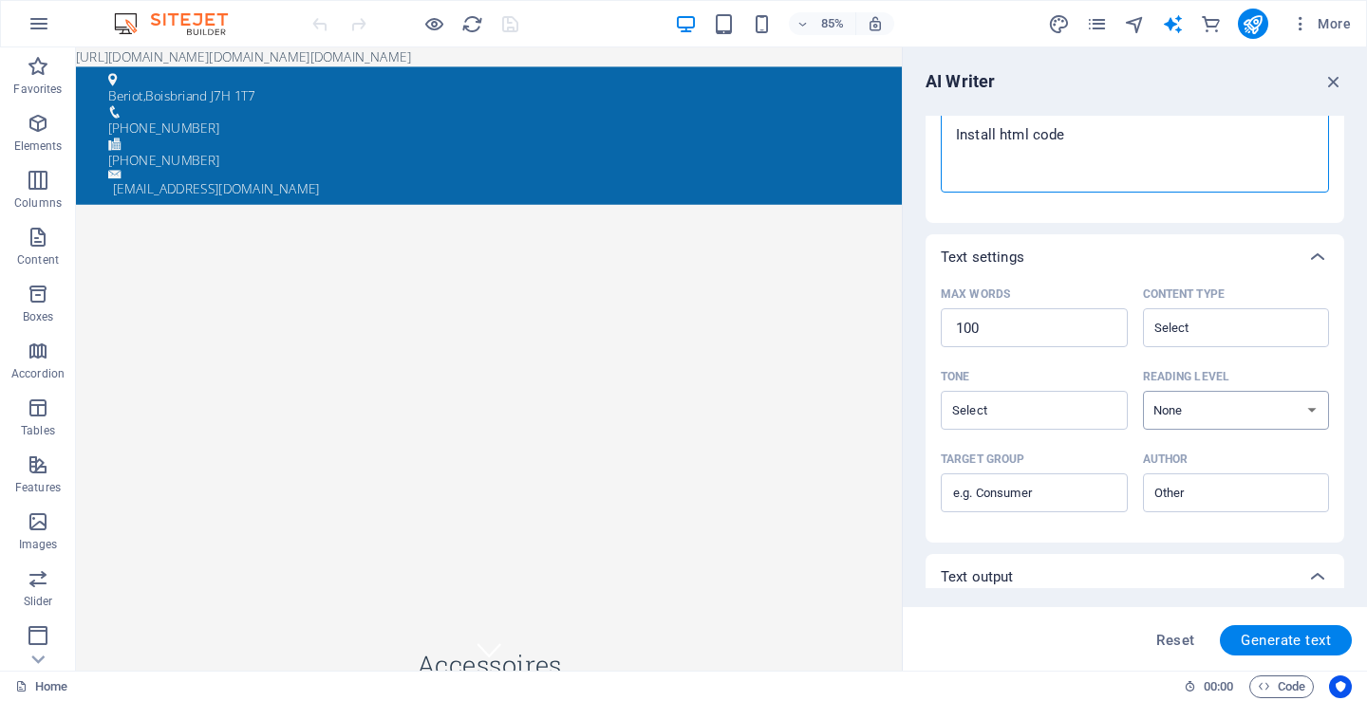
scroll to position [285, 0]
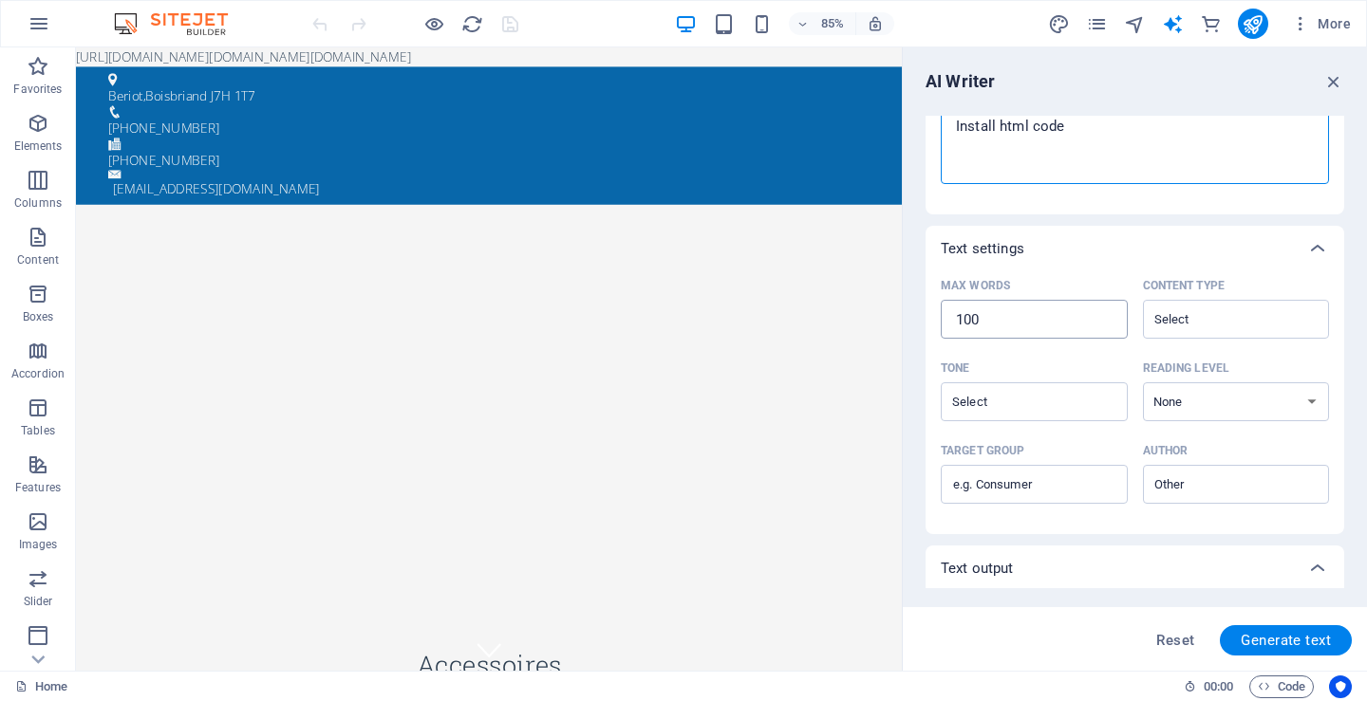
type textarea "Install html code"
type textarea "x"
type input "101"
type textarea "x"
type input "101"
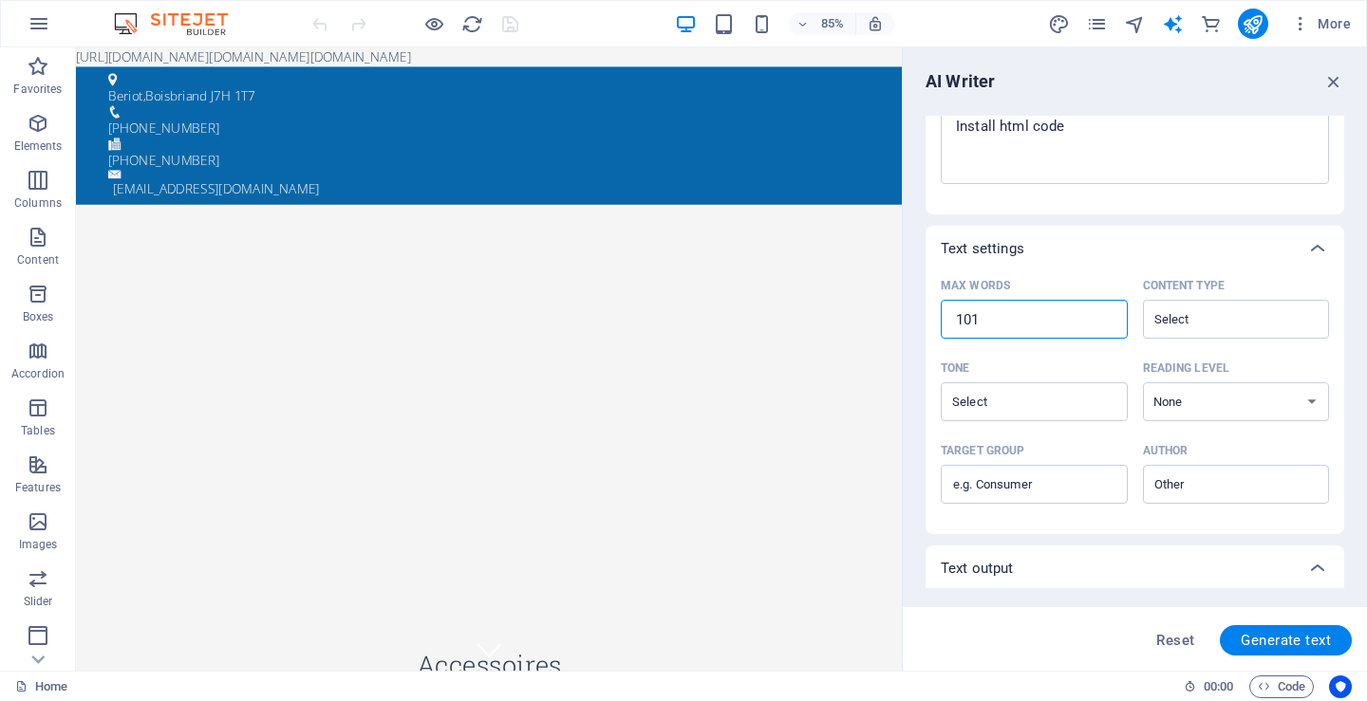
click at [1104, 319] on input "101" at bounding box center [1034, 320] width 187 height 38
type textarea "x"
type input "100"
type textarea "x"
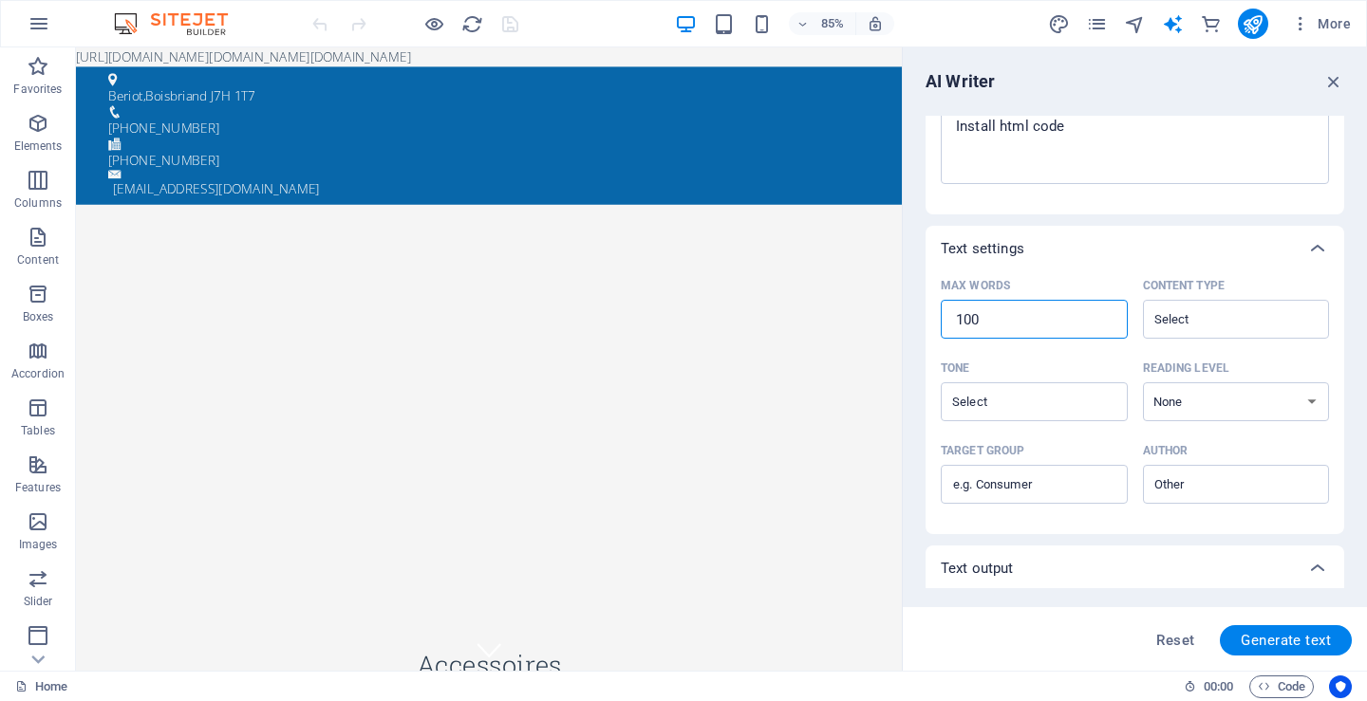
type input "99"
type textarea "x"
type input "98"
type textarea "x"
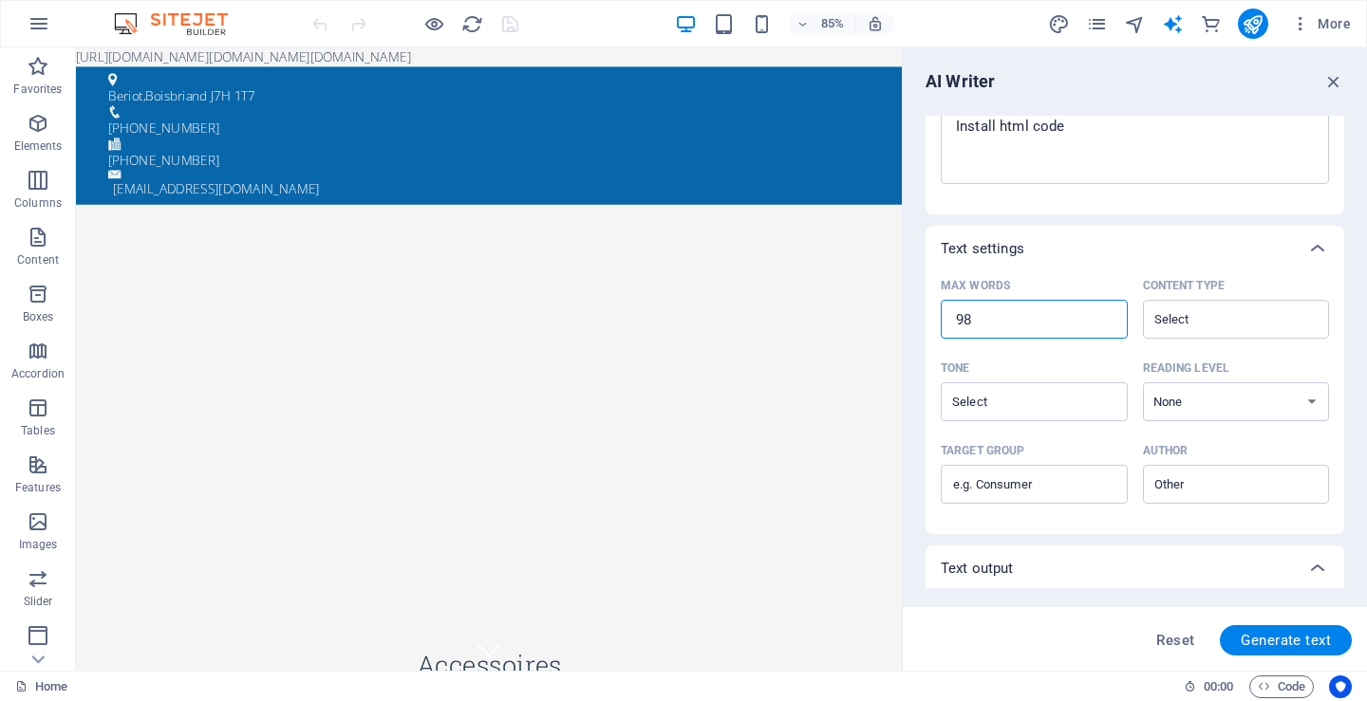
type textarea "x"
type input "97"
type textarea "x"
type input "96"
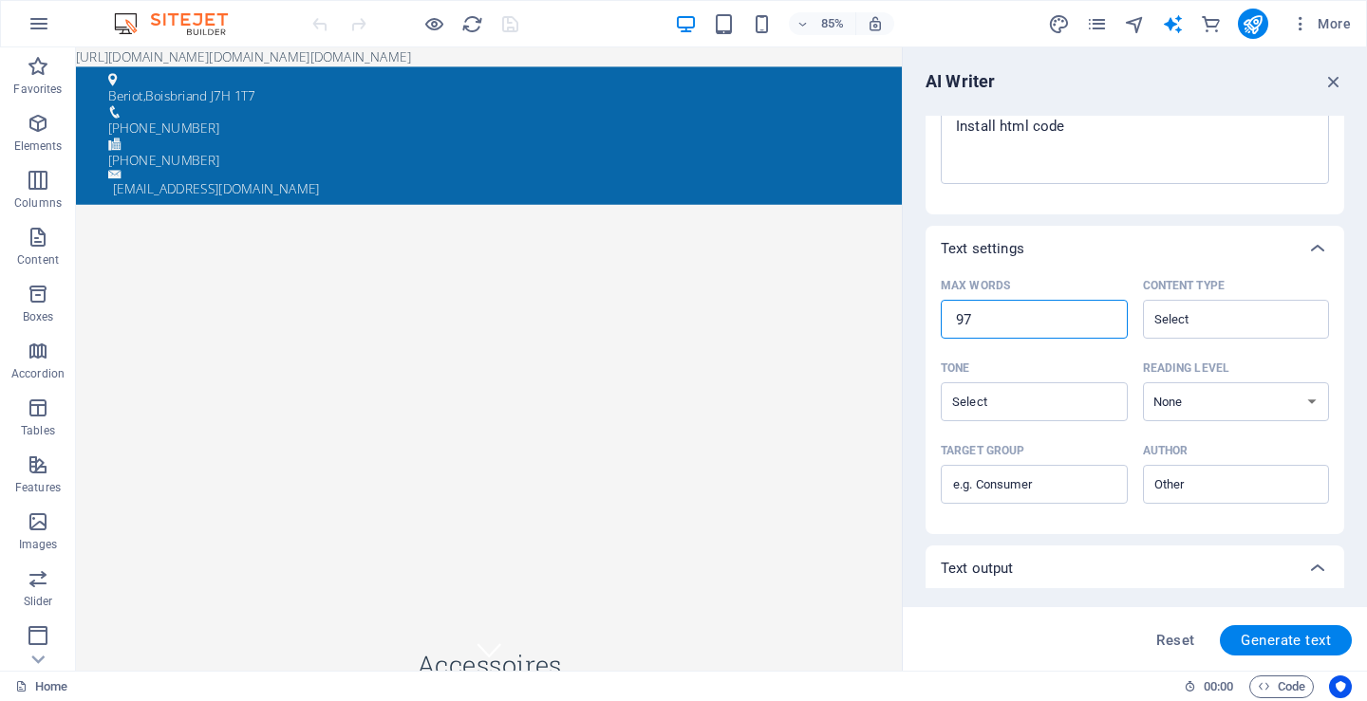
type textarea "x"
type input "95"
type textarea "x"
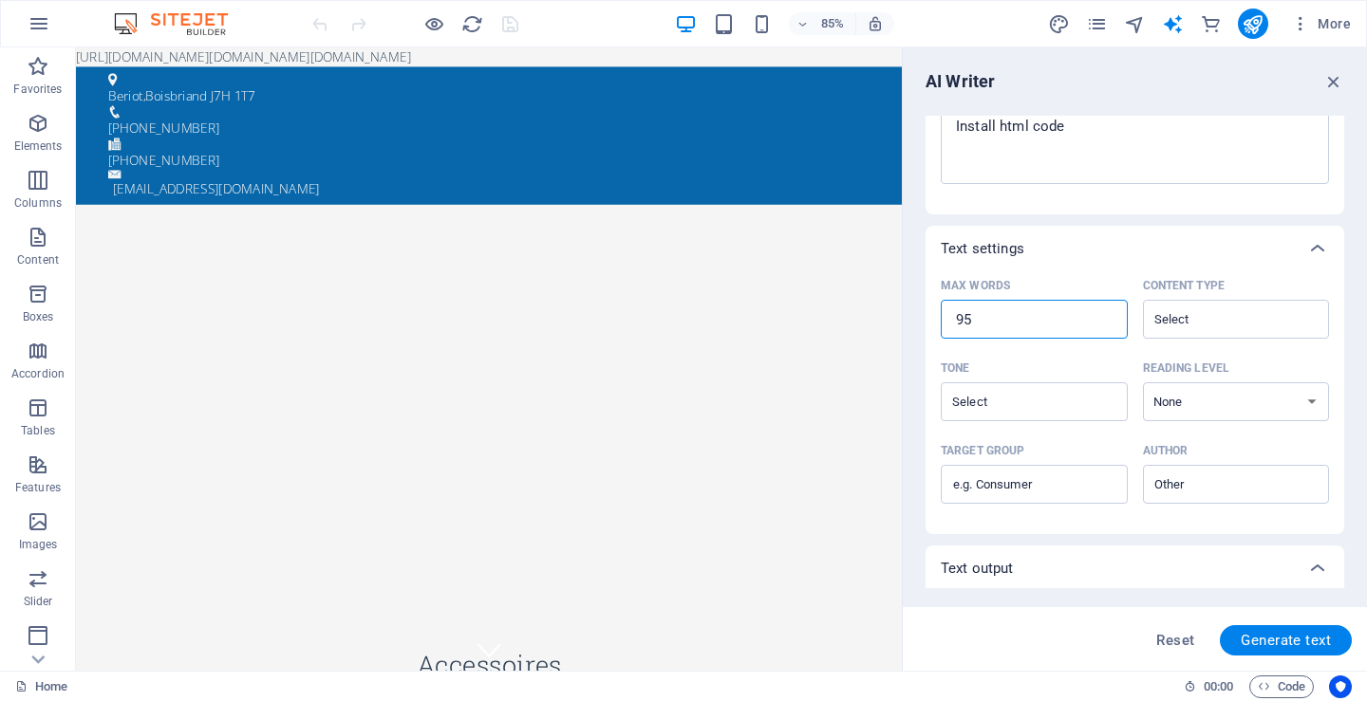
type input "94"
type textarea "x"
type input "93"
type textarea "x"
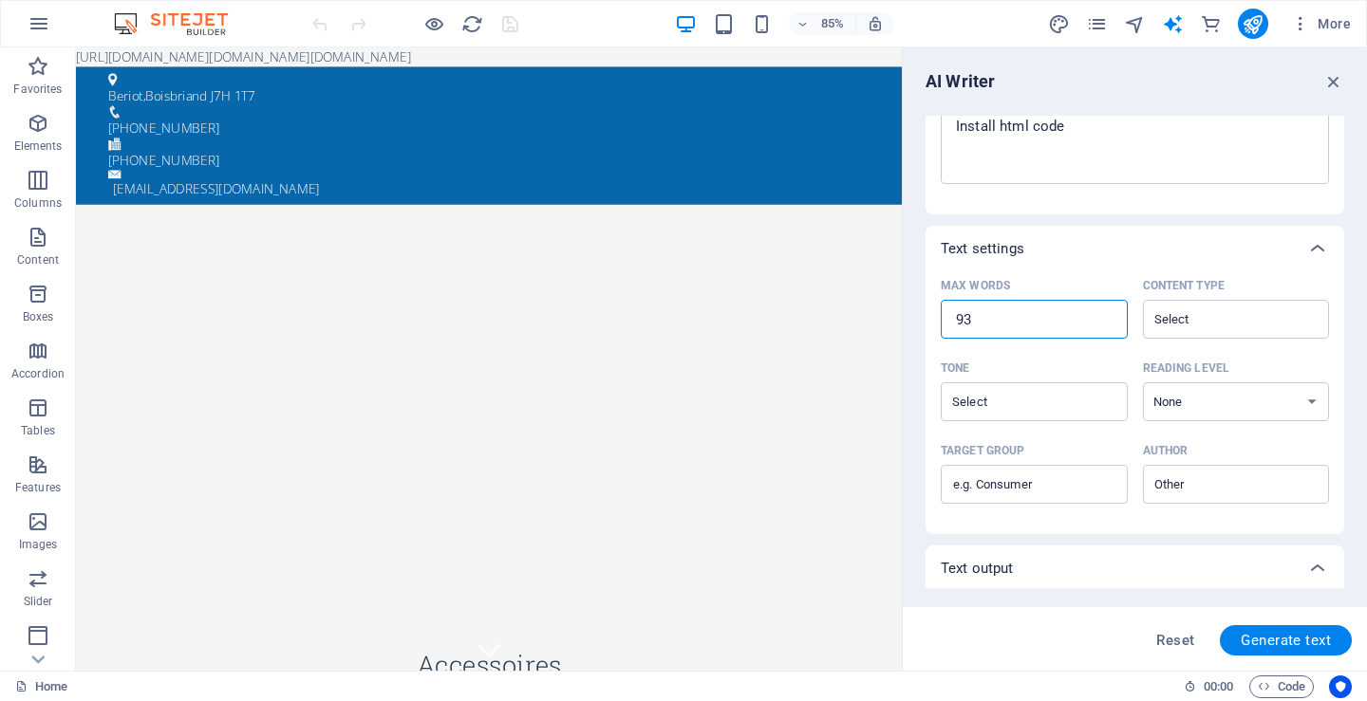
type textarea "x"
type input "92"
type textarea "x"
type input "91"
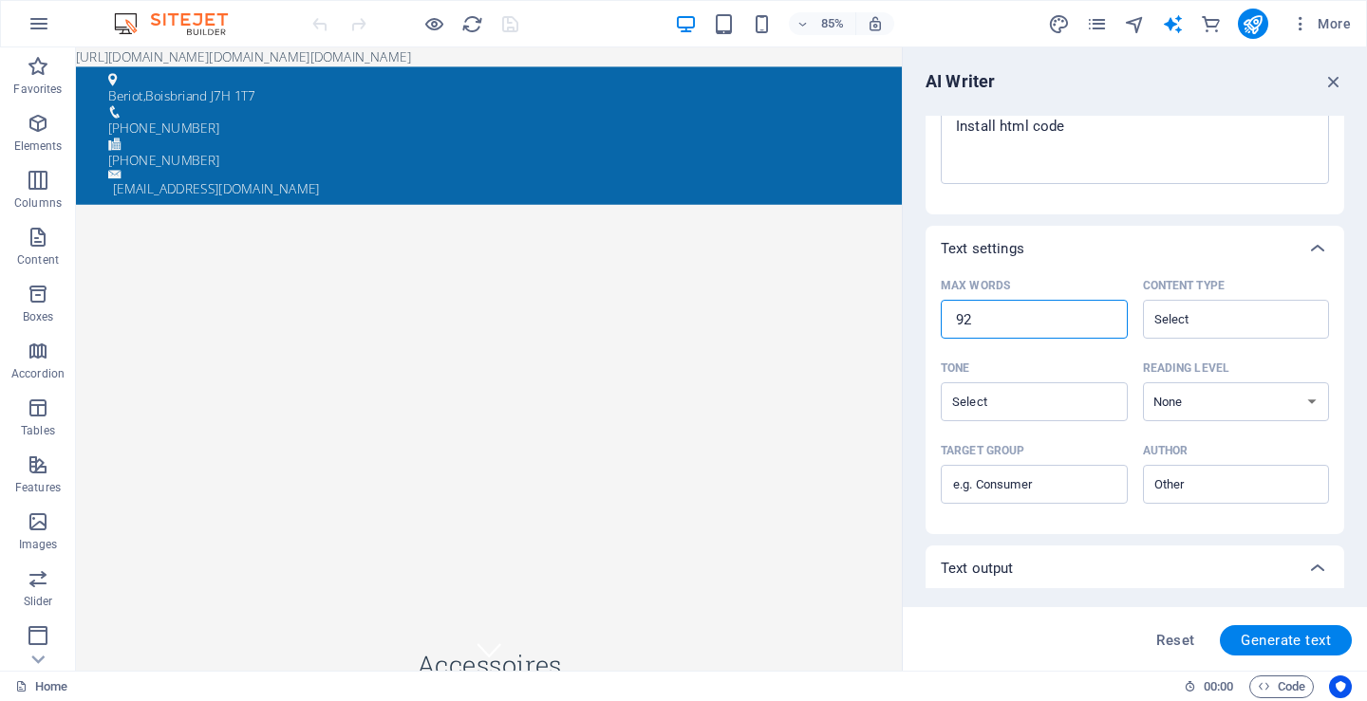
type textarea "x"
type input "90"
type textarea "x"
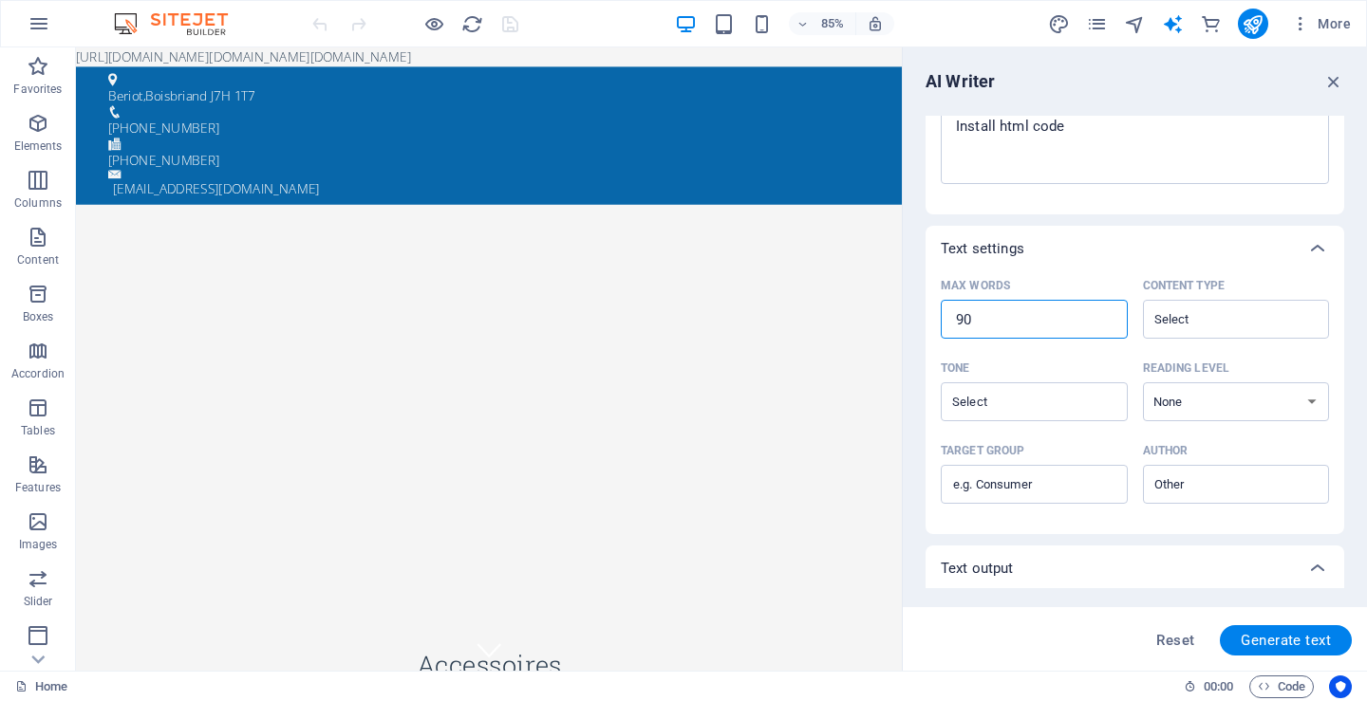
type input "89"
type textarea "x"
type input "88"
type textarea "x"
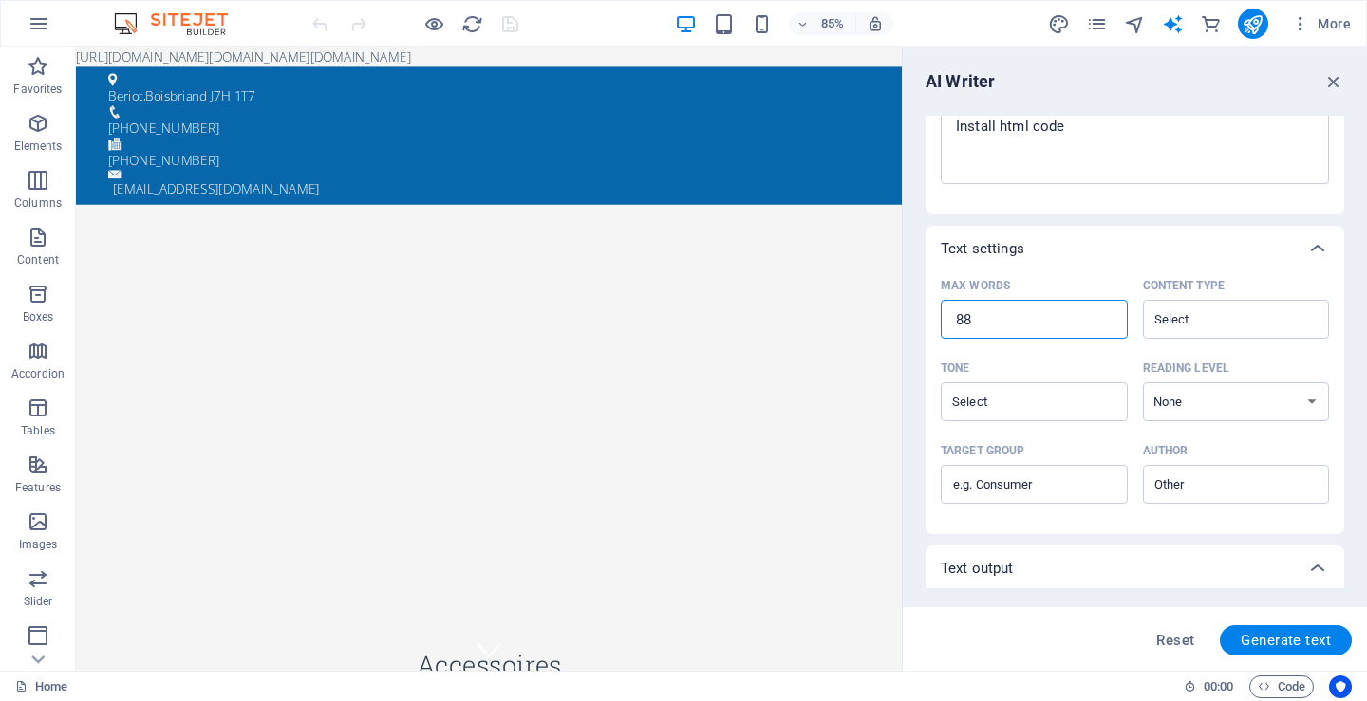
type textarea "x"
type input "87"
type textarea "x"
type input "86"
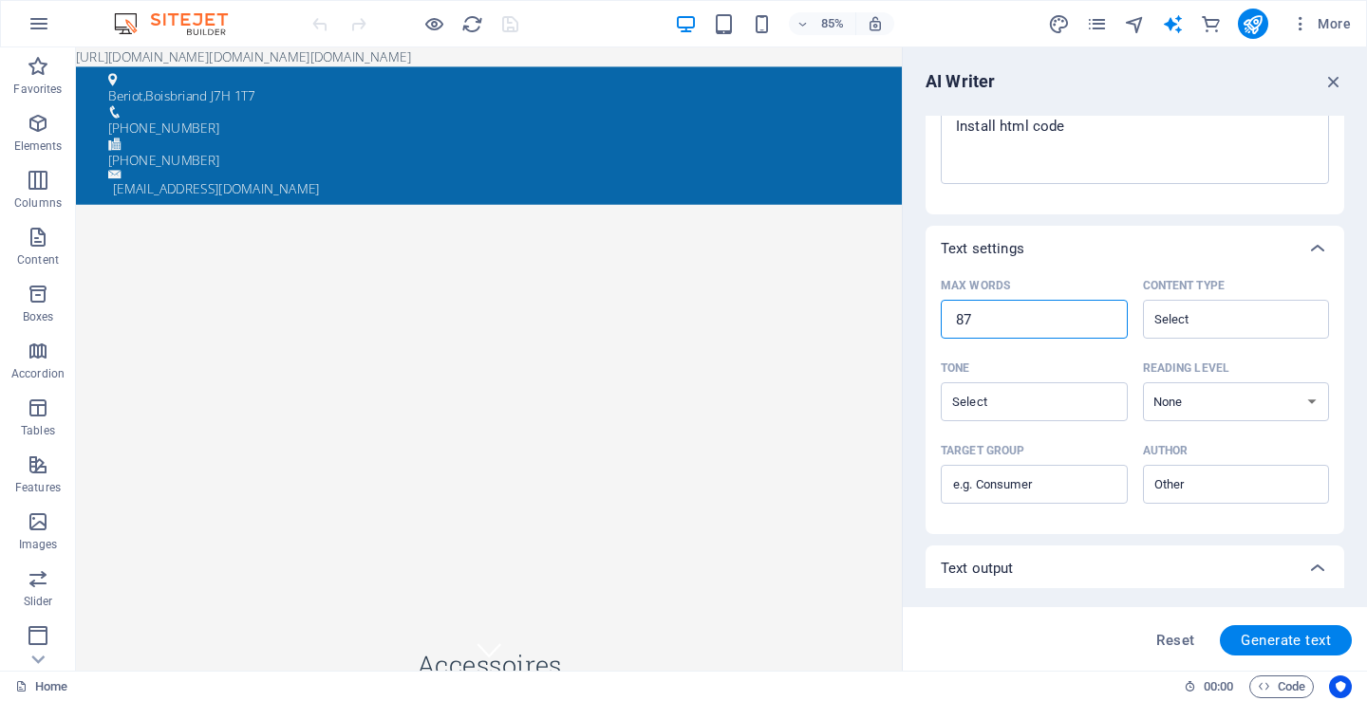
type textarea "x"
type input "85"
type textarea "x"
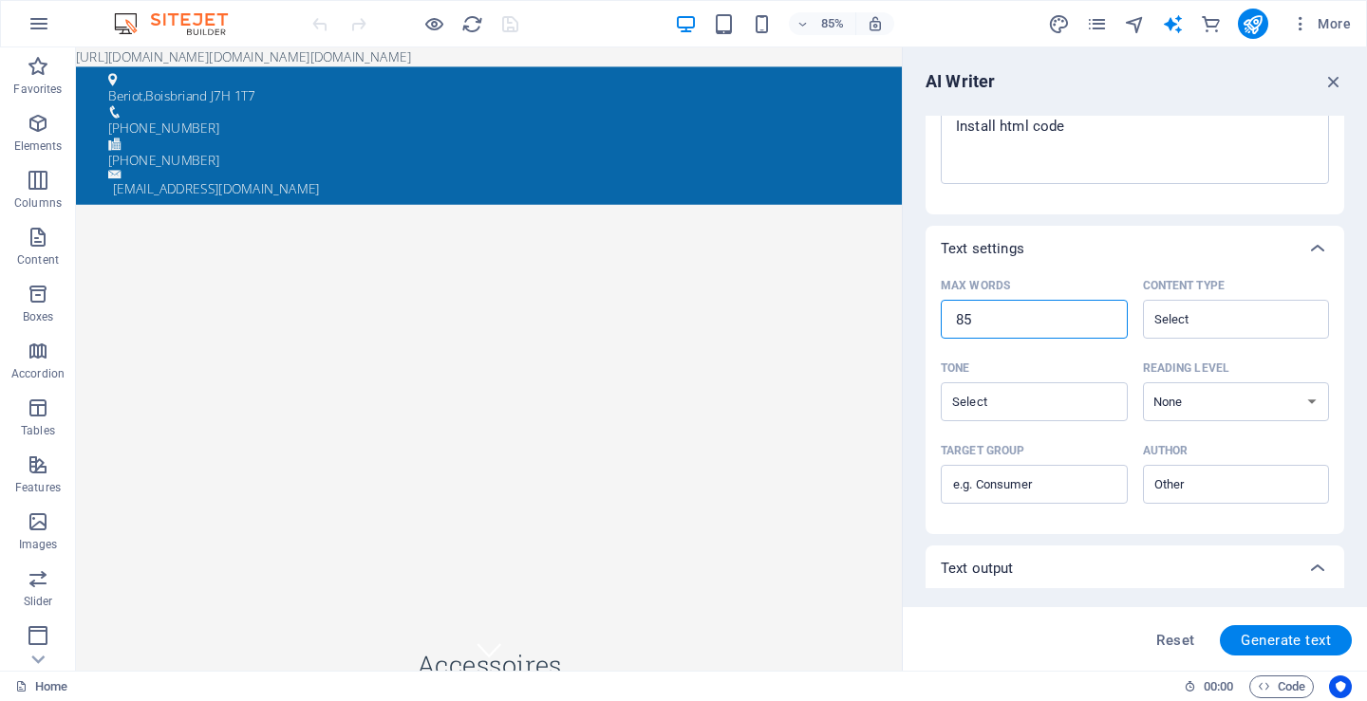
type input "84"
type textarea "x"
type input "83"
type textarea "x"
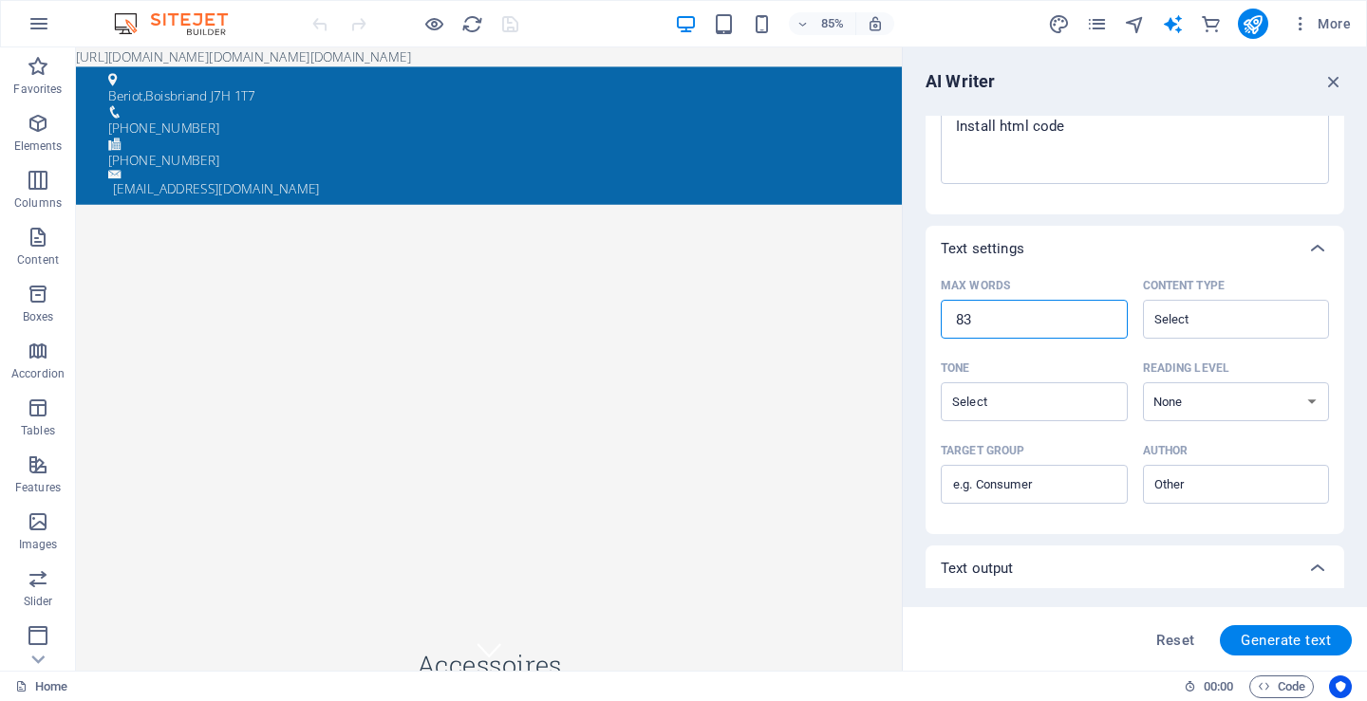
type textarea "x"
type input "82"
type textarea "x"
type input "81"
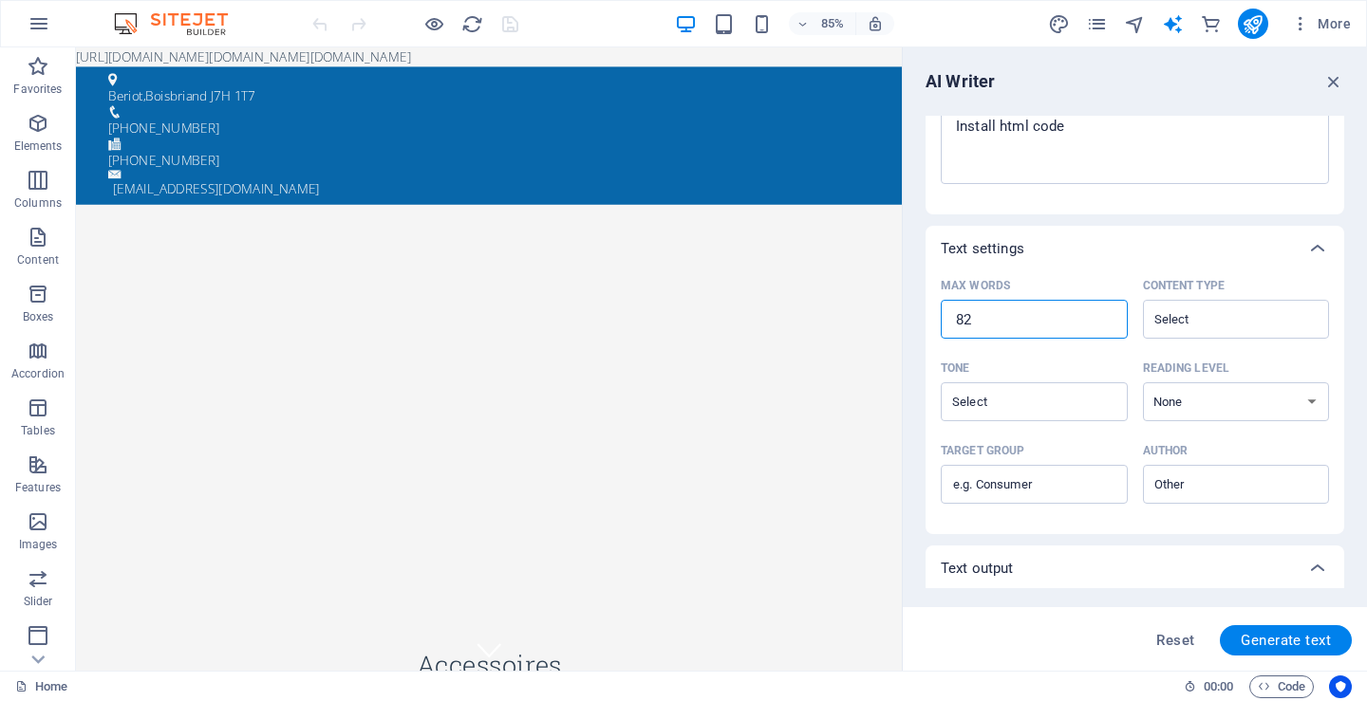
type textarea "x"
type input "80"
type textarea "x"
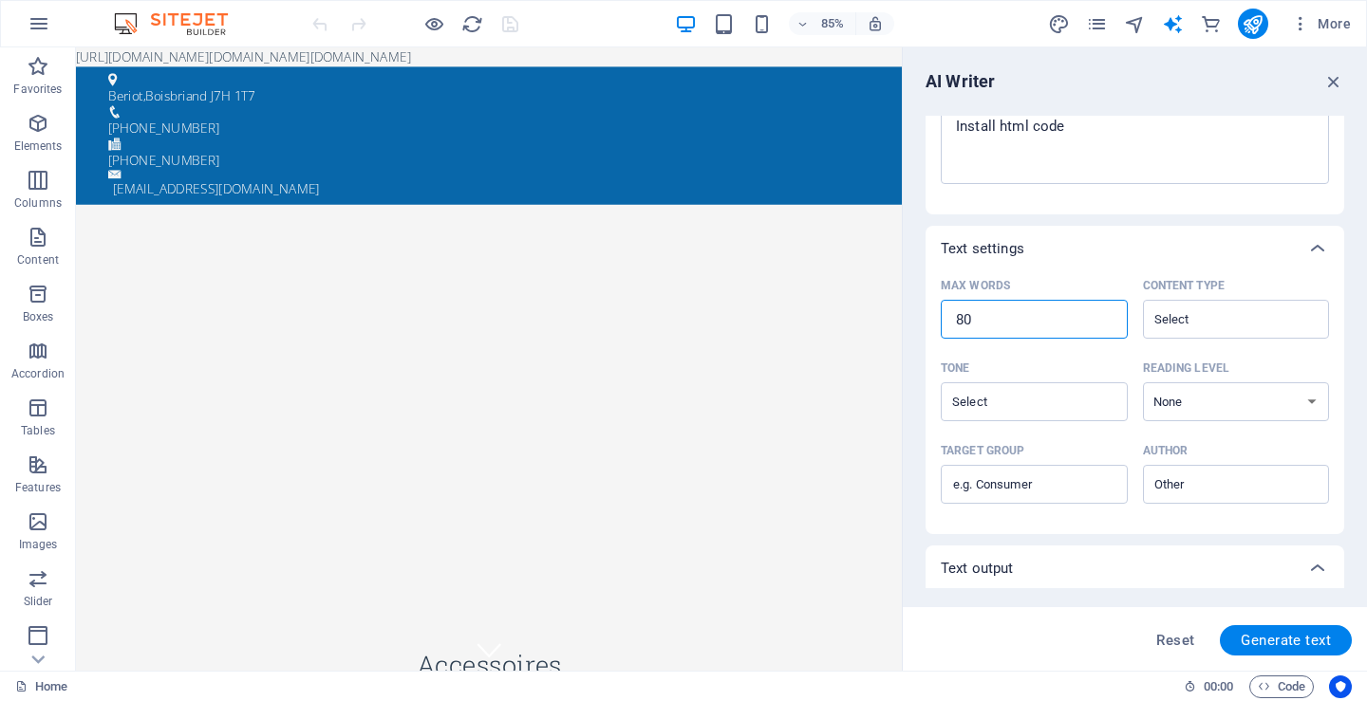
type input "79"
type textarea "x"
type input "78"
type textarea "x"
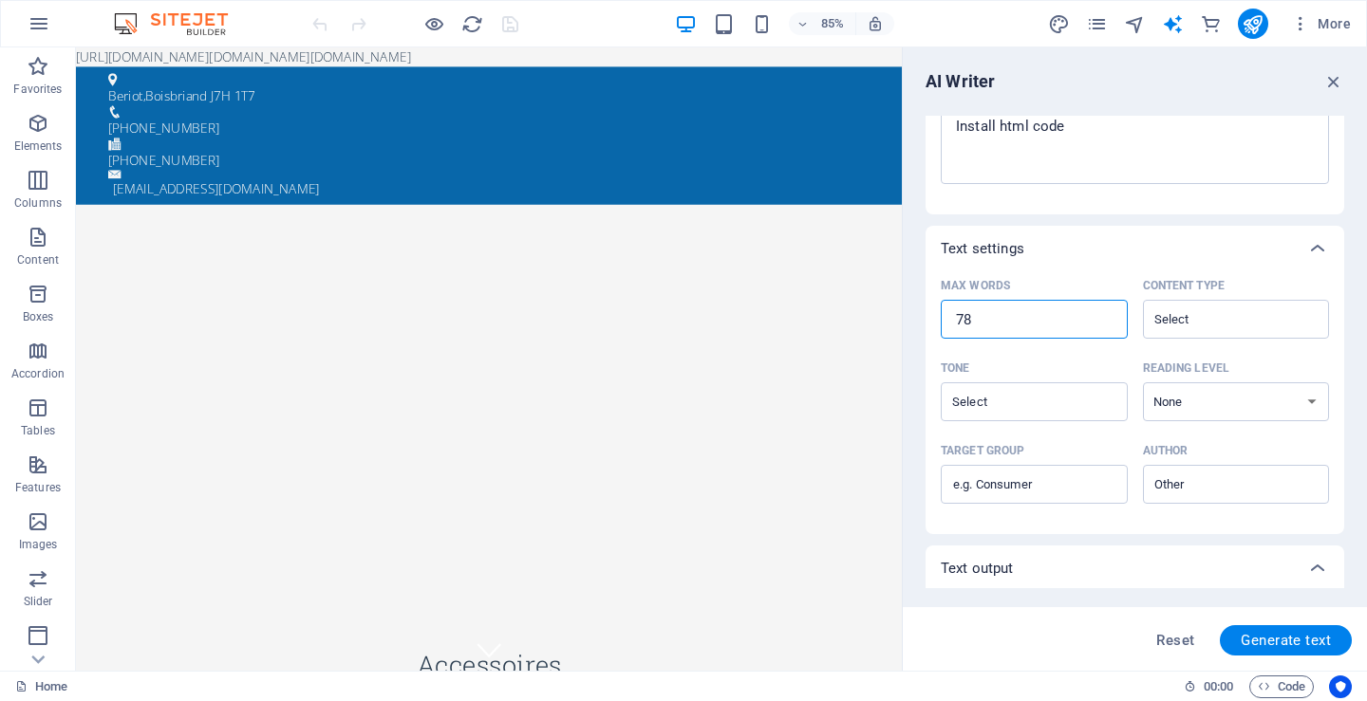
type textarea "x"
type input "77"
type textarea "x"
type input "76"
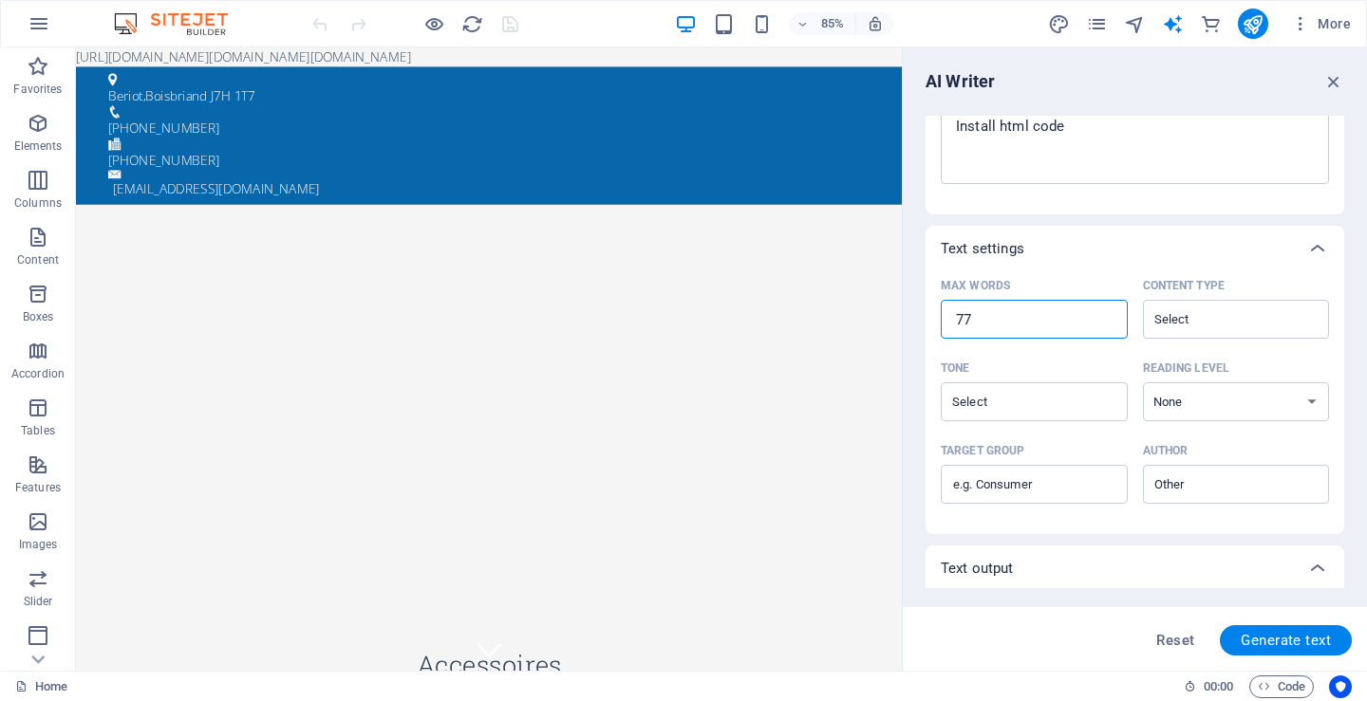
type textarea "x"
type input "75"
type textarea "x"
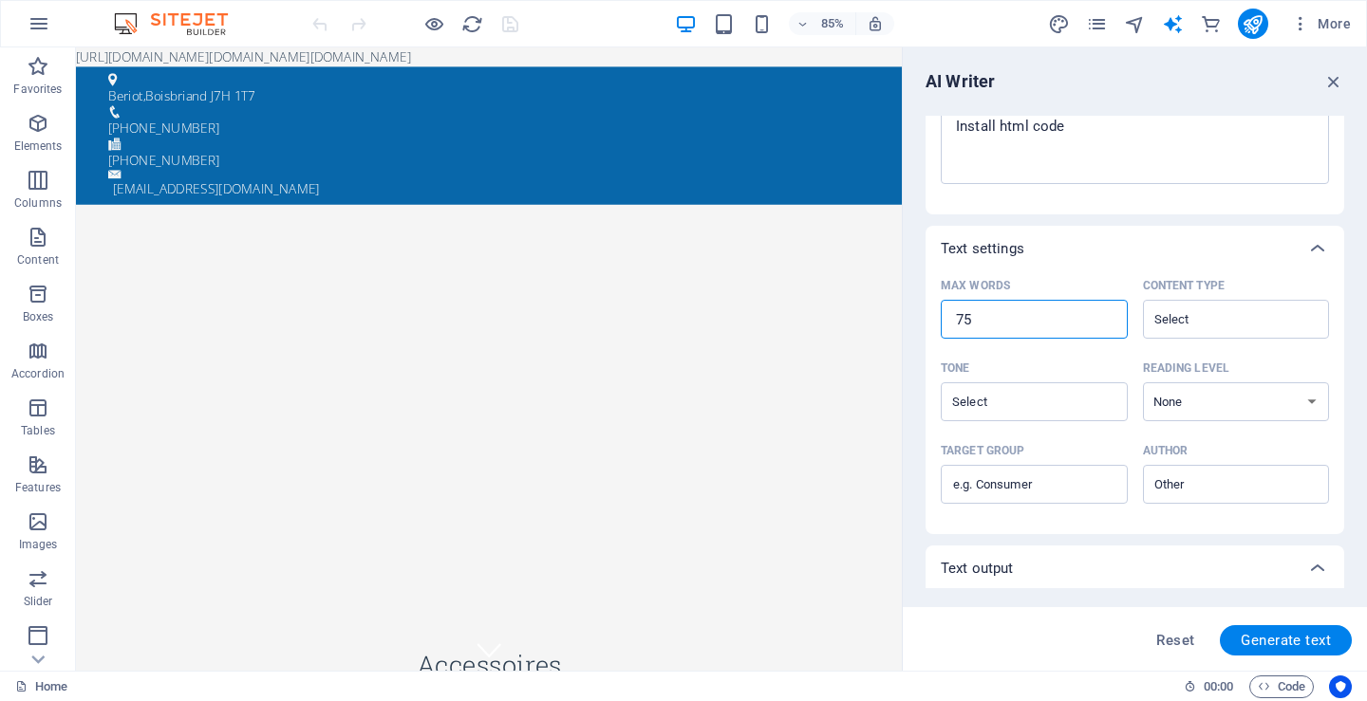
type input "74"
type textarea "x"
type input "73"
type textarea "x"
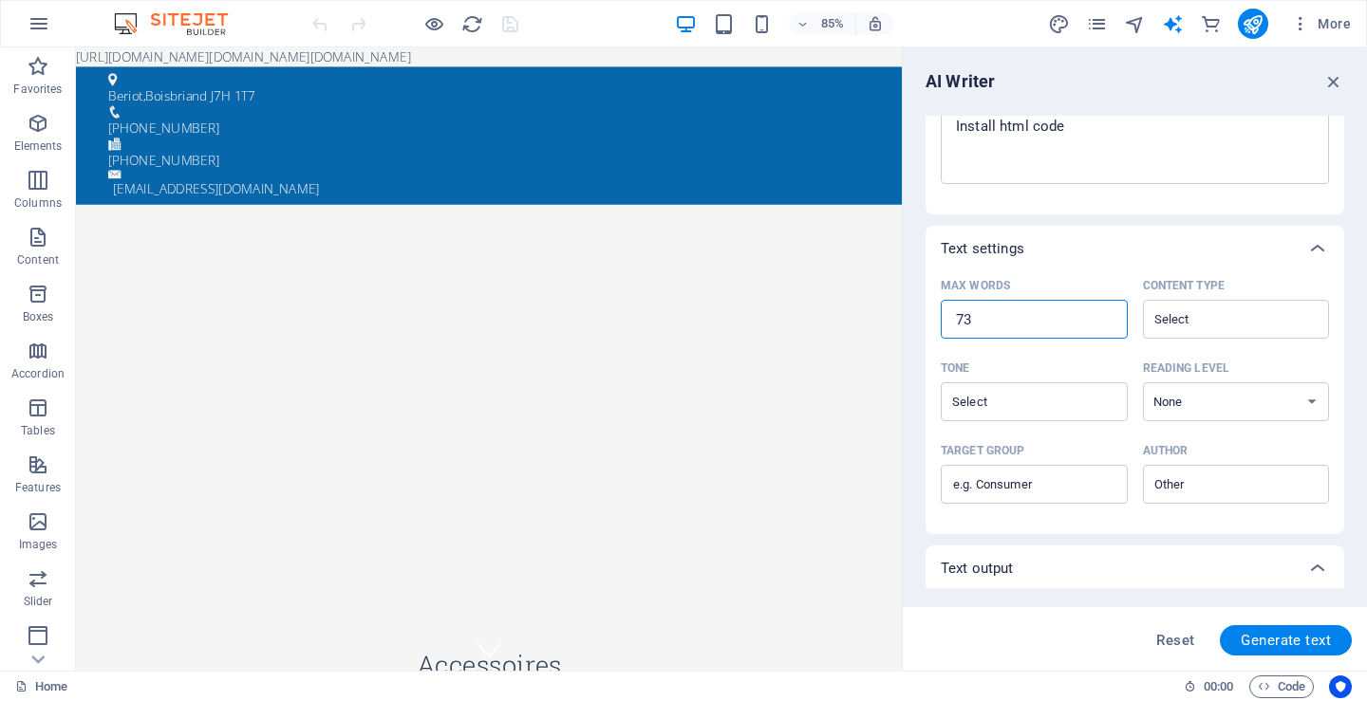
type textarea "x"
type input "72"
type textarea "x"
type input "71"
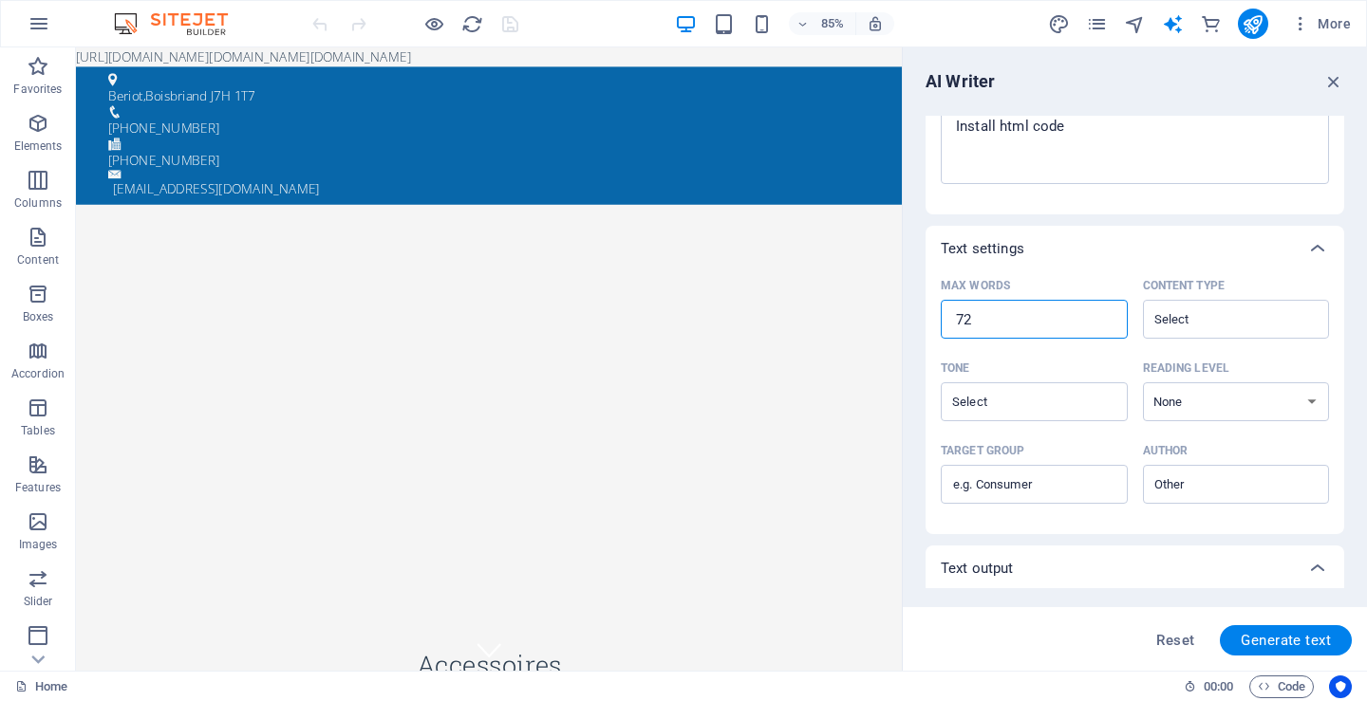
type textarea "x"
type input "70"
type textarea "x"
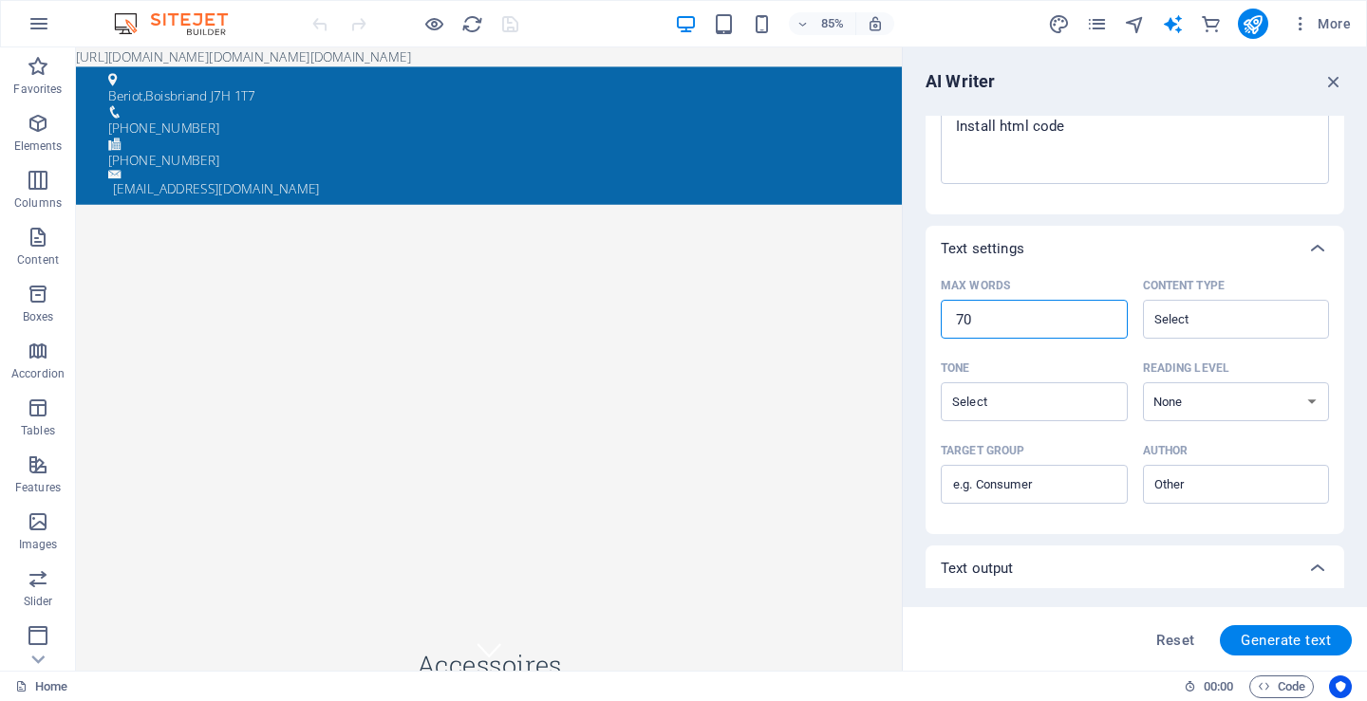
type input "69"
type textarea "x"
type input "68"
type textarea "x"
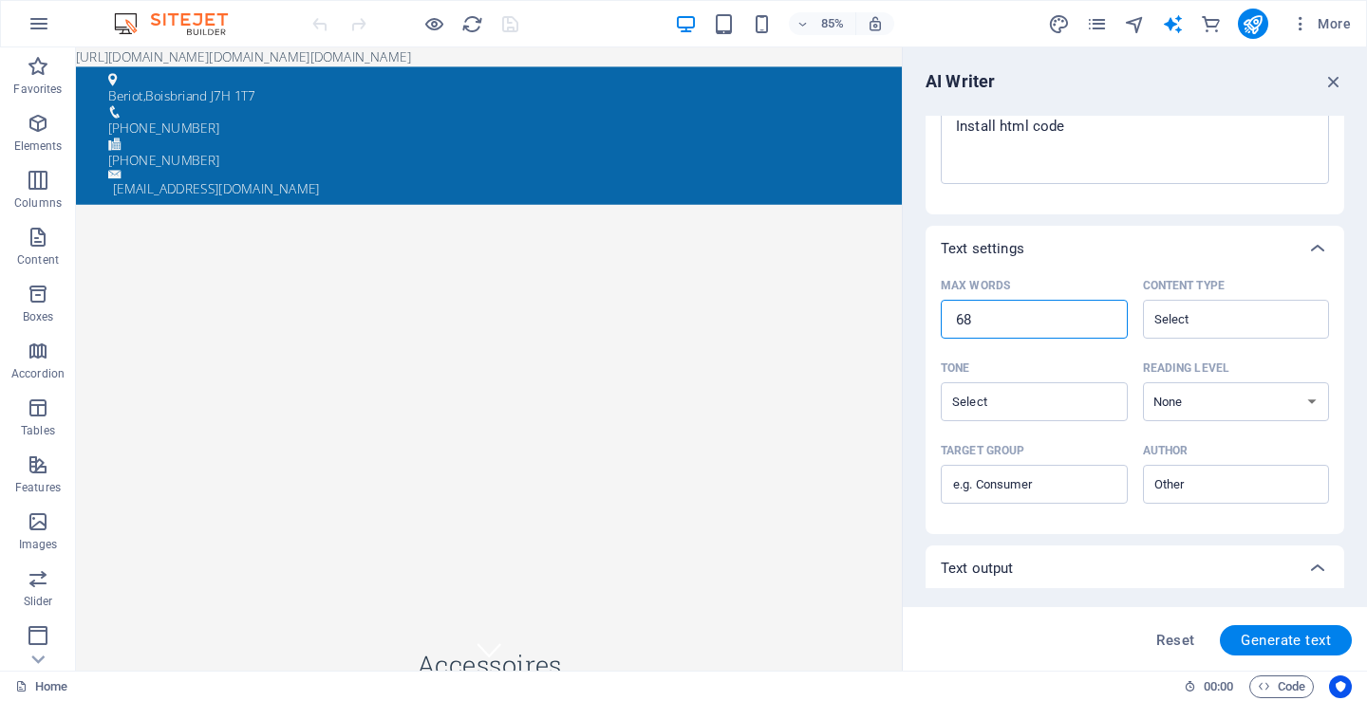
type input "68"
click at [1104, 322] on input "68" at bounding box center [1034, 320] width 187 height 38
type textarea "x"
type input "67"
type textarea "x"
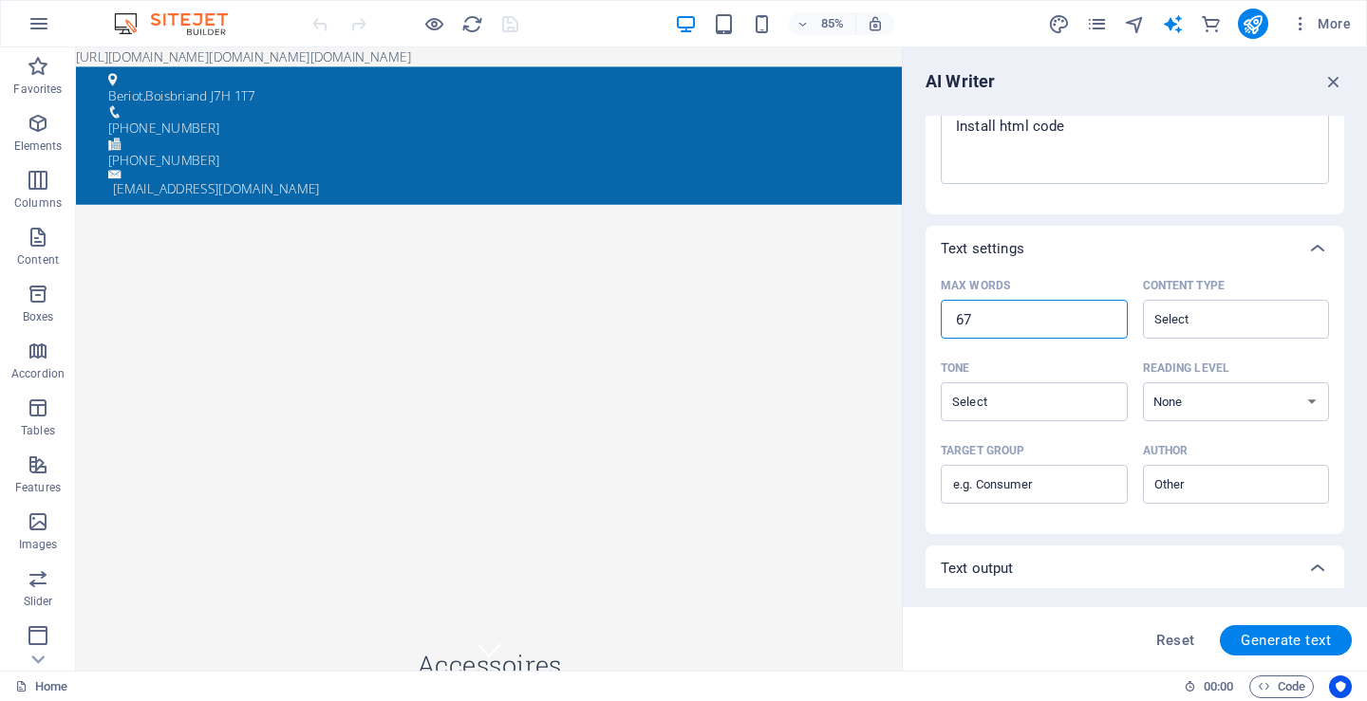
type textarea "x"
type input "66"
type textarea "x"
type input "65"
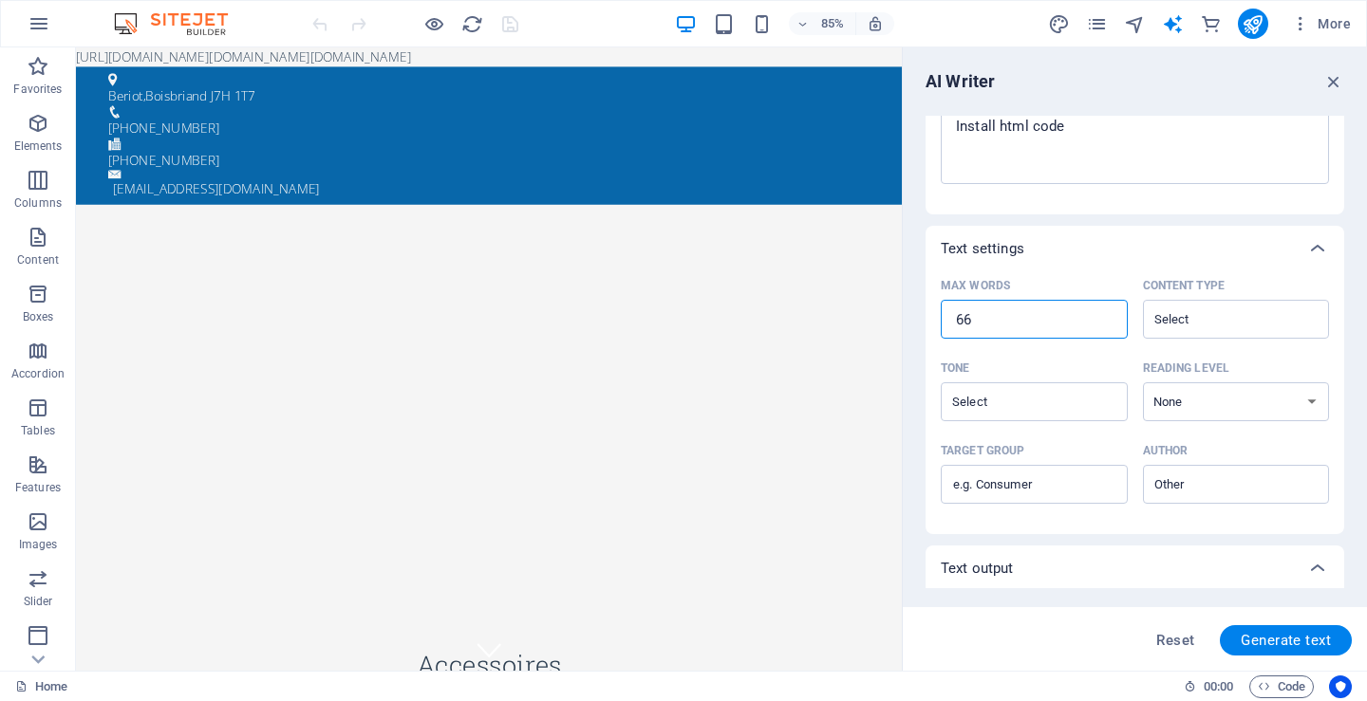
type textarea "x"
type input "65"
click at [1104, 322] on input "65" at bounding box center [1034, 320] width 187 height 38
type textarea "x"
type input "64"
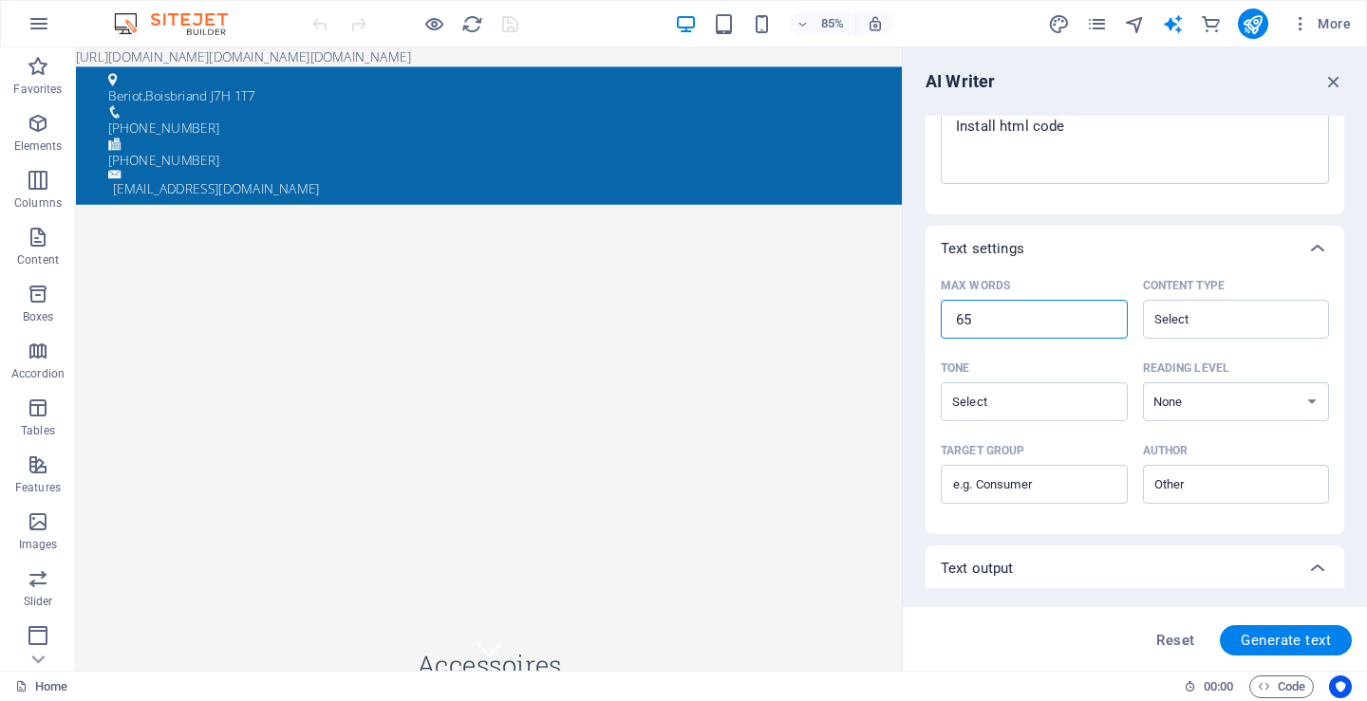
type textarea "x"
type input "63"
type textarea "x"
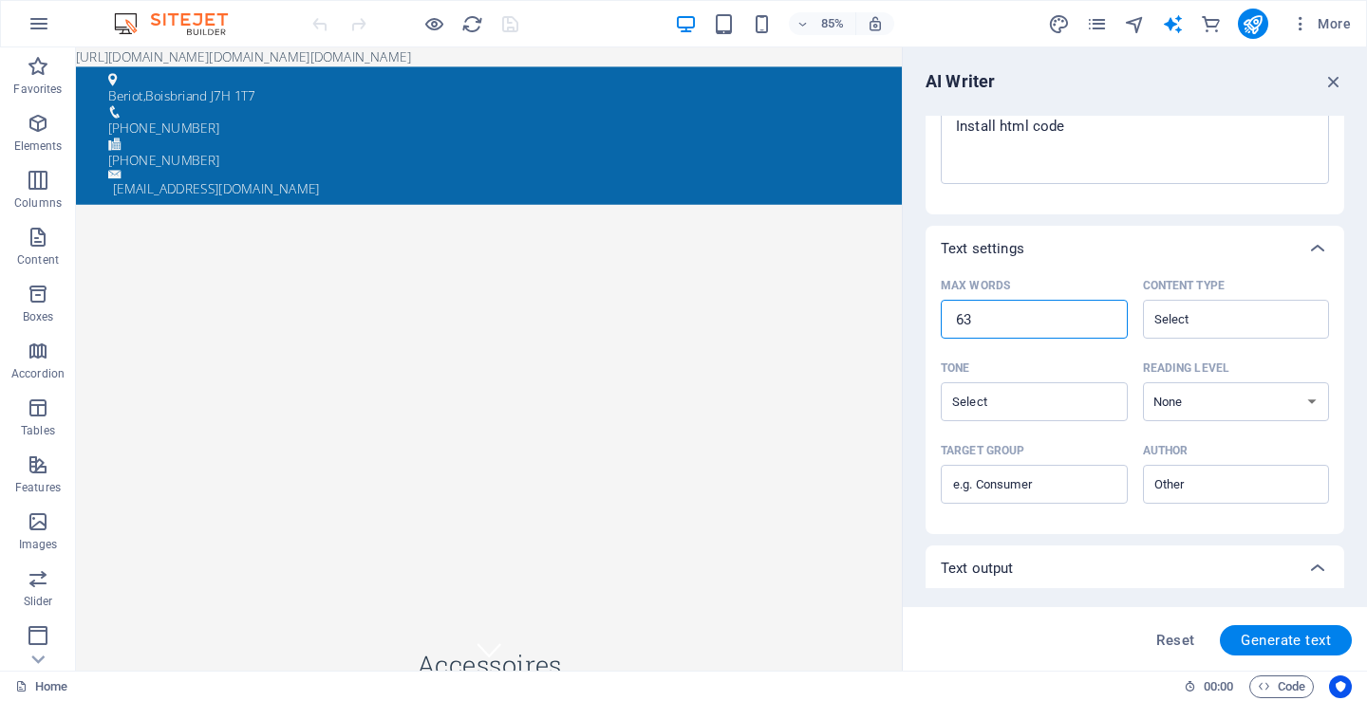
type input "62"
type textarea "x"
type input "61"
type textarea "x"
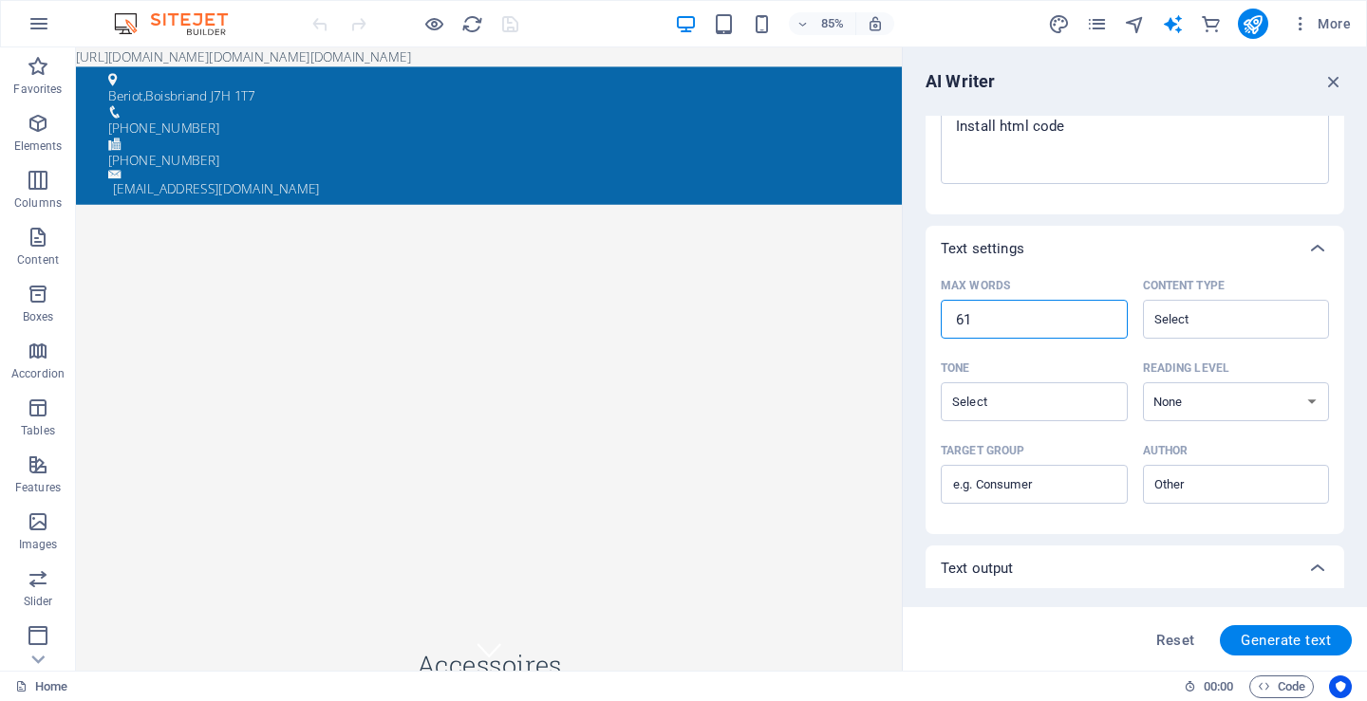
type textarea "x"
type input "60"
type textarea "x"
type input "59"
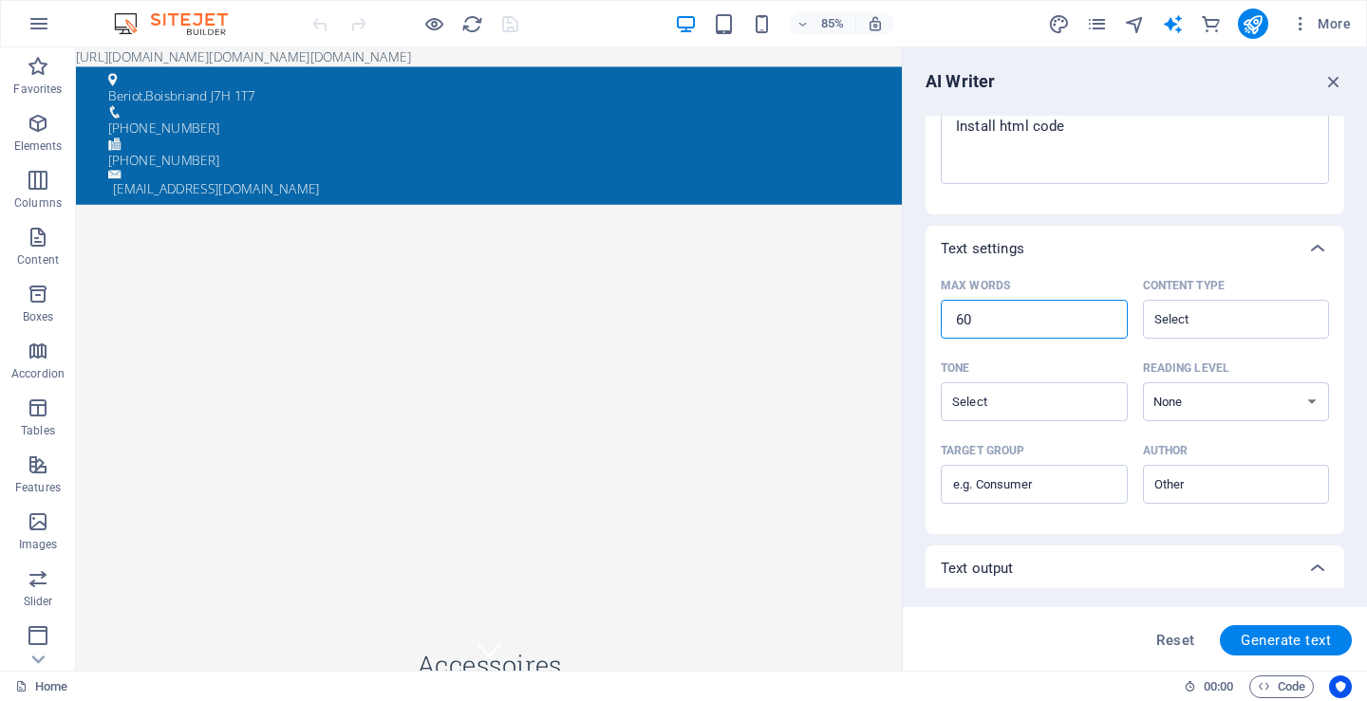
type textarea "x"
type input "58"
type textarea "x"
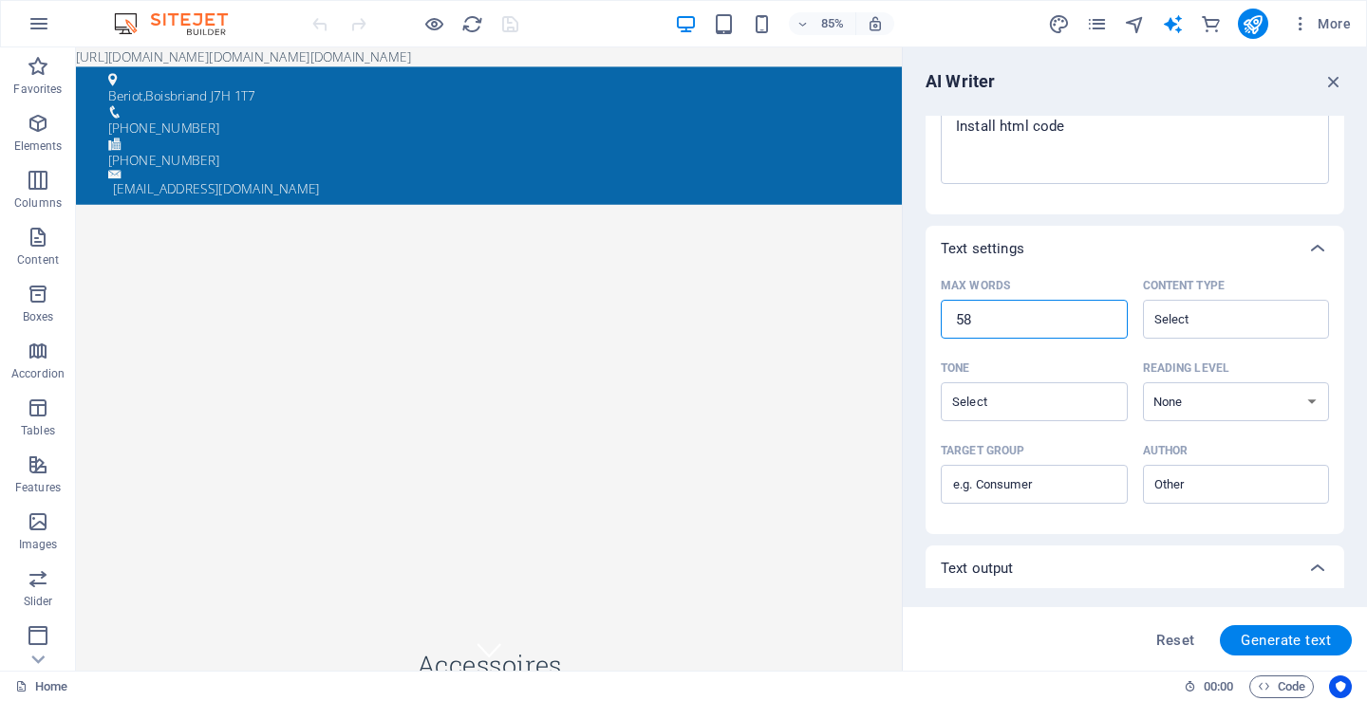
type input "57"
type textarea "x"
type input "56"
click at [1105, 322] on input "56" at bounding box center [1034, 320] width 187 height 38
type textarea "x"
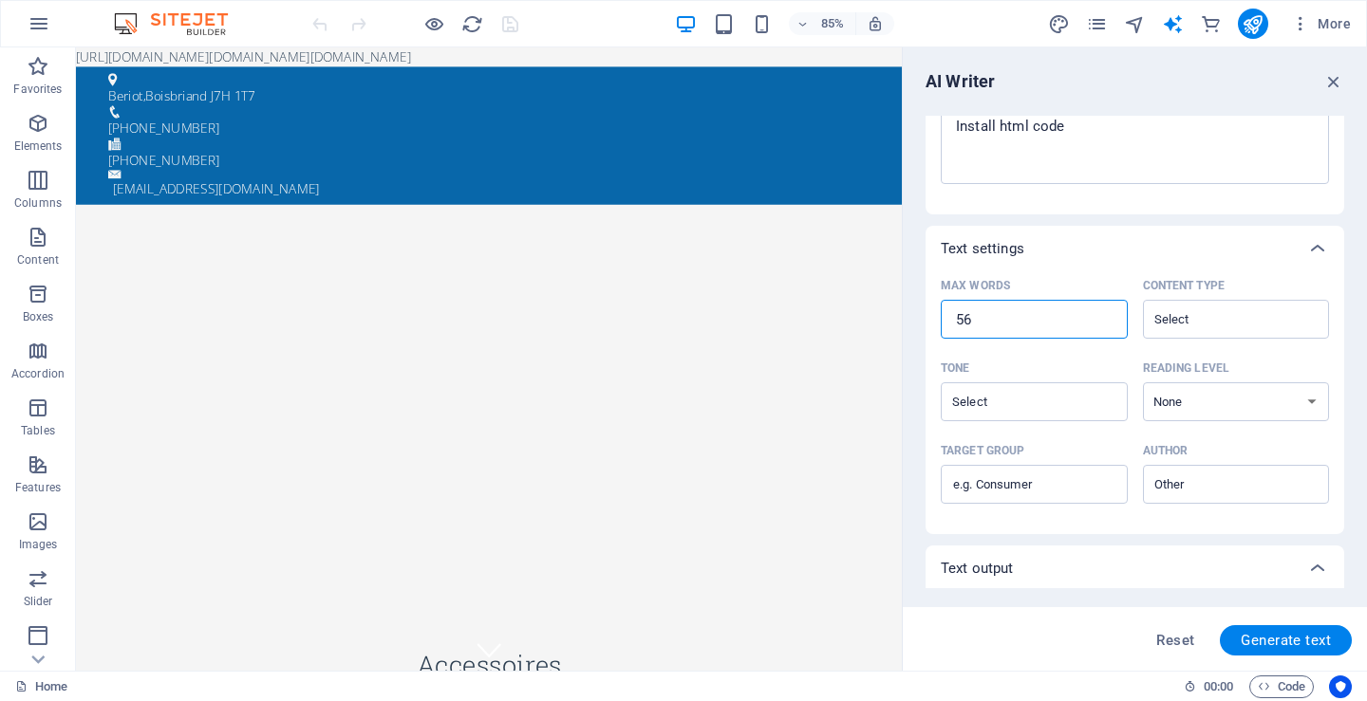
type textarea "x"
type input "55"
type textarea "x"
type input "55"
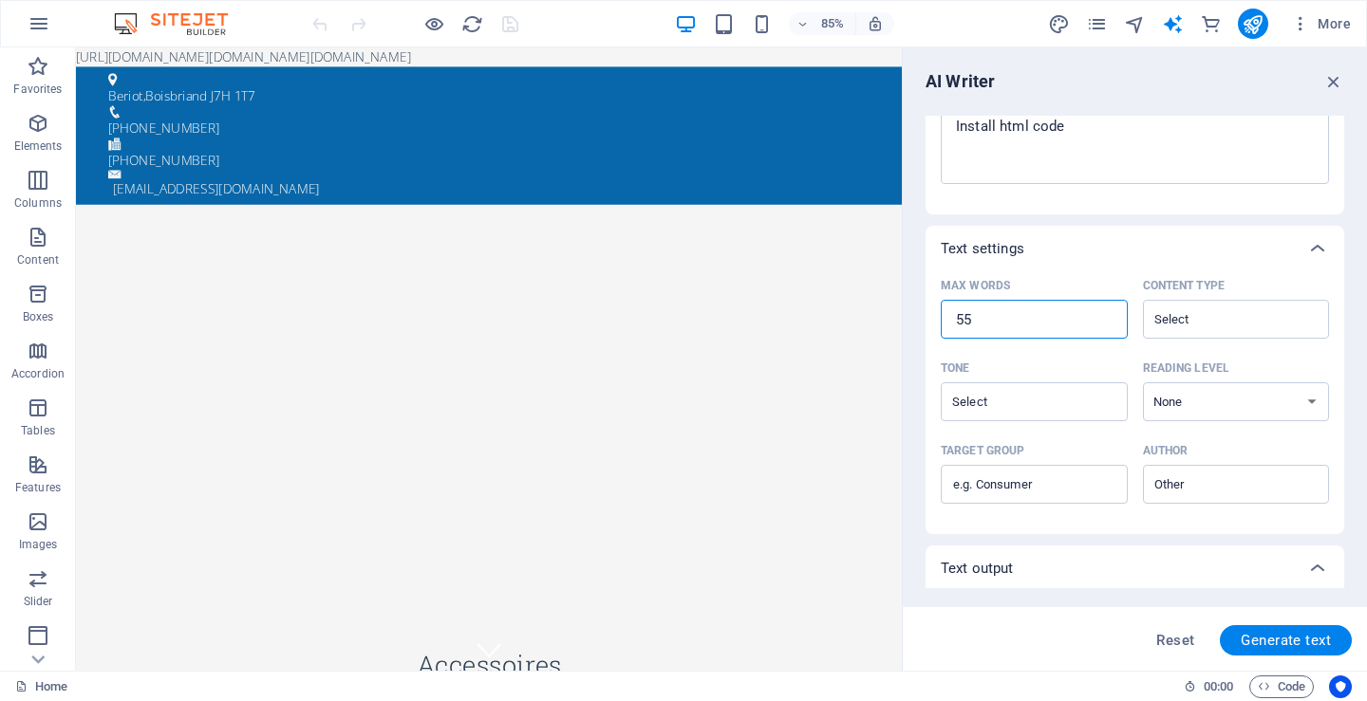
click at [1105, 322] on input "55" at bounding box center [1034, 320] width 187 height 38
type textarea "x"
type input "54"
type textarea "x"
type input "54"
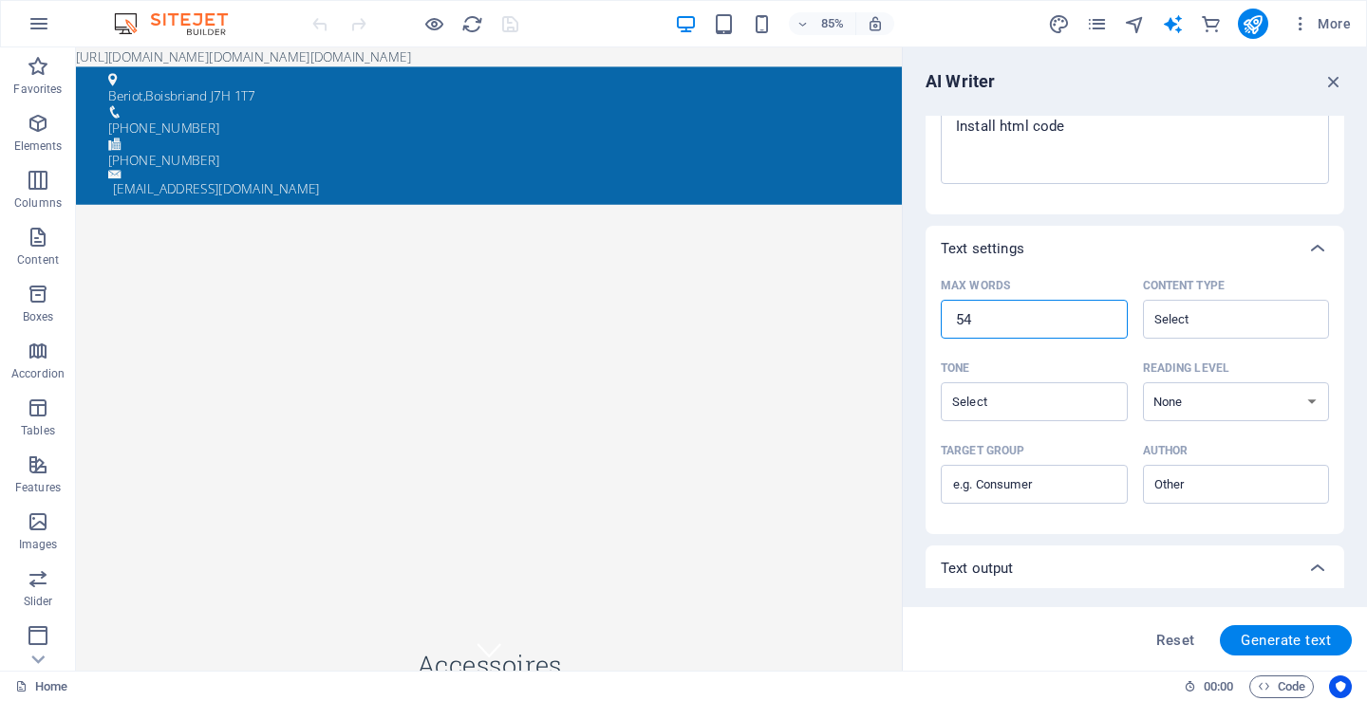
click at [1105, 322] on input "54" at bounding box center [1034, 320] width 187 height 38
type textarea "x"
type input "53"
type textarea "x"
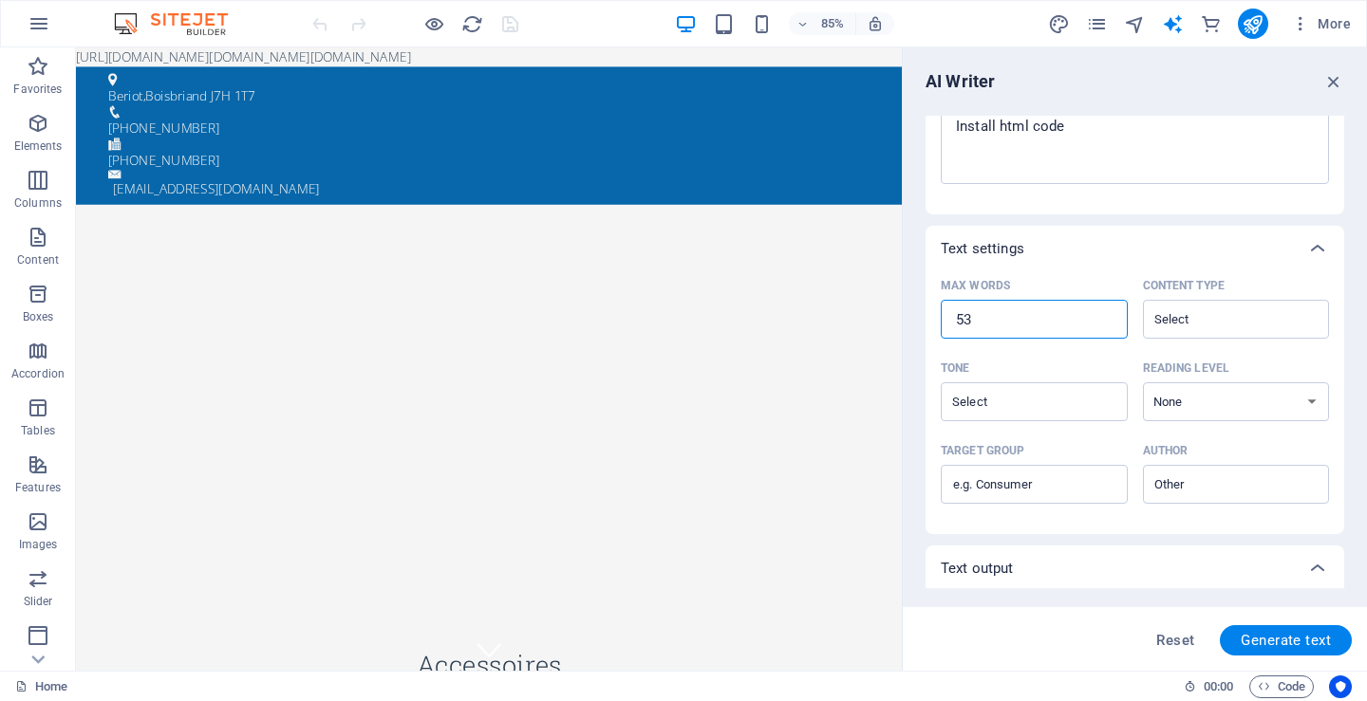
type input "52"
type textarea "x"
type input "51"
type textarea "x"
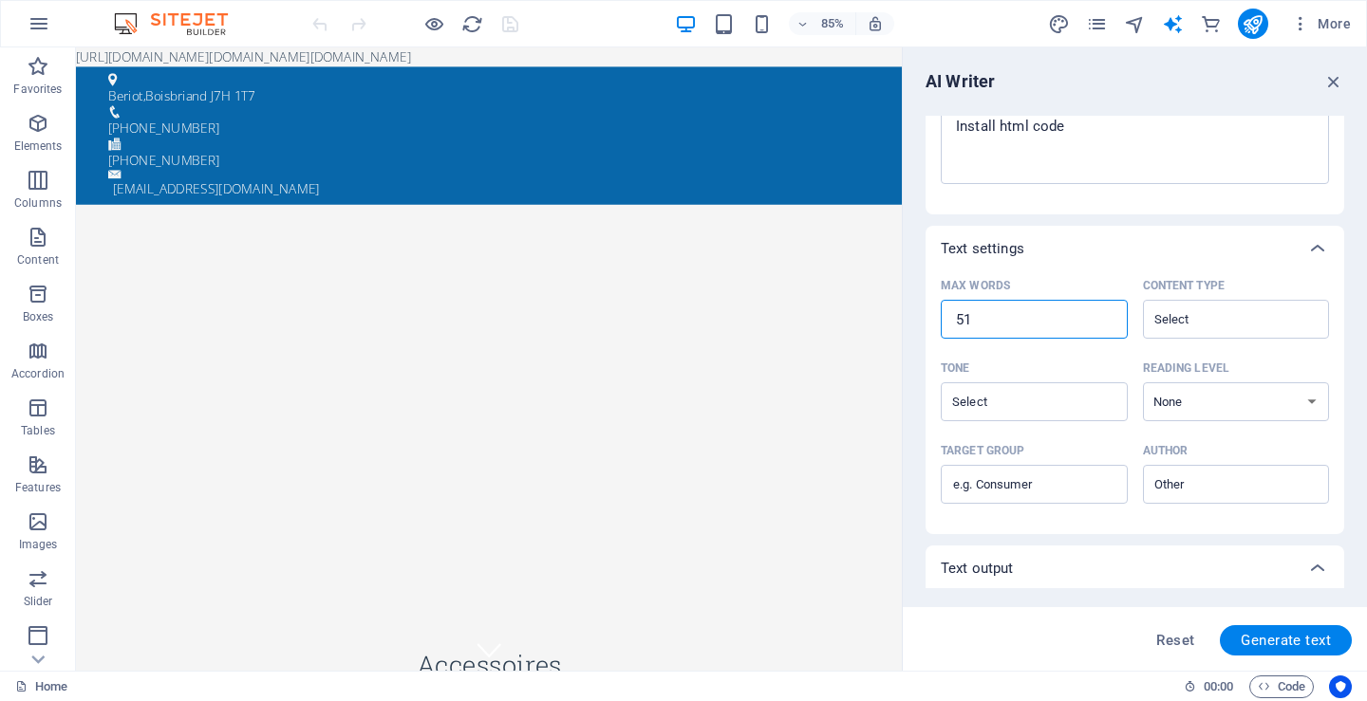
type textarea "x"
type input "50"
type textarea "x"
click at [1105, 322] on input "41" at bounding box center [1034, 320] width 187 height 38
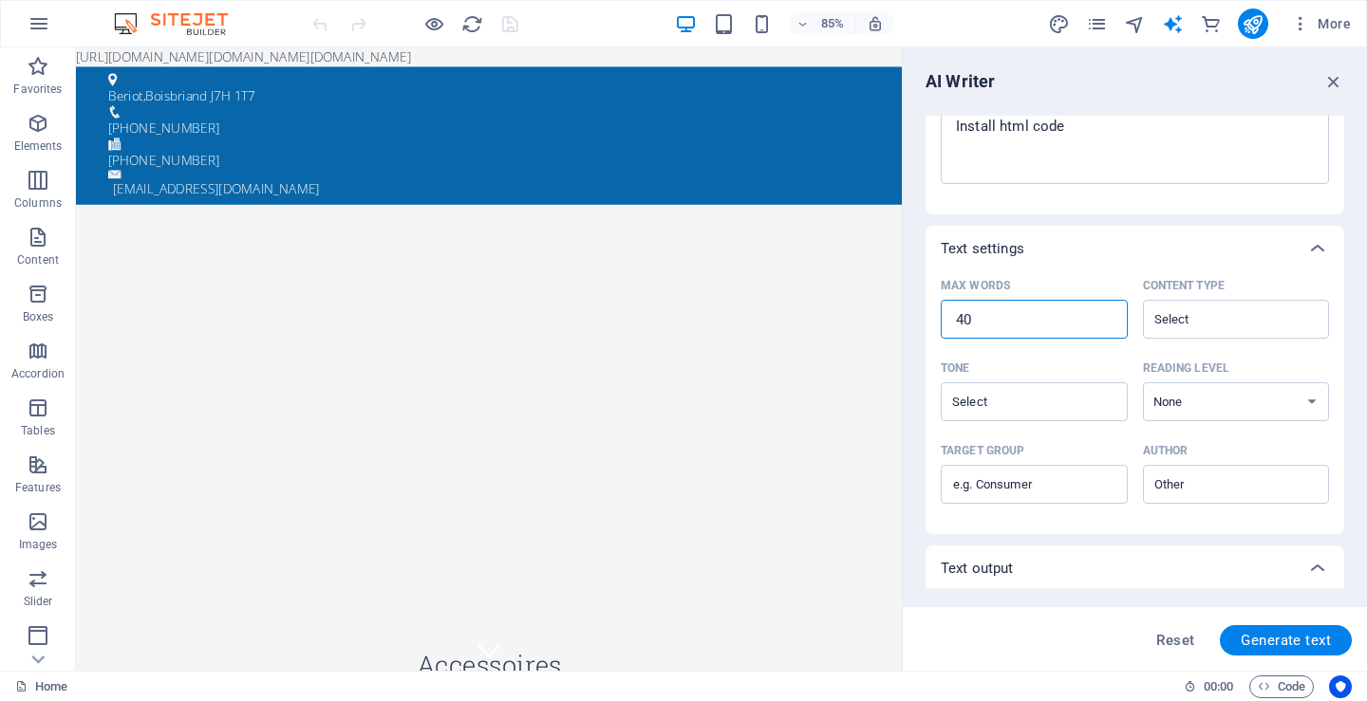
click at [1105, 322] on input "40" at bounding box center [1034, 320] width 187 height 38
click at [1105, 322] on input "39" at bounding box center [1034, 320] width 187 height 38
click at [1105, 322] on input "38" at bounding box center [1034, 320] width 187 height 38
click at [1105, 322] on input "37" at bounding box center [1034, 320] width 187 height 38
click at [1105, 322] on input "36" at bounding box center [1034, 320] width 187 height 38
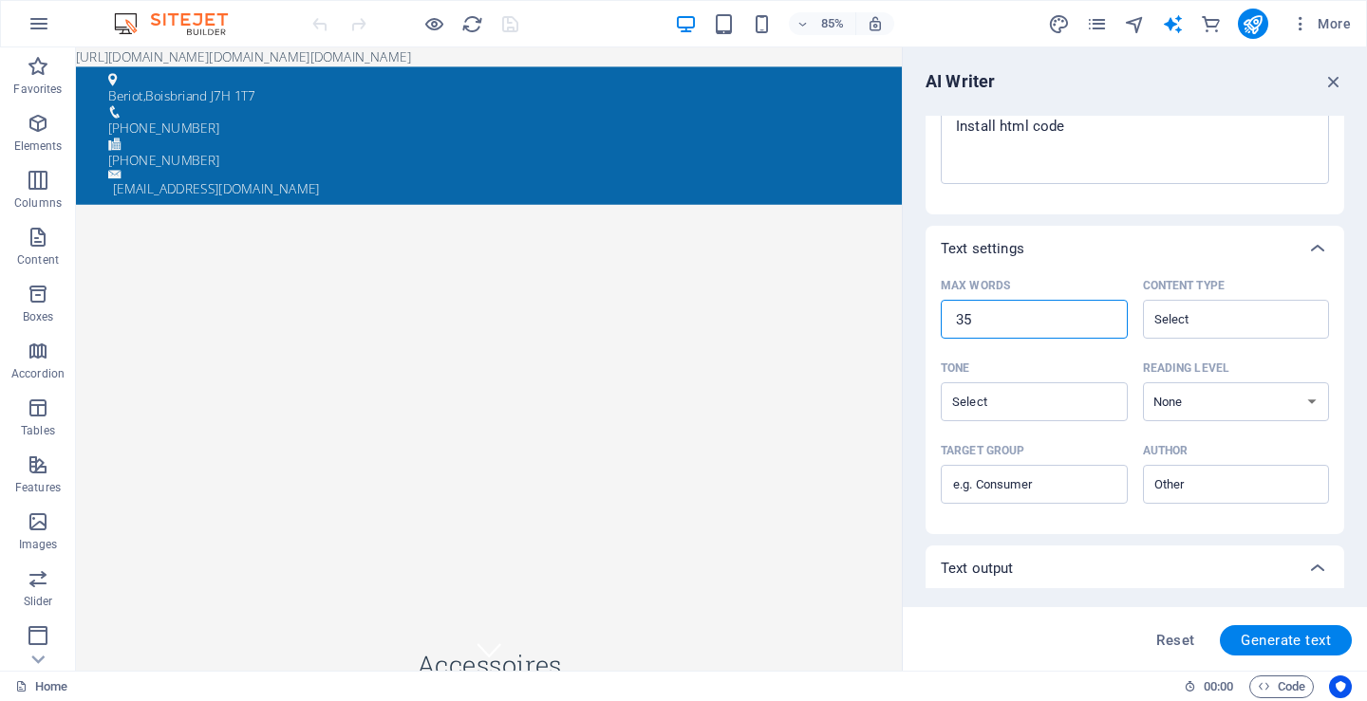
click at [1105, 322] on input "35" at bounding box center [1034, 320] width 187 height 38
click at [1104, 315] on input "36" at bounding box center [1034, 320] width 187 height 38
click at [1106, 324] on input "35" at bounding box center [1034, 320] width 187 height 38
click at [1106, 324] on input "34" at bounding box center [1034, 320] width 187 height 38
click at [1106, 324] on input "33" at bounding box center [1034, 320] width 187 height 38
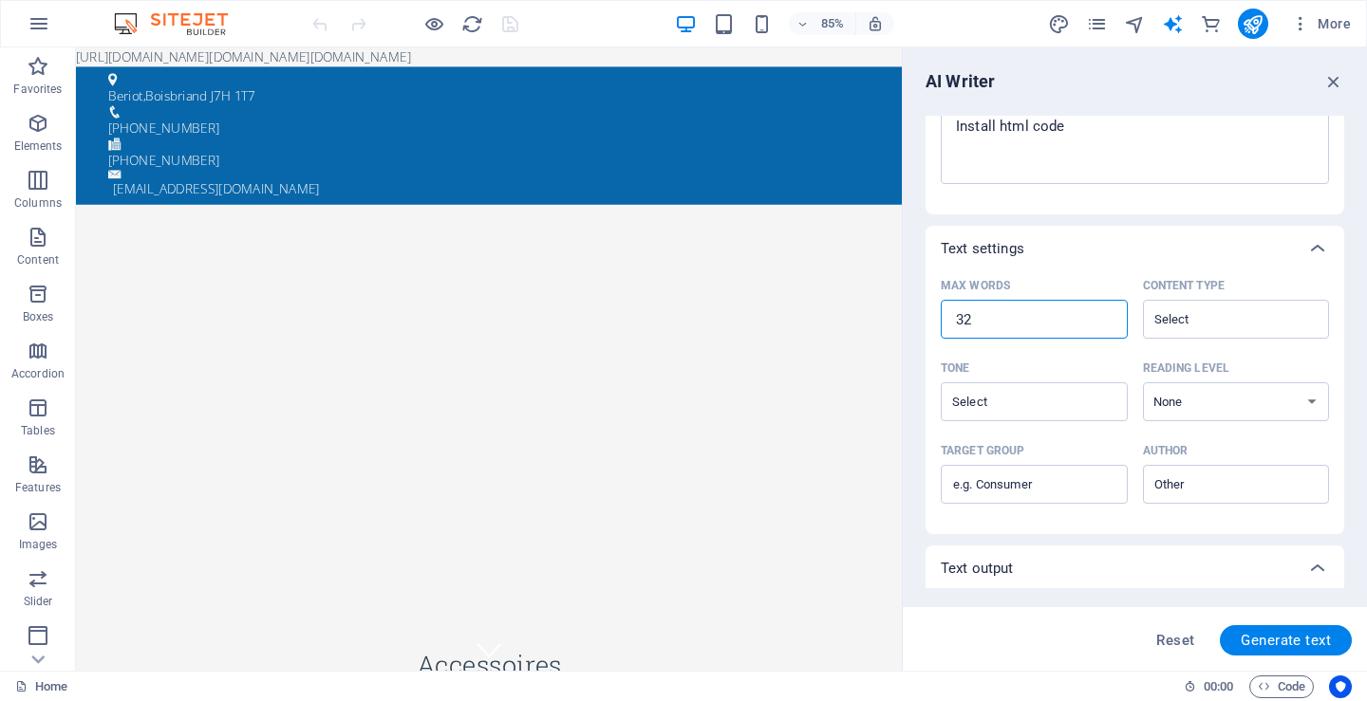
click at [1106, 324] on input "32" at bounding box center [1034, 320] width 187 height 38
click at [1106, 324] on input "31" at bounding box center [1034, 320] width 187 height 38
click at [1106, 324] on input "30" at bounding box center [1034, 320] width 187 height 38
click at [1201, 323] on input "Content type ​" at bounding box center [1221, 320] width 144 height 28
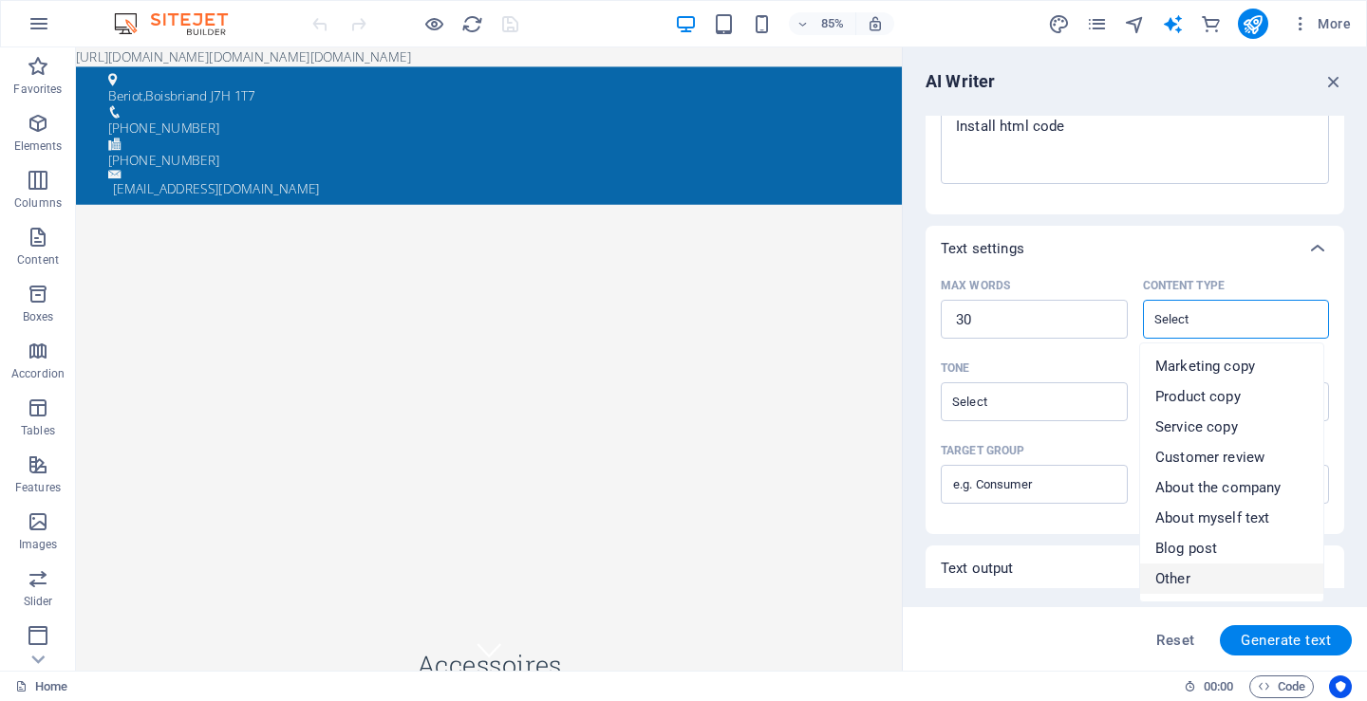
click at [1202, 580] on li "Other" at bounding box center [1231, 579] width 183 height 30
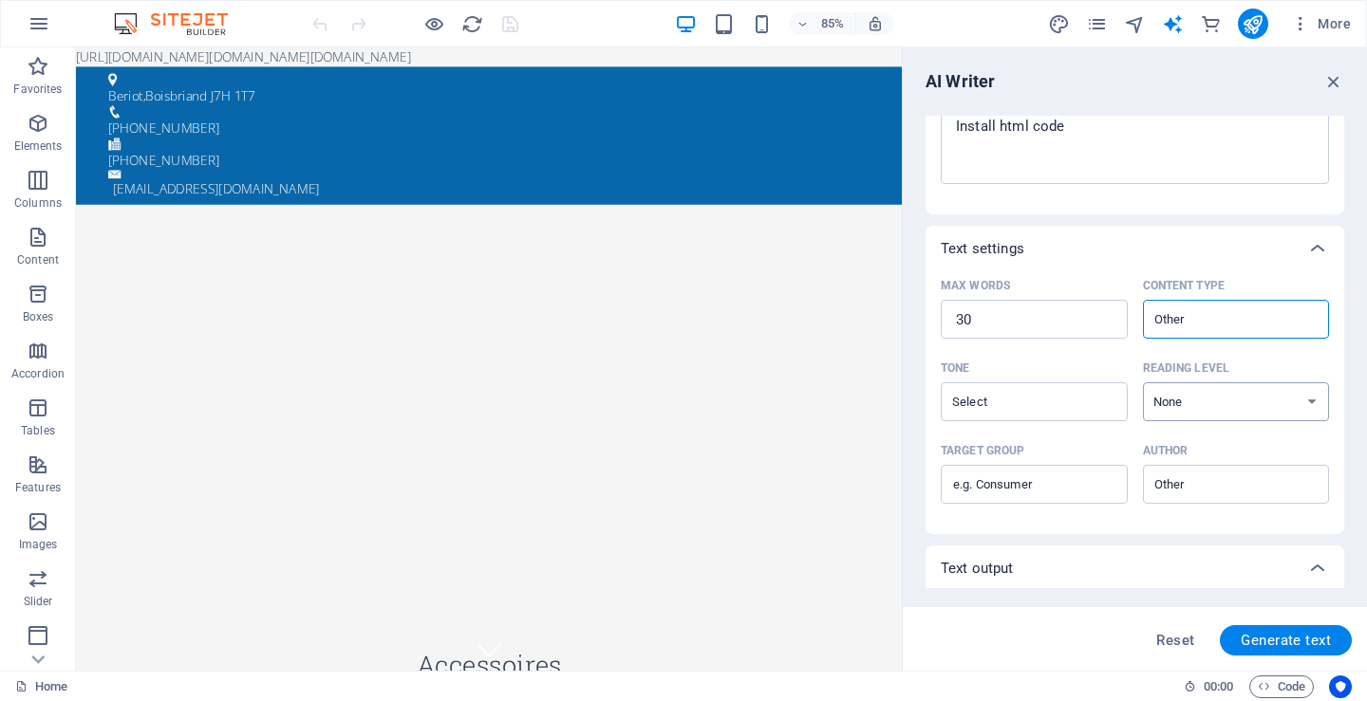
click at [1311, 406] on select "None Academic Adult Teen Child" at bounding box center [1236, 402] width 187 height 39
click at [1143, 383] on select "None Academic Adult Teen Child" at bounding box center [1236, 402] width 187 height 39
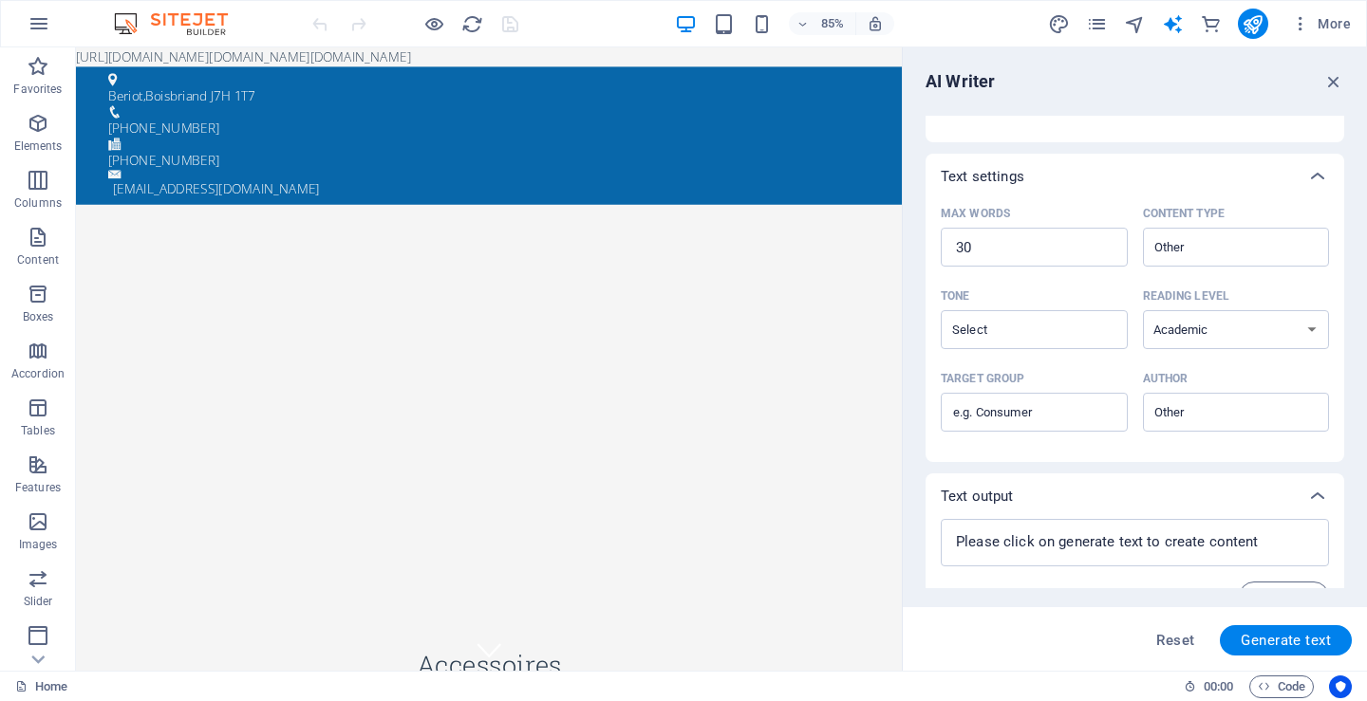
scroll to position [380, 0]
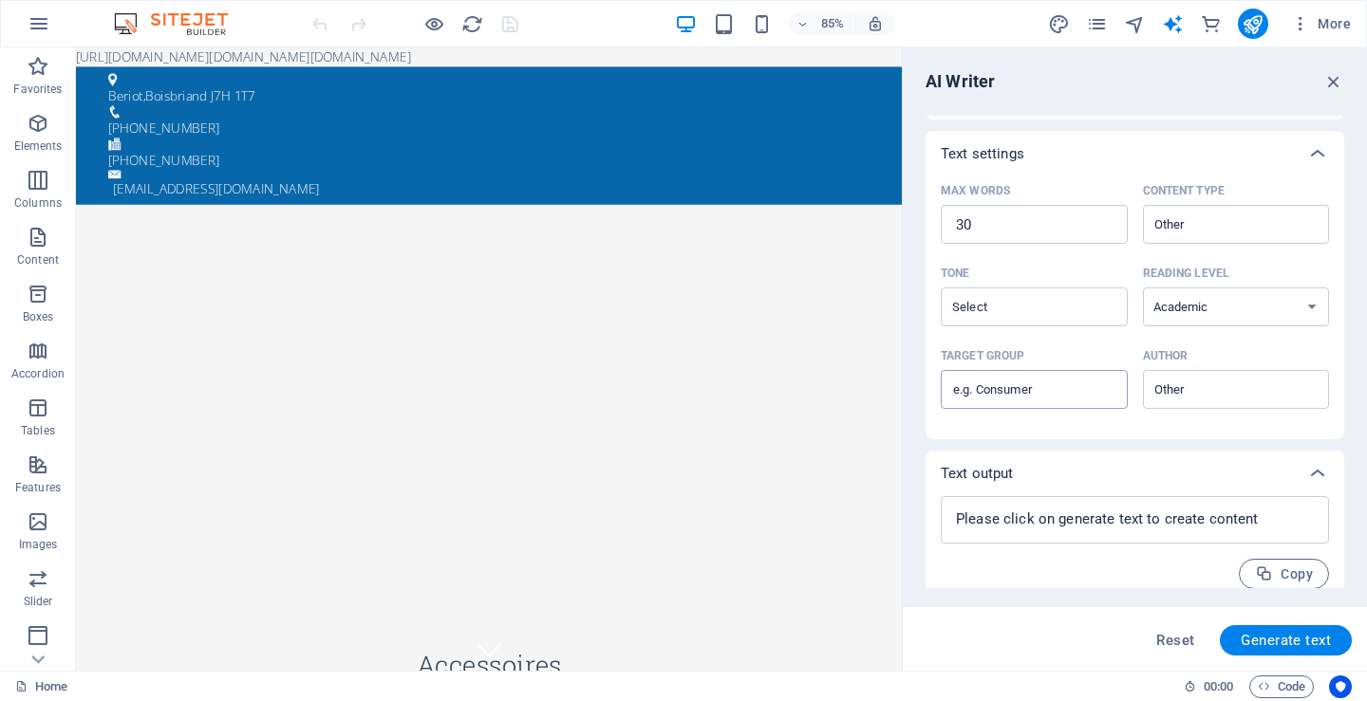
click at [1050, 385] on input "Target group ​" at bounding box center [1034, 390] width 187 height 30
click at [1038, 582] on div "Copy" at bounding box center [1135, 574] width 388 height 30
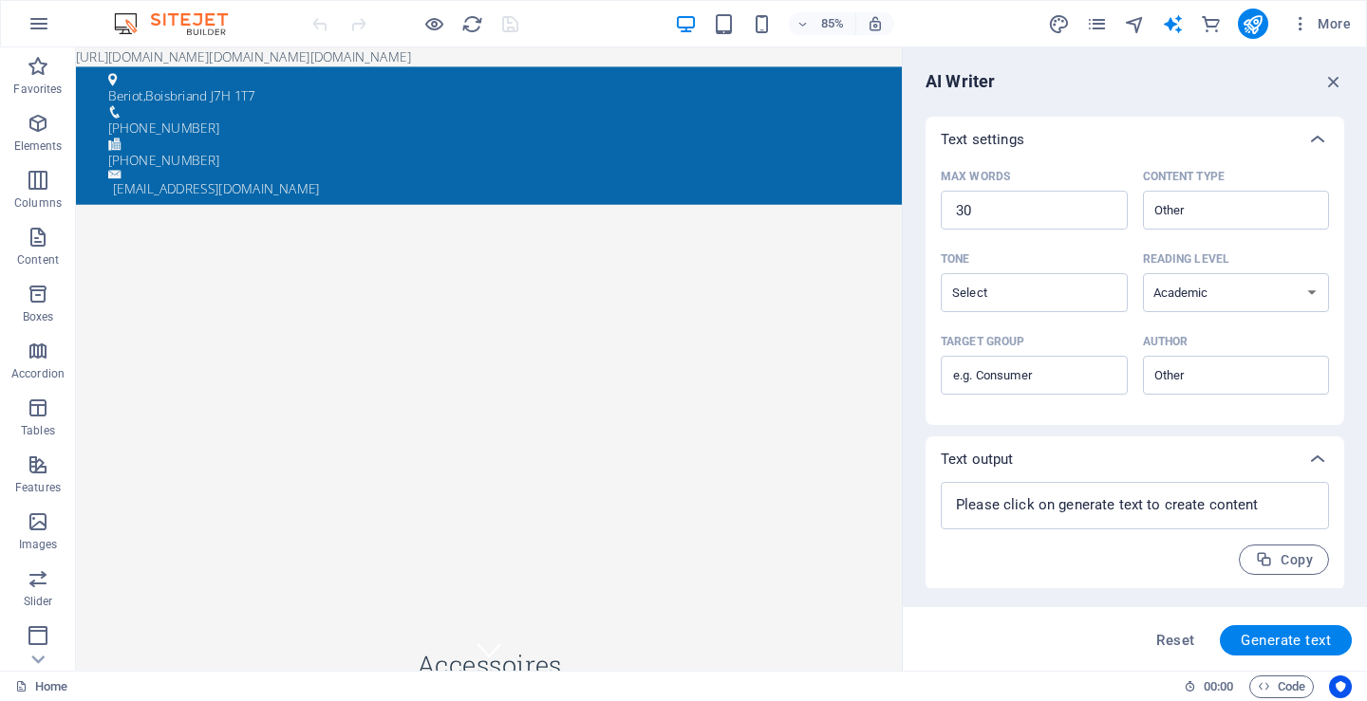
scroll to position [396, 0]
click at [1280, 638] on span "Generate text" at bounding box center [1286, 640] width 90 height 15
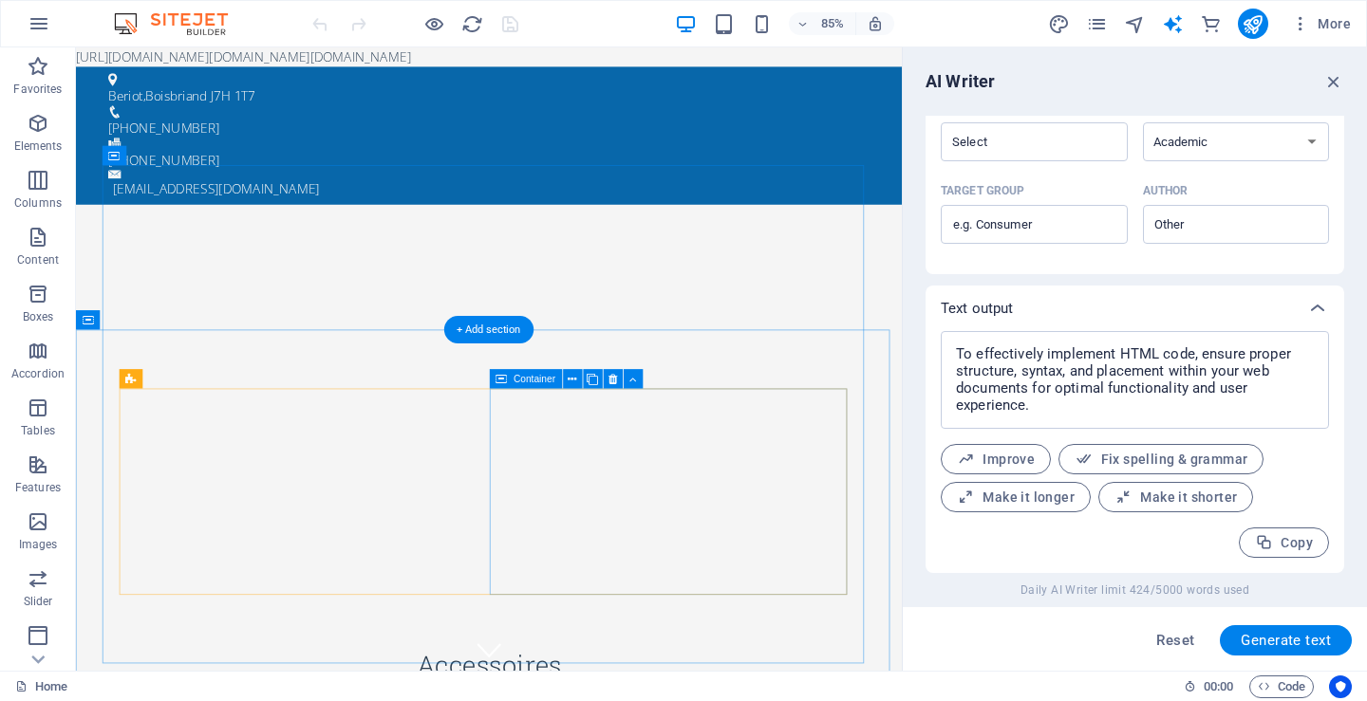
scroll to position [285, 0]
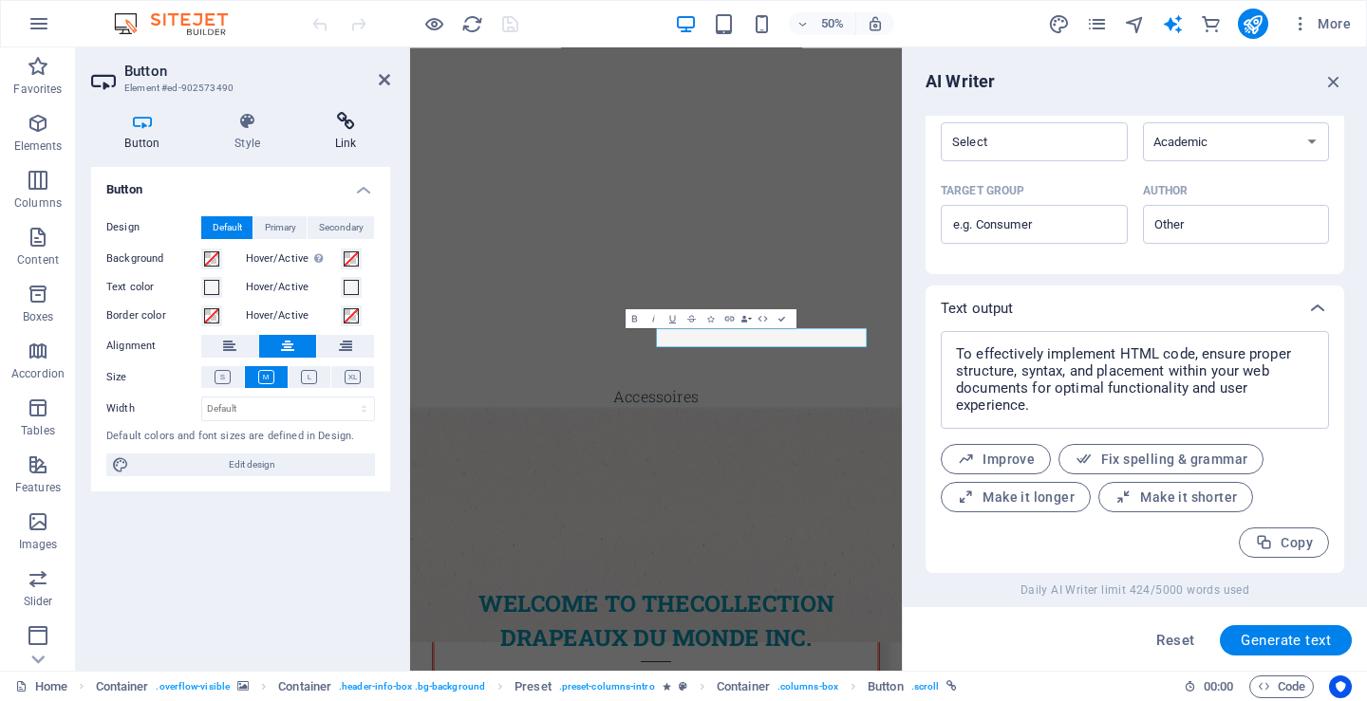
click at [338, 141] on h4 "Link" at bounding box center [345, 132] width 89 height 40
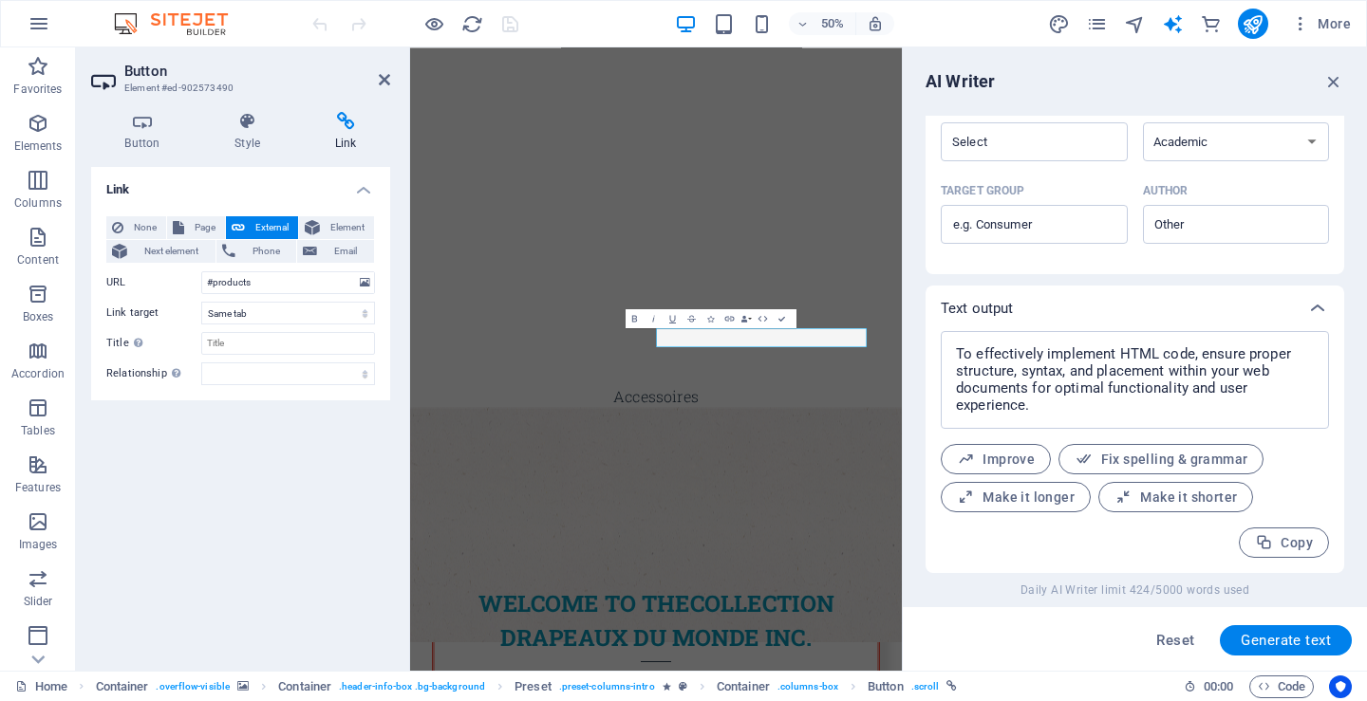
click at [255, 223] on span "External" at bounding box center [272, 227] width 42 height 23
click at [273, 223] on span "External" at bounding box center [272, 227] width 42 height 23
click at [338, 219] on span "Element" at bounding box center [347, 227] width 43 height 23
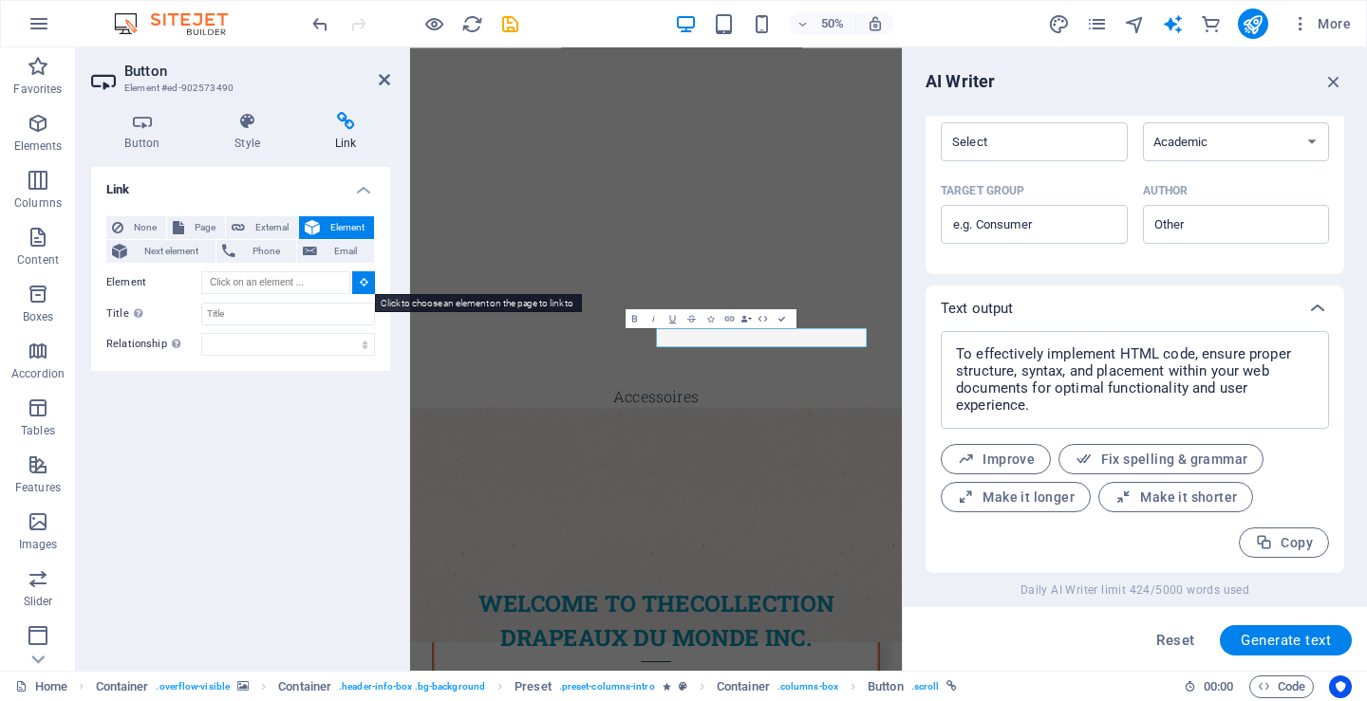
click at [362, 284] on icon at bounding box center [364, 281] width 9 height 9
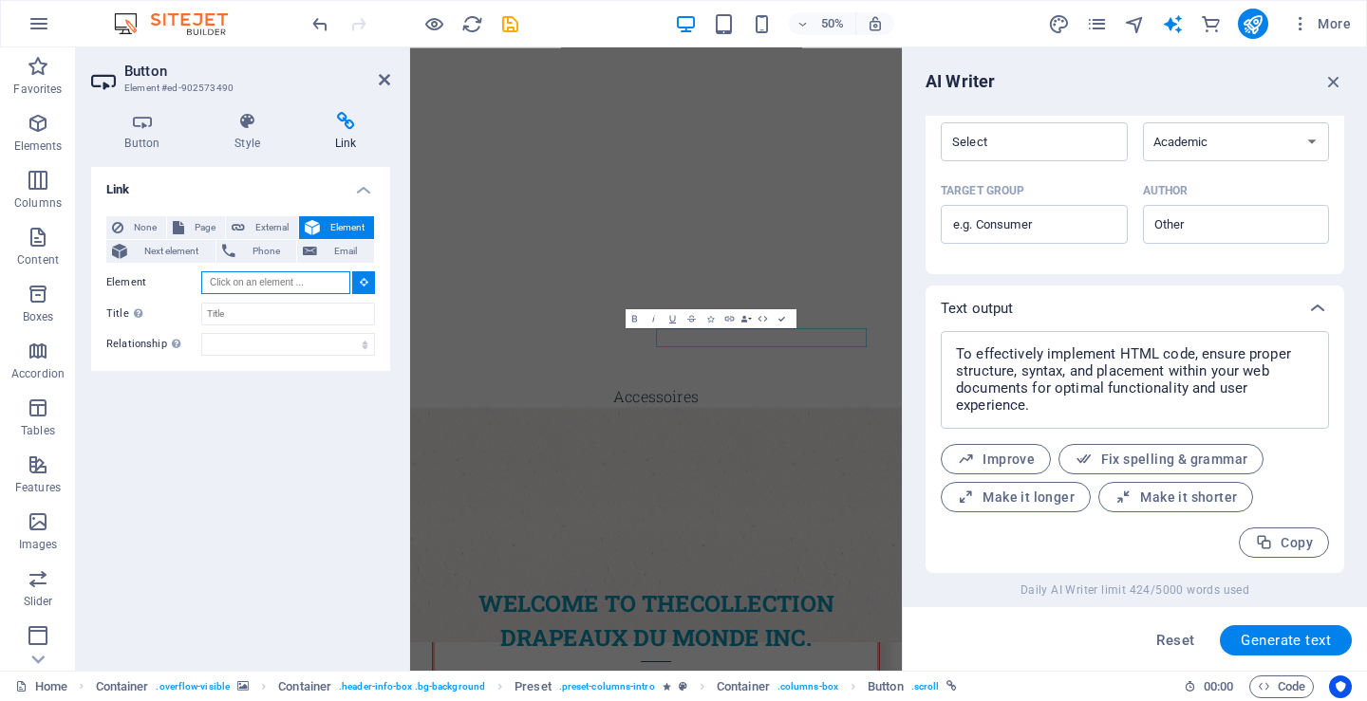
click at [279, 279] on input "Element" at bounding box center [275, 282] width 149 height 23
click at [42, 150] on p "Elements" at bounding box center [38, 146] width 48 height 15
click at [45, 146] on p "Elements" at bounding box center [38, 146] width 48 height 15
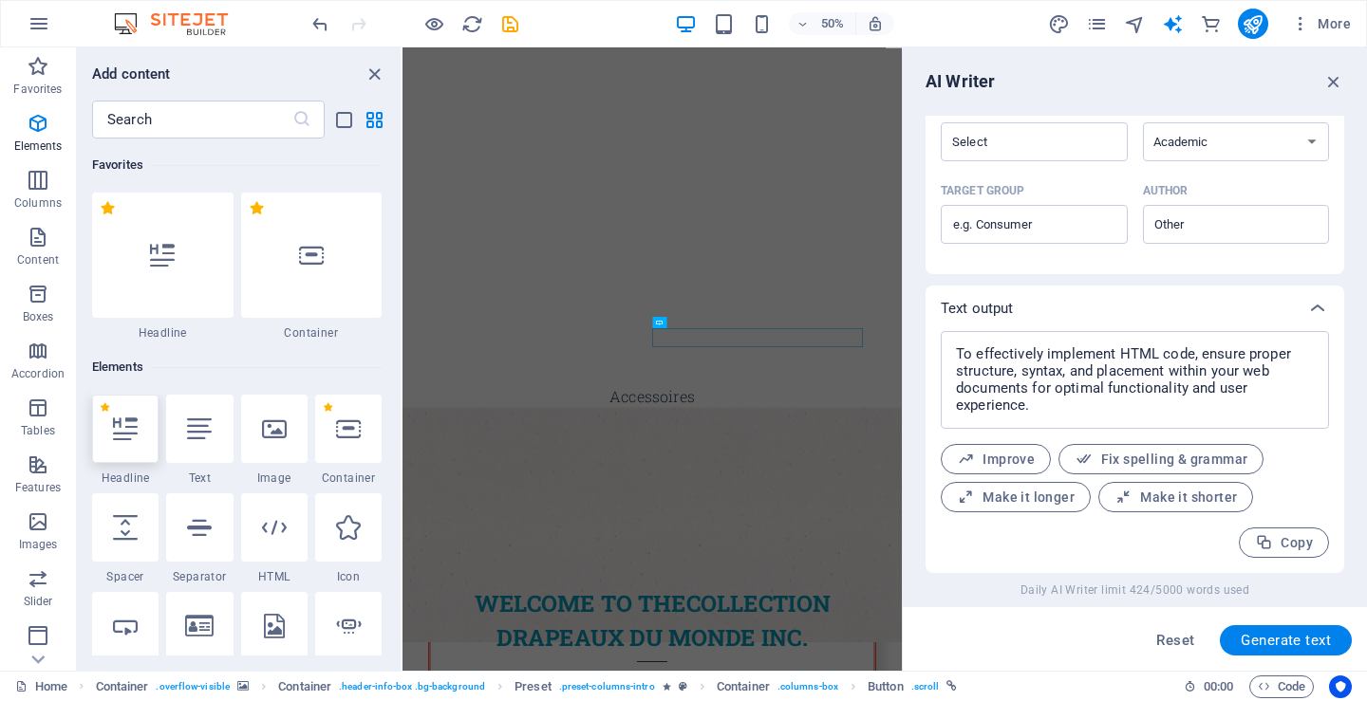
scroll to position [202, 0]
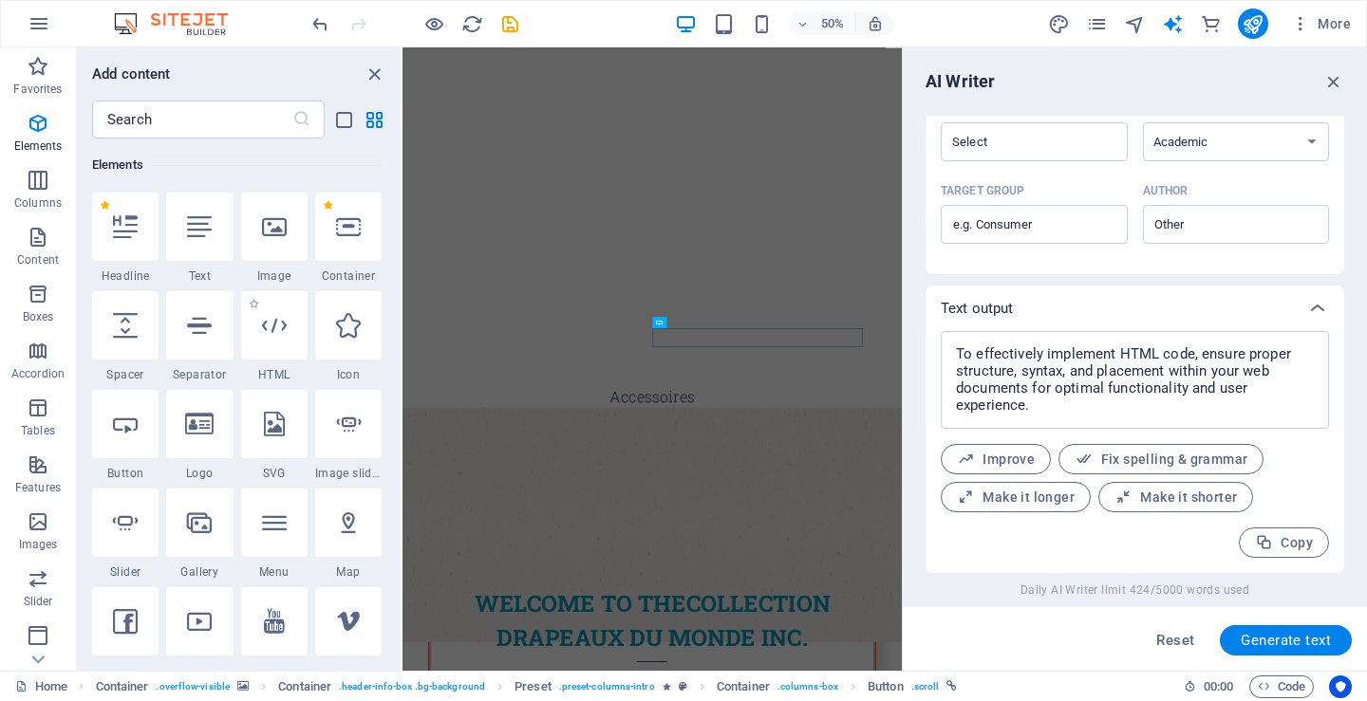
click at [271, 379] on span "HTML" at bounding box center [274, 374] width 66 height 15
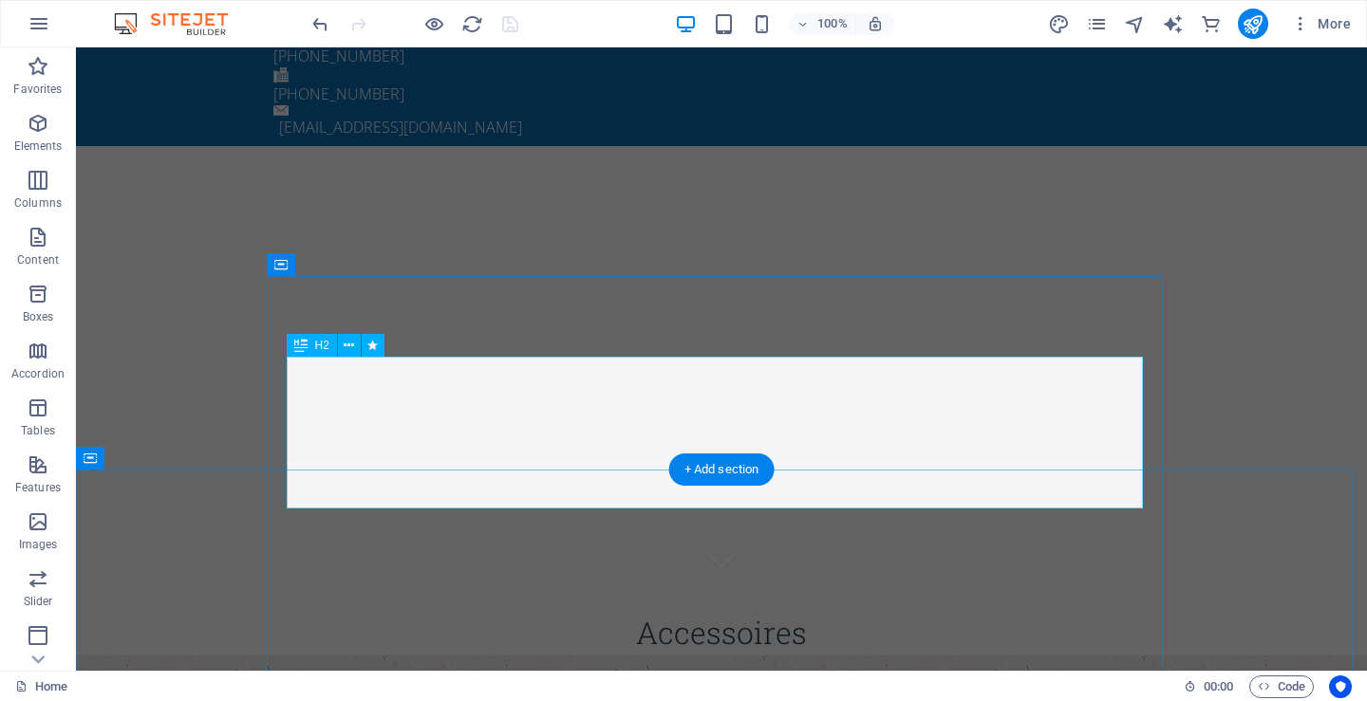
scroll to position [207, 0]
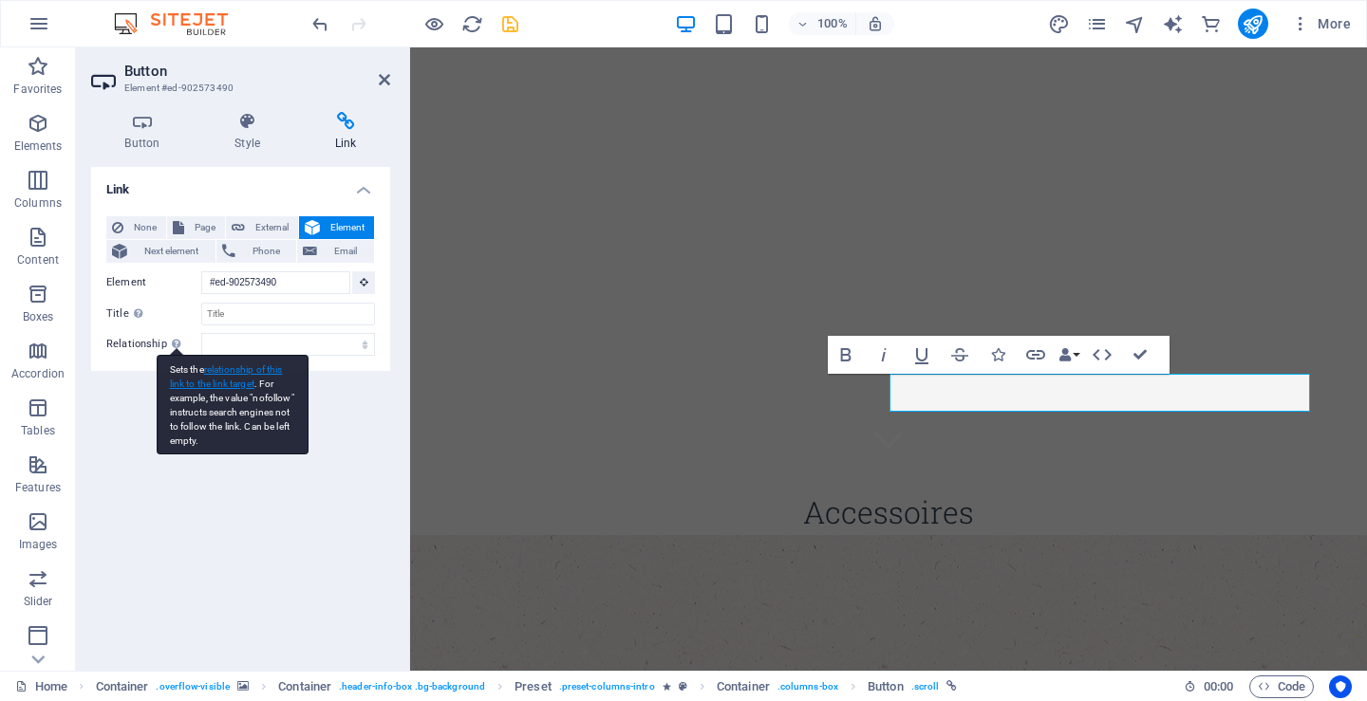
click at [229, 375] on link "relationship of this link to the link target" at bounding box center [226, 376] width 113 height 25
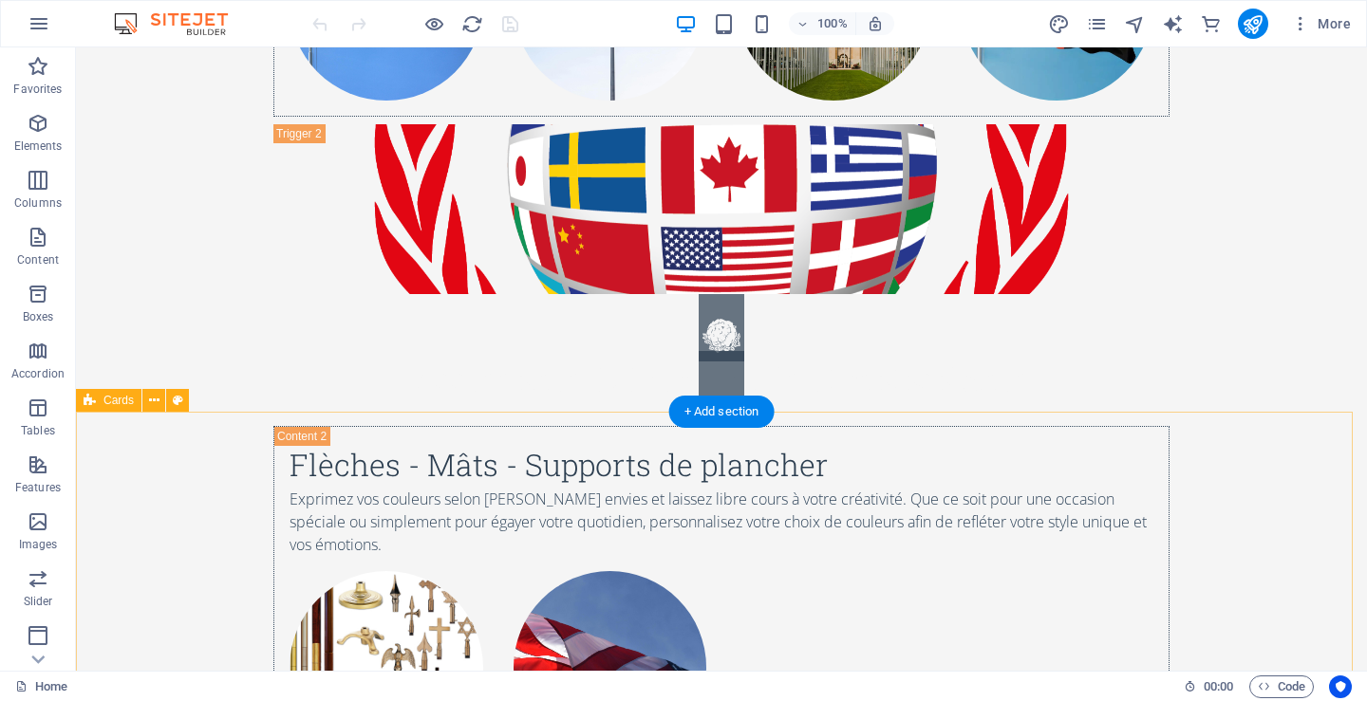
scroll to position [4746, 0]
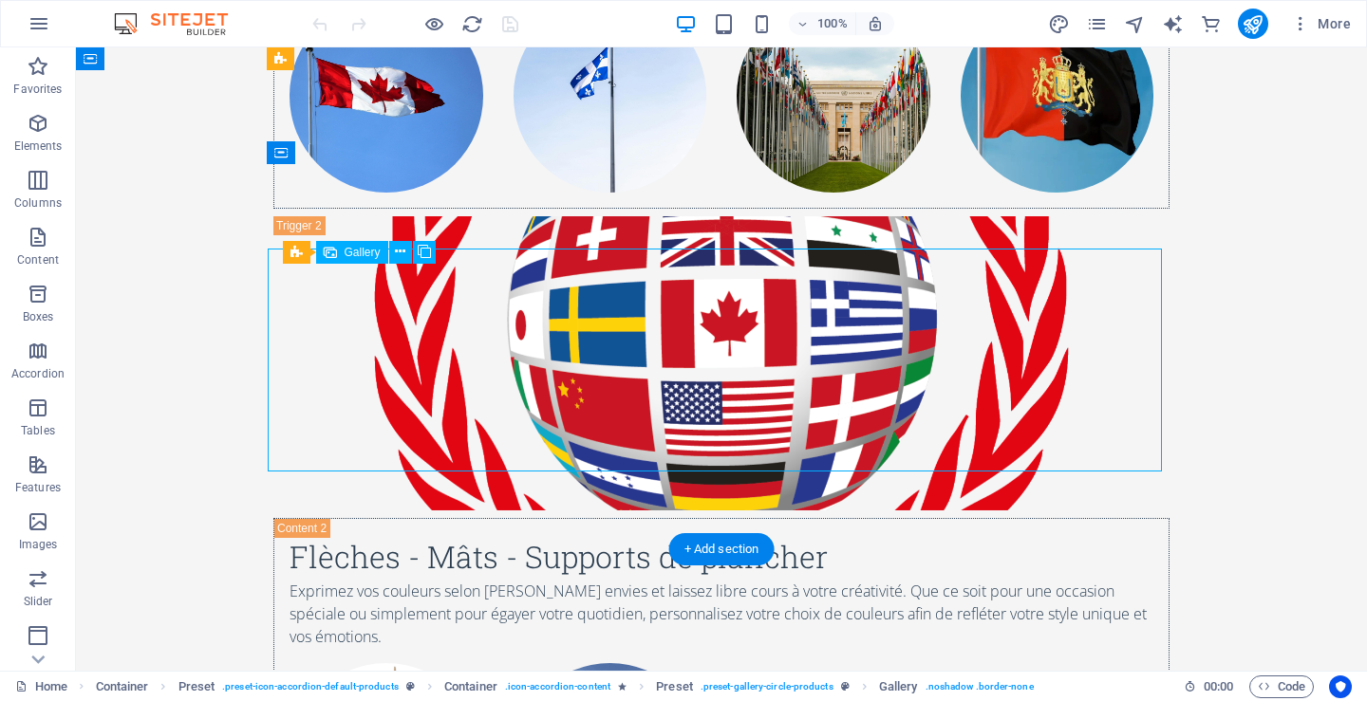
select select "4"
select select "px"
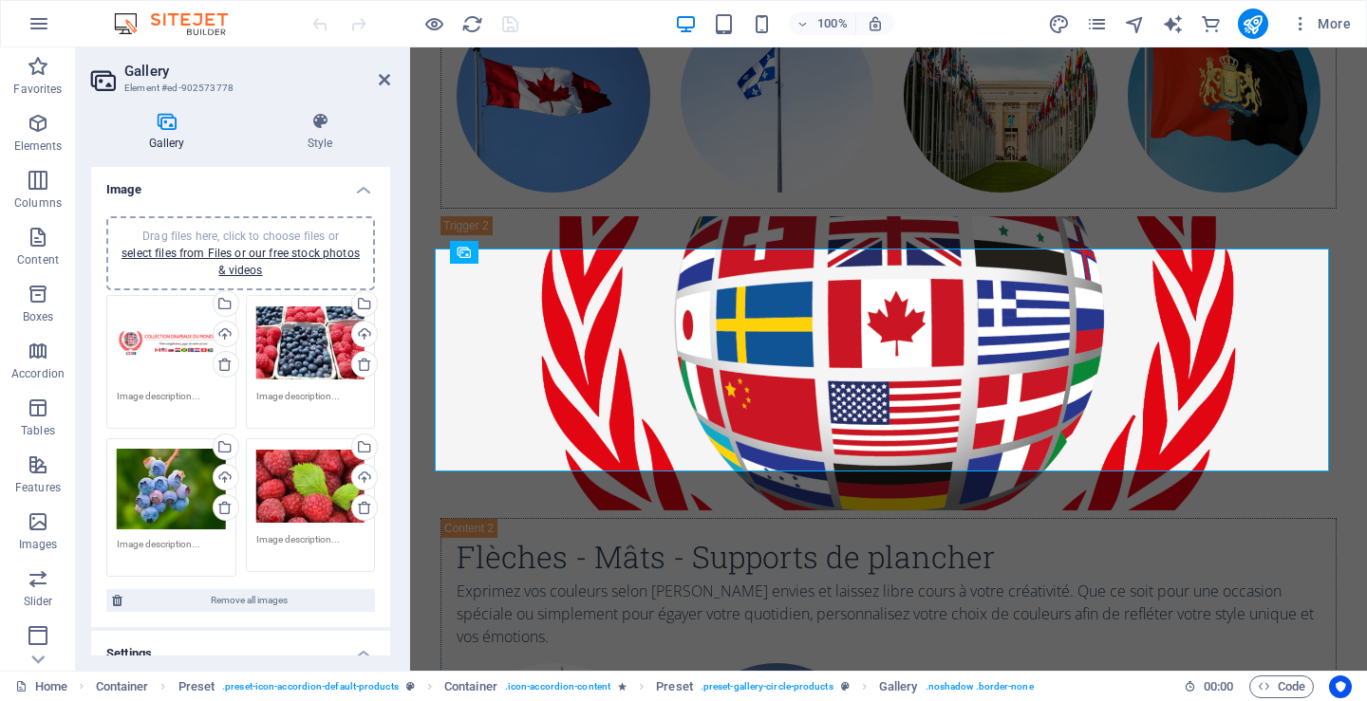
click at [302, 339] on div "Drag files here, click to choose files or select files from Files or our free s…" at bounding box center [310, 344] width 109 height 76
click at [302, 339] on body "Collection drapeaux du monde inc. Home (fr) Favorites Elements Columns Content …" at bounding box center [683, 350] width 1367 height 701
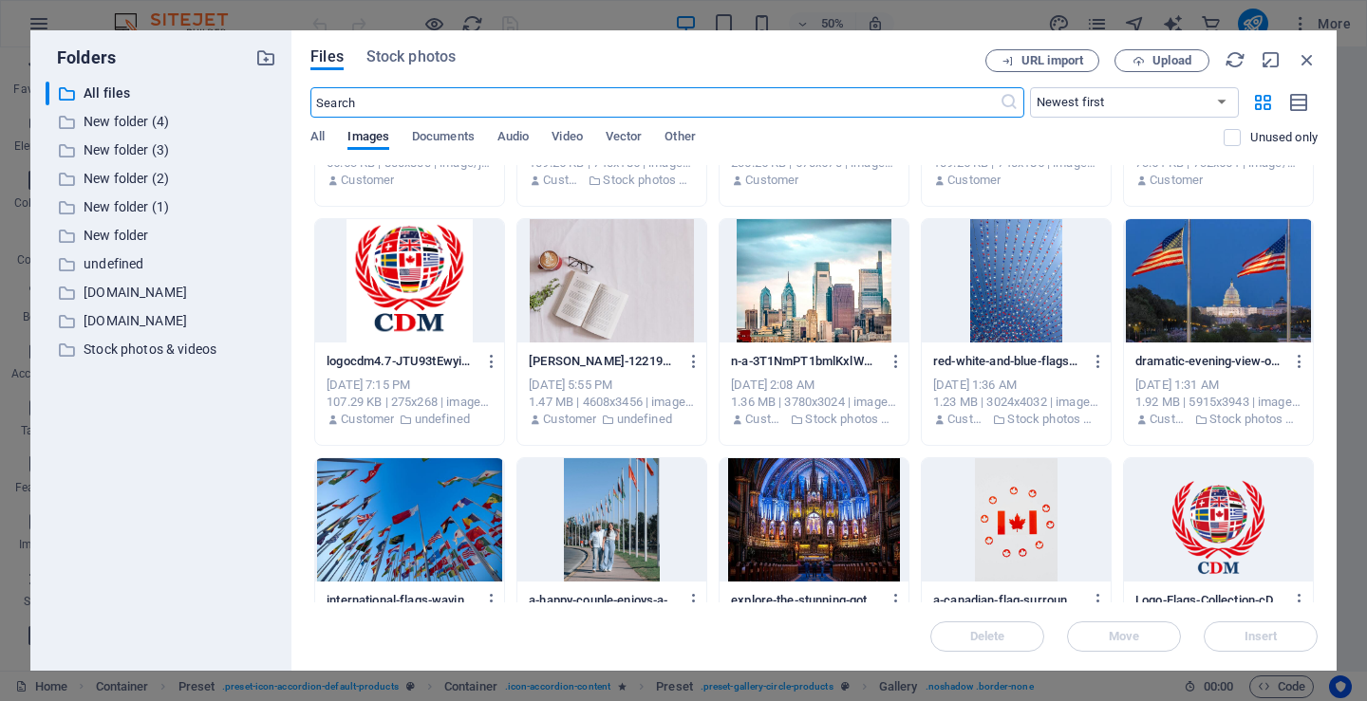
scroll to position [380, 0]
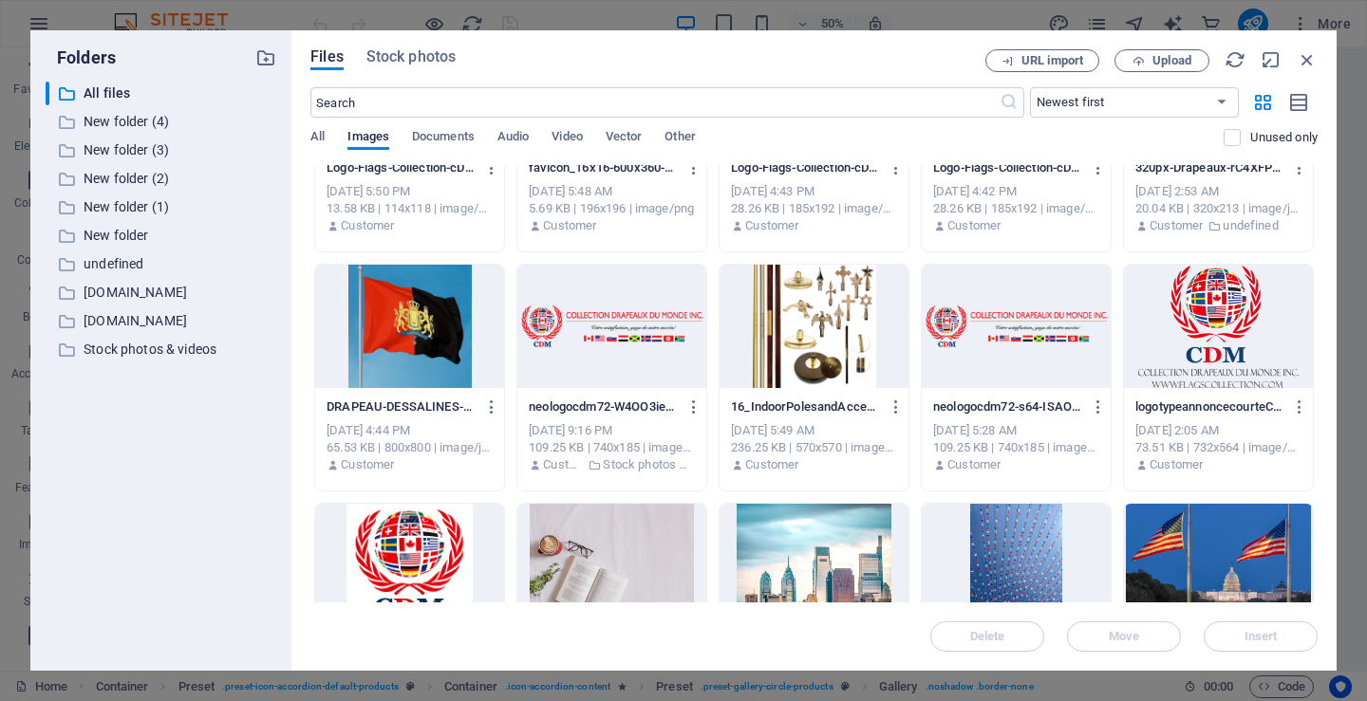
click at [815, 314] on div at bounding box center [814, 326] width 189 height 123
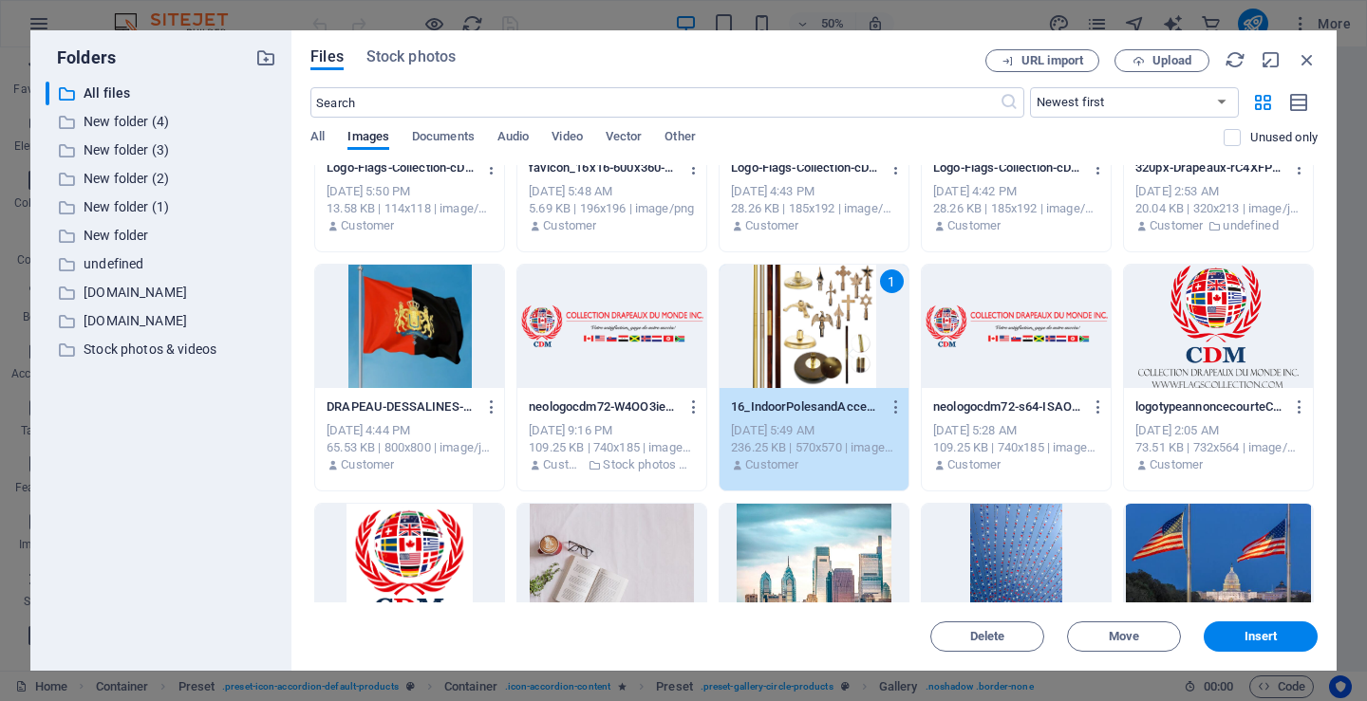
click at [808, 314] on div "1" at bounding box center [814, 326] width 189 height 123
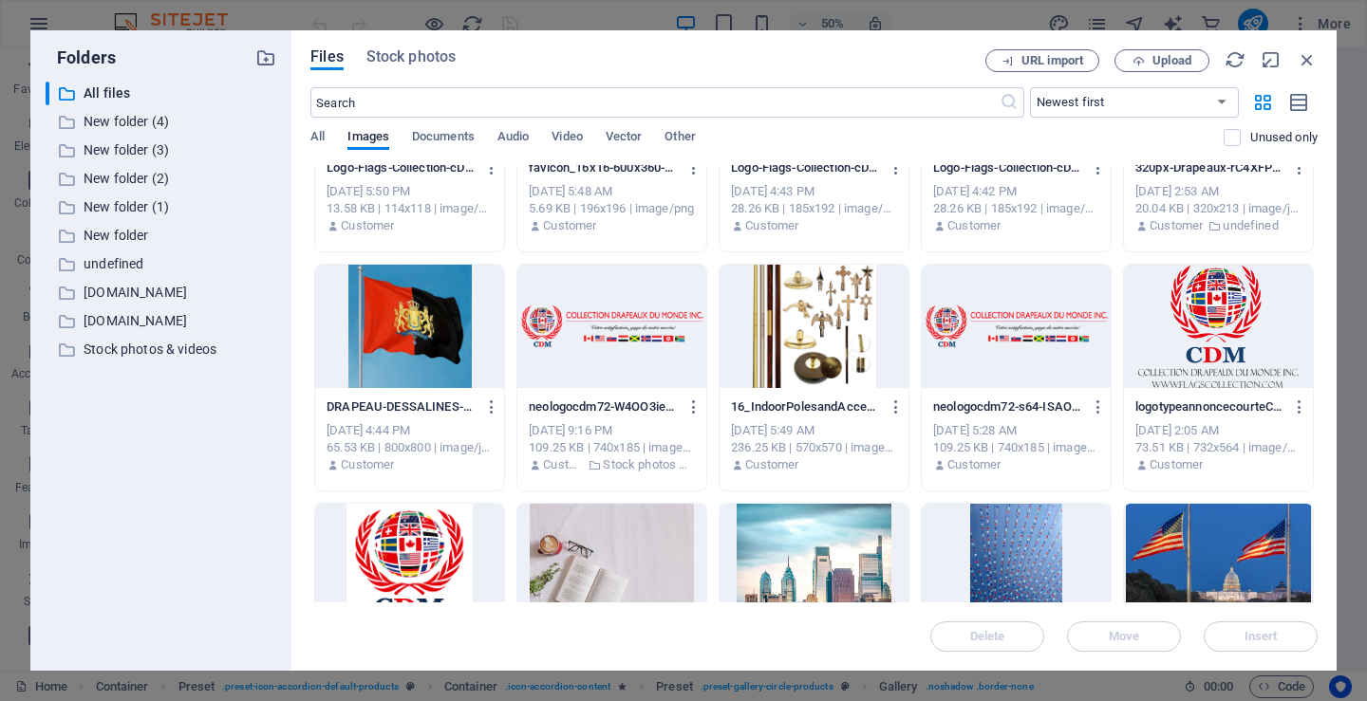
click at [808, 314] on div at bounding box center [814, 326] width 189 height 123
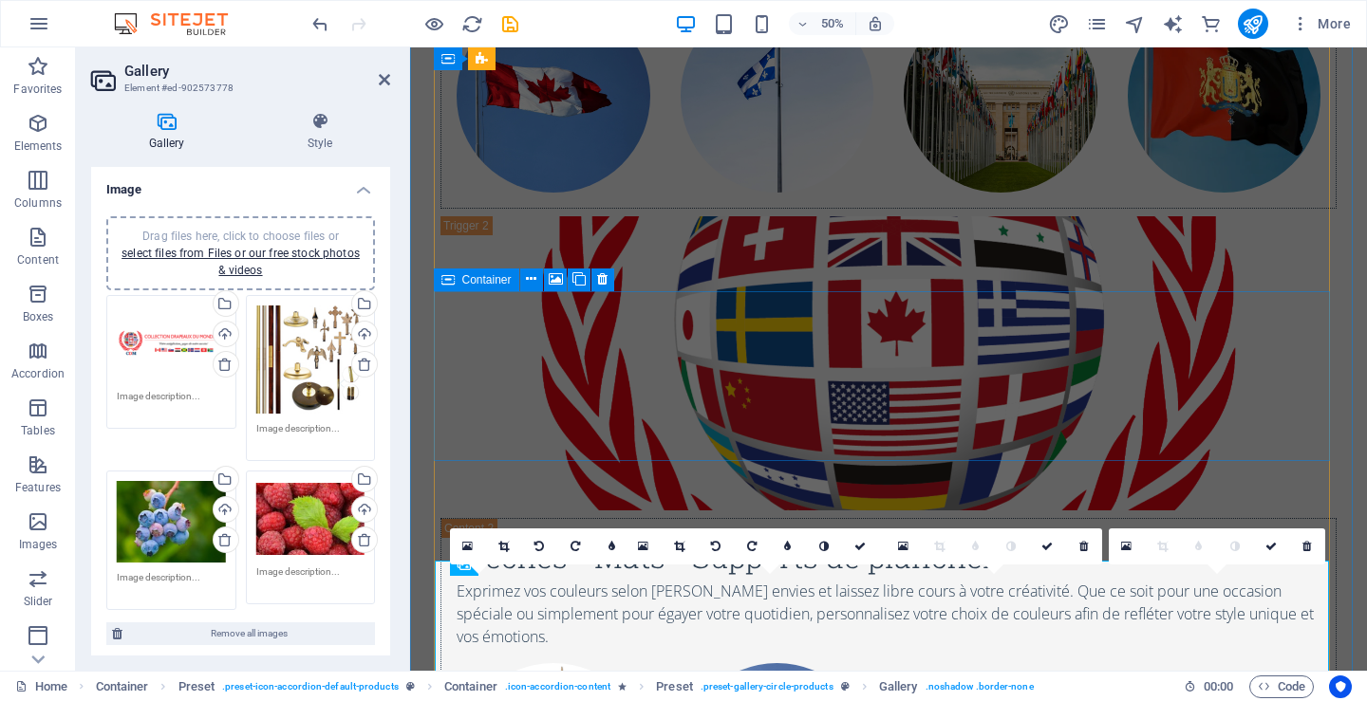
scroll to position [4434, 0]
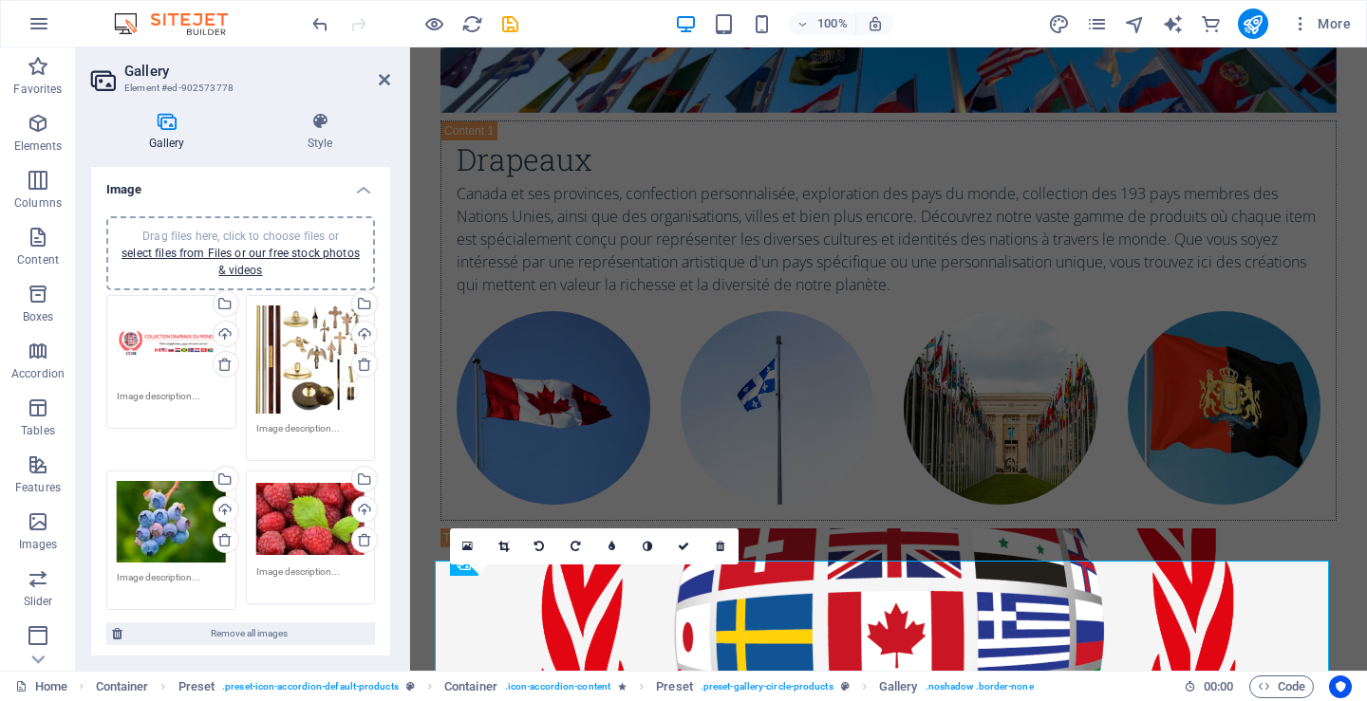
click at [159, 518] on div "Drag files here, click to choose files or select files from Files or our free s…" at bounding box center [171, 522] width 109 height 82
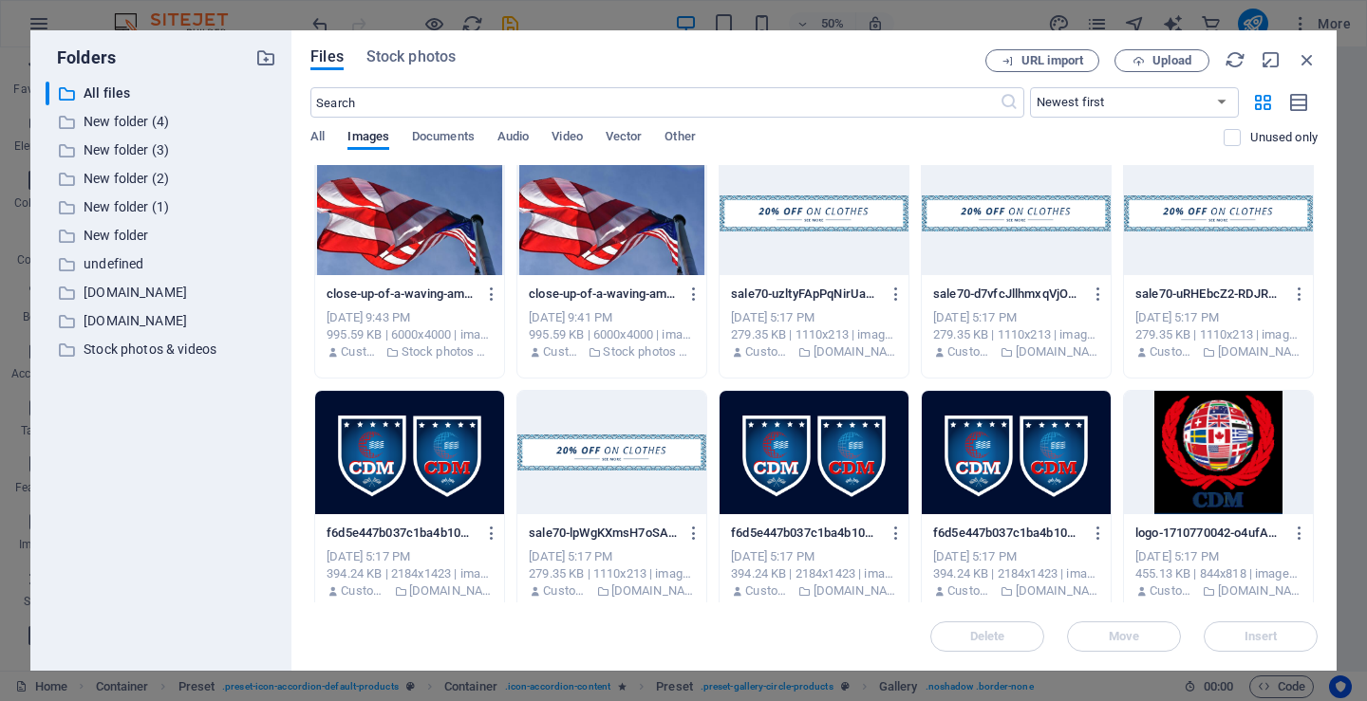
scroll to position [3607, 0]
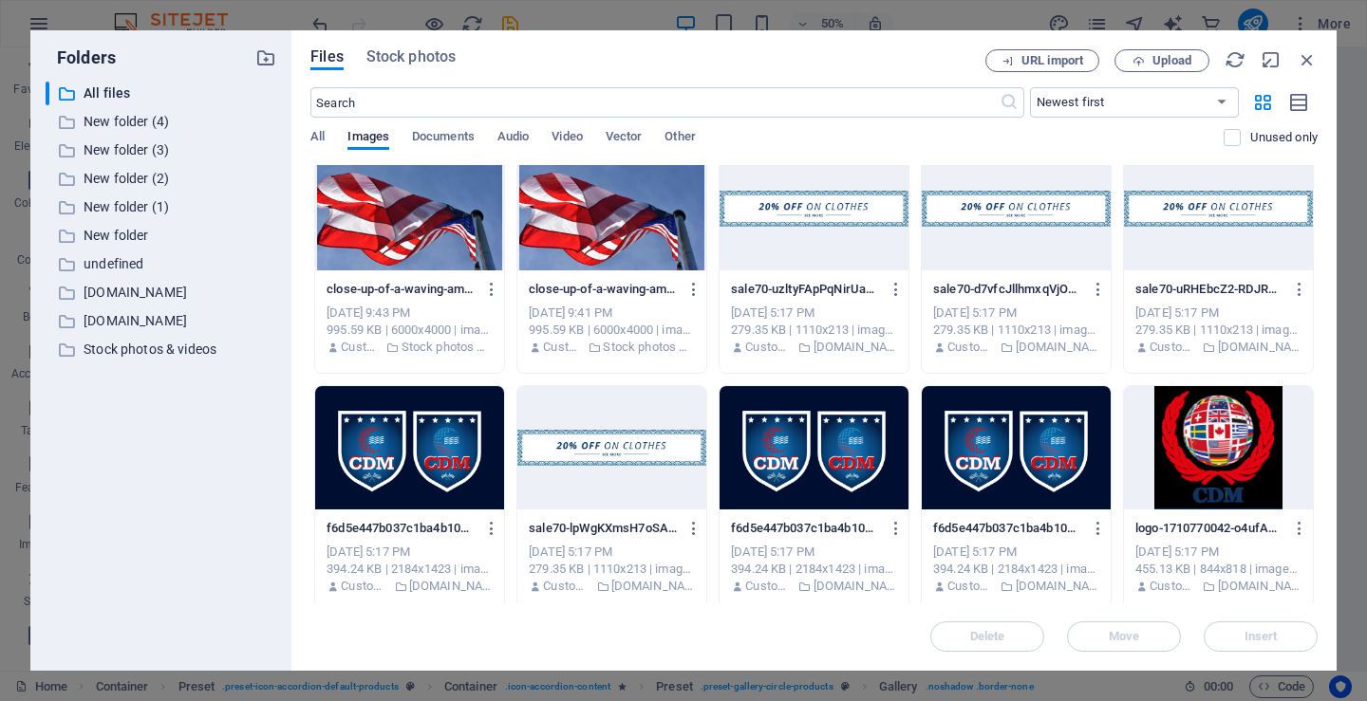
click at [1028, 459] on div at bounding box center [1016, 447] width 189 height 123
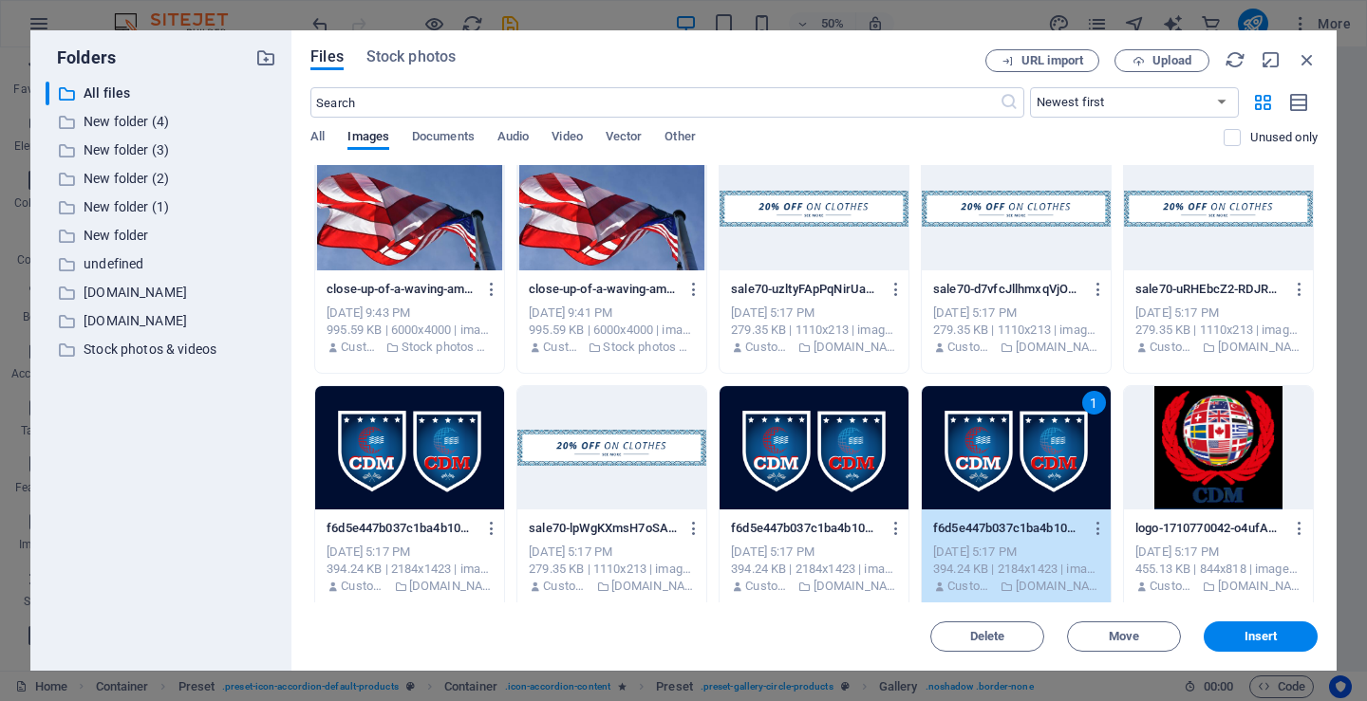
drag, startPoint x: 1028, startPoint y: 459, endPoint x: 618, endPoint y: 410, distance: 413.0
click at [1028, 459] on div "1" at bounding box center [1016, 447] width 189 height 123
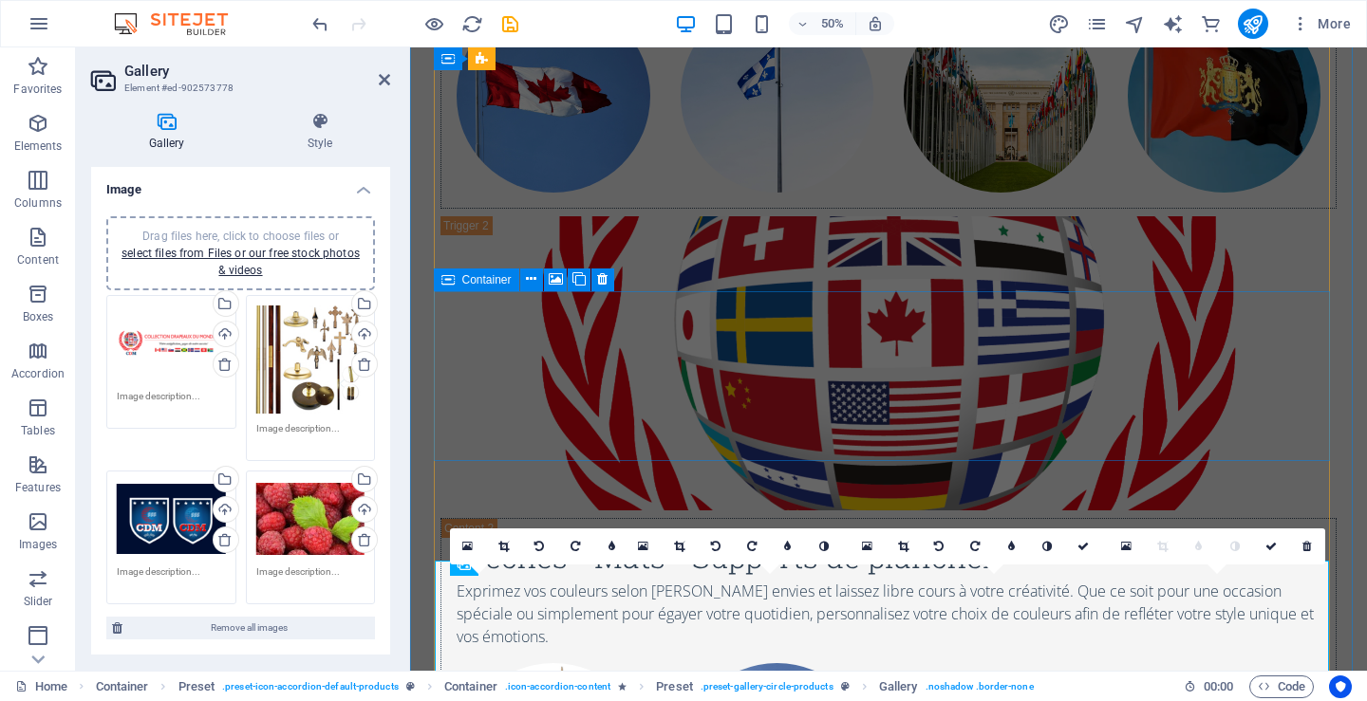
scroll to position [4434, 0]
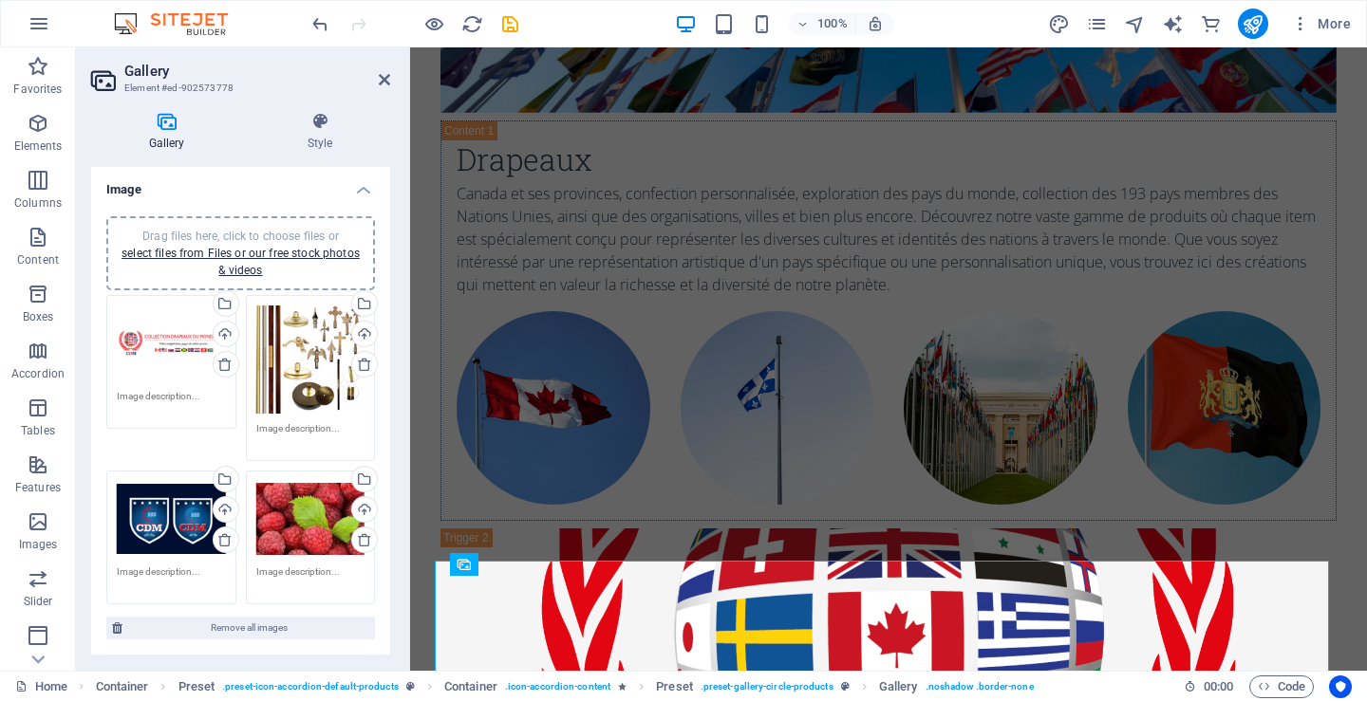
click at [293, 516] on div "Drag files here, click to choose files or select files from Files or our free s…" at bounding box center [310, 519] width 109 height 76
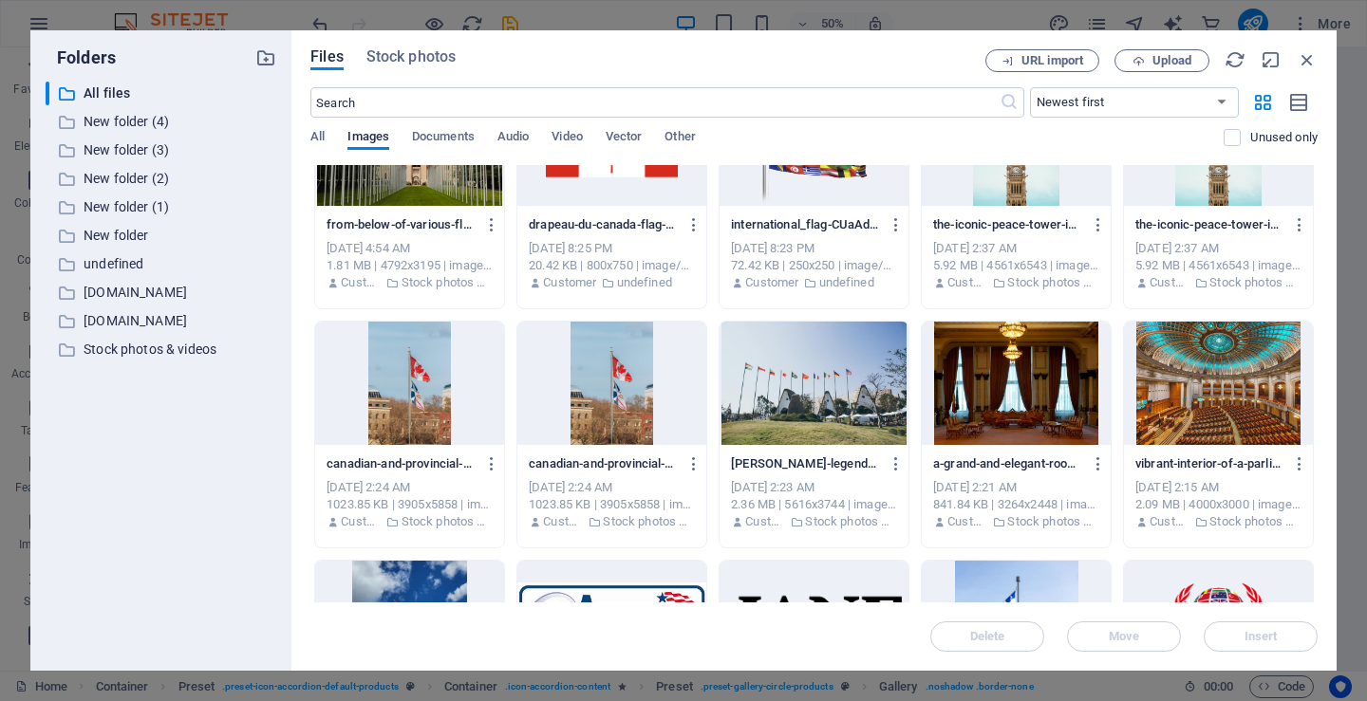
scroll to position [2278, 0]
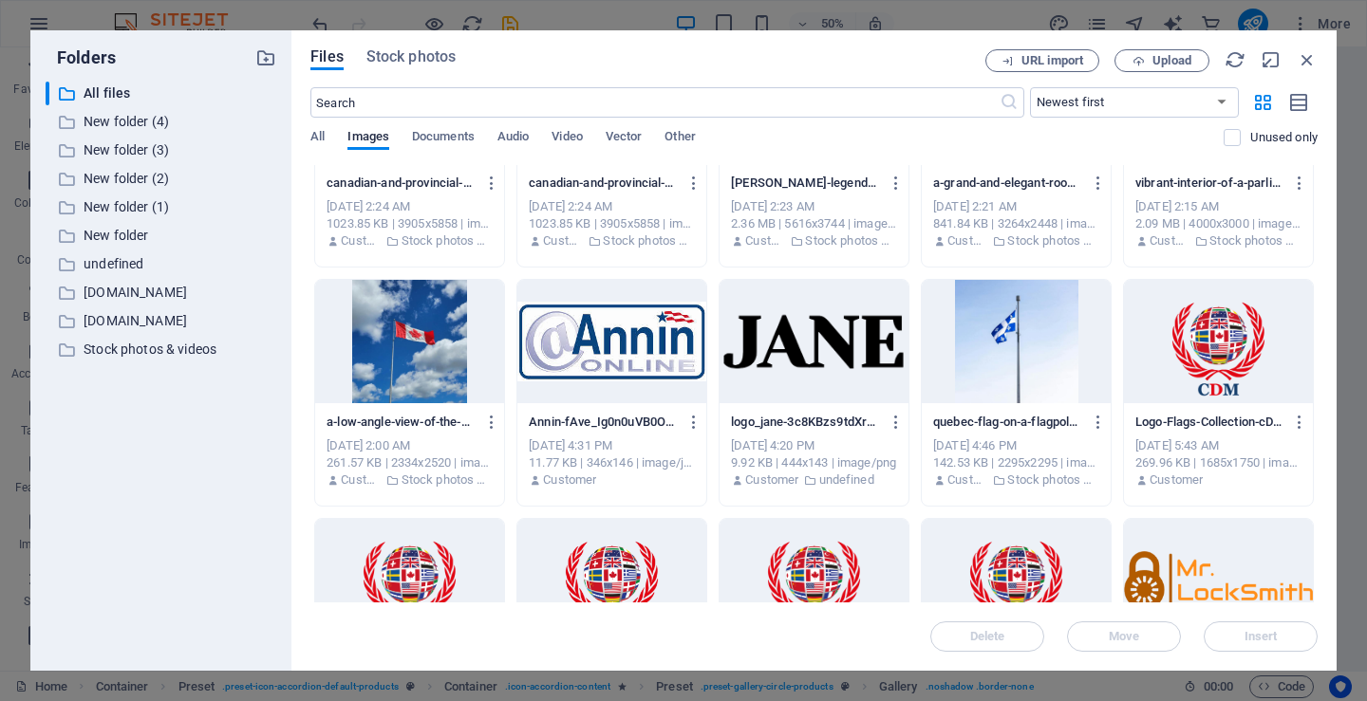
click at [1007, 346] on div at bounding box center [1016, 341] width 189 height 123
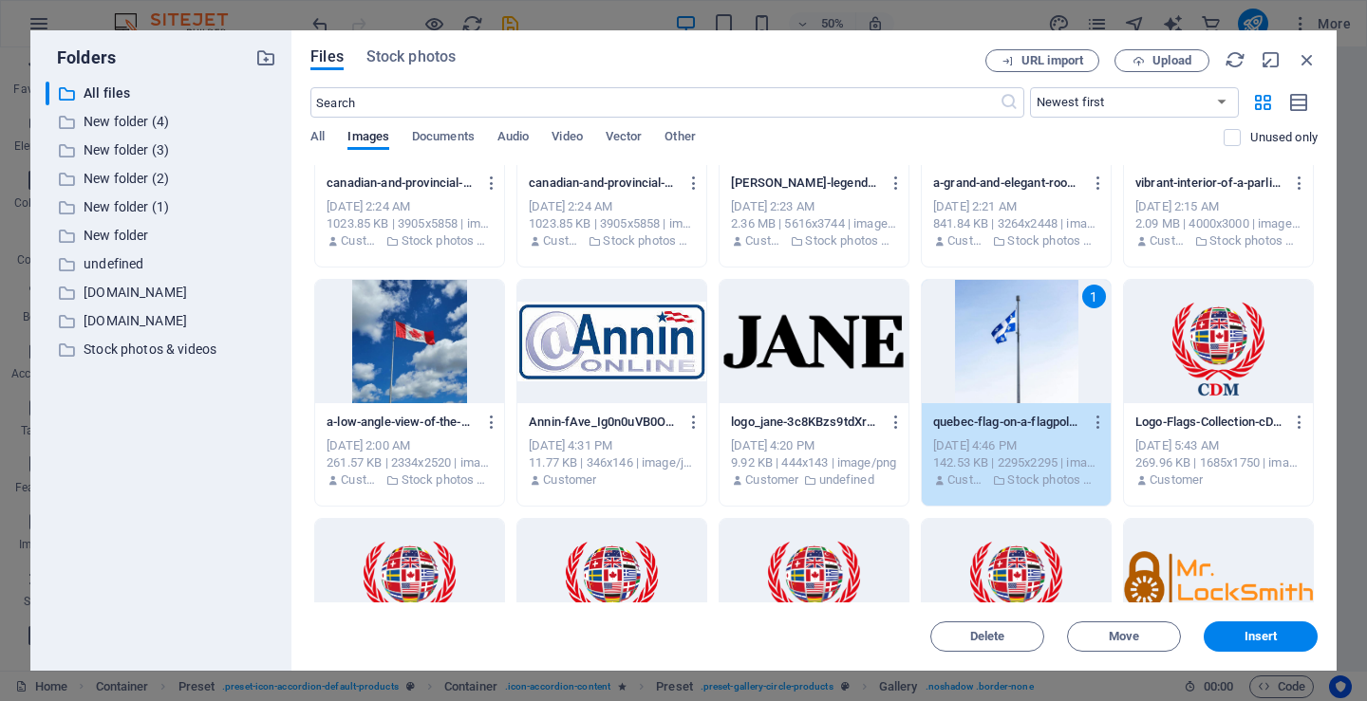
click at [1009, 350] on div "1" at bounding box center [1016, 341] width 189 height 123
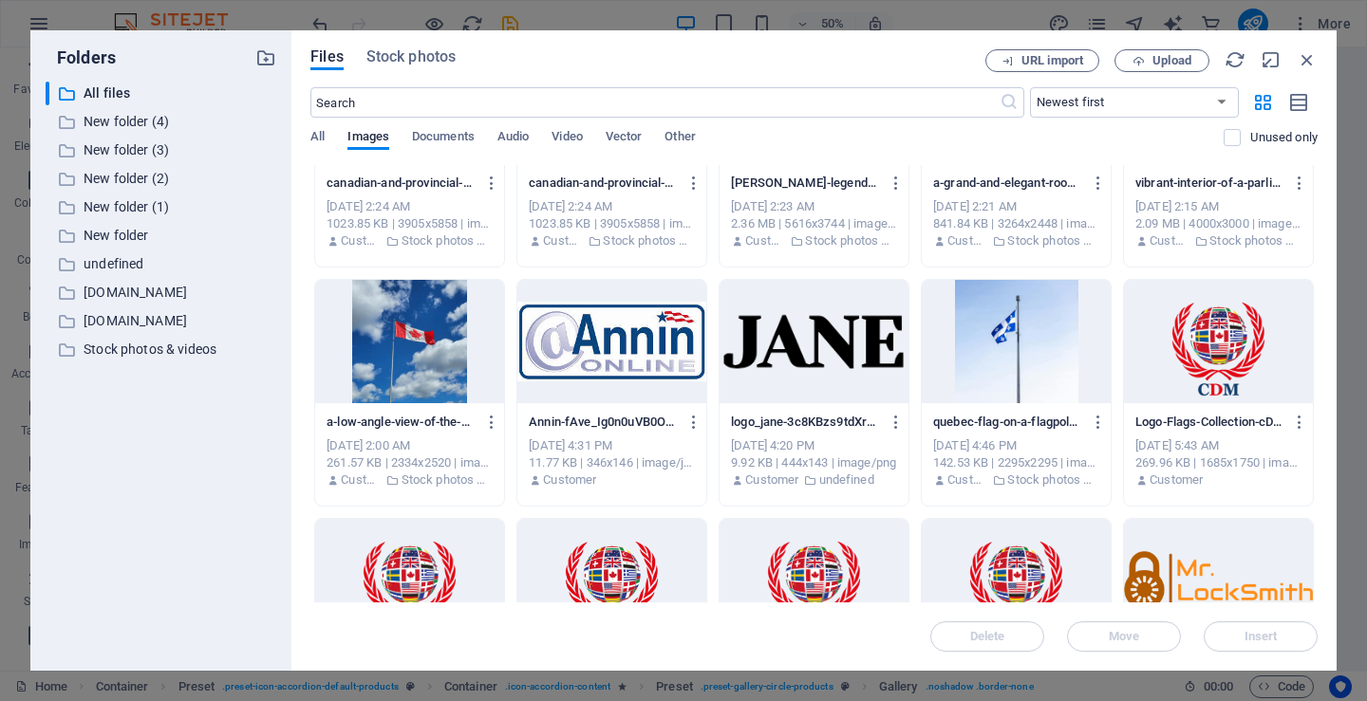
click at [1009, 350] on div at bounding box center [1016, 341] width 189 height 123
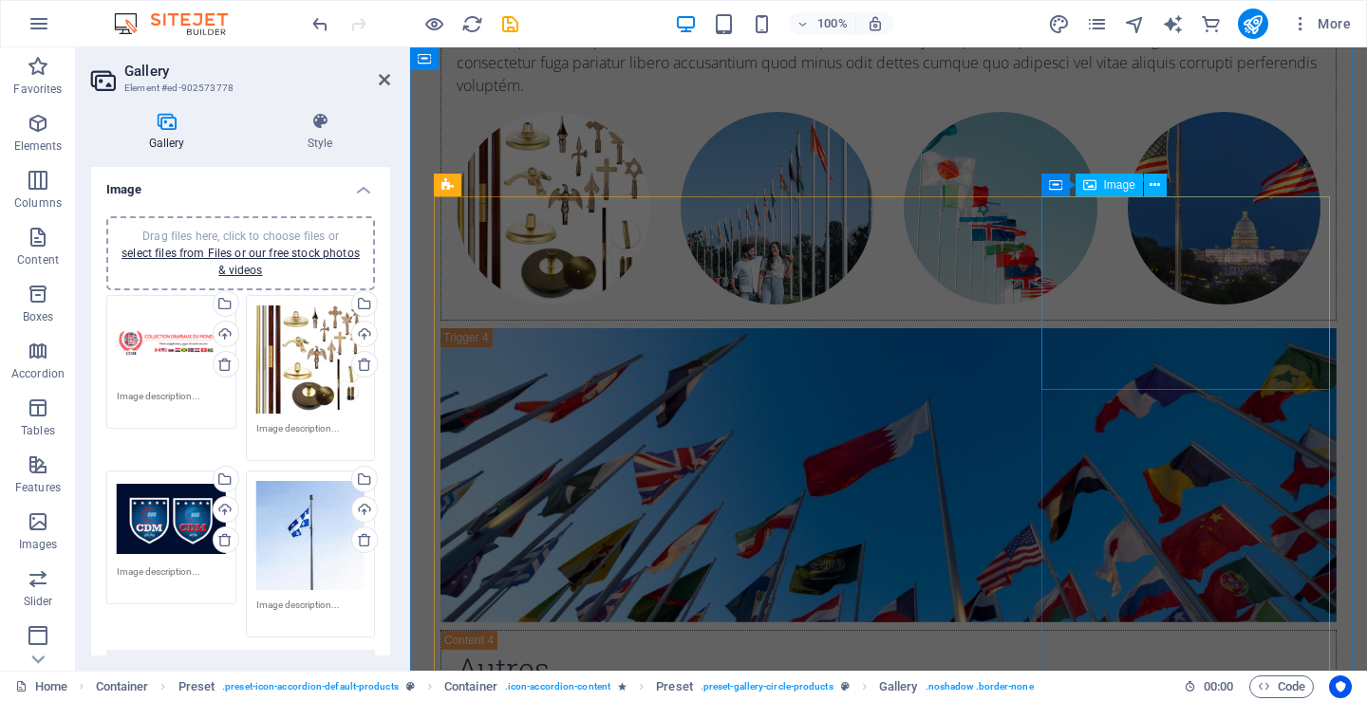
scroll to position [6047, 0]
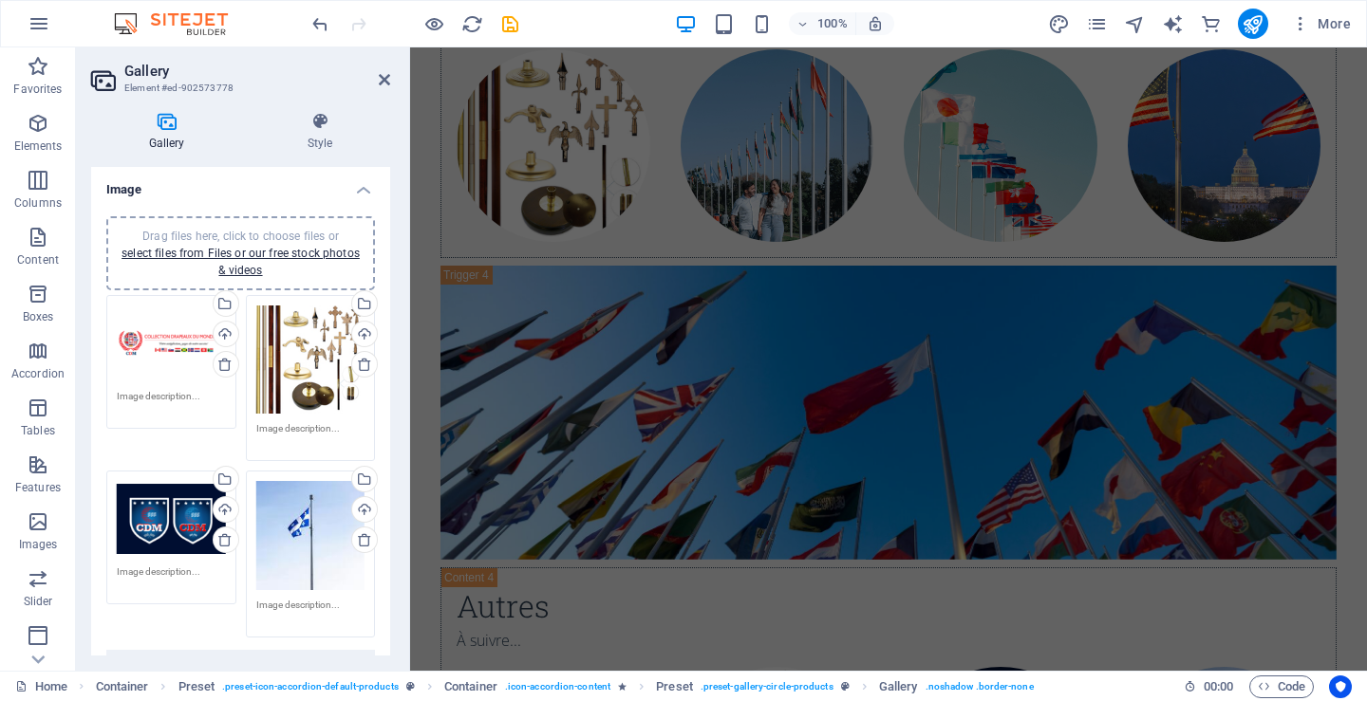
click at [155, 507] on div "Drag files here, click to choose files or select files from Files or our free s…" at bounding box center [171, 519] width 109 height 76
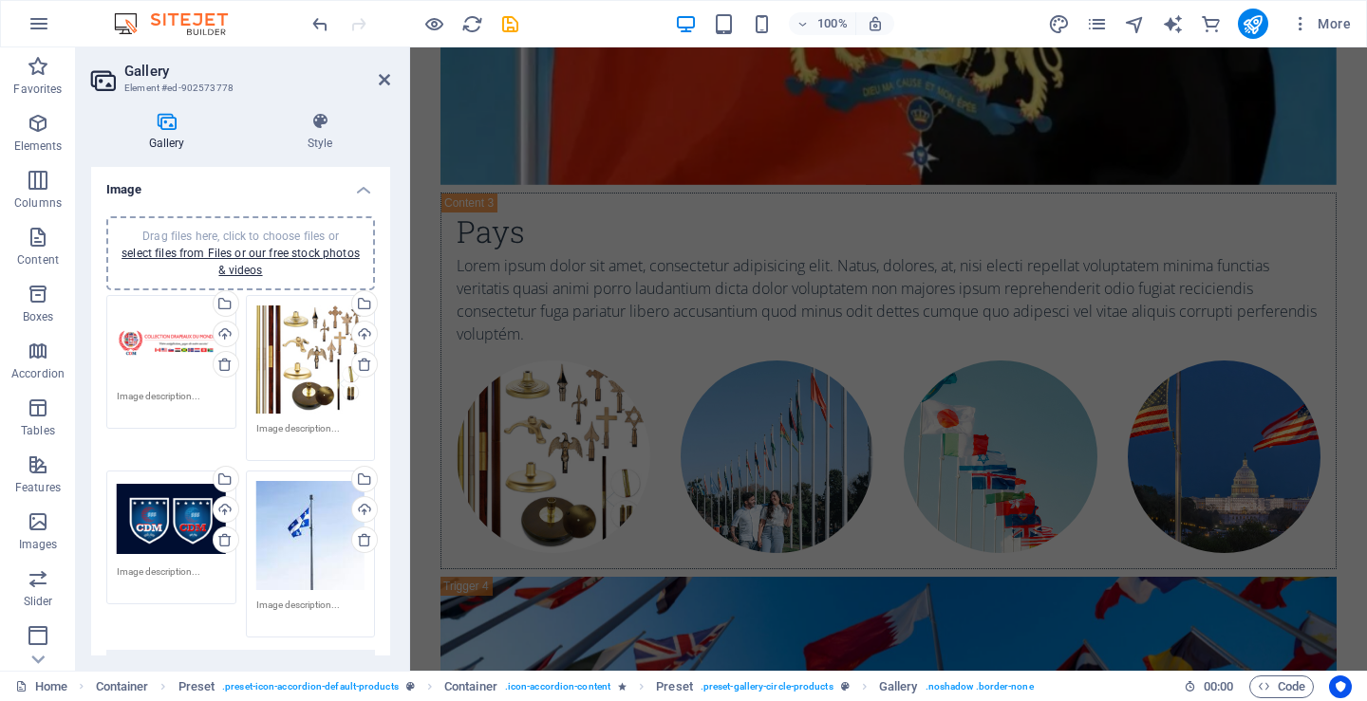
scroll to position [4747, 0]
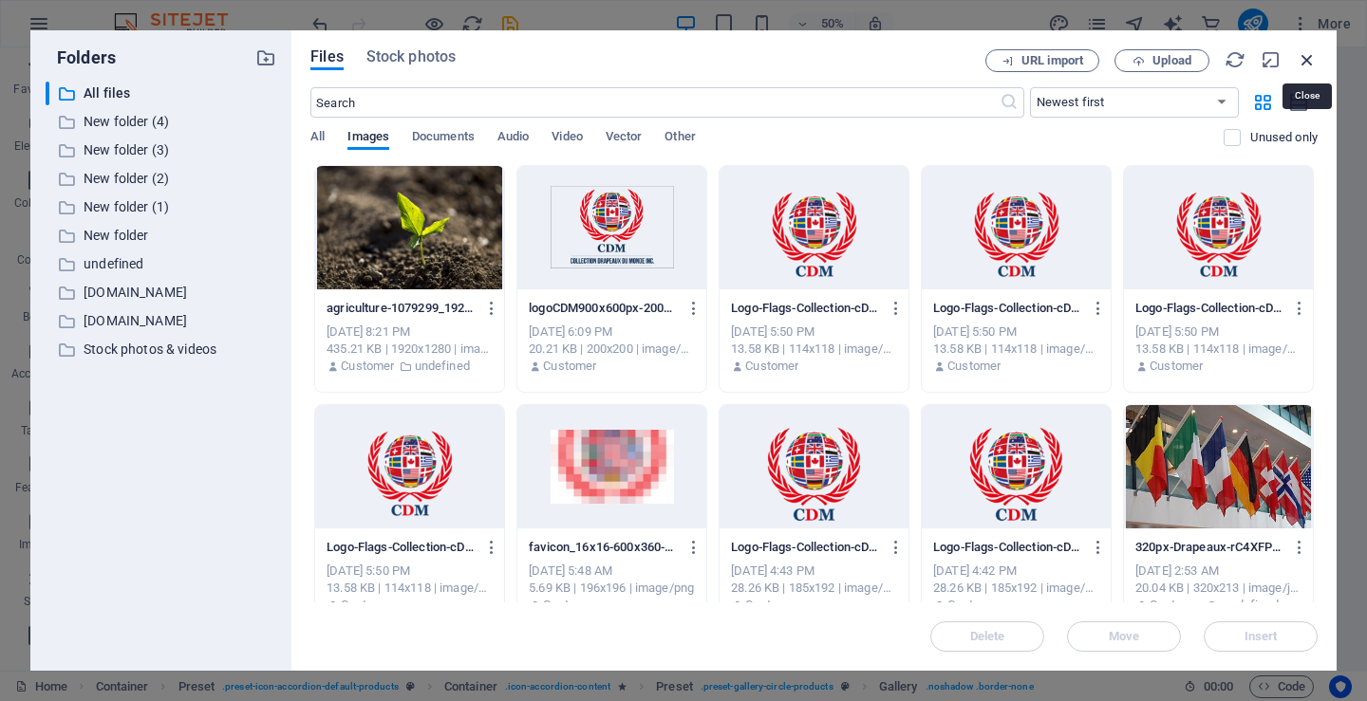
click at [1311, 53] on icon "button" at bounding box center [1307, 59] width 21 height 21
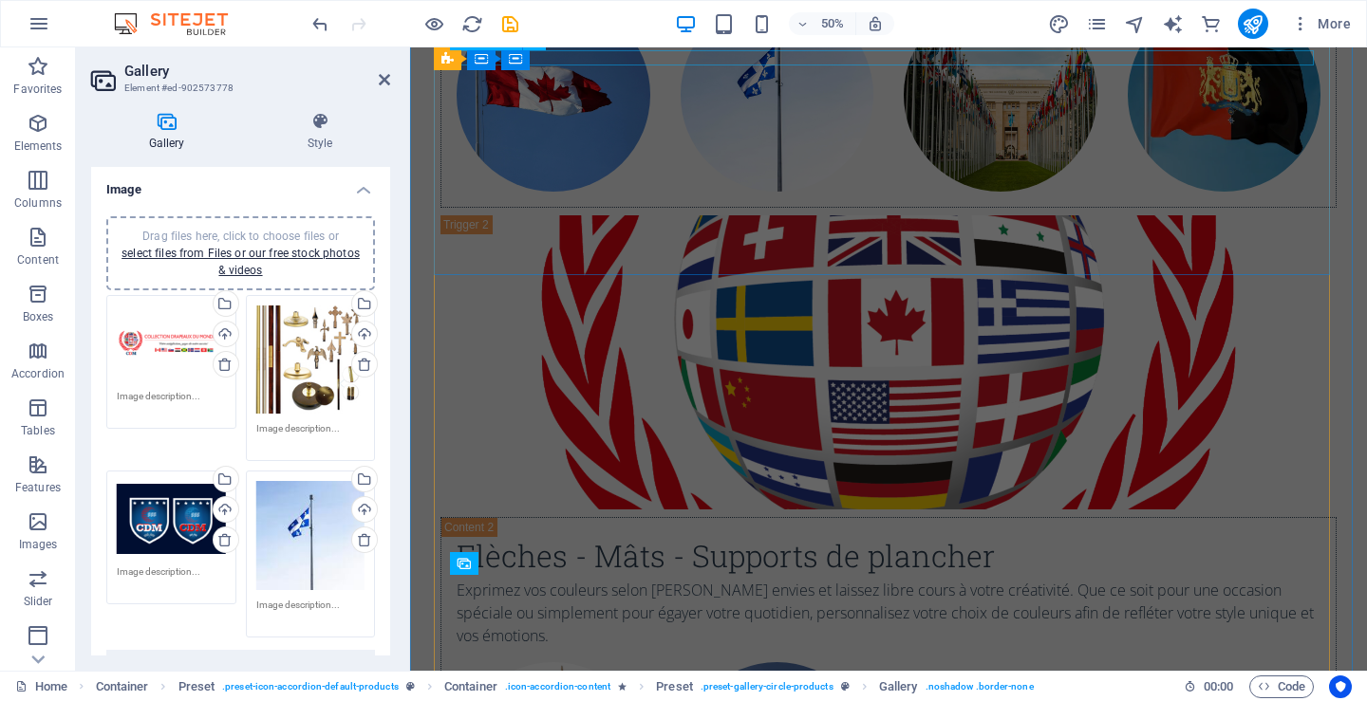
scroll to position [4435, 0]
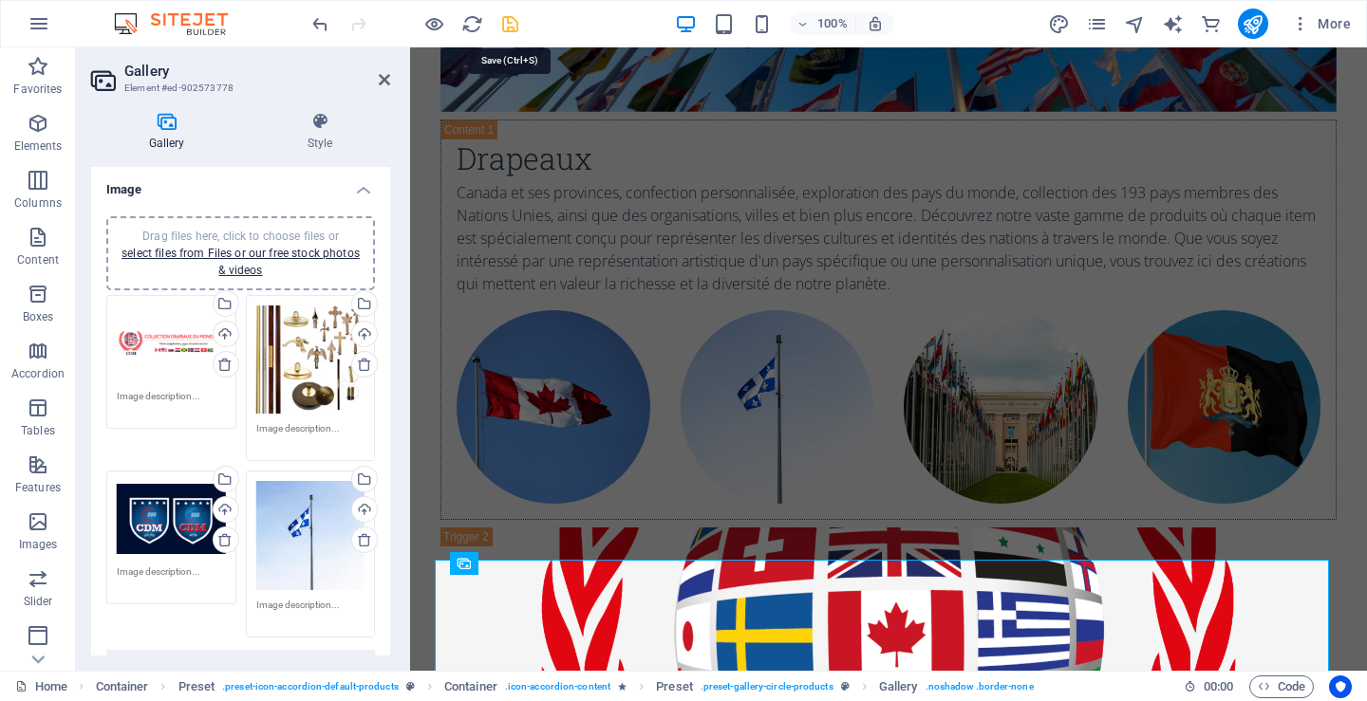
click at [240, 263] on icon "save" at bounding box center [144, 360] width 194 height 194
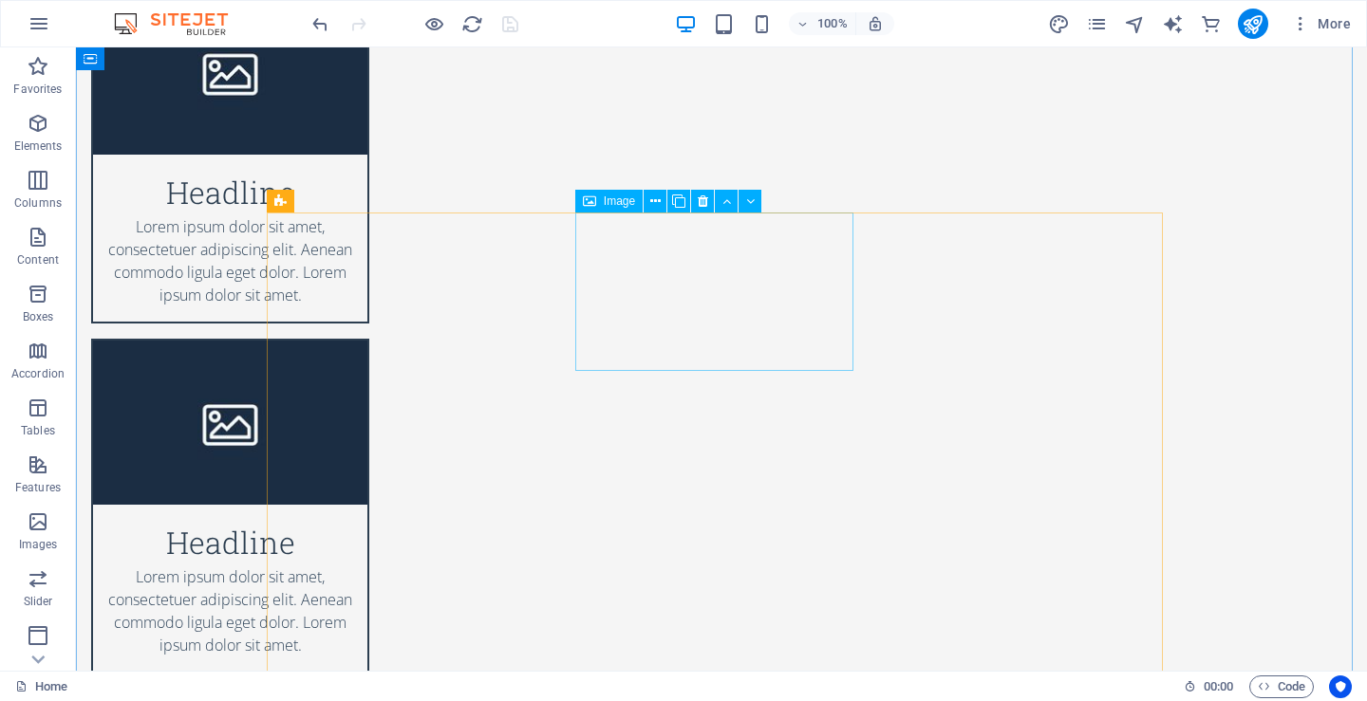
scroll to position [7472, 0]
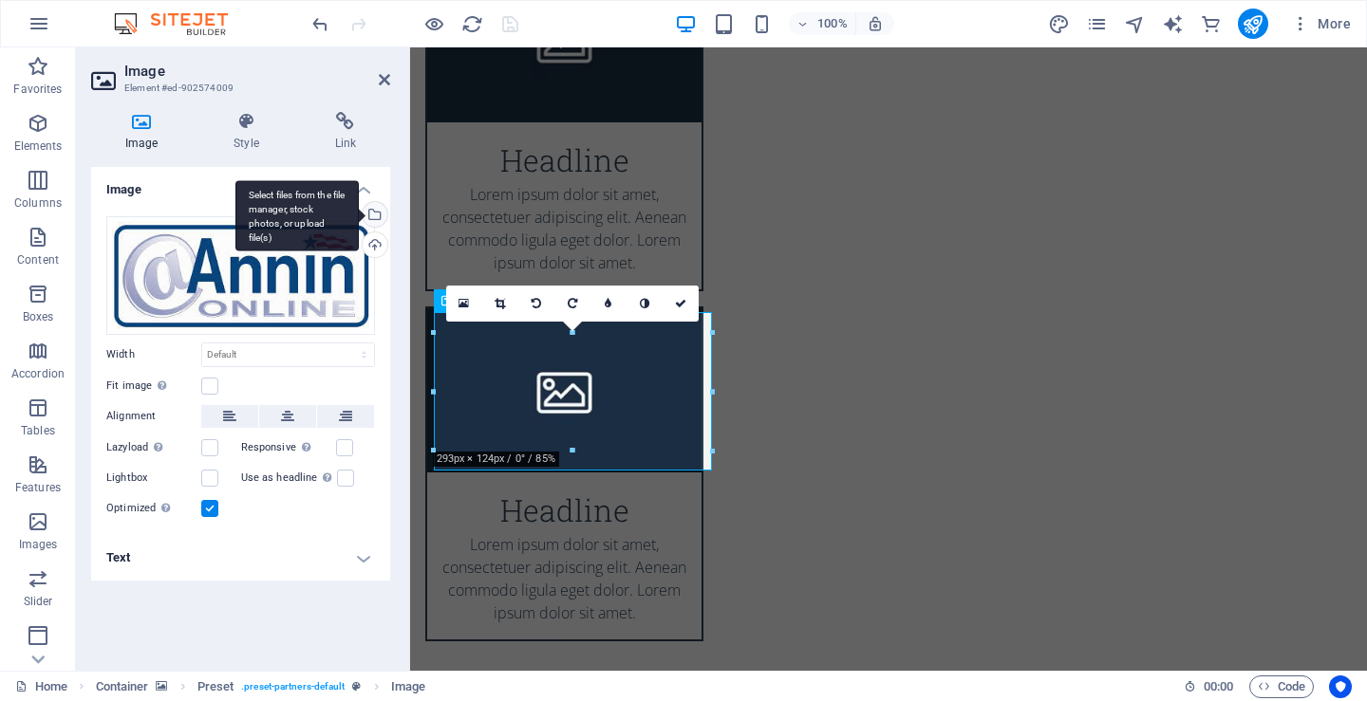
click at [359, 213] on div "Select files from the file manager, stock photos, or upload file(s)" at bounding box center [296, 215] width 123 height 71
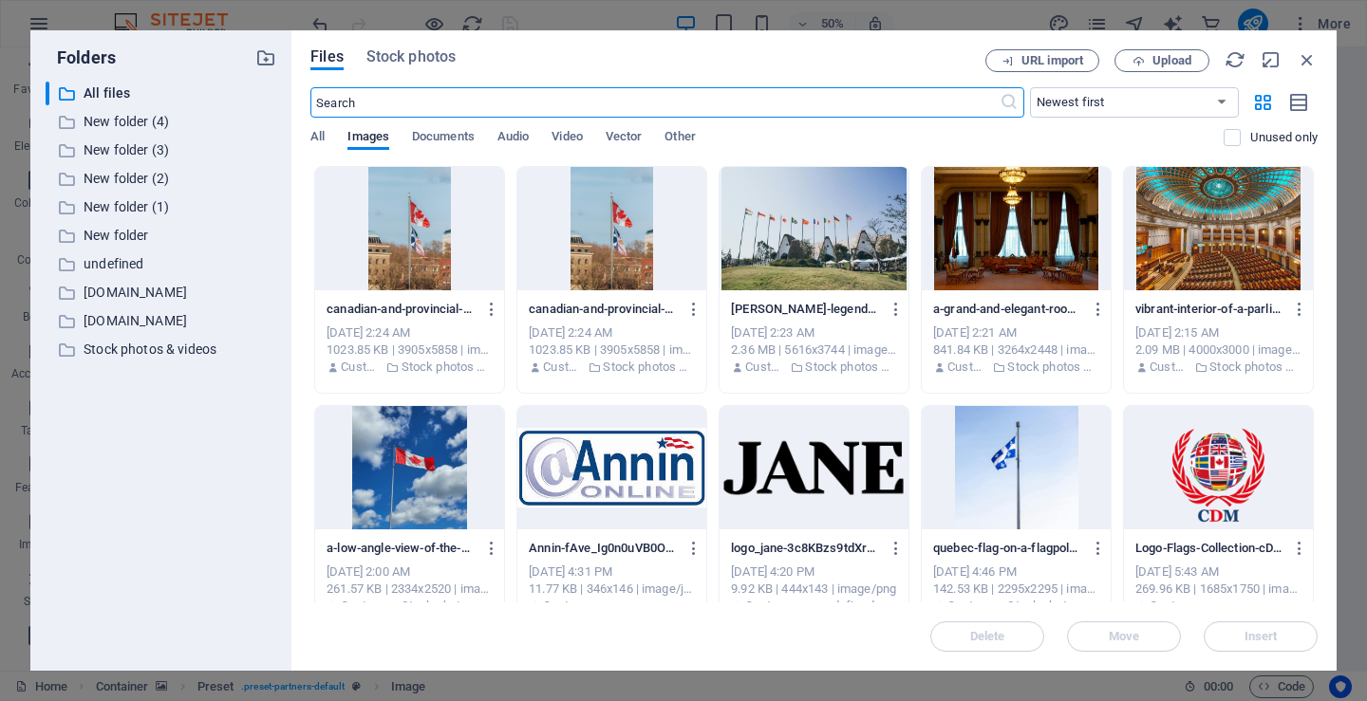
scroll to position [2183, 0]
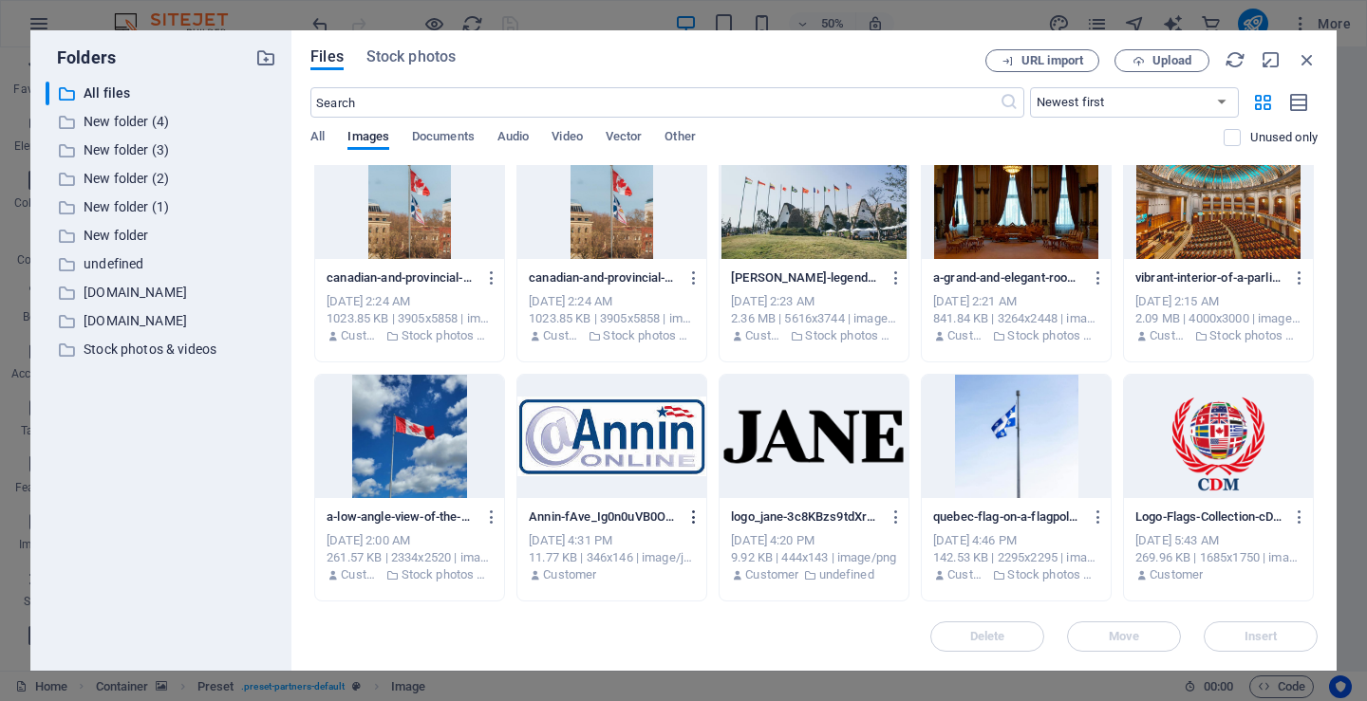
click at [689, 517] on icon "button" at bounding box center [694, 517] width 18 height 17
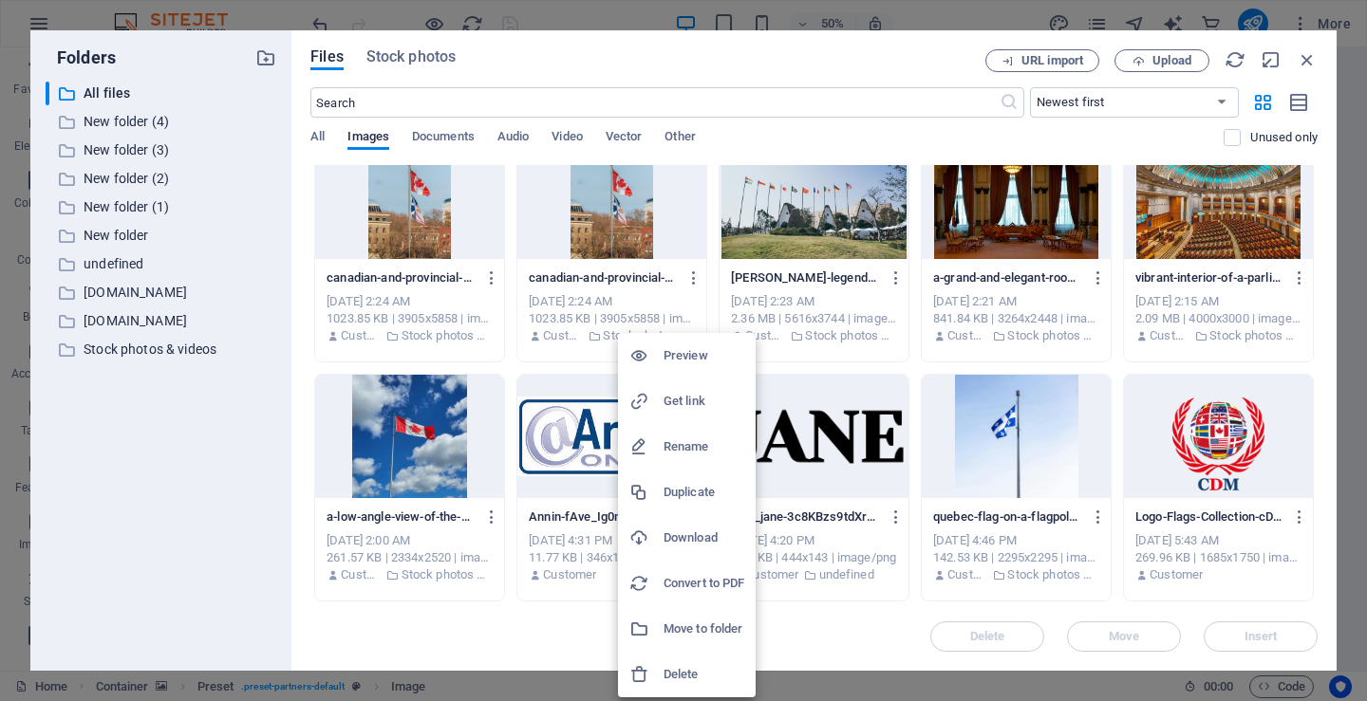
click at [671, 402] on h6 "Get link" at bounding box center [704, 401] width 81 height 23
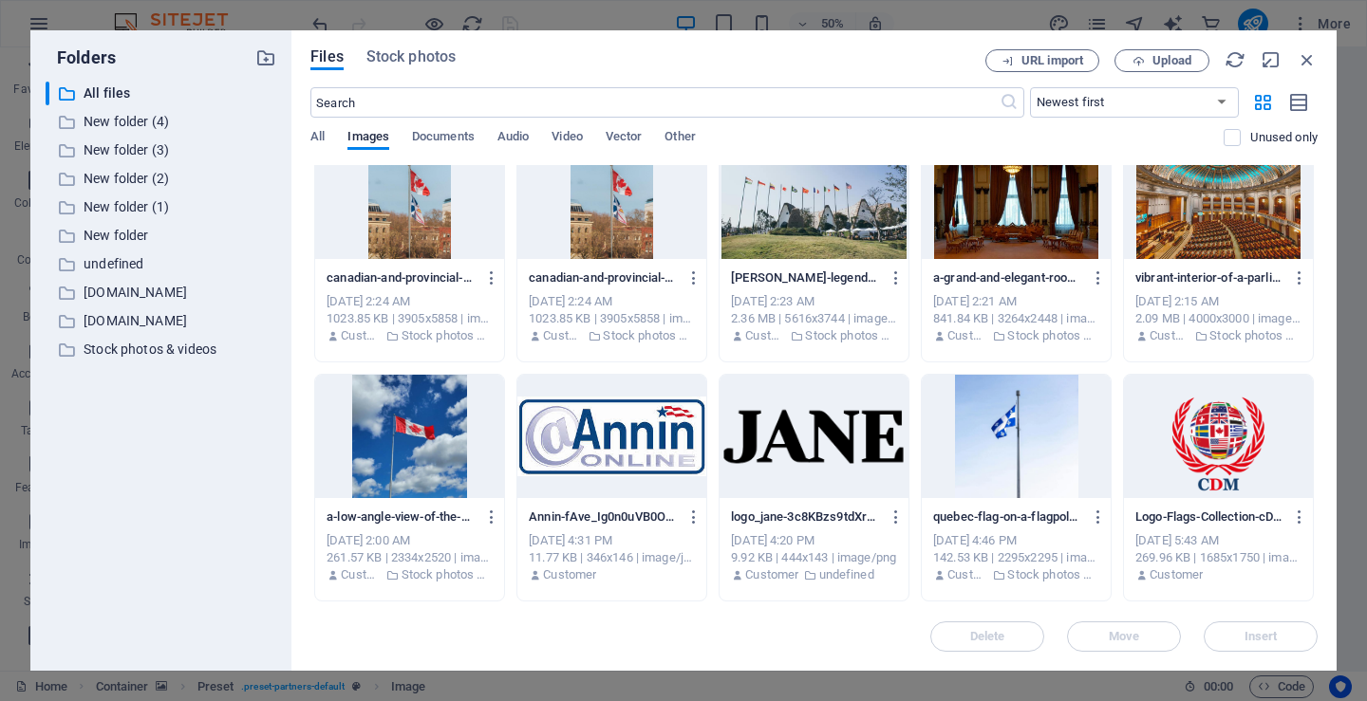
click at [671, 425] on ul "Preview Get link Rename Duplicate Download Convert to PDF Move to folder Delete" at bounding box center [687, 527] width 103 height 205
click at [322, 140] on span "All" at bounding box center [317, 138] width 14 height 27
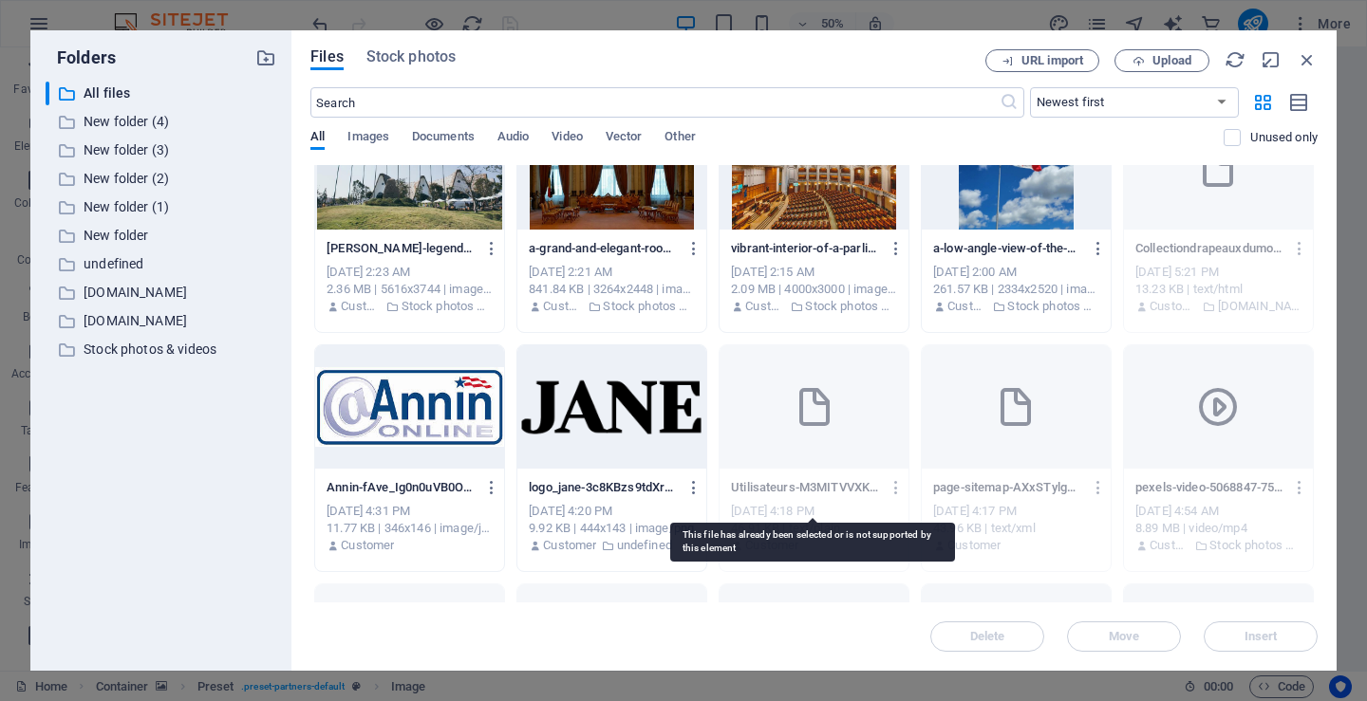
scroll to position [3186, 0]
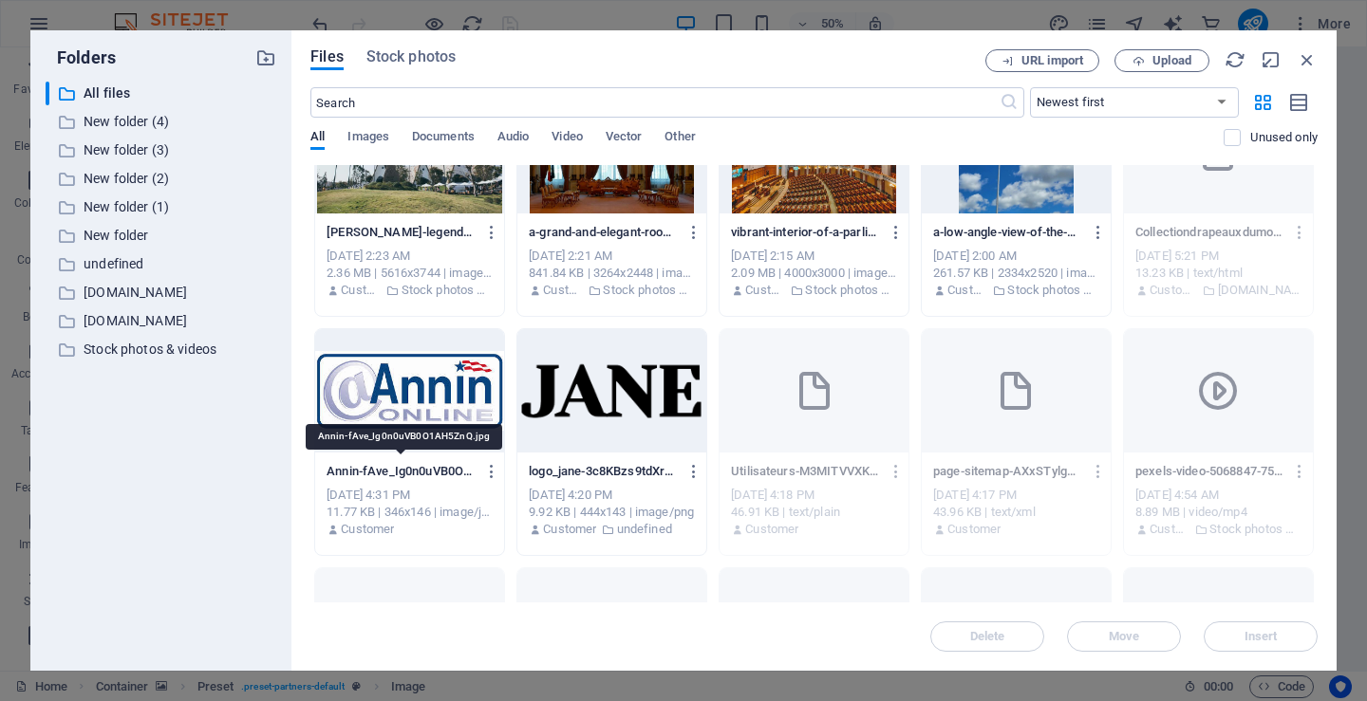
click at [424, 472] on p "Annin-fAve_Ig0n0uVB0O1AH5ZnQ.jpg" at bounding box center [401, 471] width 148 height 17
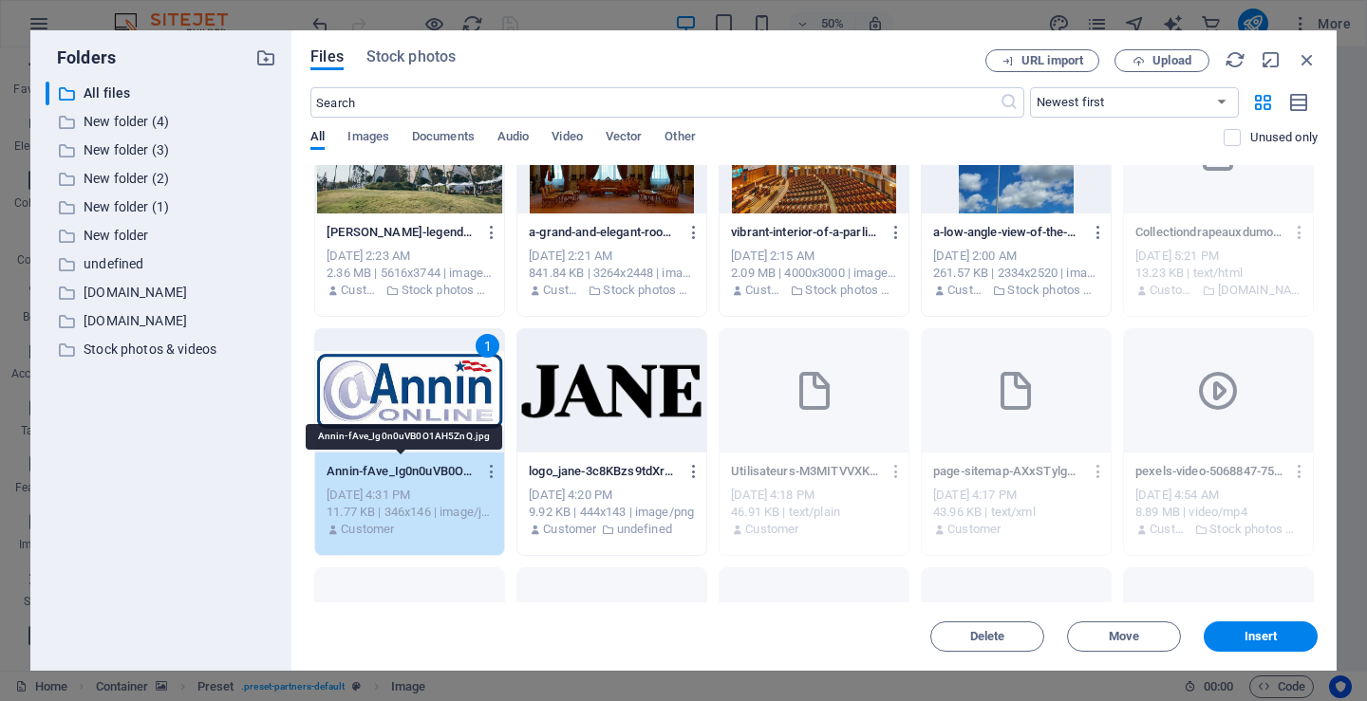
click at [424, 472] on p "Annin-fAve_Ig0n0uVB0O1AH5ZnQ.jpg" at bounding box center [401, 471] width 148 height 17
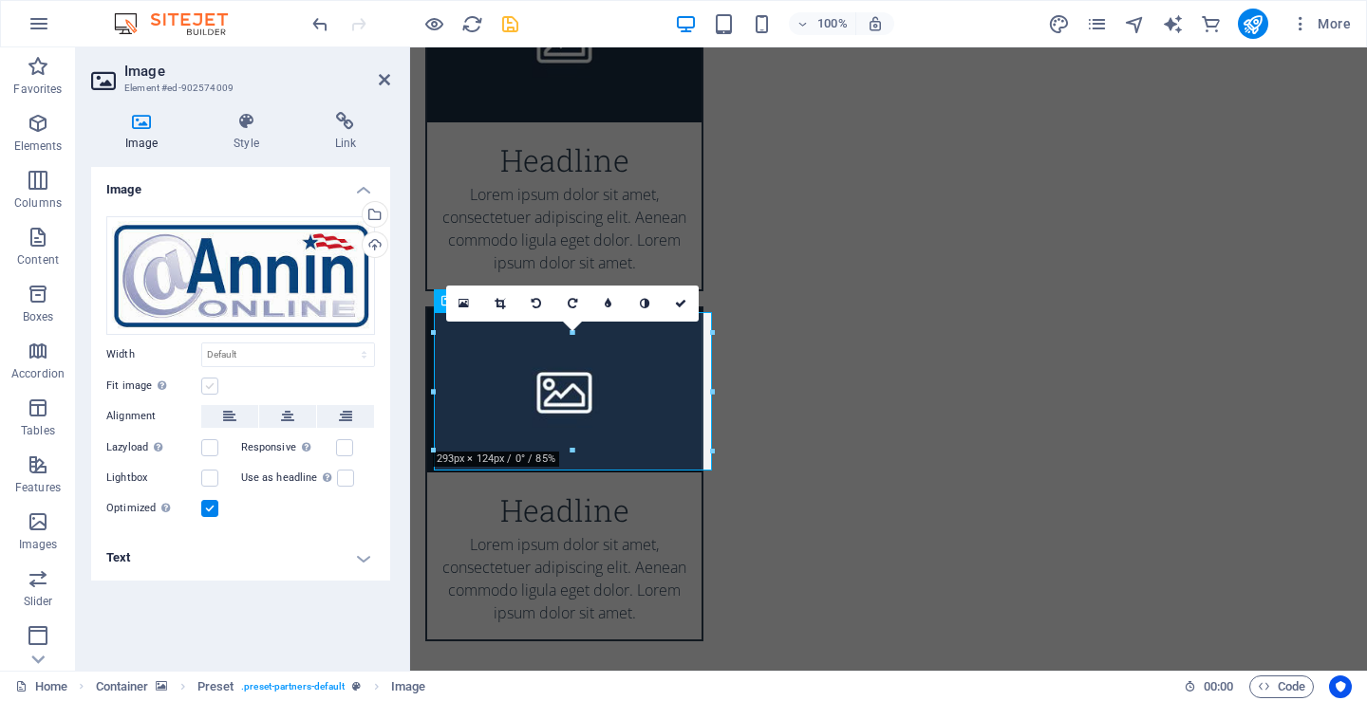
click at [213, 383] on label at bounding box center [209, 386] width 17 height 17
click at [0, 0] on input "Fit image Automatically fit image to a fixed width and height" at bounding box center [0, 0] width 0 height 0
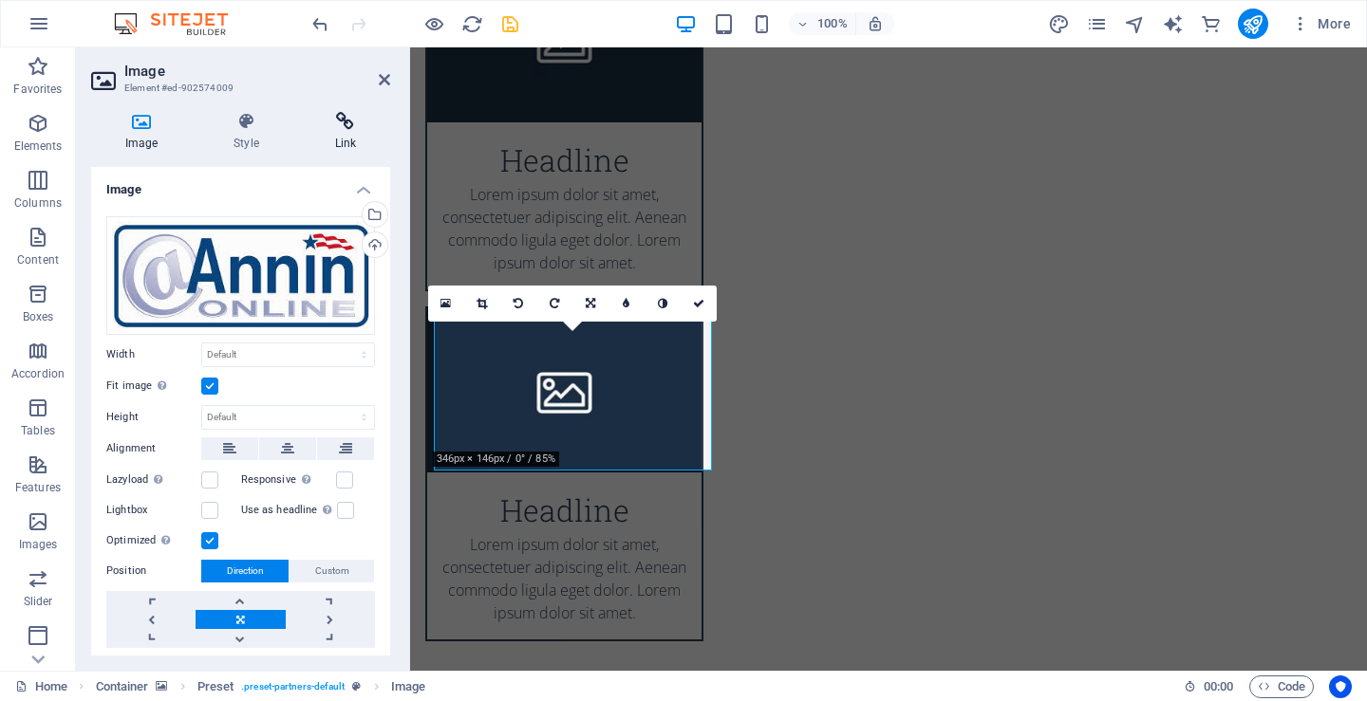
click at [347, 143] on h4 "Link" at bounding box center [345, 132] width 89 height 40
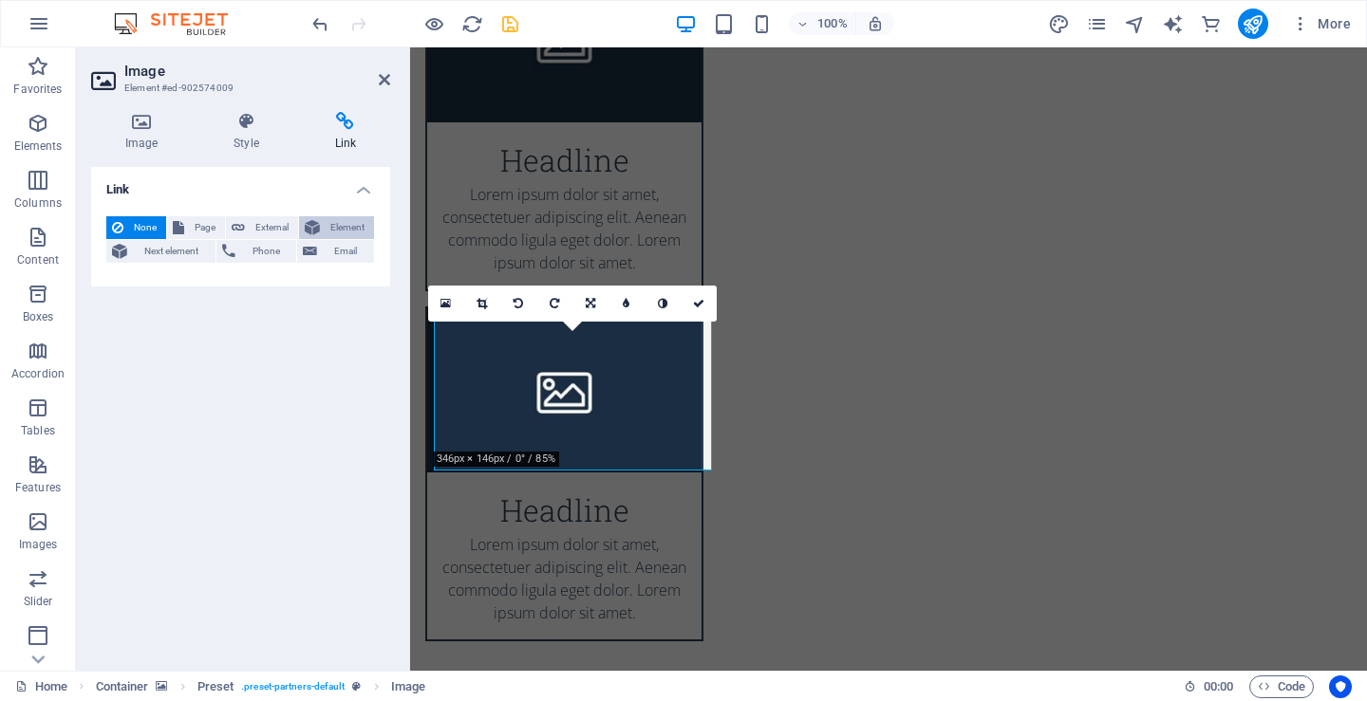
click at [332, 225] on span "Element" at bounding box center [347, 227] width 43 height 23
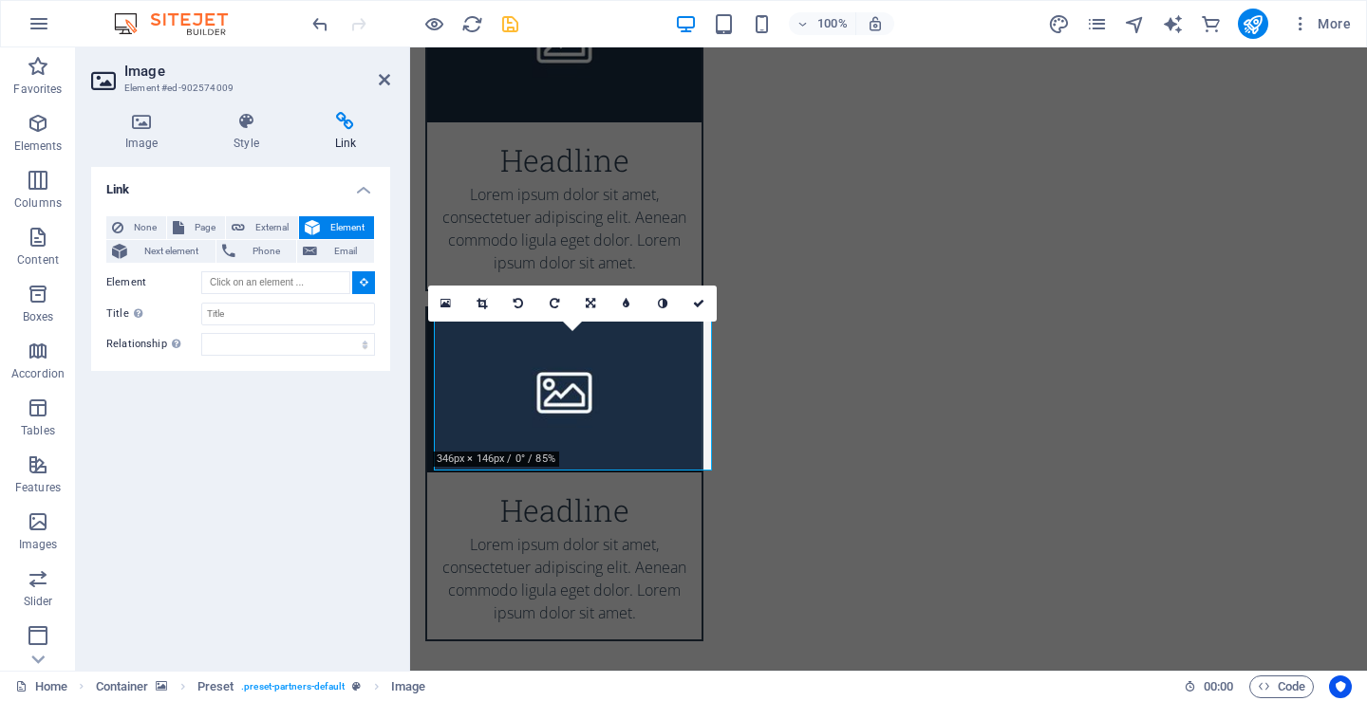
click at [332, 225] on span "Element" at bounding box center [347, 227] width 43 height 23
click at [363, 280] on icon at bounding box center [364, 281] width 9 height 9
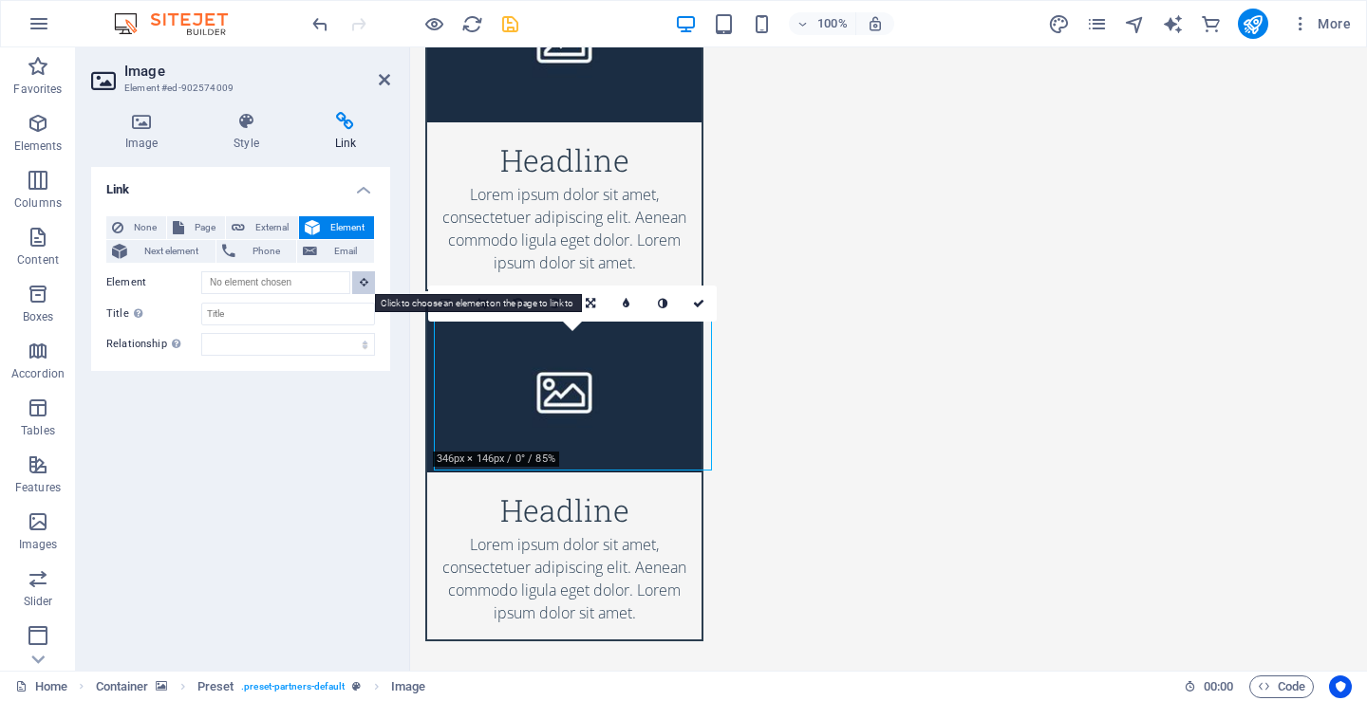
click at [363, 280] on icon at bounding box center [364, 281] width 9 height 9
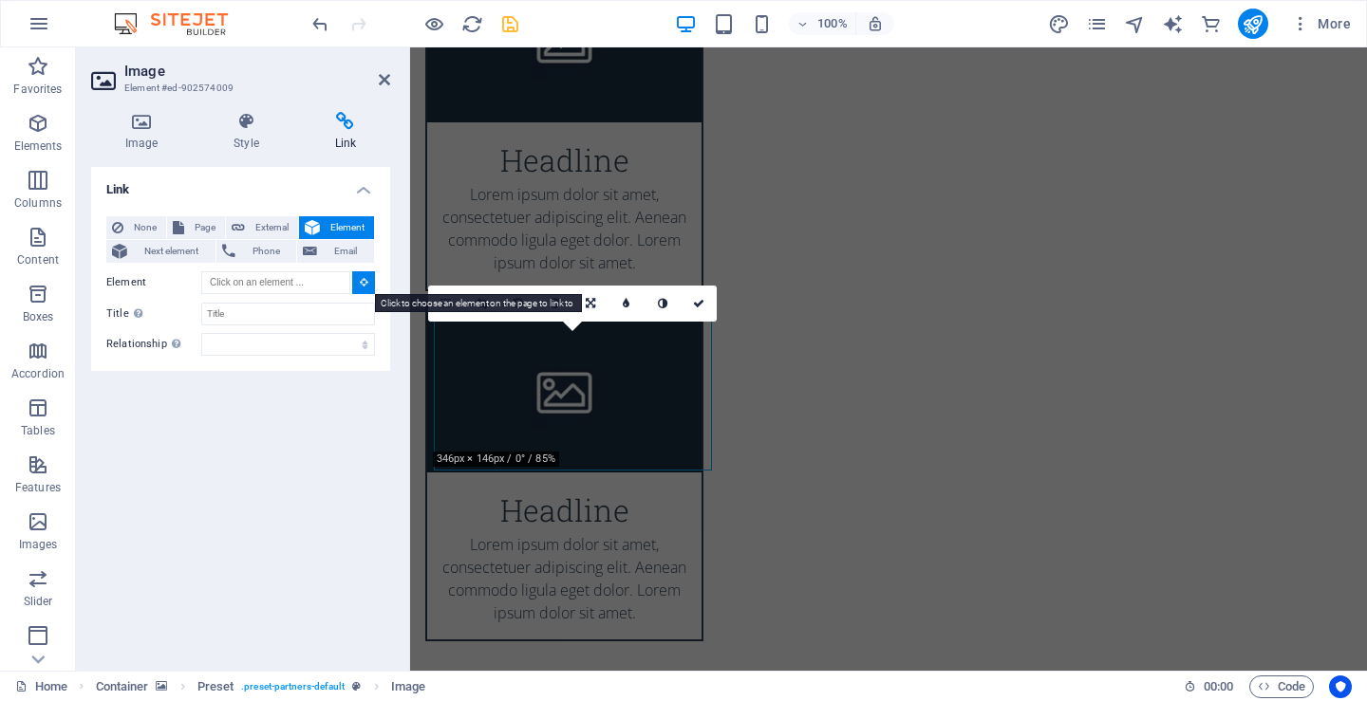
click at [364, 282] on icon at bounding box center [364, 281] width 9 height 9
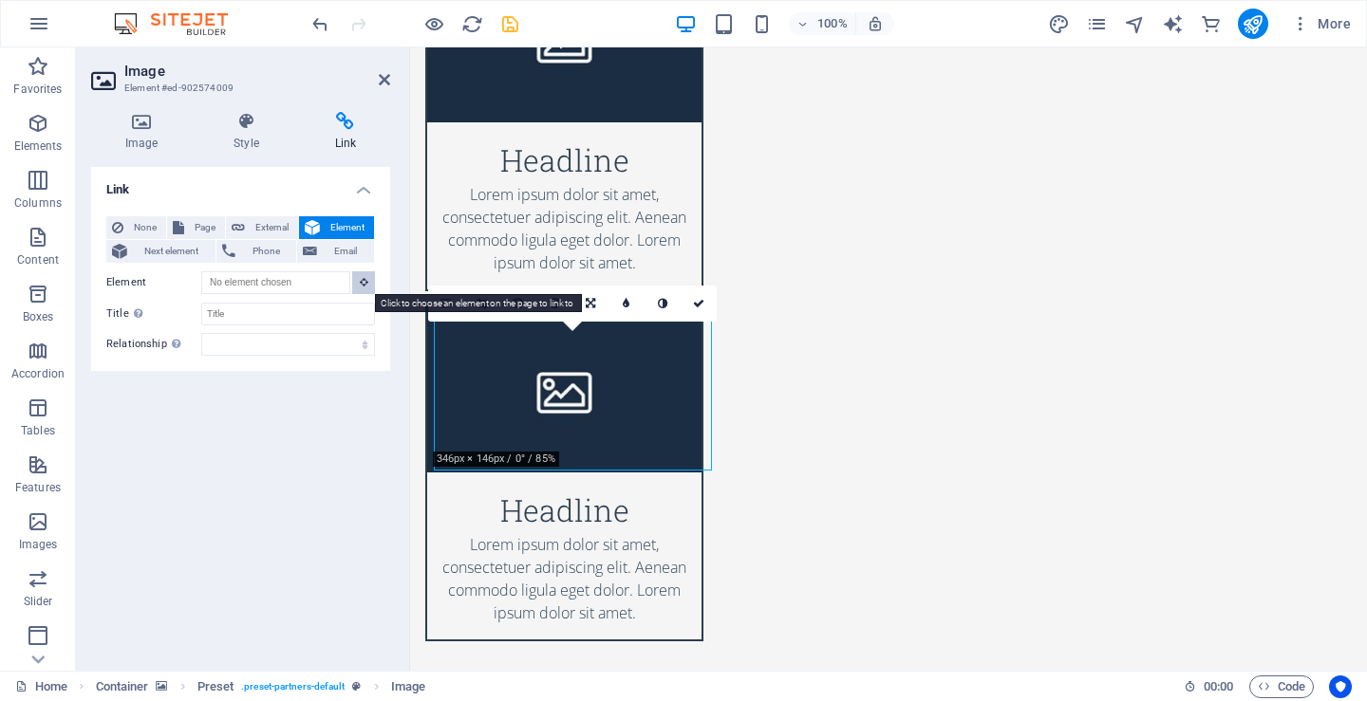
click at [364, 282] on icon at bounding box center [364, 281] width 9 height 9
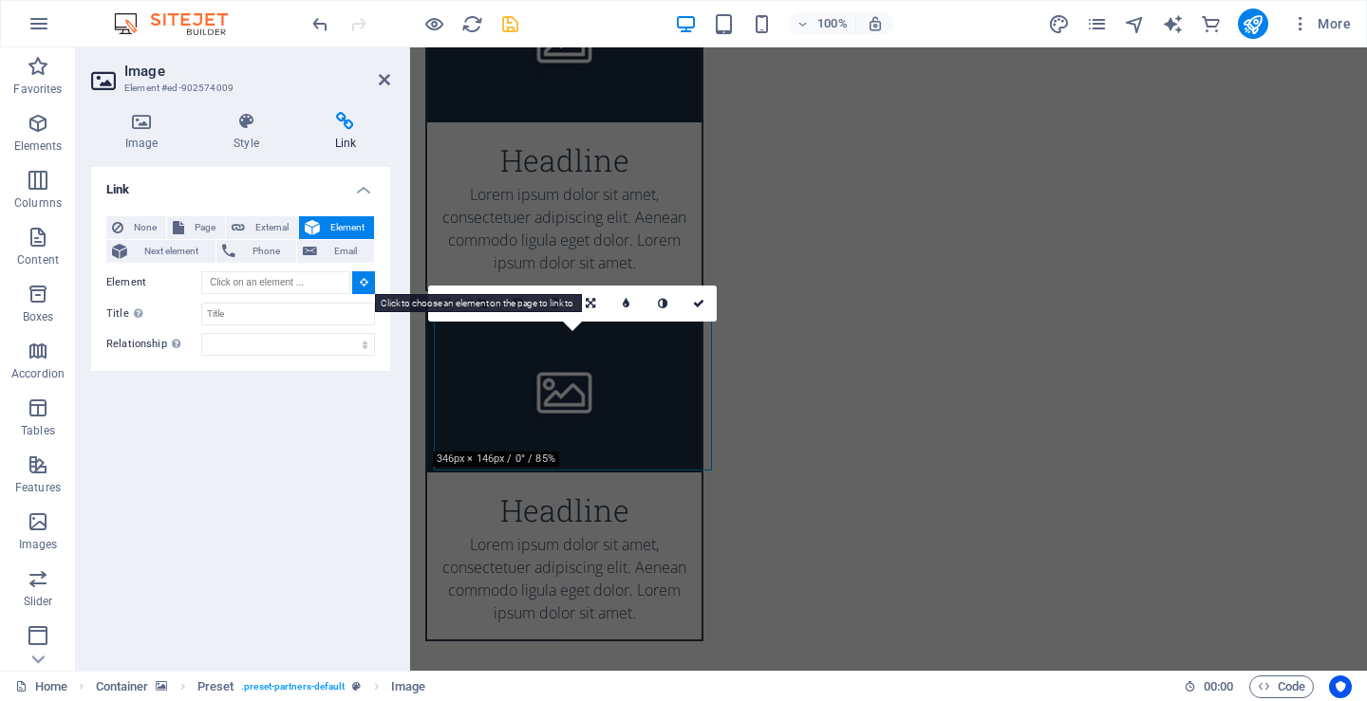
click at [364, 282] on icon at bounding box center [364, 281] width 9 height 9
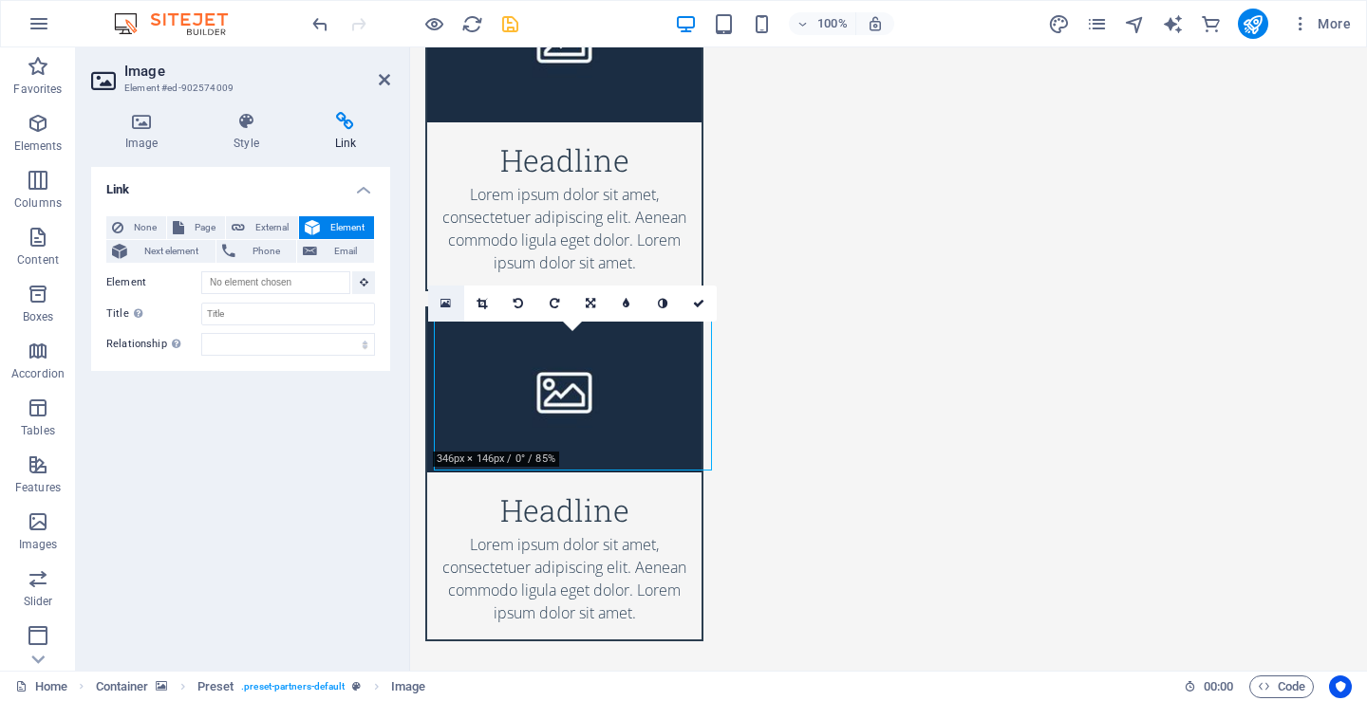
click at [448, 303] on icon at bounding box center [445, 303] width 10 height 13
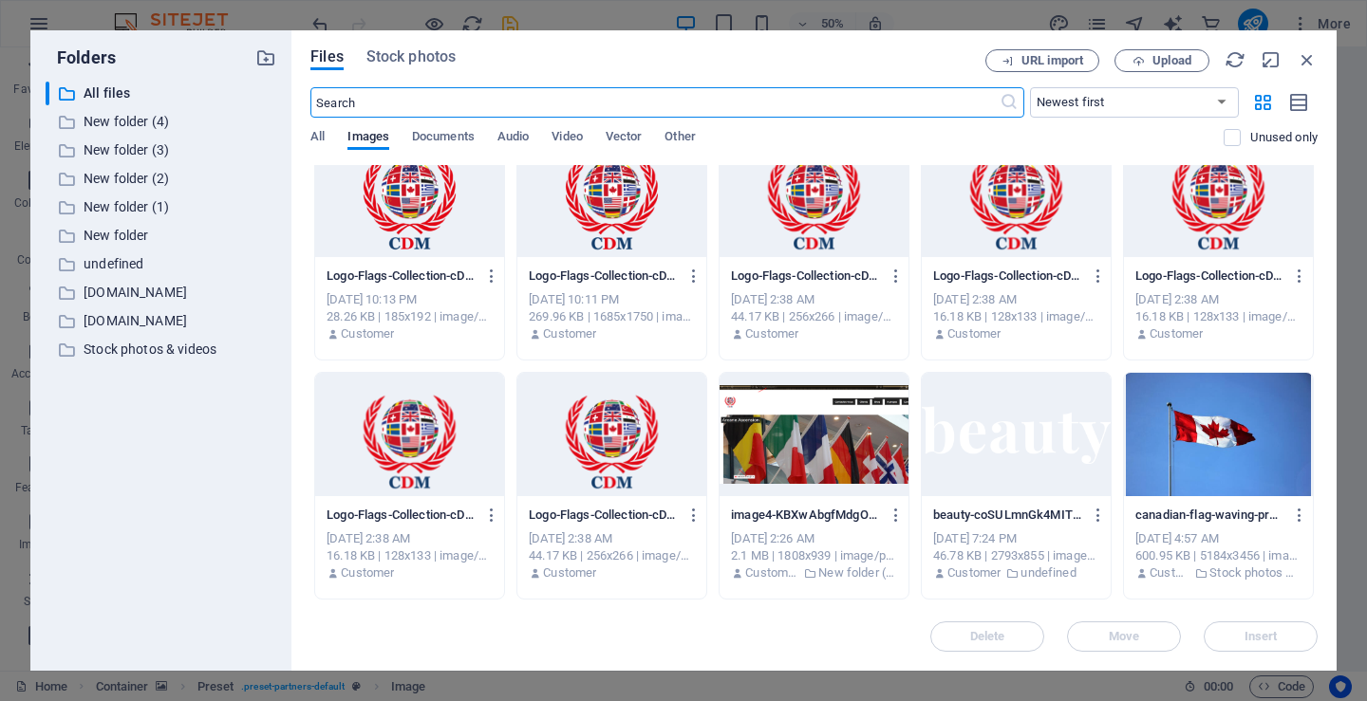
scroll to position [1519, 0]
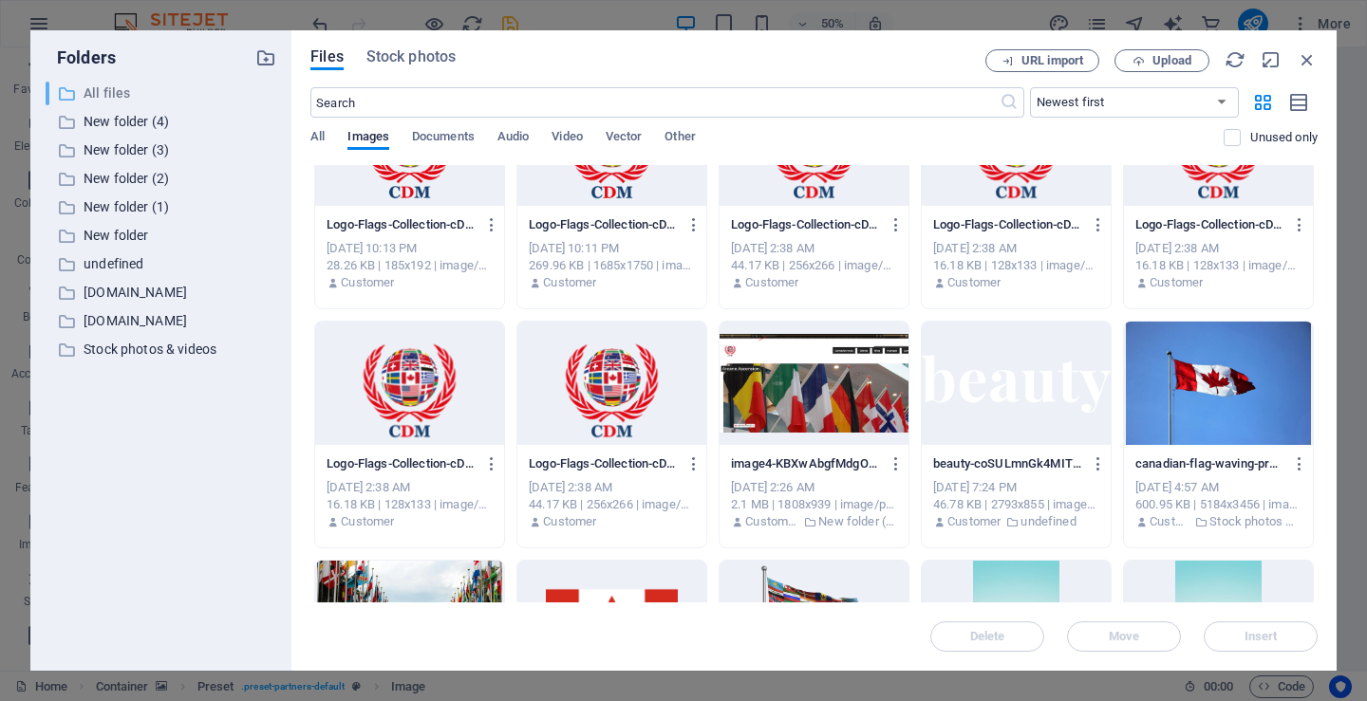
click at [118, 87] on p "All files" at bounding box center [163, 94] width 158 height 22
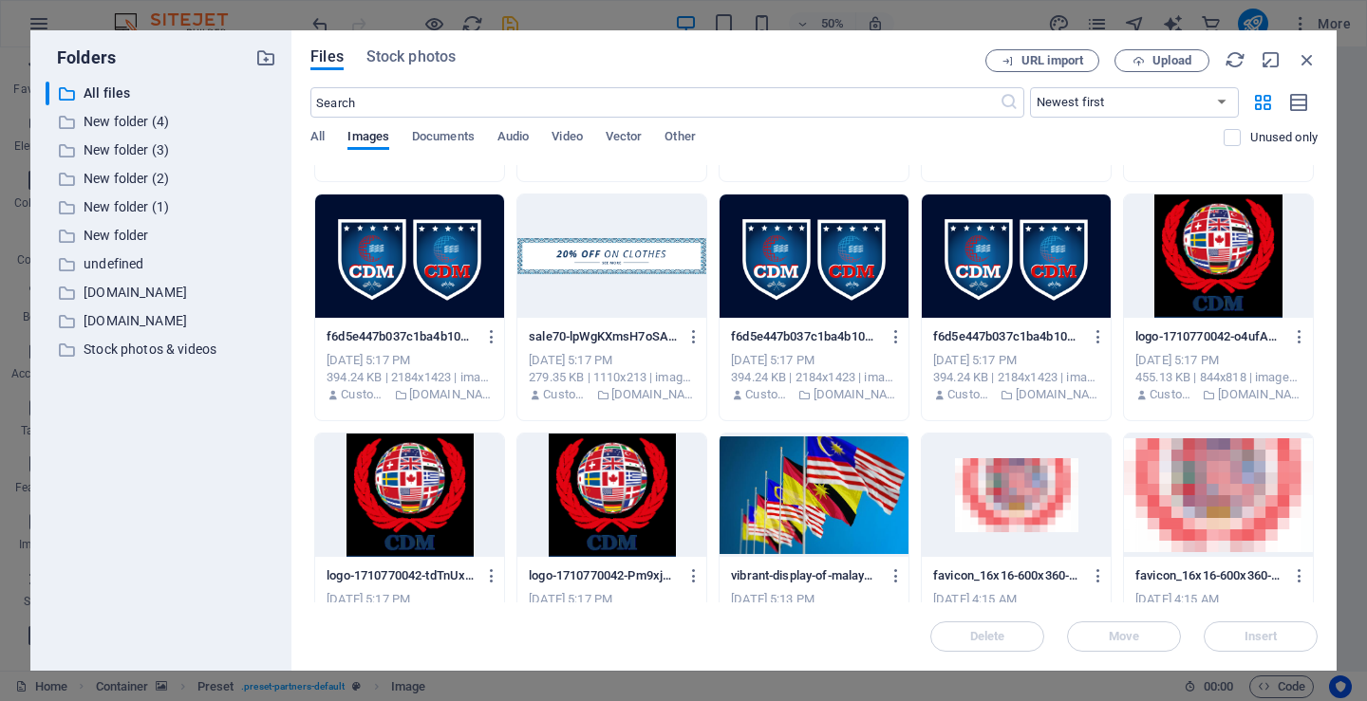
scroll to position [4082, 0]
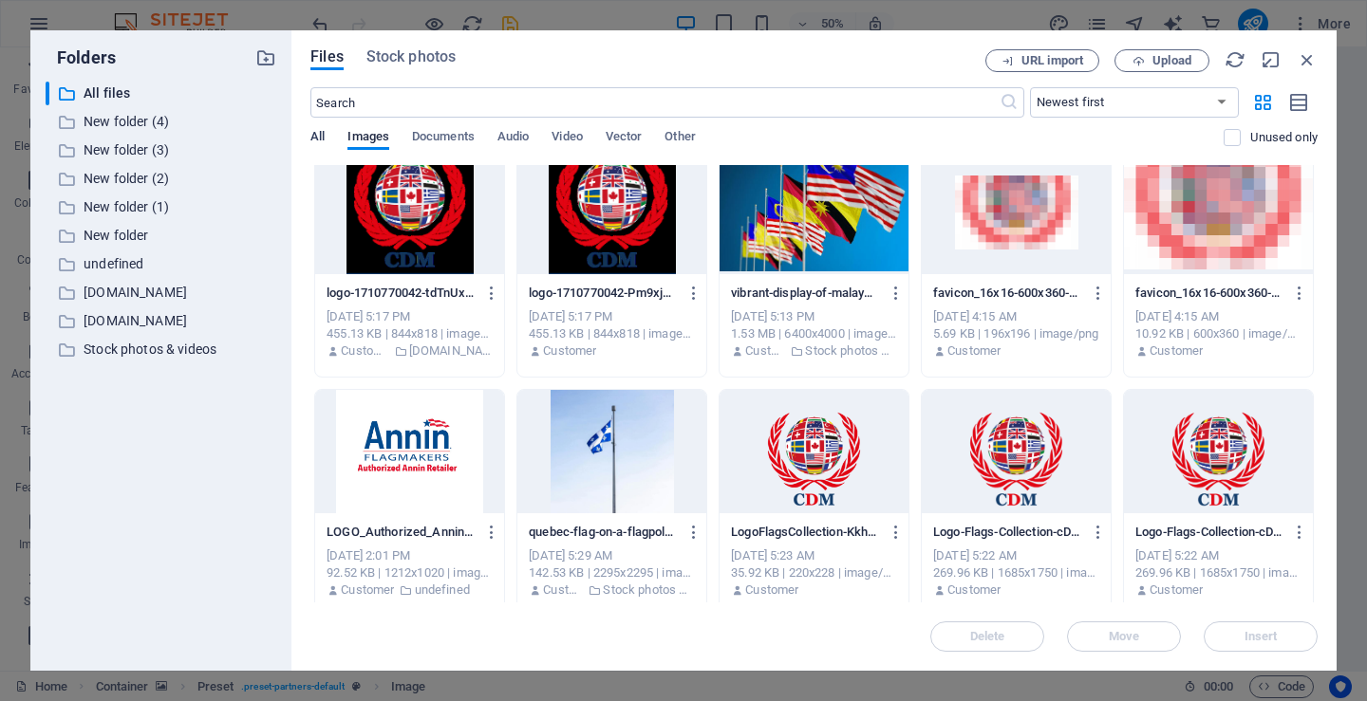
click at [322, 137] on span "All" at bounding box center [317, 138] width 14 height 27
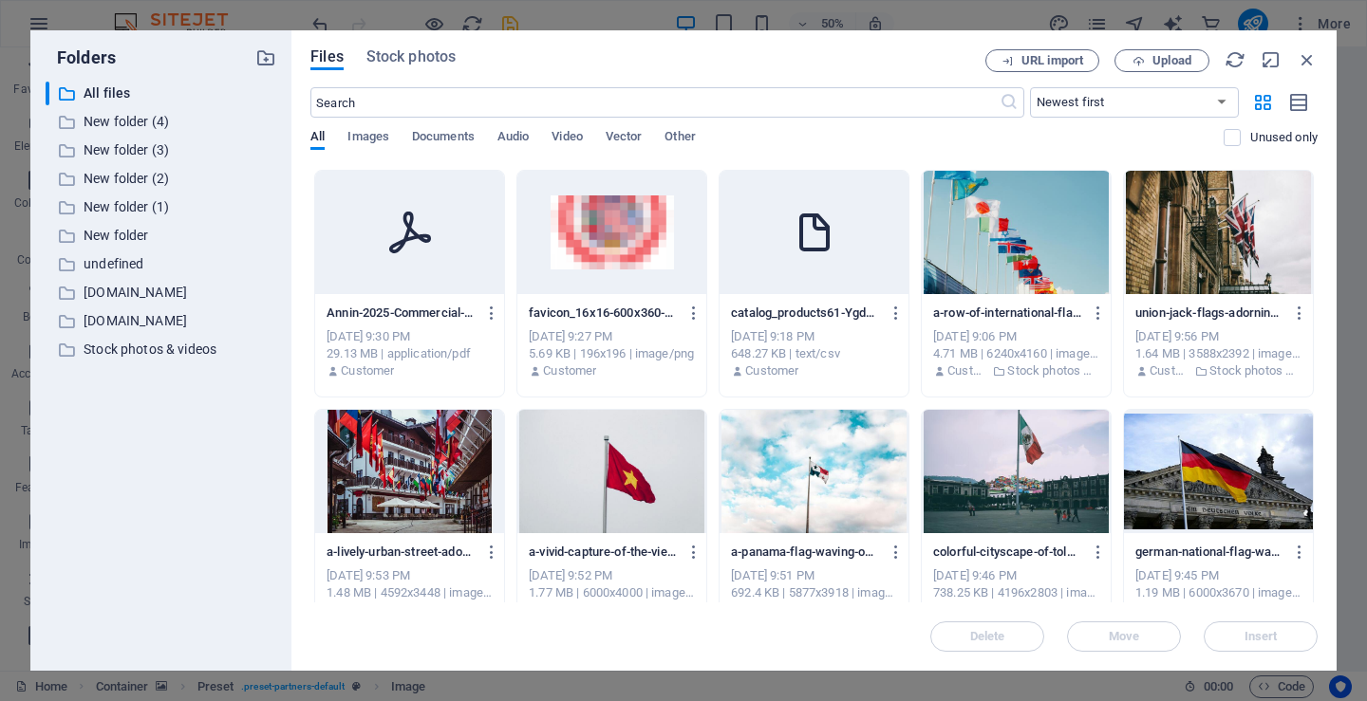
scroll to position [4255, 0]
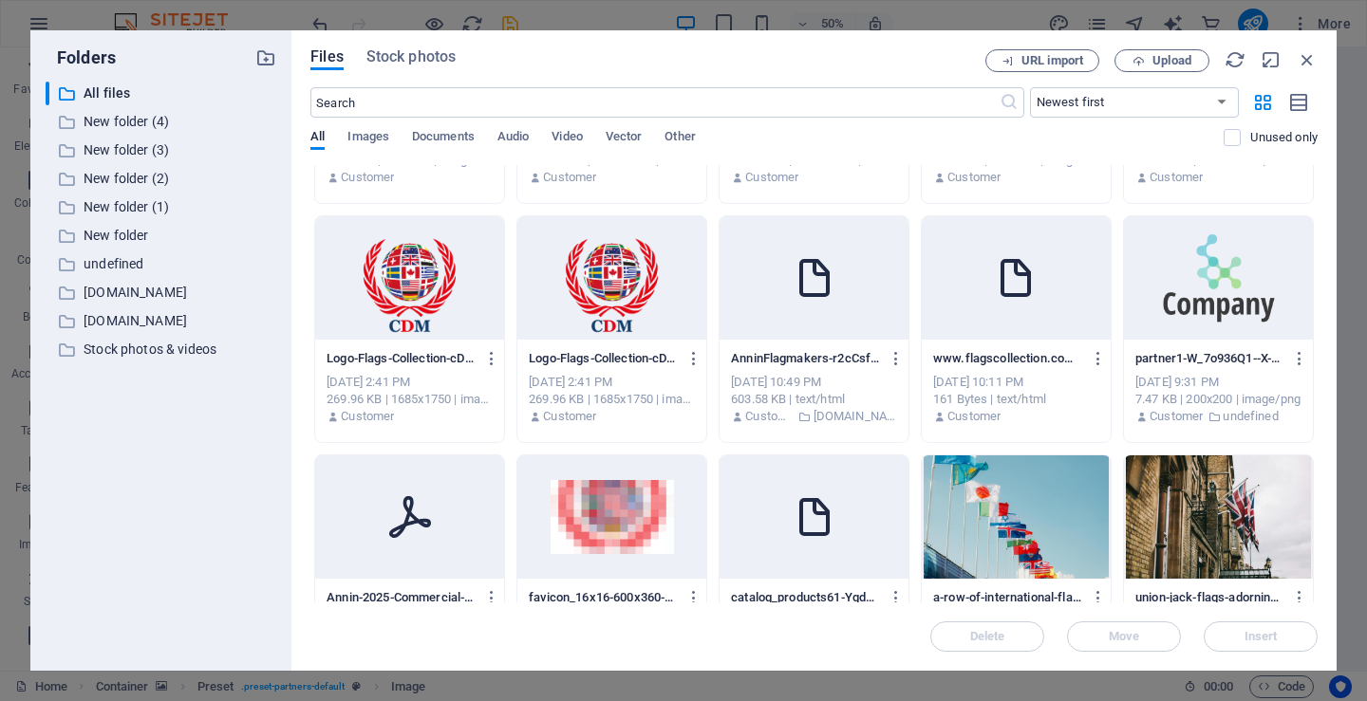
click at [997, 382] on div "Jul 1, 2025 10:11 PM" at bounding box center [1016, 382] width 166 height 17
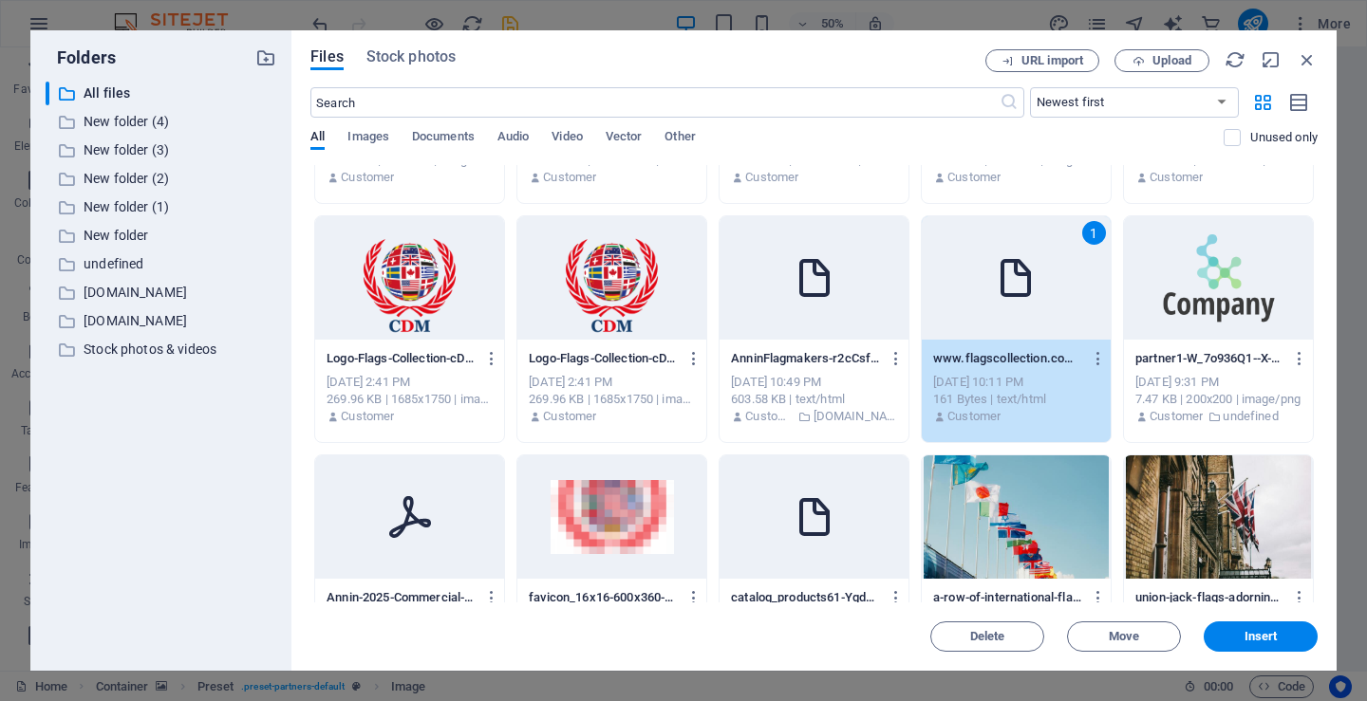
click at [999, 380] on div "Jul 1, 2025 10:11 PM" at bounding box center [1016, 382] width 166 height 17
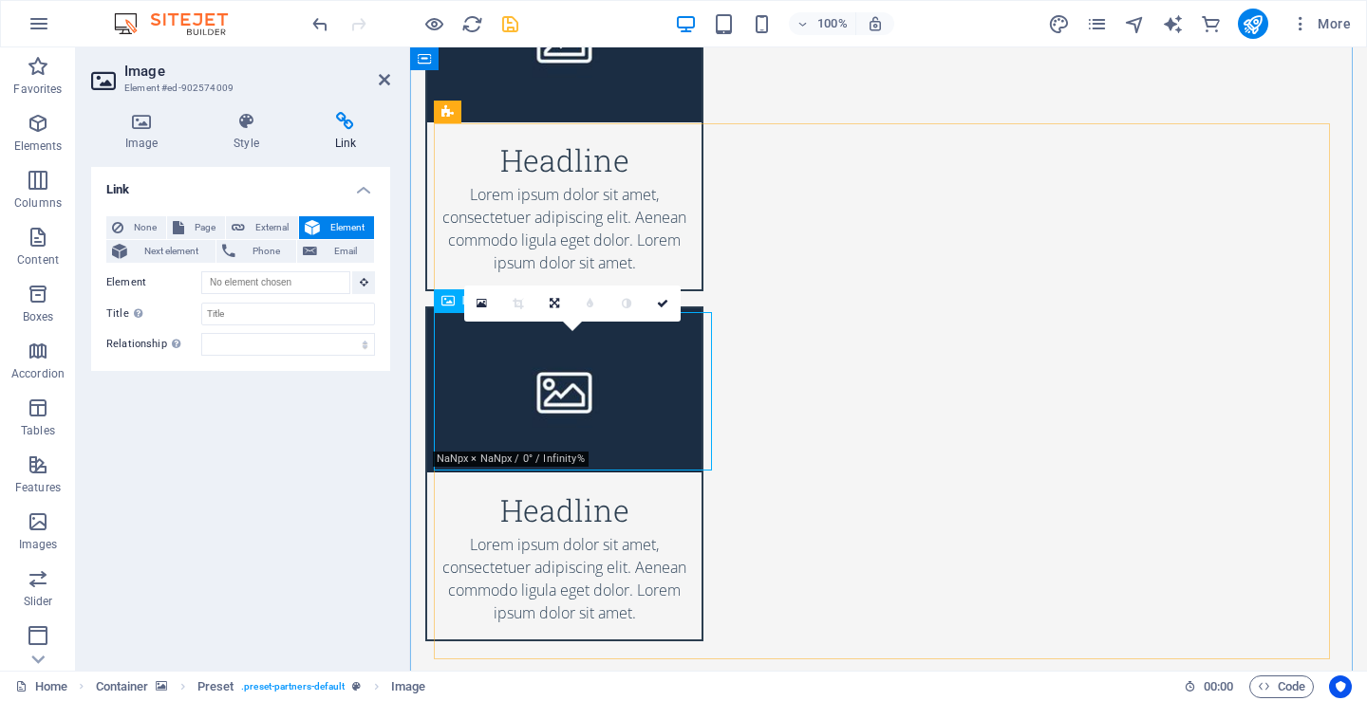
click at [514, 22] on icon "save" at bounding box center [510, 24] width 22 height 22
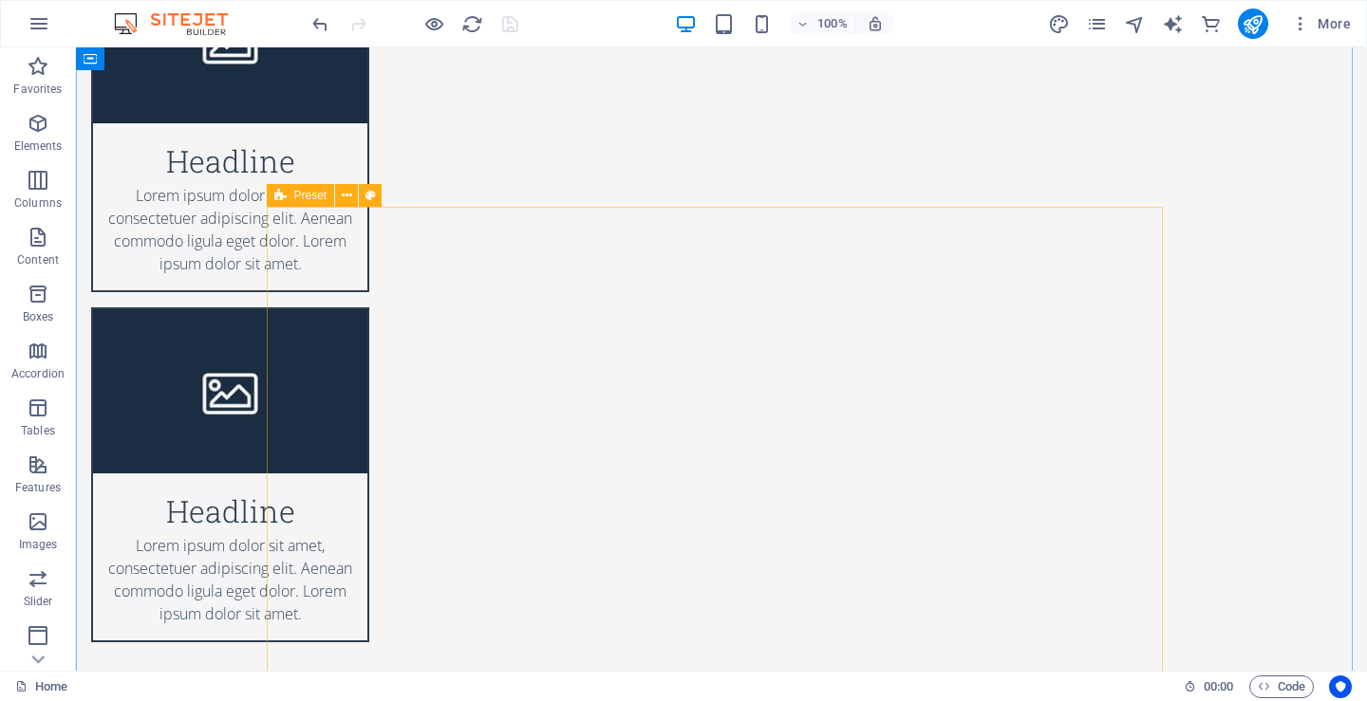
scroll to position [7472, 0]
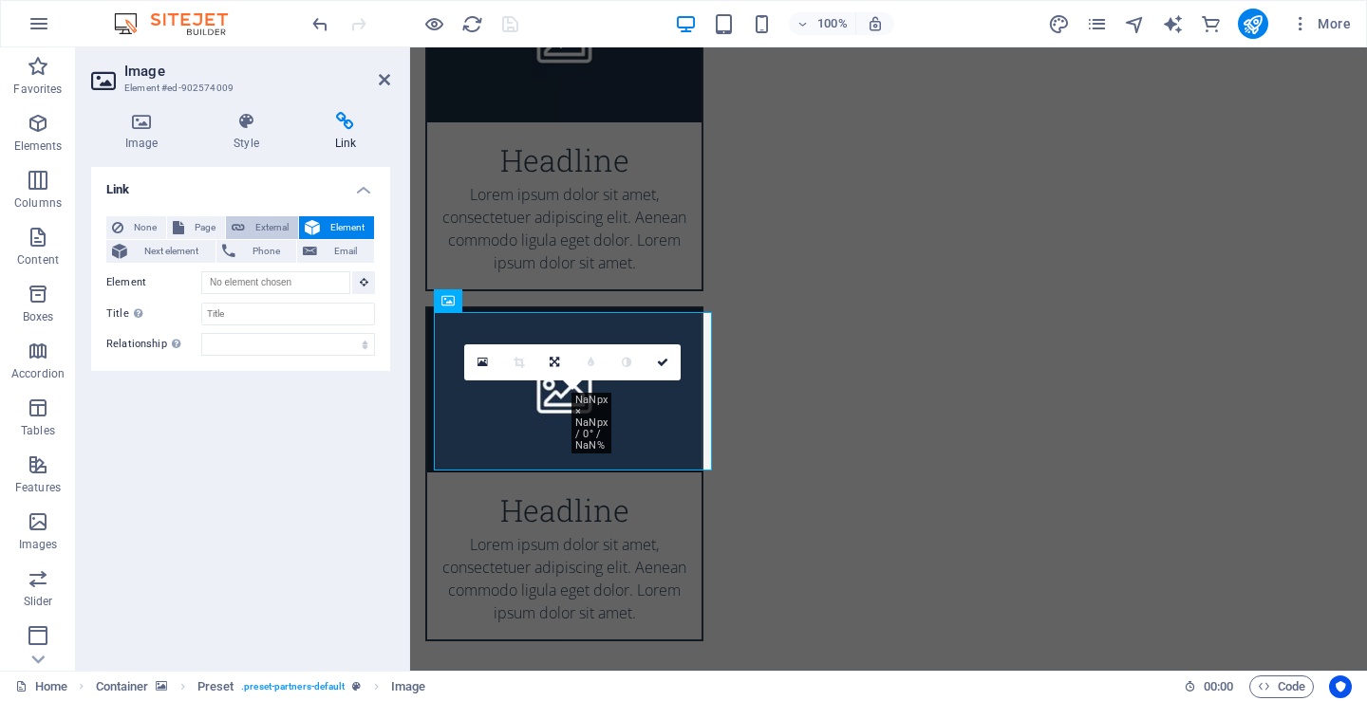
click at [269, 228] on span "External" at bounding box center [272, 227] width 42 height 23
select select "blank"
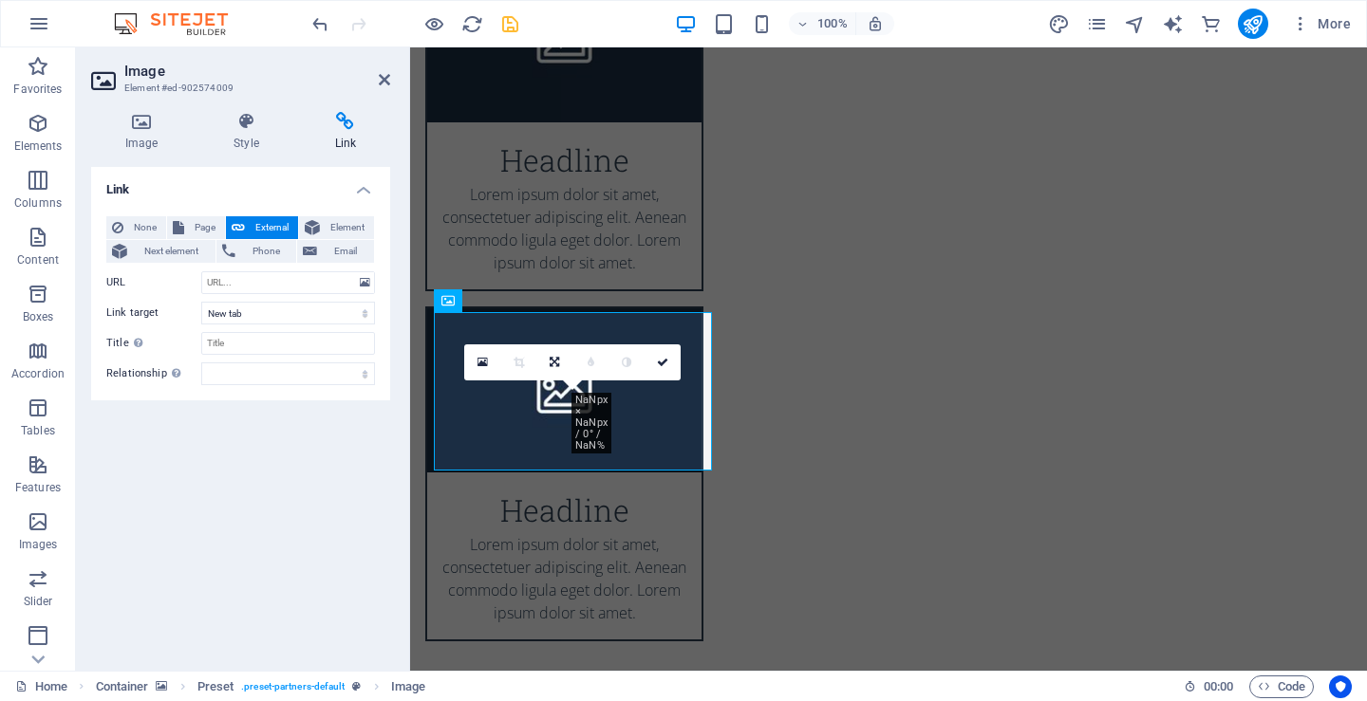
click at [269, 228] on span "External" at bounding box center [272, 227] width 42 height 23
click at [364, 289] on icon at bounding box center [365, 282] width 10 height 21
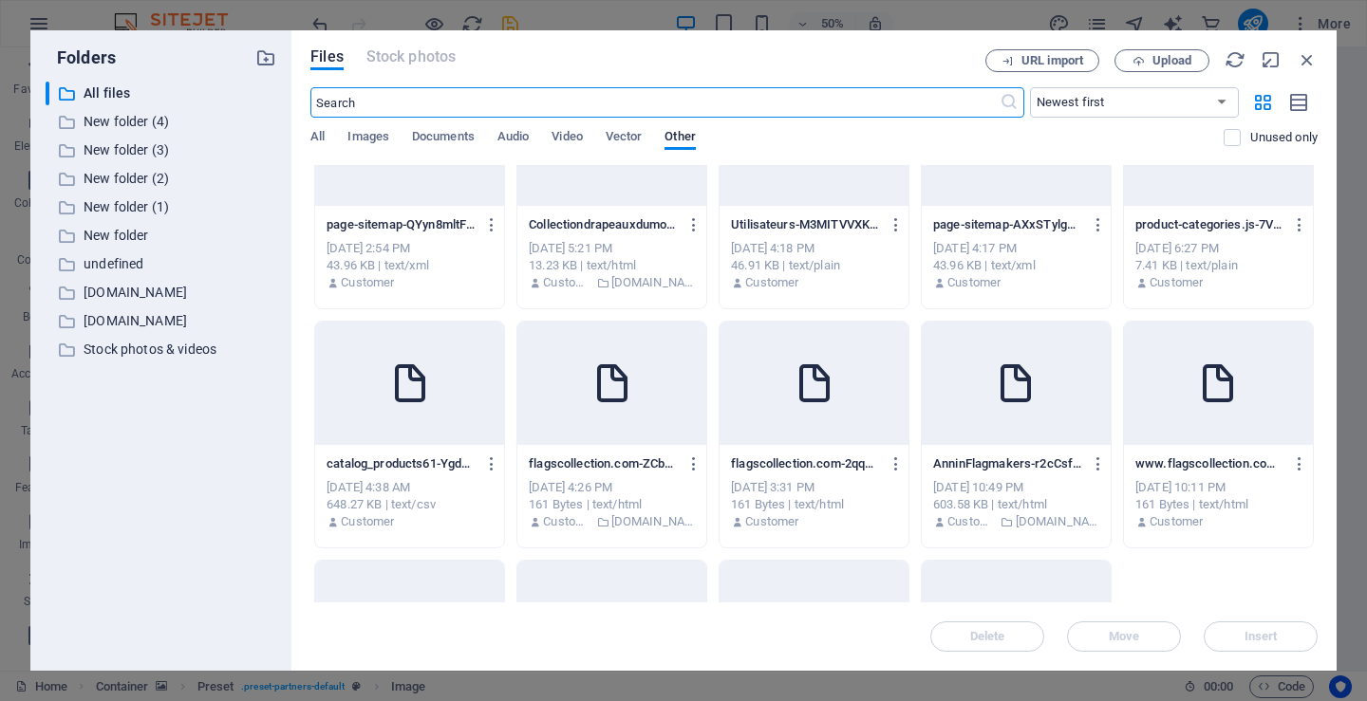
scroll to position [854, 0]
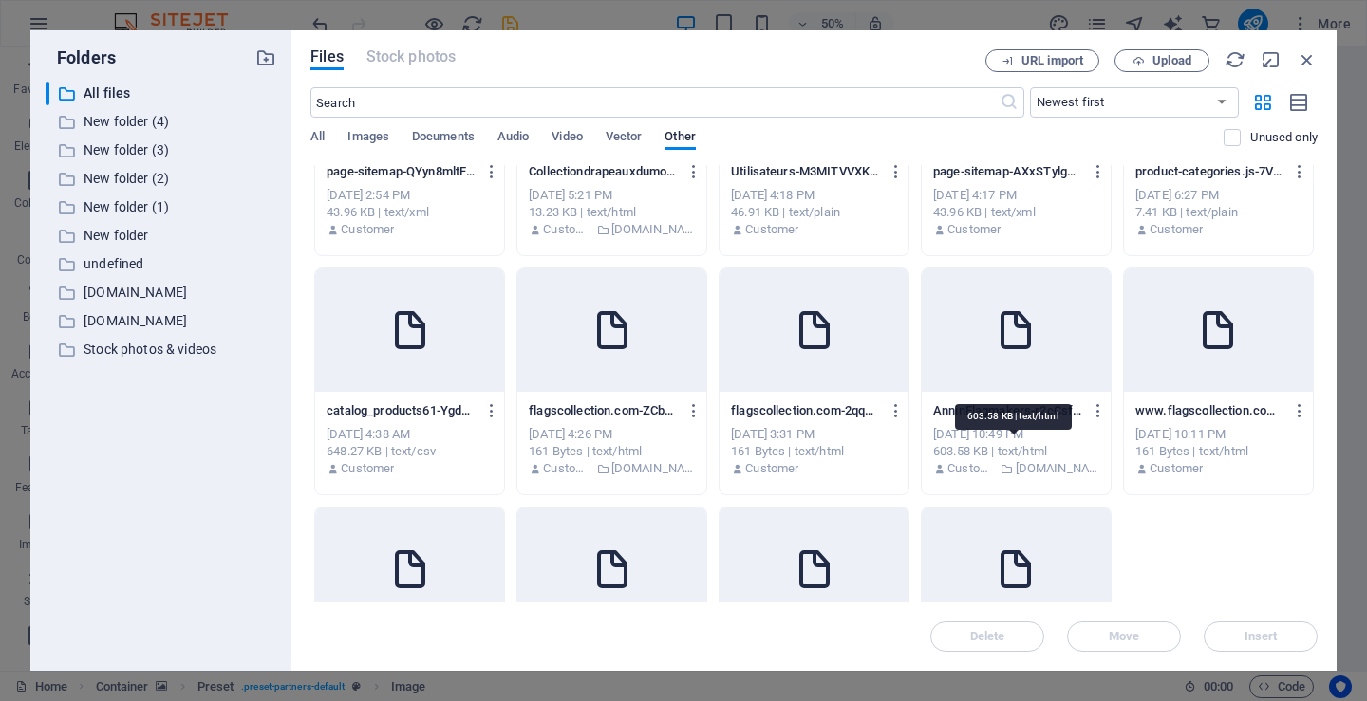
click at [988, 450] on div "603.58 KB | text/html" at bounding box center [1016, 451] width 166 height 17
type input "https://cdn1.site-media.eu/images/0/17350644/AnninFlagmakers-r2cCsfdorRw97rgR_-…"
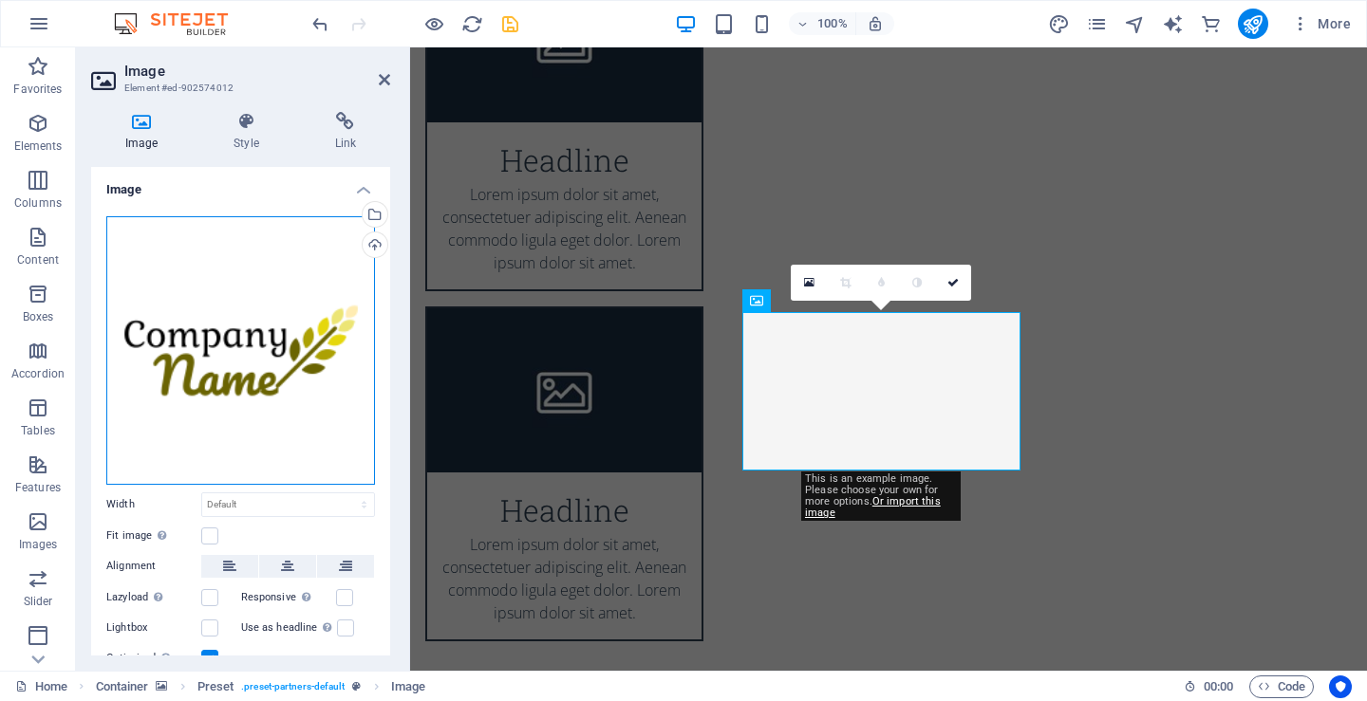
click at [211, 354] on div "Drag files here, click to choose files or select files from Files or our free s…" at bounding box center [240, 350] width 269 height 269
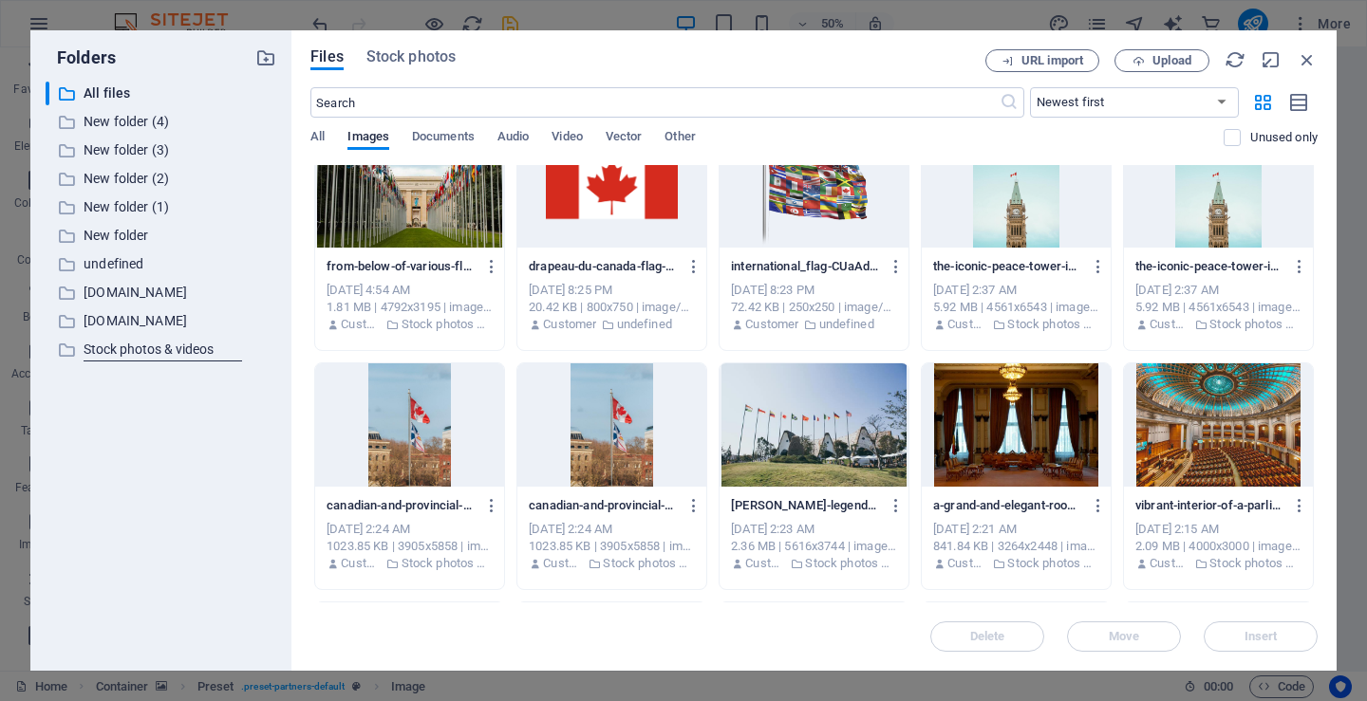
scroll to position [2278, 0]
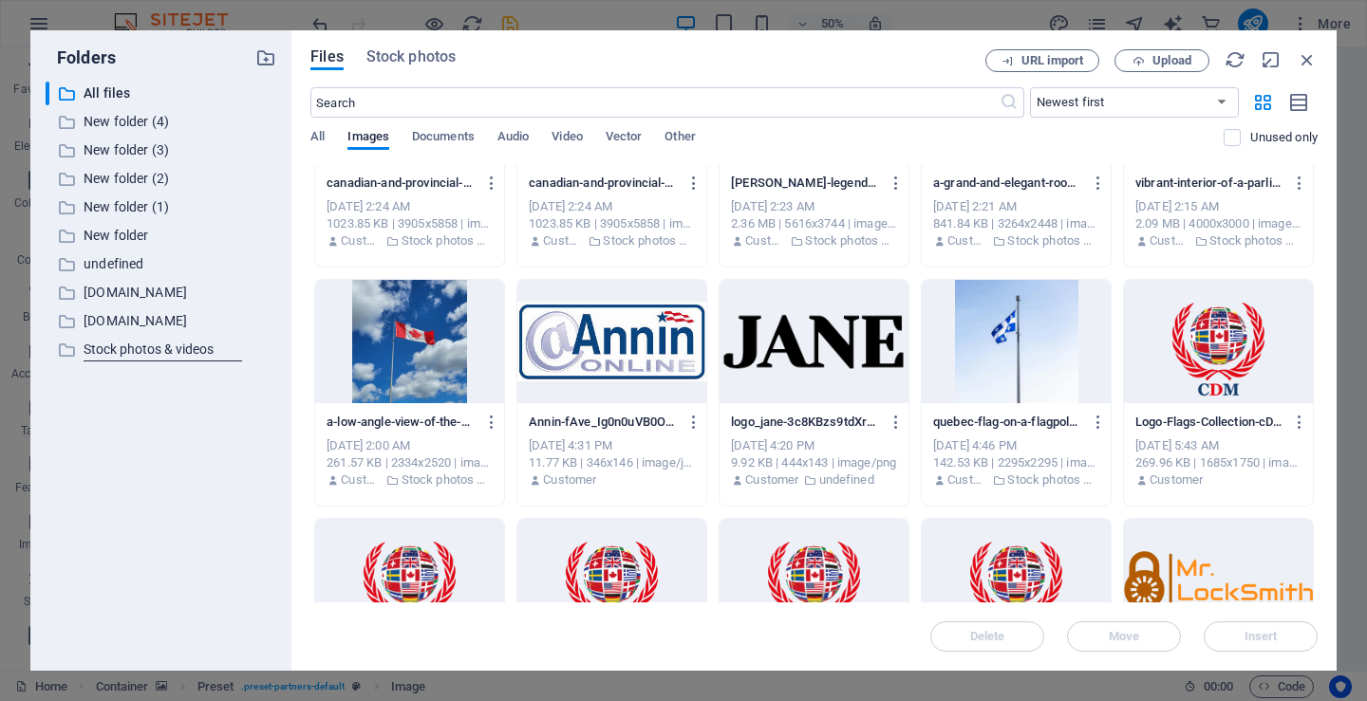
click at [626, 375] on div at bounding box center [611, 341] width 189 height 123
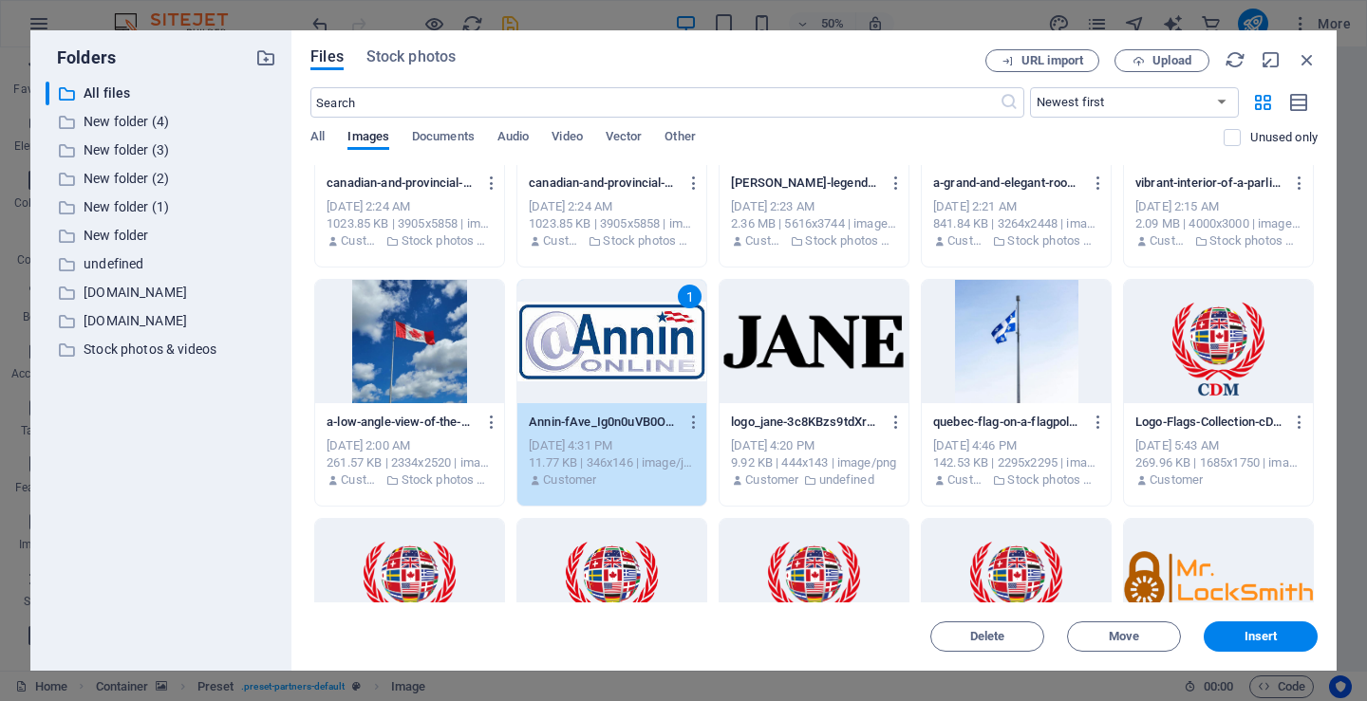
click at [626, 374] on div "1" at bounding box center [611, 341] width 189 height 123
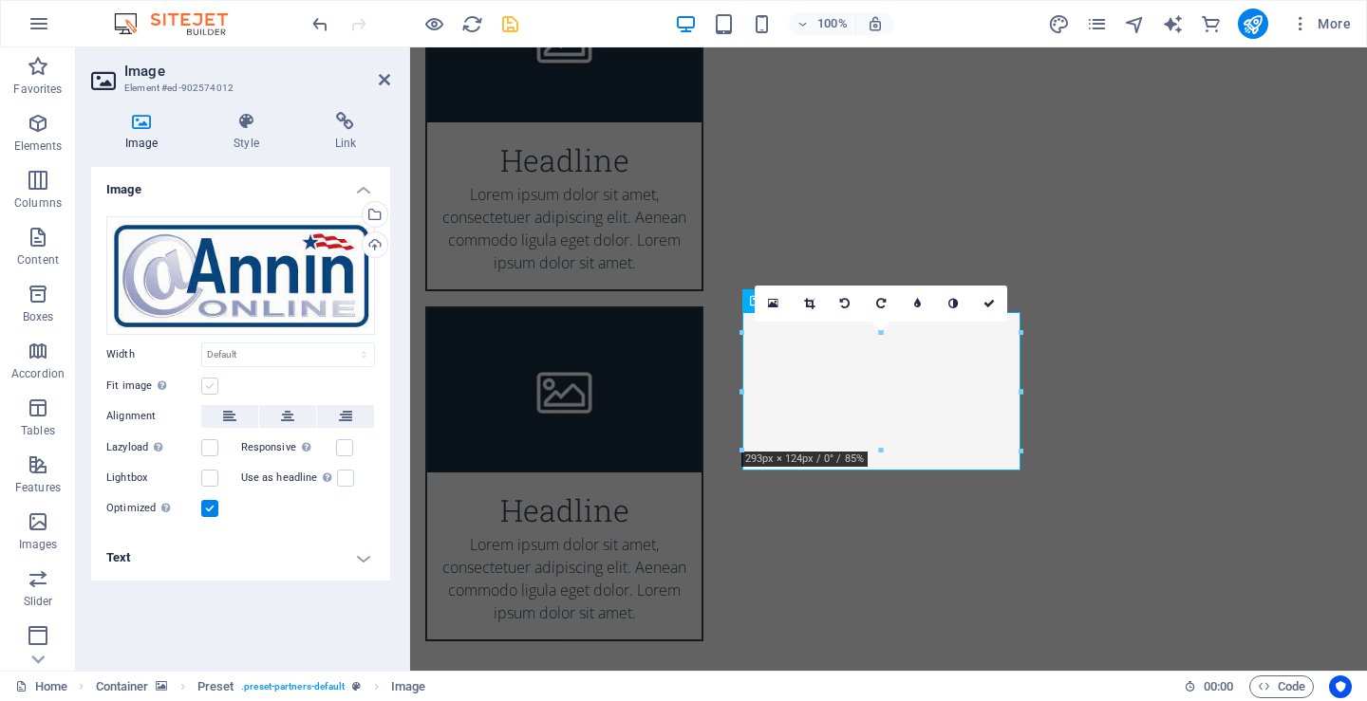
click at [210, 389] on label at bounding box center [209, 386] width 17 height 17
click at [0, 0] on input "Fit image Automatically fit image to a fixed width and height" at bounding box center [0, 0] width 0 height 0
click at [210, 389] on label at bounding box center [209, 386] width 17 height 17
click at [0, 0] on input "Fit image Automatically fit image to a fixed width and height" at bounding box center [0, 0] width 0 height 0
click at [210, 389] on label at bounding box center [209, 386] width 17 height 17
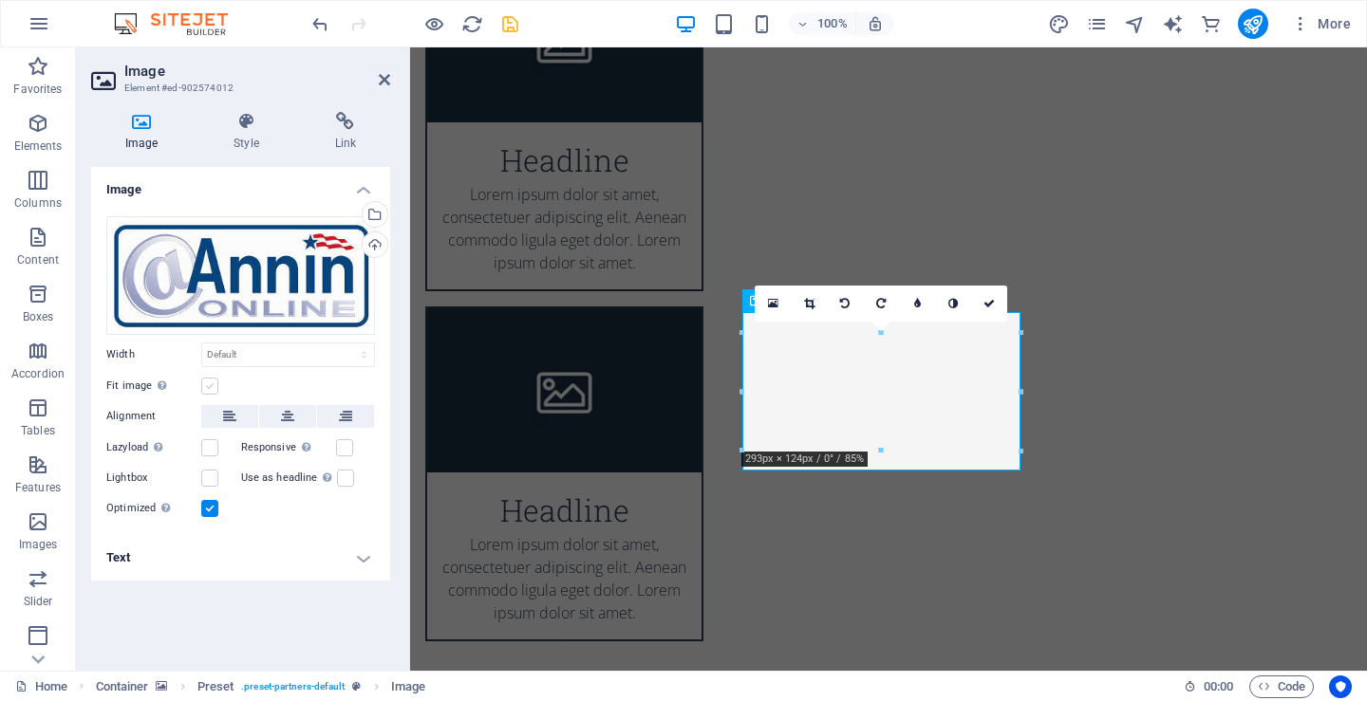
click at [0, 0] on input "Fit image Automatically fit image to a fixed width and height" at bounding box center [0, 0] width 0 height 0
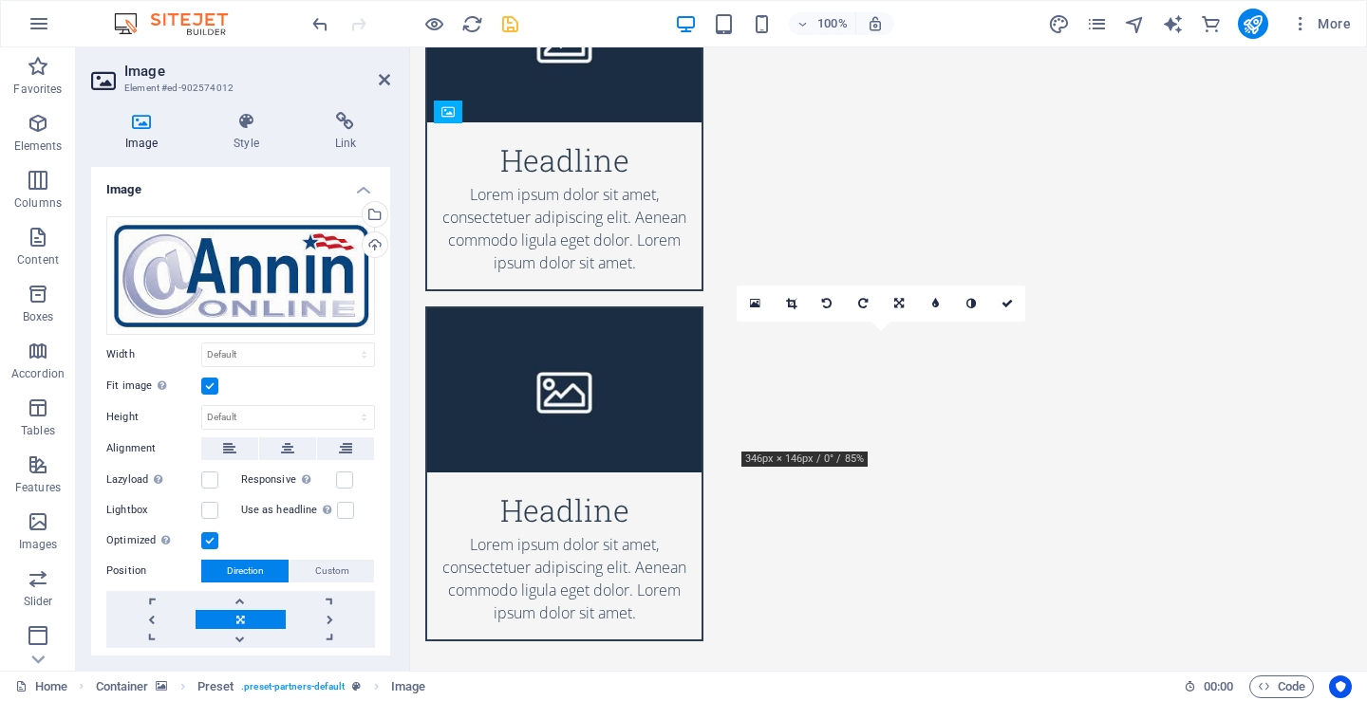
drag, startPoint x: 841, startPoint y: 382, endPoint x: 678, endPoint y: 385, distance: 163.3
click at [410, 47] on figure at bounding box center [410, 47] width 0 height 0
drag, startPoint x: 653, startPoint y: 402, endPoint x: 952, endPoint y: 416, distance: 299.3
click at [515, 24] on icon "save" at bounding box center [510, 24] width 22 height 22
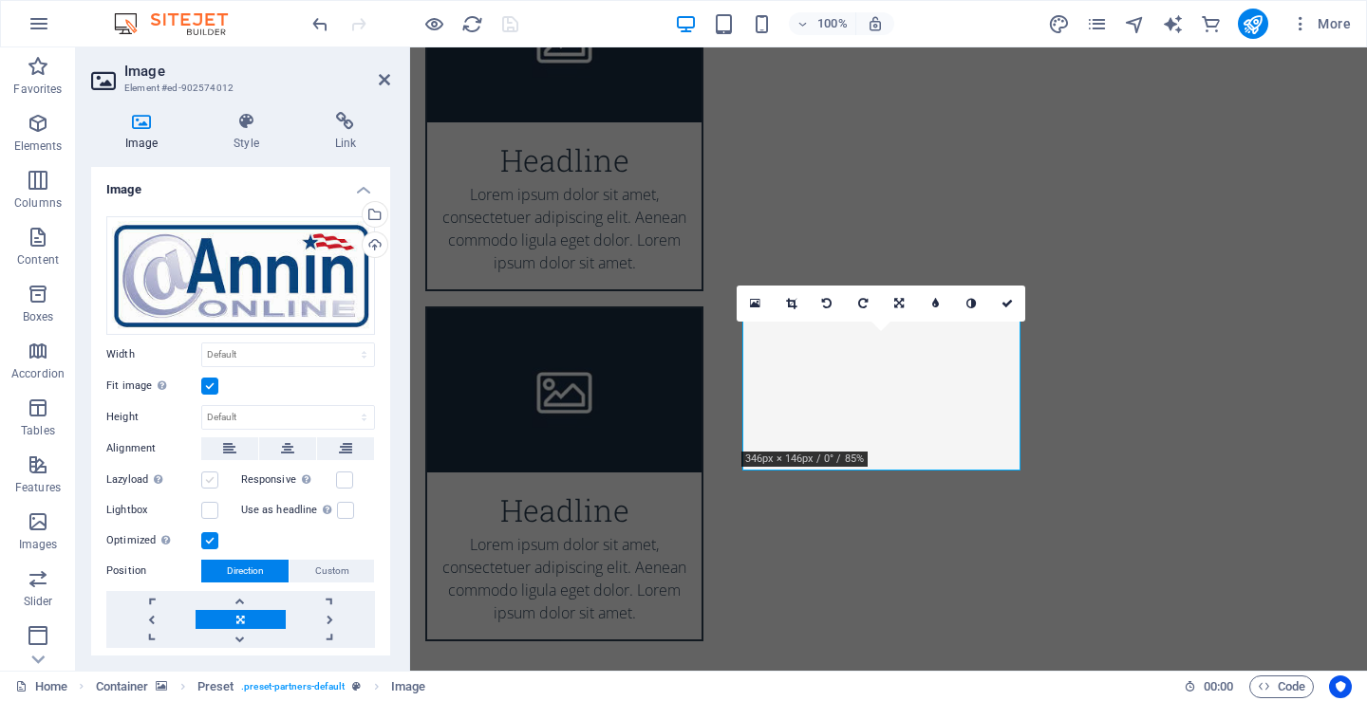
click at [217, 477] on label at bounding box center [209, 480] width 17 height 17
click at [0, 0] on input "Lazyload Loading images after the page loads improves page speed." at bounding box center [0, 0] width 0 height 0
click at [214, 508] on label at bounding box center [209, 510] width 17 height 17
click at [0, 0] on input "Lightbox" at bounding box center [0, 0] width 0 height 0
type input "https://cdn1.site-media.eu/images/346/17702865/Annin-fAve_Ig0n0uVB0O1AH5ZnQ.jpg"
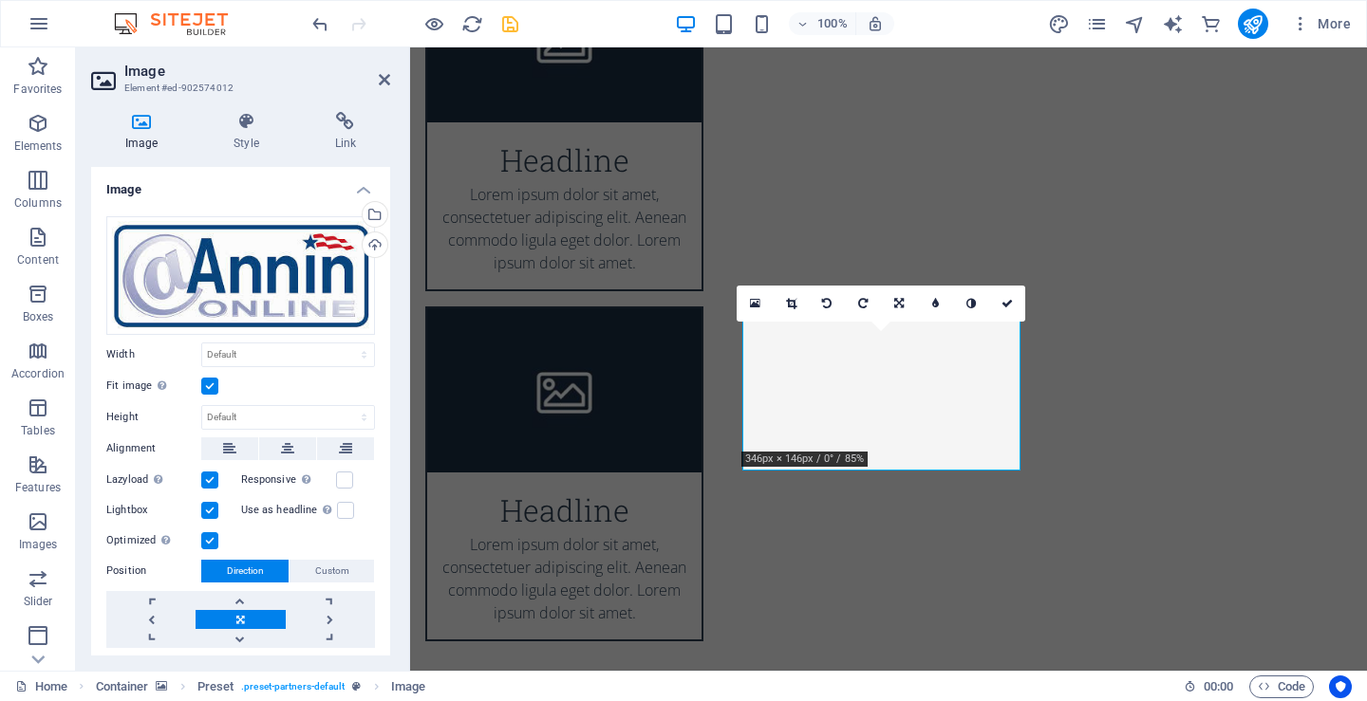
select select
click at [346, 138] on h4 "Link" at bounding box center [345, 132] width 89 height 40
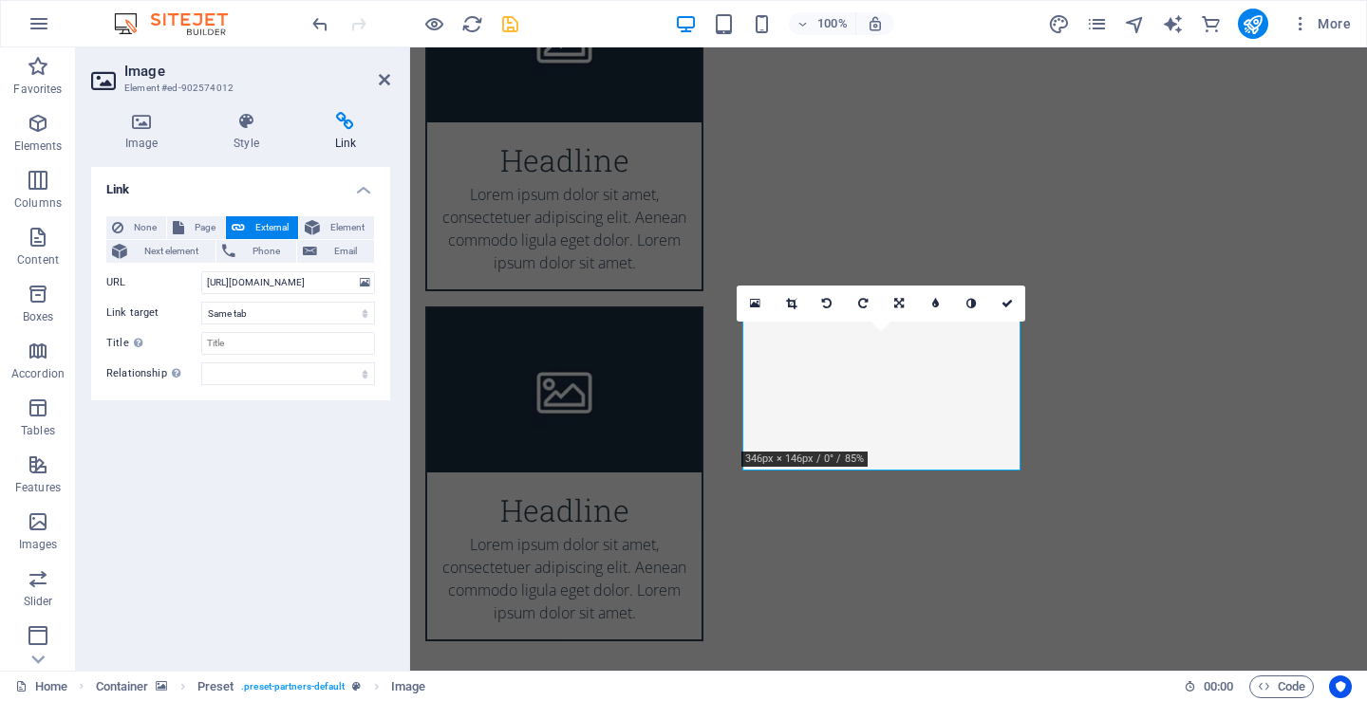
click at [346, 138] on h4 "Link" at bounding box center [345, 132] width 89 height 40
click at [196, 223] on span "Page" at bounding box center [204, 227] width 29 height 23
select select
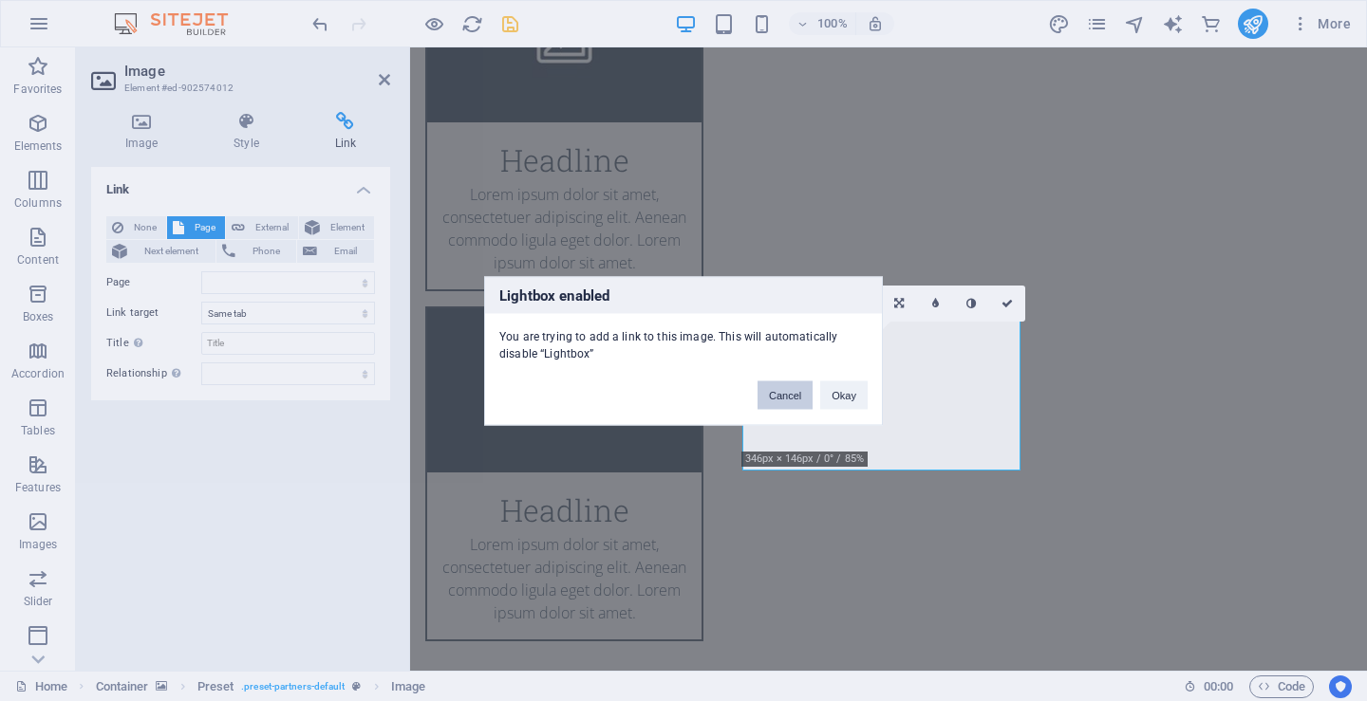
click at [779, 400] on button "Cancel" at bounding box center [784, 395] width 55 height 28
select select
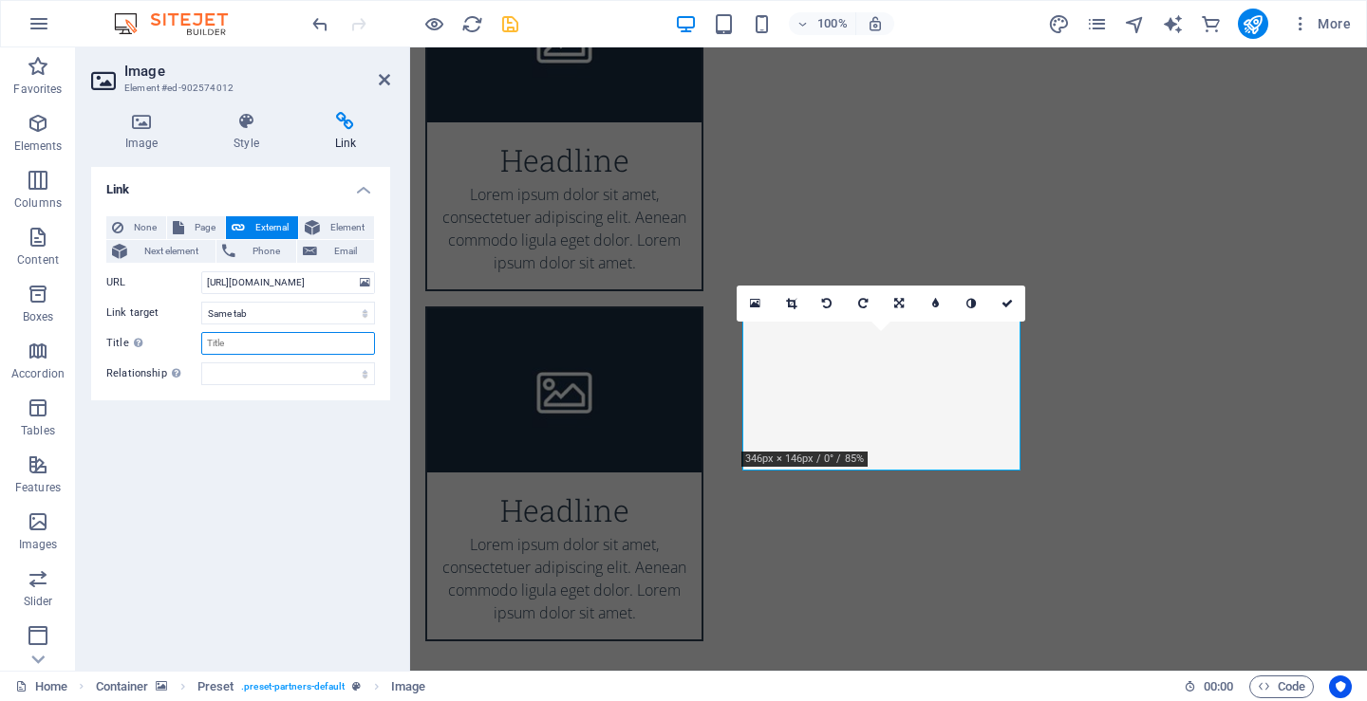
click at [237, 345] on input "Title Additional link description, should not be the same as the link text. The…" at bounding box center [288, 343] width 174 height 23
type input "Boutique de drapeaux en ligne"
click at [328, 375] on select "alternate author bookmark external help license next nofollow noreferrer noopen…" at bounding box center [288, 374] width 174 height 23
select select "tag"
click at [201, 363] on select "alternate author bookmark external help license next nofollow noreferrer noopen…" at bounding box center [288, 374] width 174 height 23
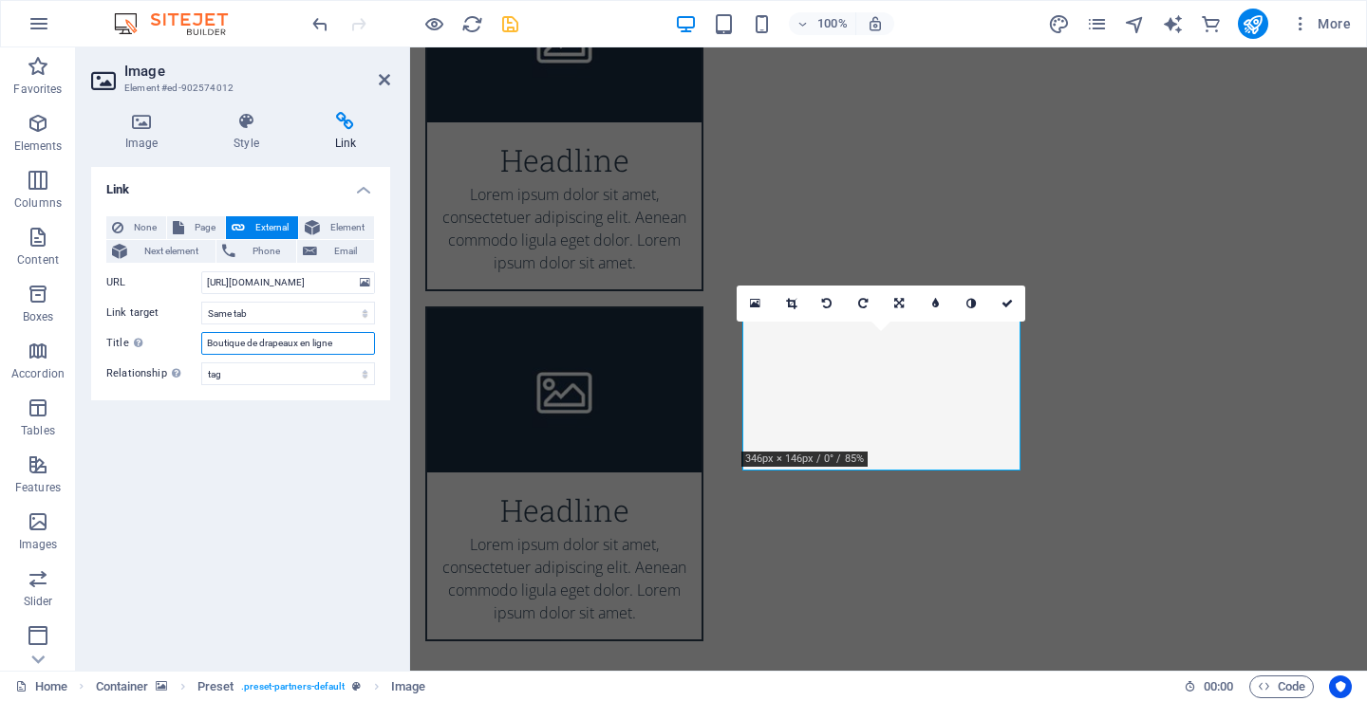
click at [226, 346] on input "Boutique de drapeaux en ligne" at bounding box center [288, 343] width 174 height 23
click at [183, 249] on span "Next element" at bounding box center [171, 251] width 77 height 23
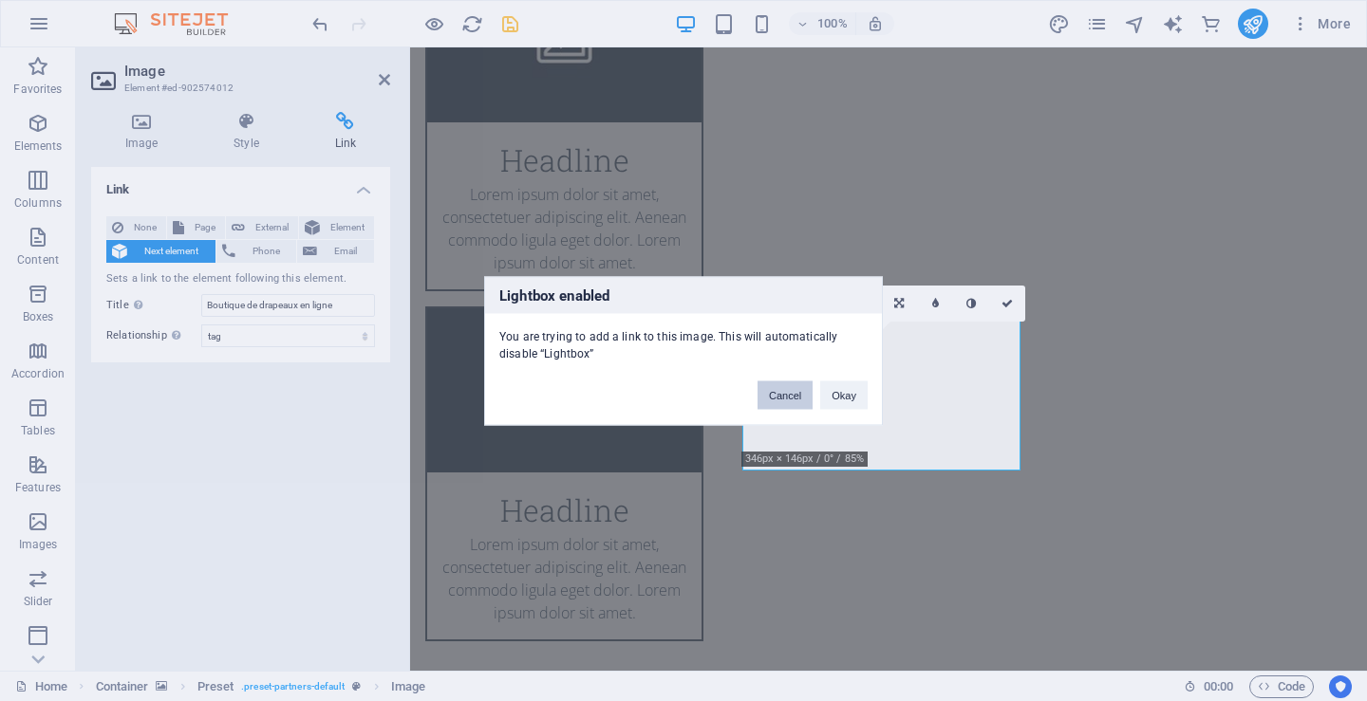
click at [790, 394] on button "Cancel" at bounding box center [784, 395] width 55 height 28
